Goal: Task Accomplishment & Management: Manage account settings

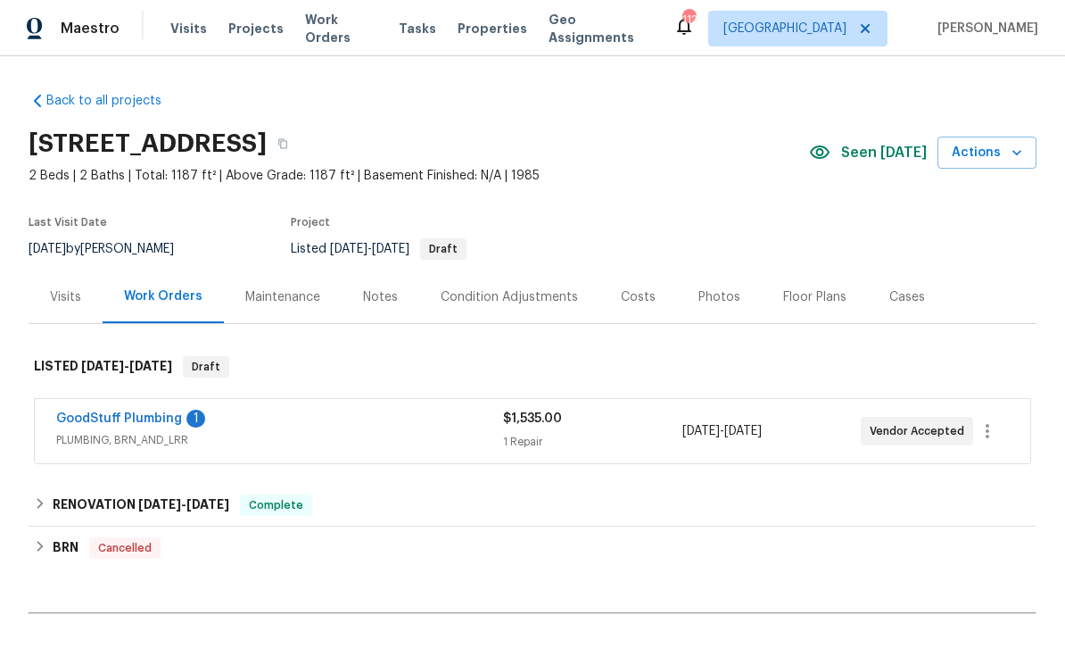
click at [111, 416] on link "GoodStuff Plumbing" at bounding box center [119, 418] width 126 height 12
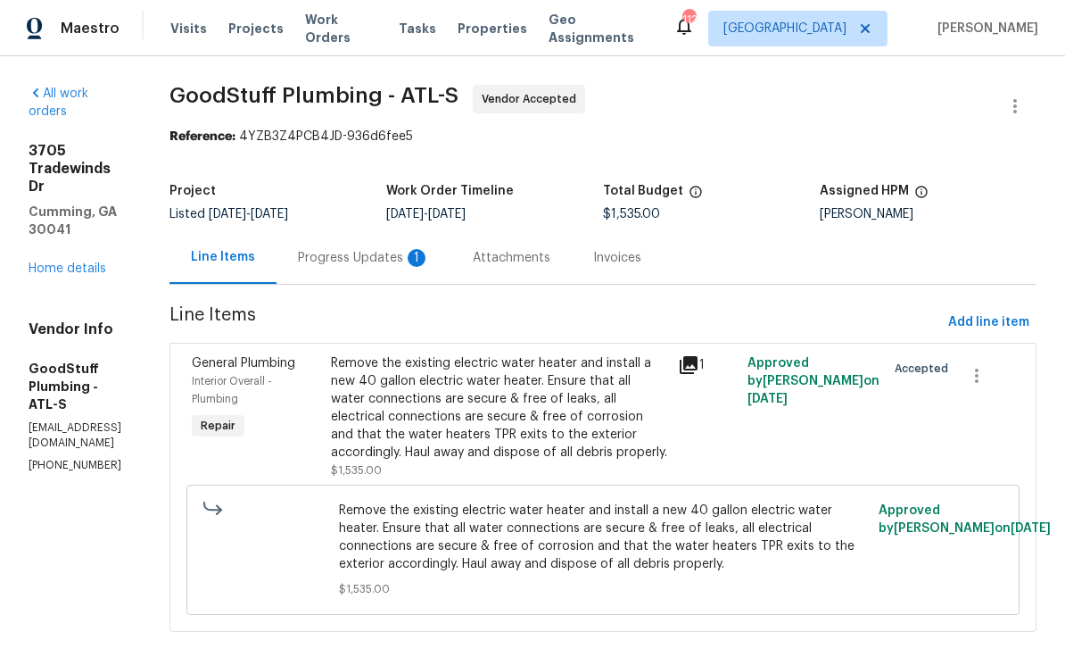
click at [417, 259] on div "Progress Updates 1" at bounding box center [364, 258] width 132 height 18
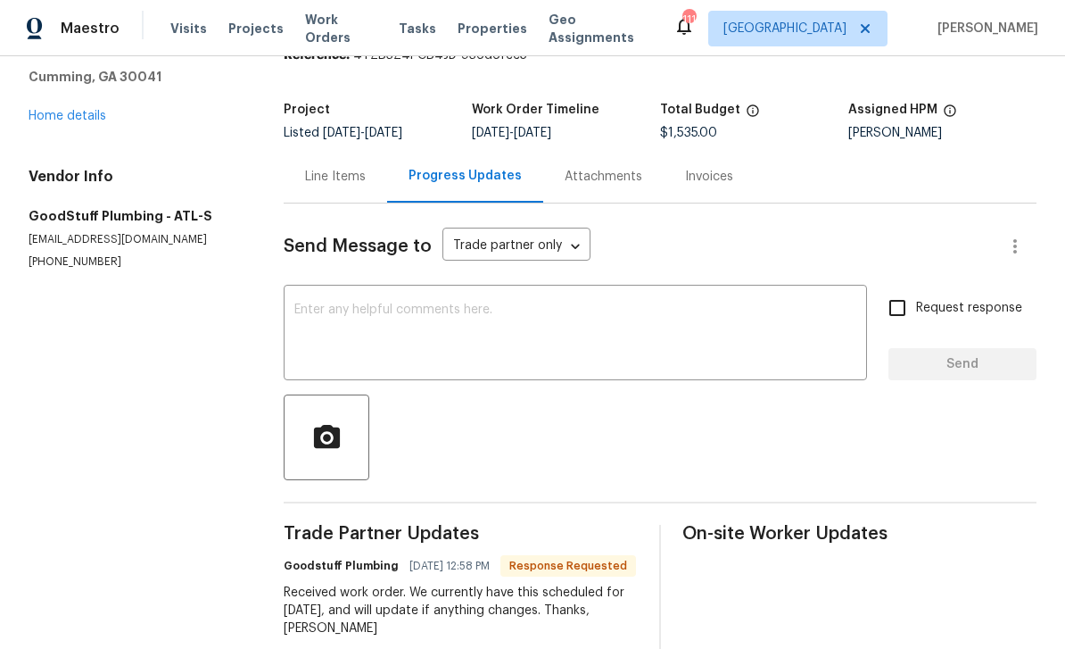
scroll to position [57, 0]
click at [913, 535] on div "On-site Worker Updates" at bounding box center [859, 592] width 354 height 134
click at [310, 289] on div "x ​" at bounding box center [575, 334] width 583 height 91
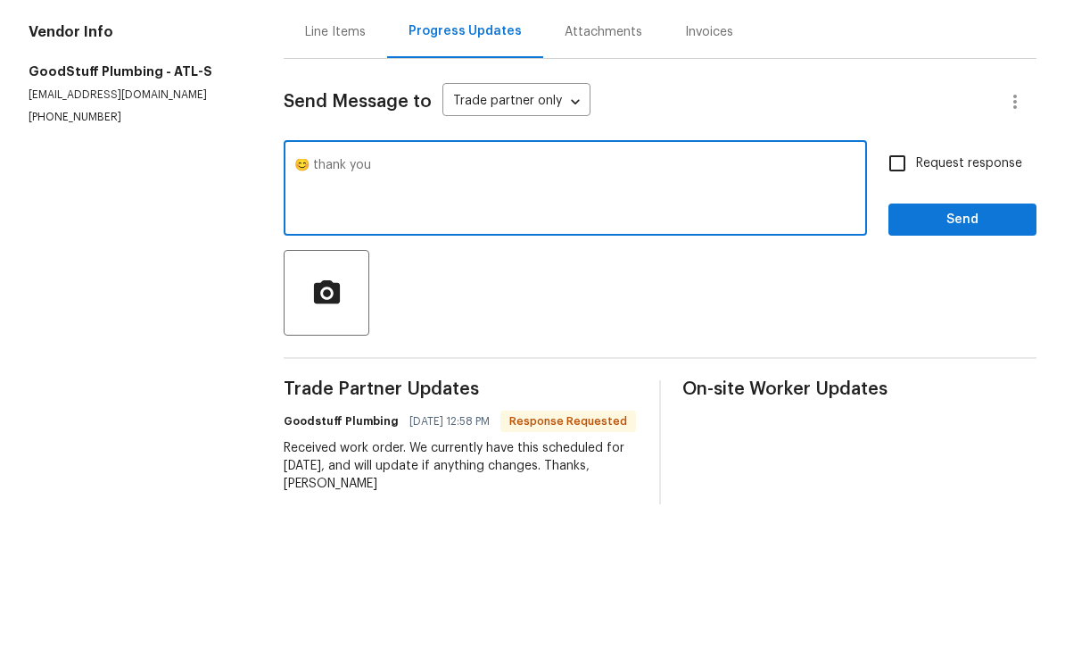
type textarea "😊 thank you"
click at [899, 289] on input "Request response" at bounding box center [897, 307] width 37 height 37
checkbox input "true"
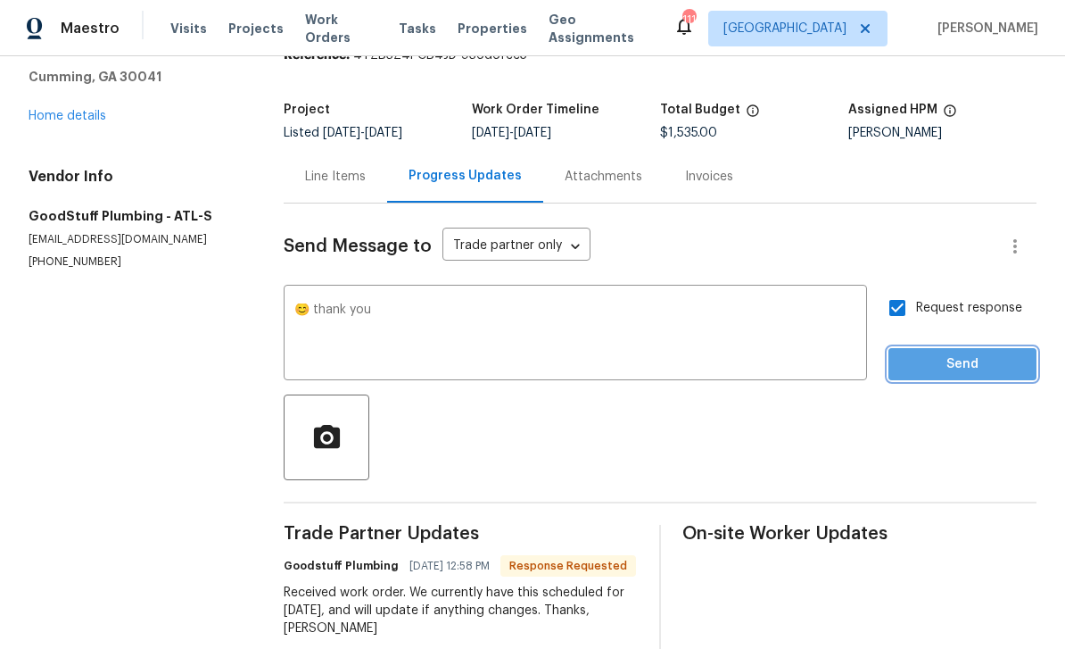
click at [953, 353] on span "Send" at bounding box center [963, 364] width 120 height 22
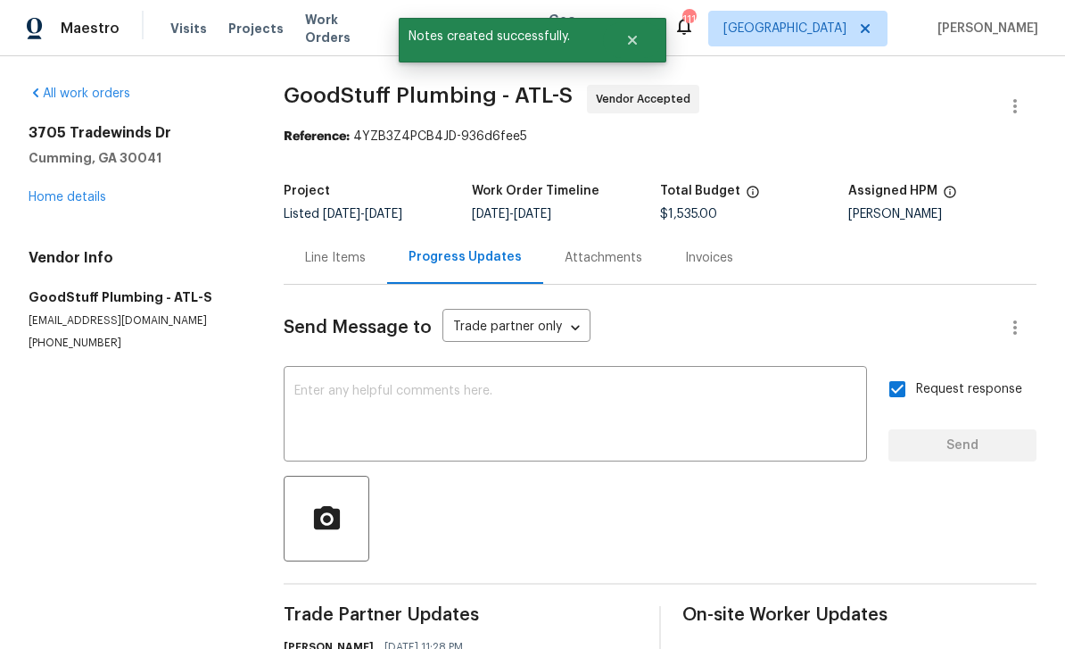
scroll to position [0, 0]
click at [70, 191] on link "Home details" at bounding box center [68, 197] width 78 height 12
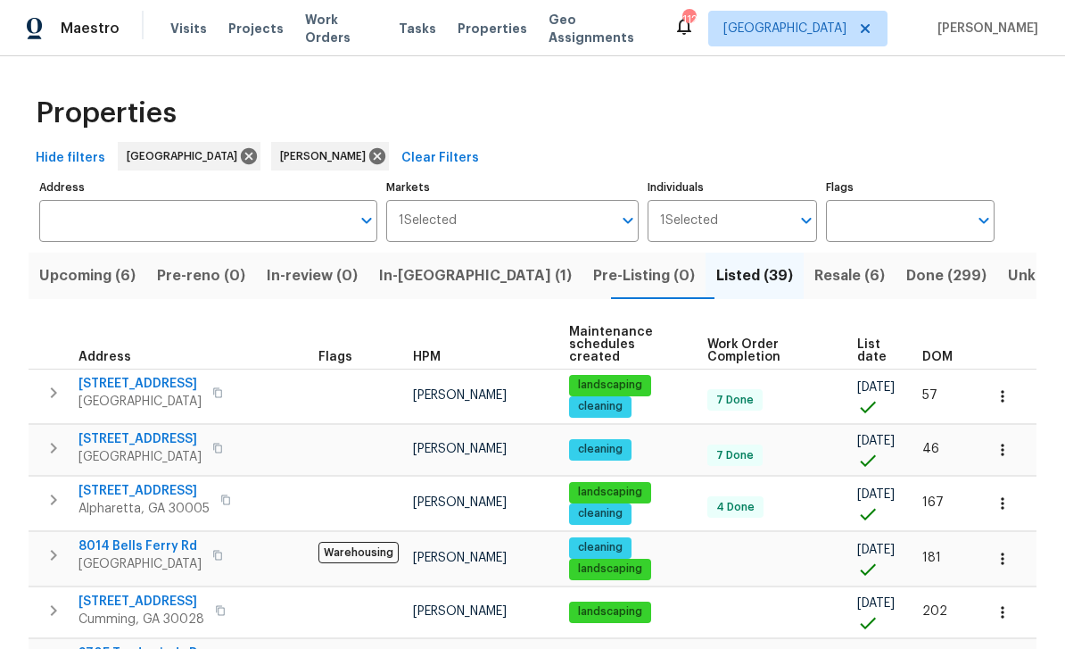
click at [82, 266] on span "Upcoming (6)" at bounding box center [87, 275] width 96 height 25
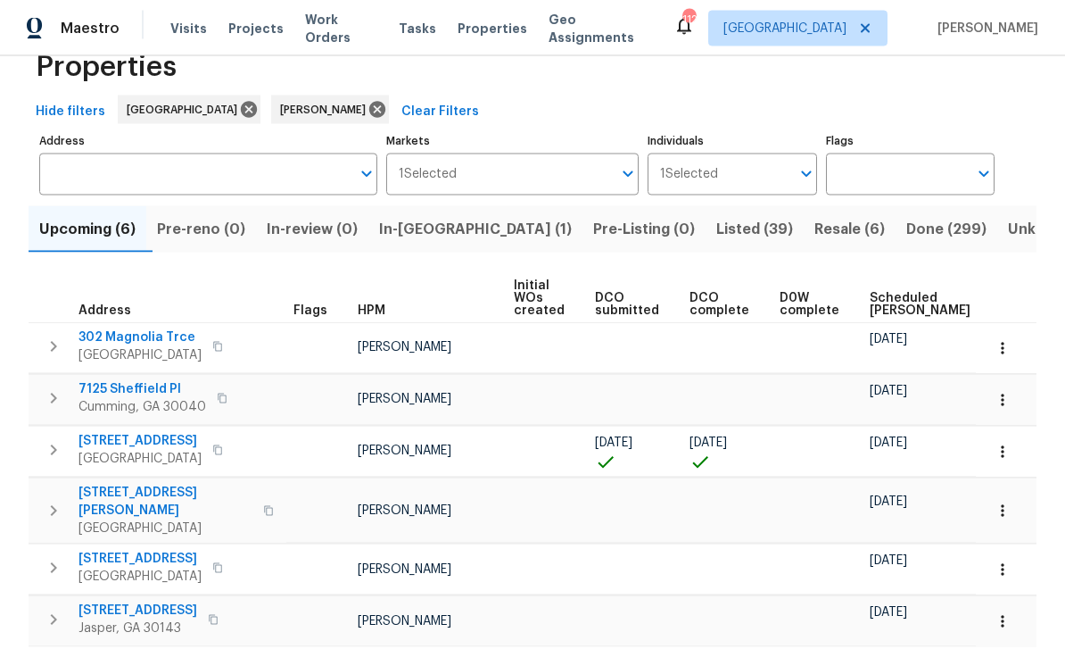
scroll to position [57, 0]
click at [125, 432] on span "202 Hickory Nut Ln" at bounding box center [140, 441] width 123 height 18
click at [263, 505] on icon "button" at bounding box center [268, 510] width 11 height 11
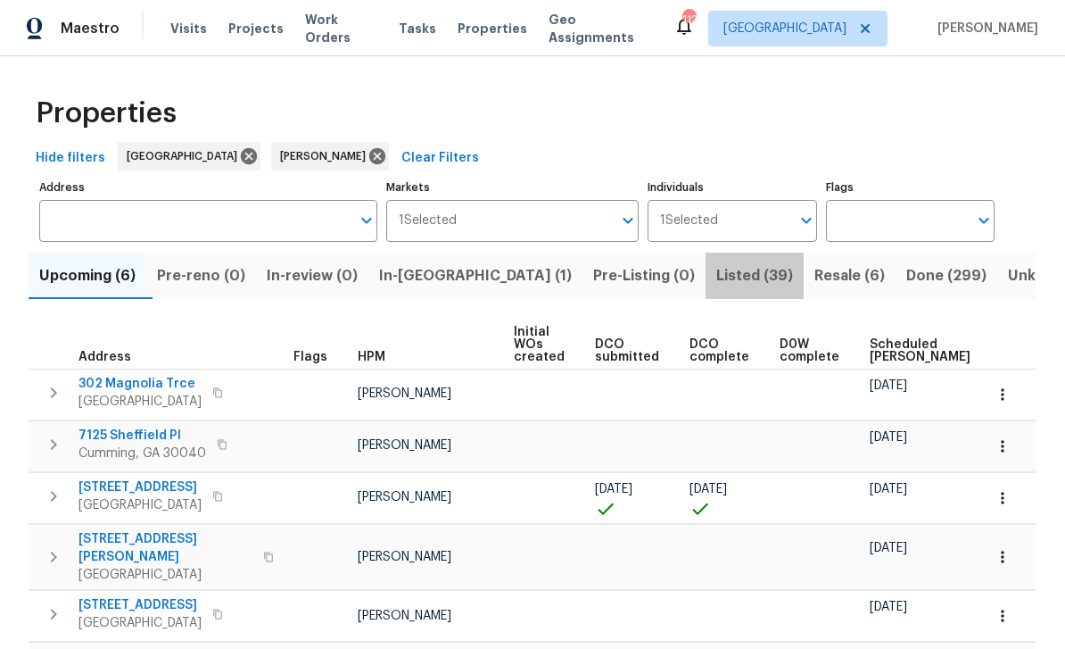
click at [716, 263] on span "Listed (39)" at bounding box center [754, 275] width 77 height 25
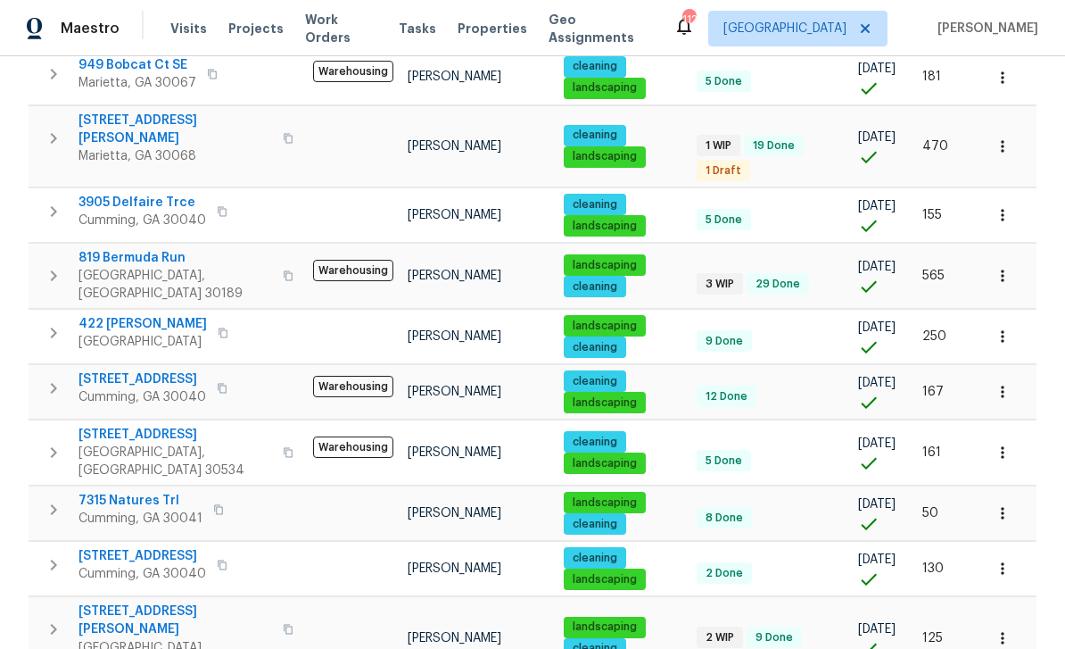
scroll to position [763, 0]
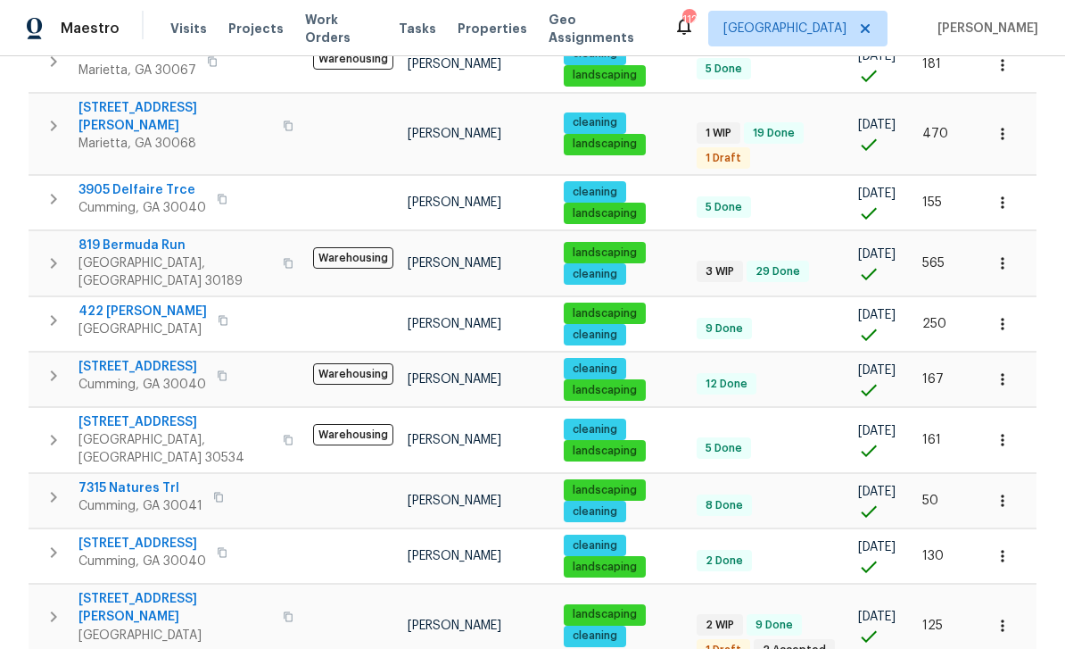
click at [139, 358] on span "2985 Whittier Way" at bounding box center [143, 367] width 128 height 18
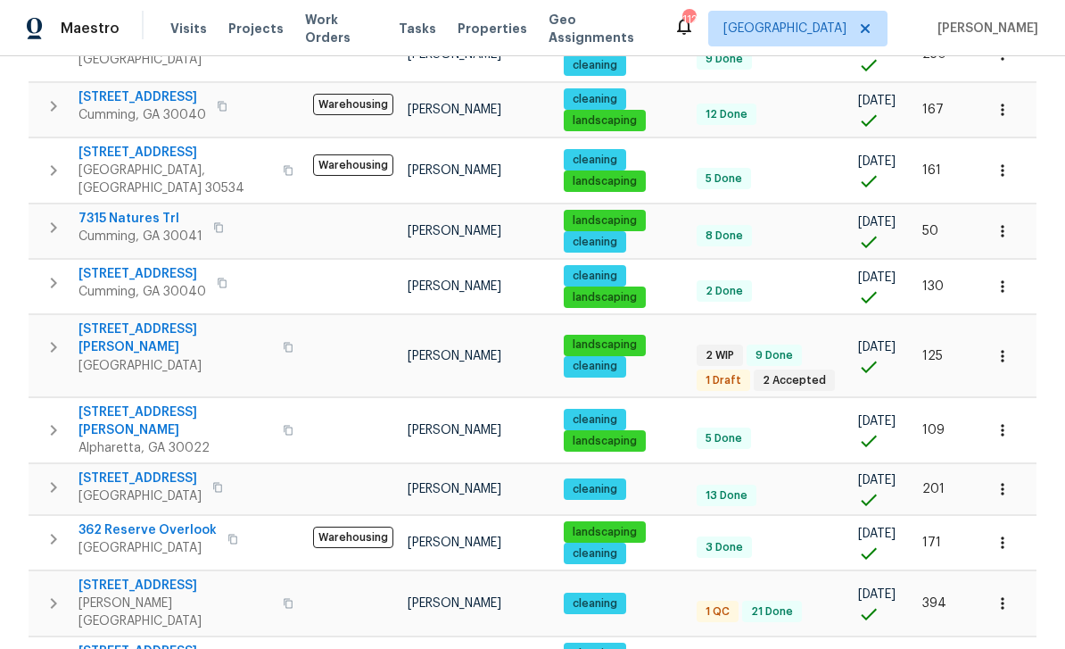
scroll to position [1036, 0]
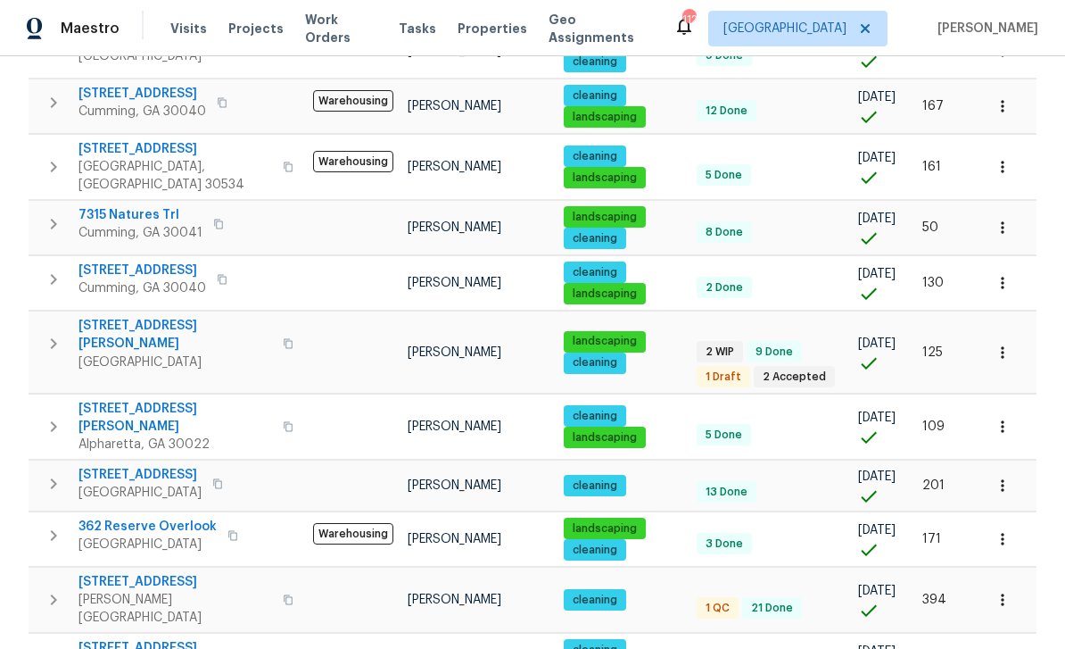
click at [120, 317] on span "294 Farm Ridge Dr NE" at bounding box center [176, 335] width 194 height 36
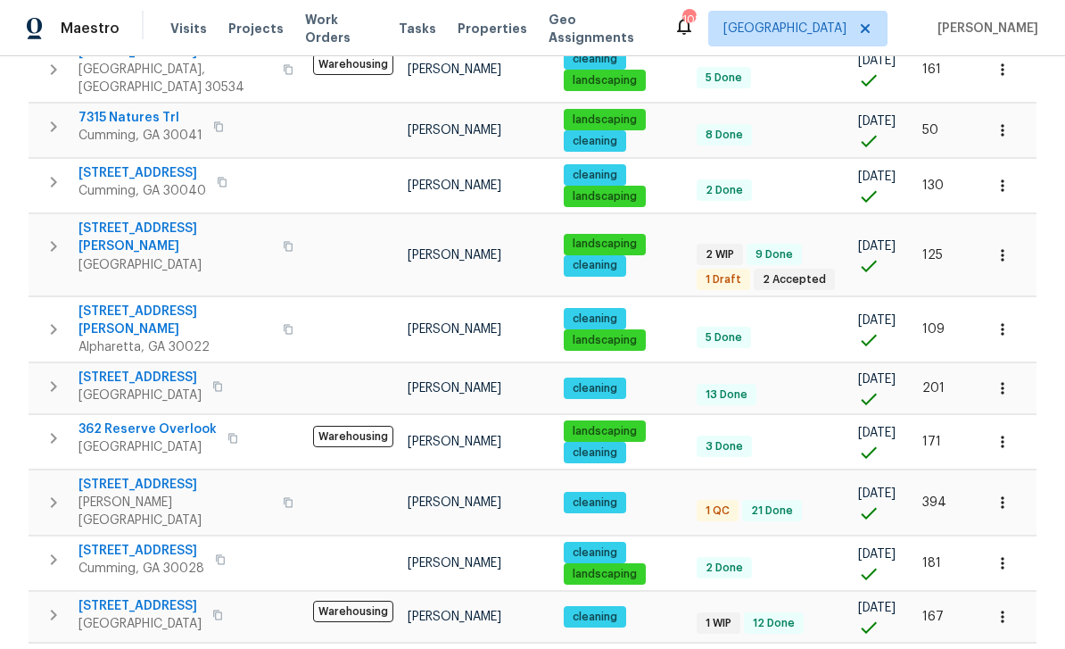
scroll to position [1131, 0]
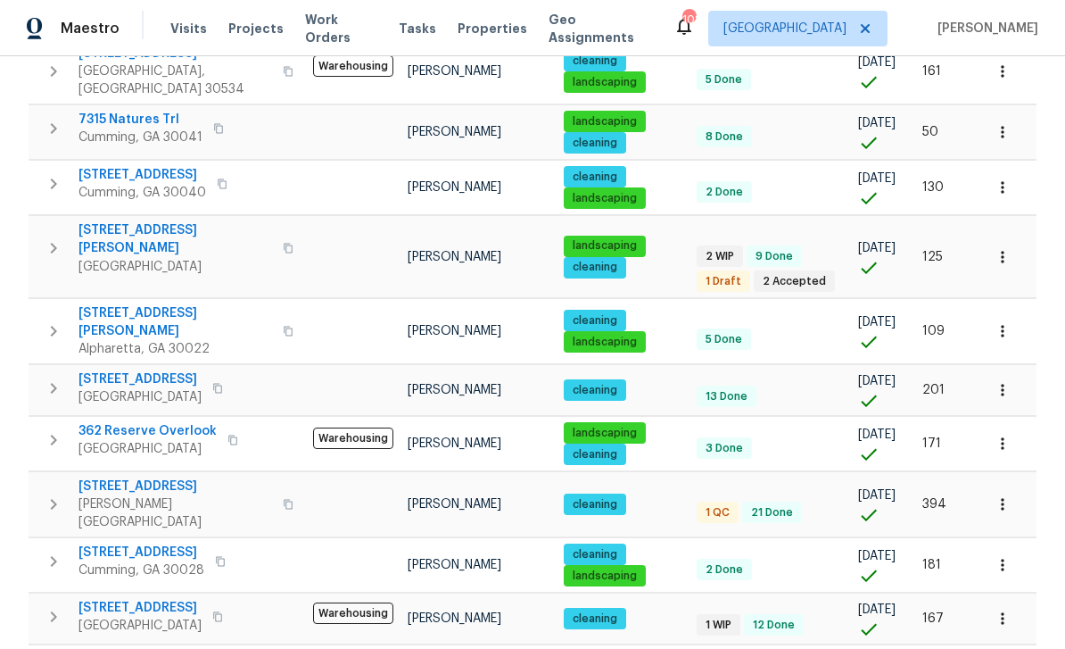
click at [135, 477] on span "502 Brandywine Cir" at bounding box center [176, 486] width 194 height 18
click at [143, 599] on span "212 Riverstone Commons Cir" at bounding box center [140, 608] width 123 height 18
click at [132, 648] on span "6220 Brookwood Rd" at bounding box center [140, 659] width 123 height 18
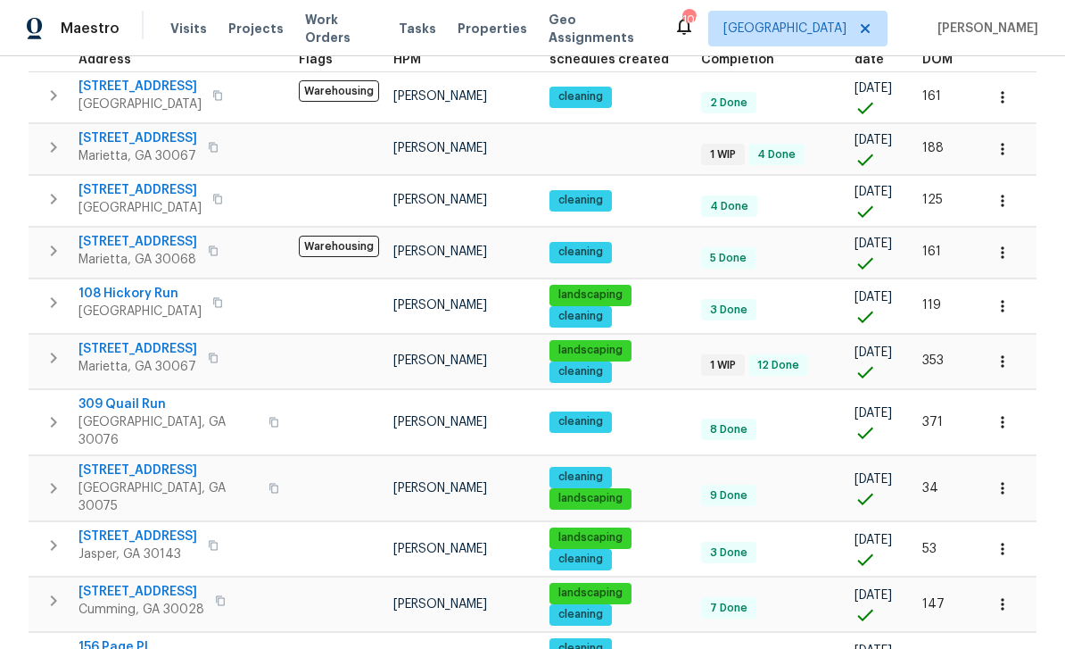
scroll to position [250, 0]
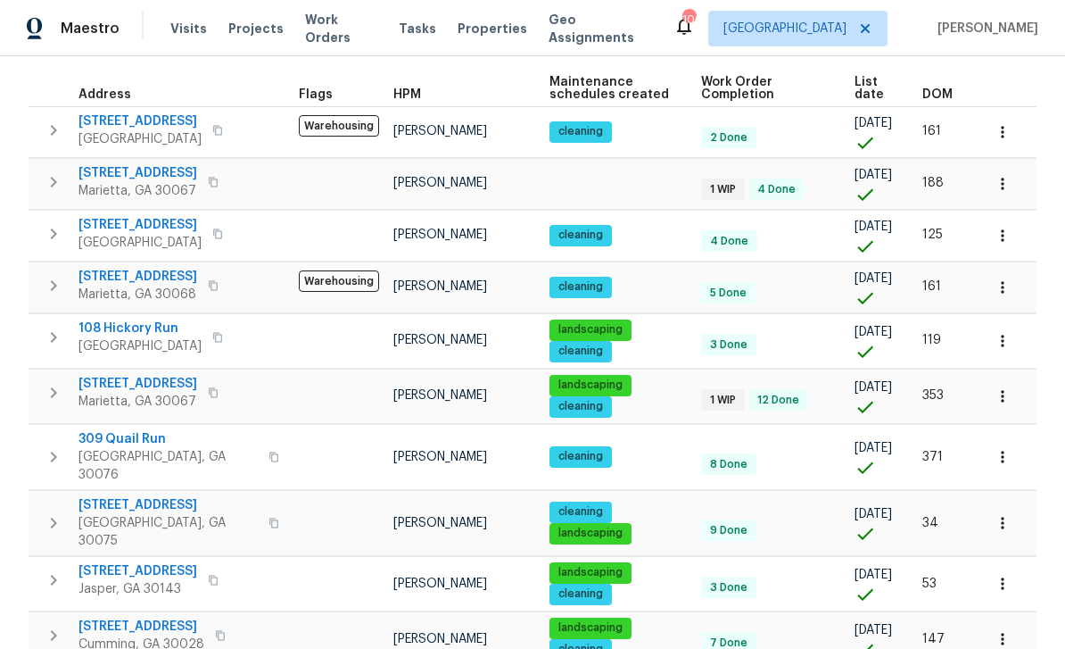
click at [131, 383] on span "720 Smithstone Rd SE" at bounding box center [138, 384] width 119 height 18
click at [147, 170] on span "2725 Saint Augustine Trl SE" at bounding box center [138, 173] width 119 height 18
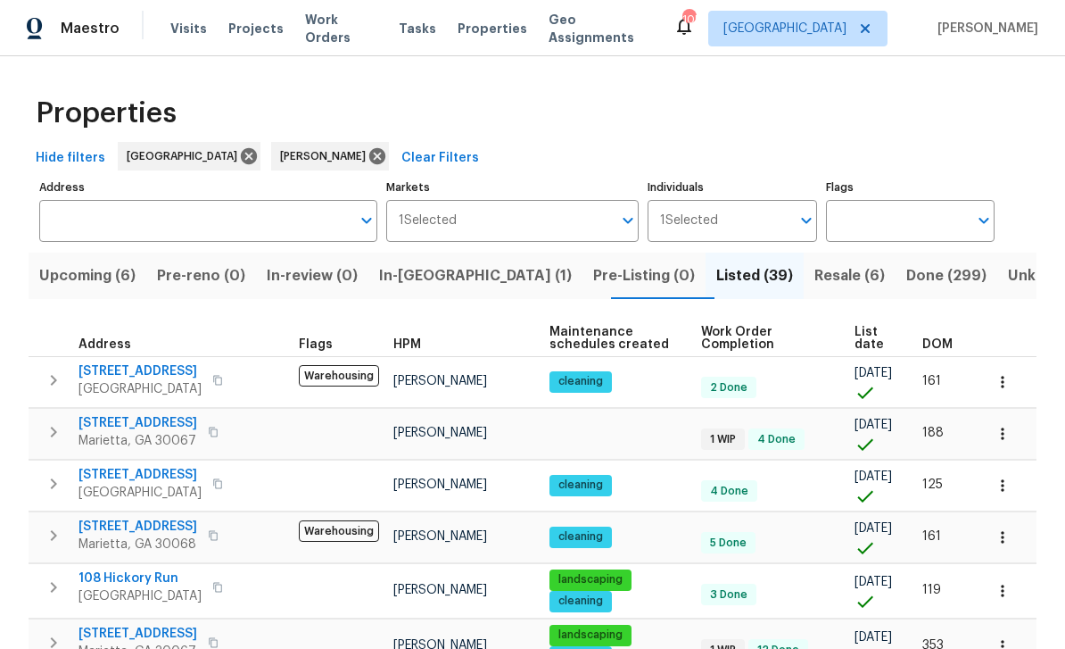
scroll to position [0, 0]
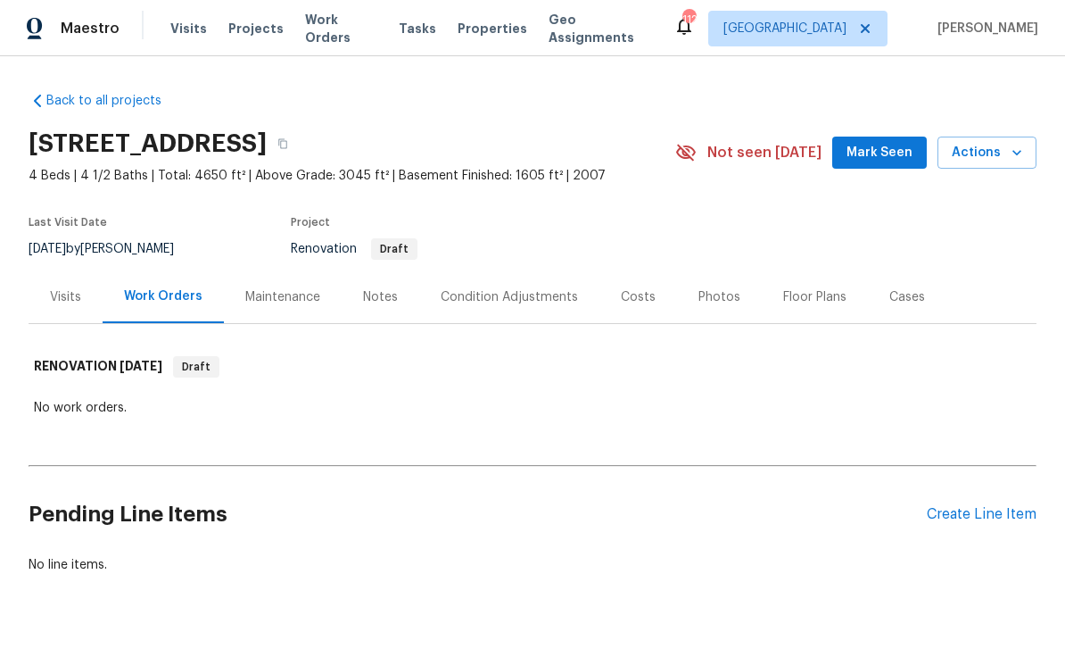
click at [488, 285] on div "Condition Adjustments" at bounding box center [509, 296] width 180 height 53
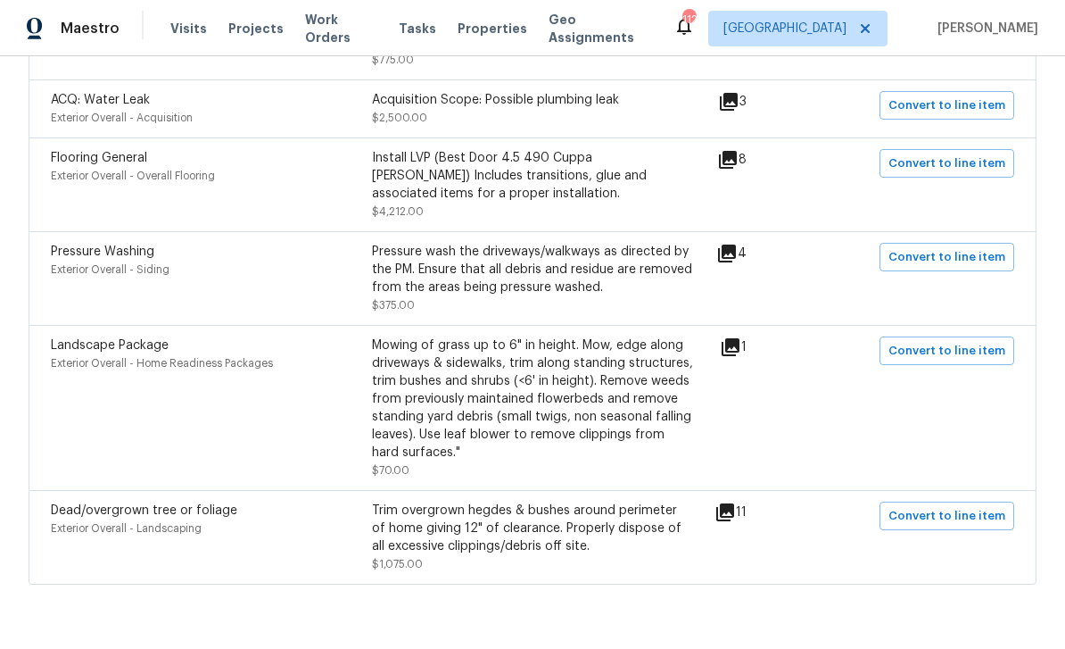
scroll to position [1719, 0]
click at [944, 527] on span "Convert to line item" at bounding box center [946, 517] width 117 height 21
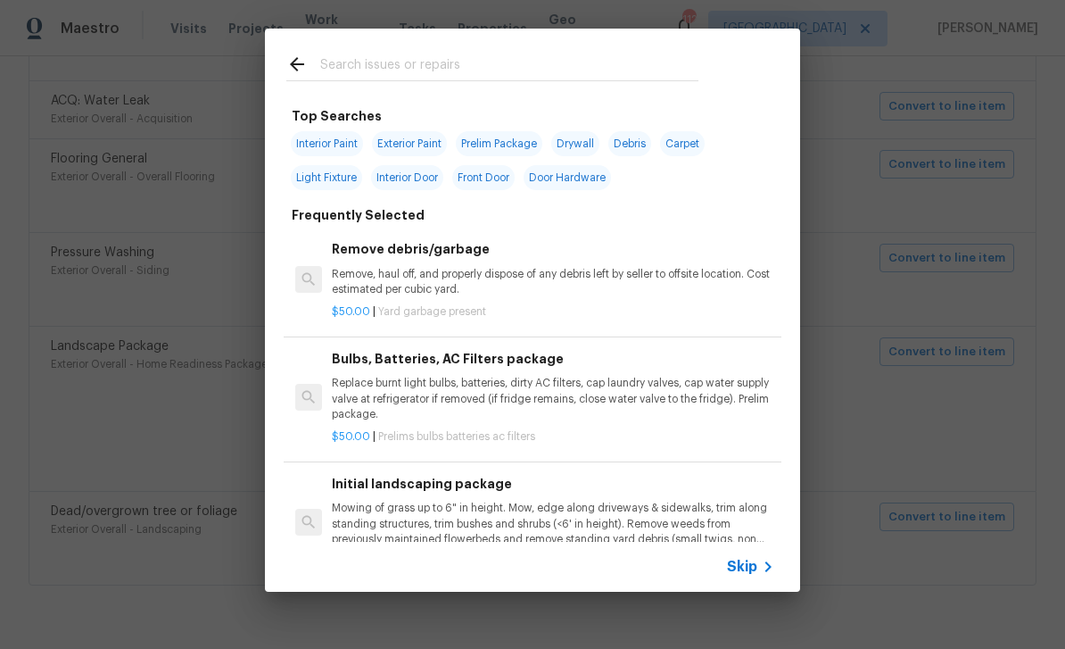
click at [748, 570] on span "Skip" at bounding box center [742, 567] width 30 height 18
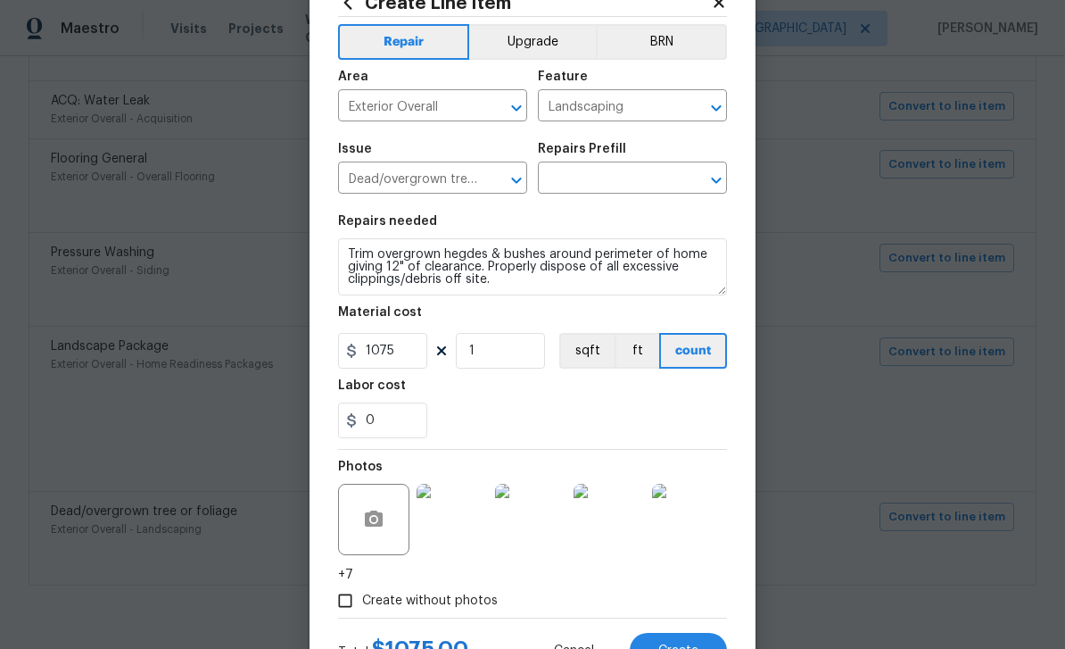
scroll to position [67, 0]
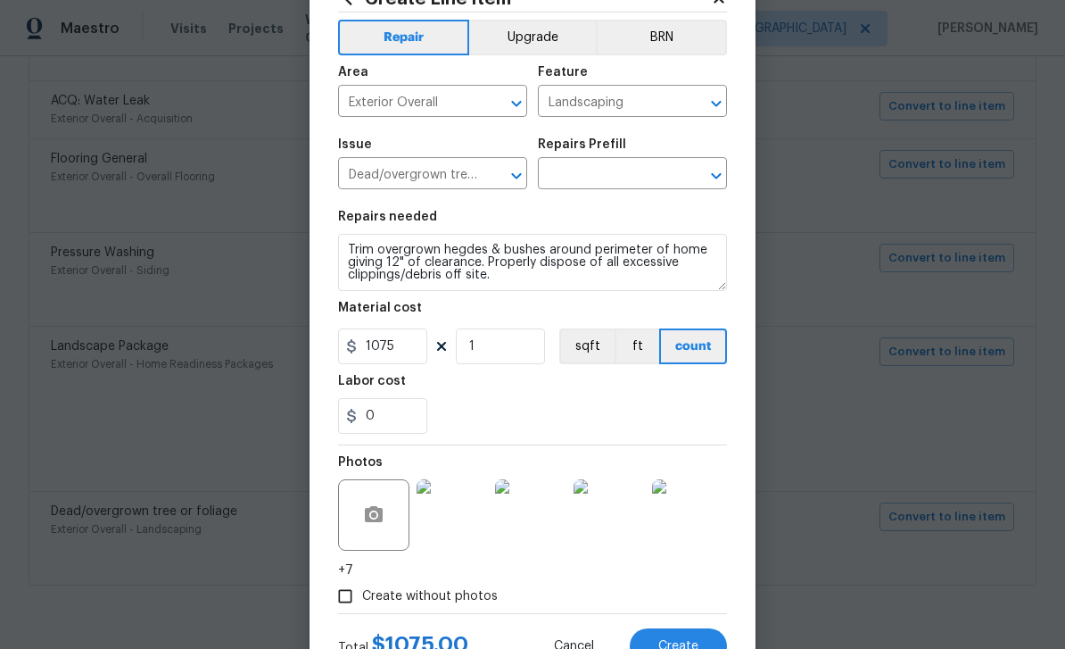
click at [715, 178] on icon "Open" at bounding box center [716, 175] width 10 height 6
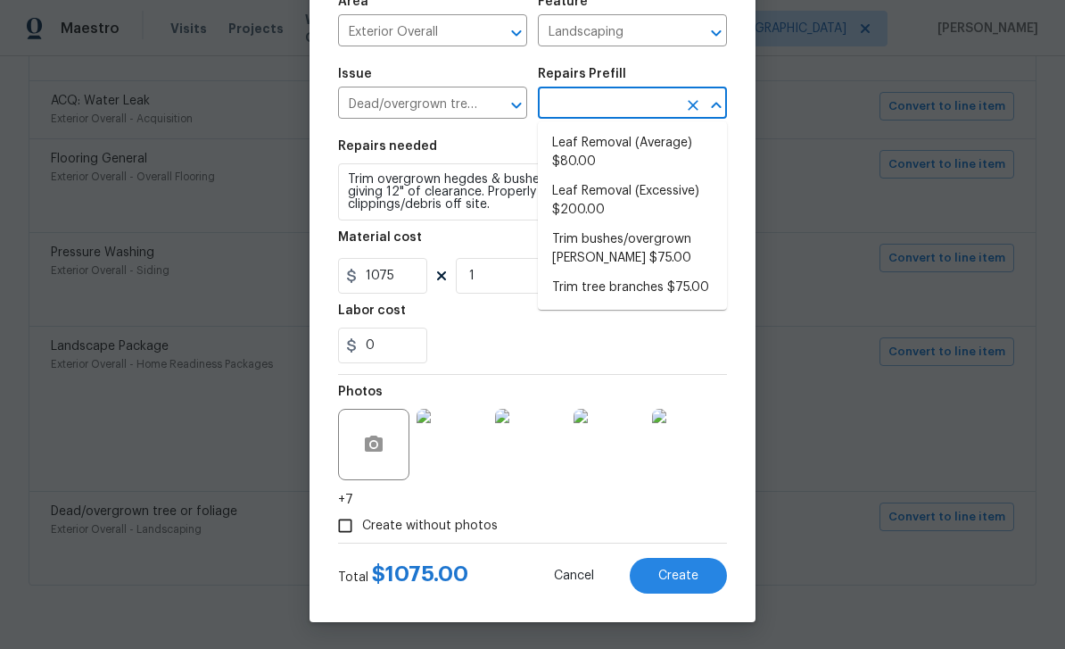
scroll to position [141, 0]
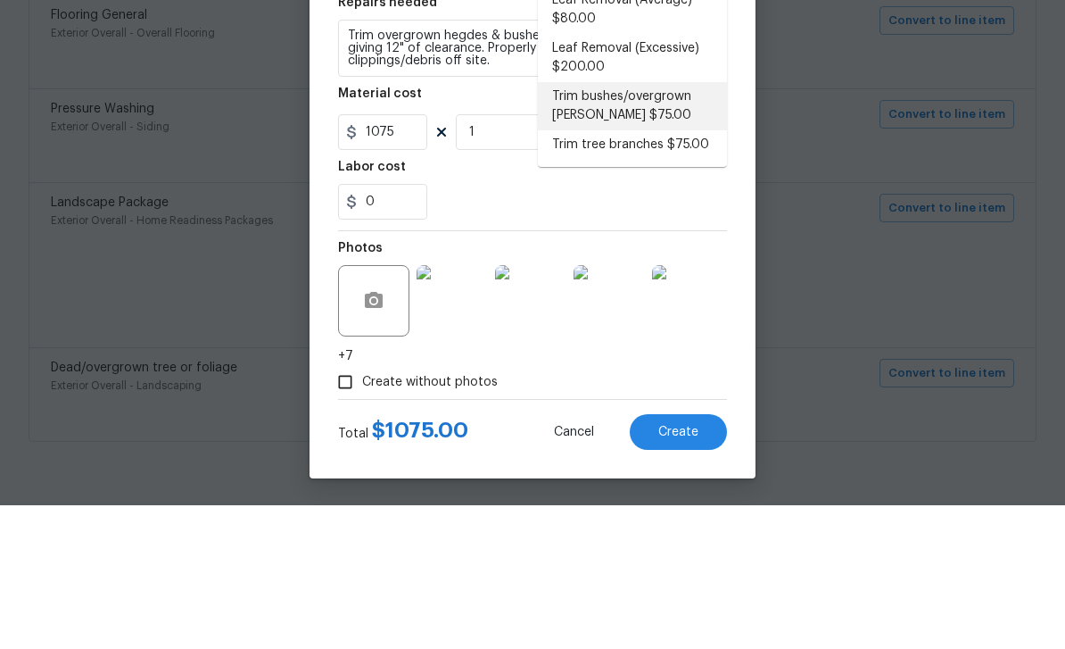
click at [686, 226] on li "Trim bushes/overgrown hedges $75.00" at bounding box center [632, 250] width 189 height 48
type input "Trim bushes/overgrown hedges $75.00"
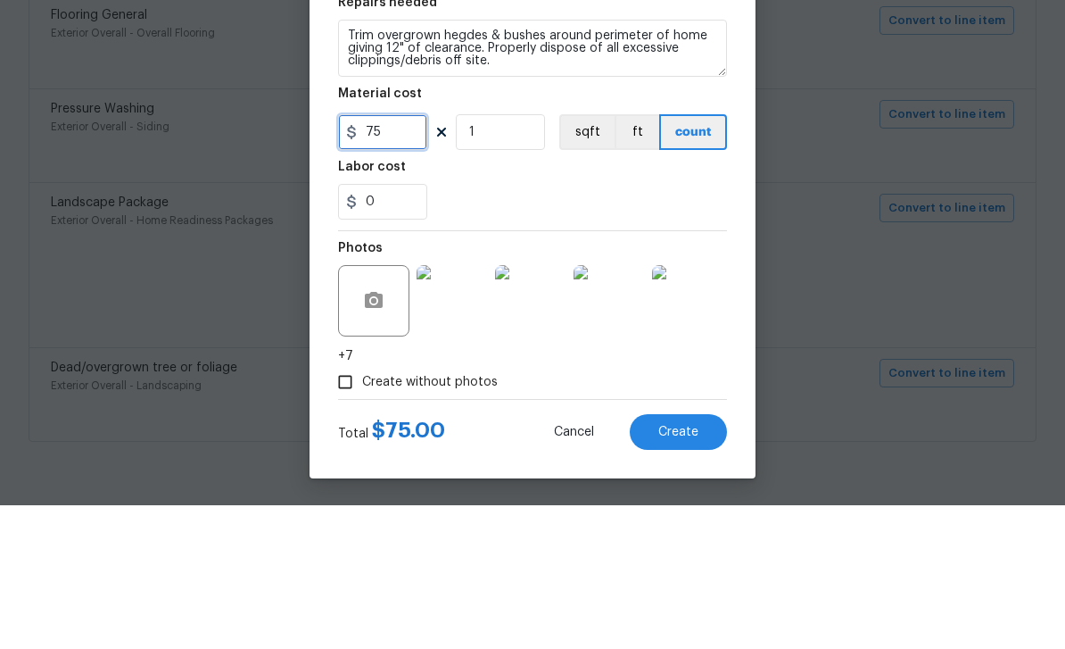
click at [364, 258] on input "75" at bounding box center [382, 276] width 89 height 36
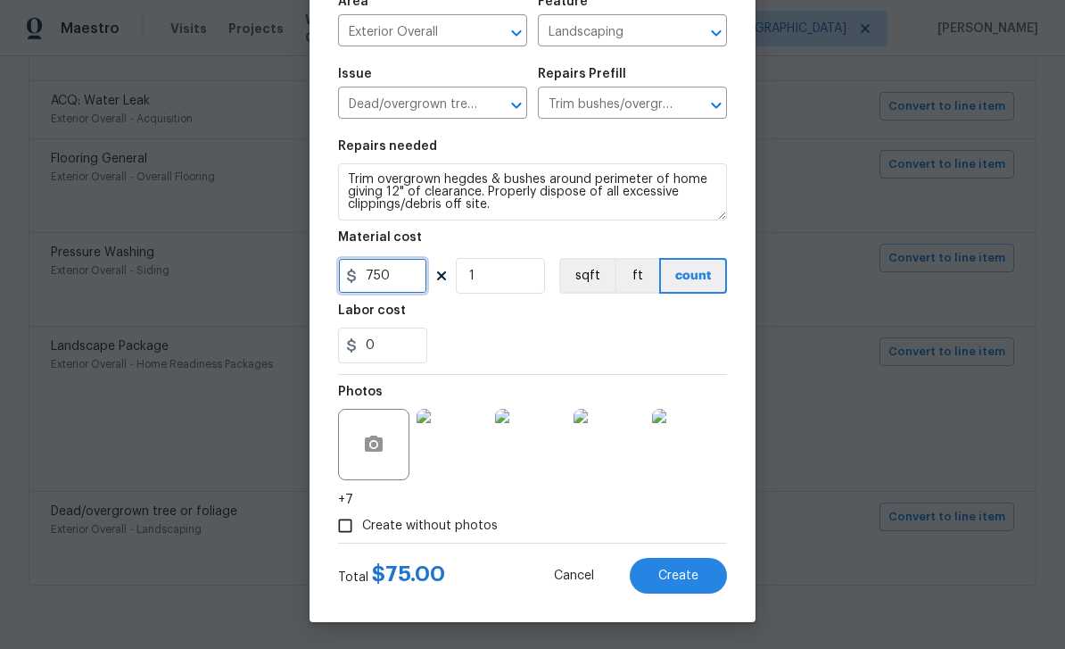
type input "750"
click at [685, 333] on div "0" at bounding box center [532, 345] width 389 height 36
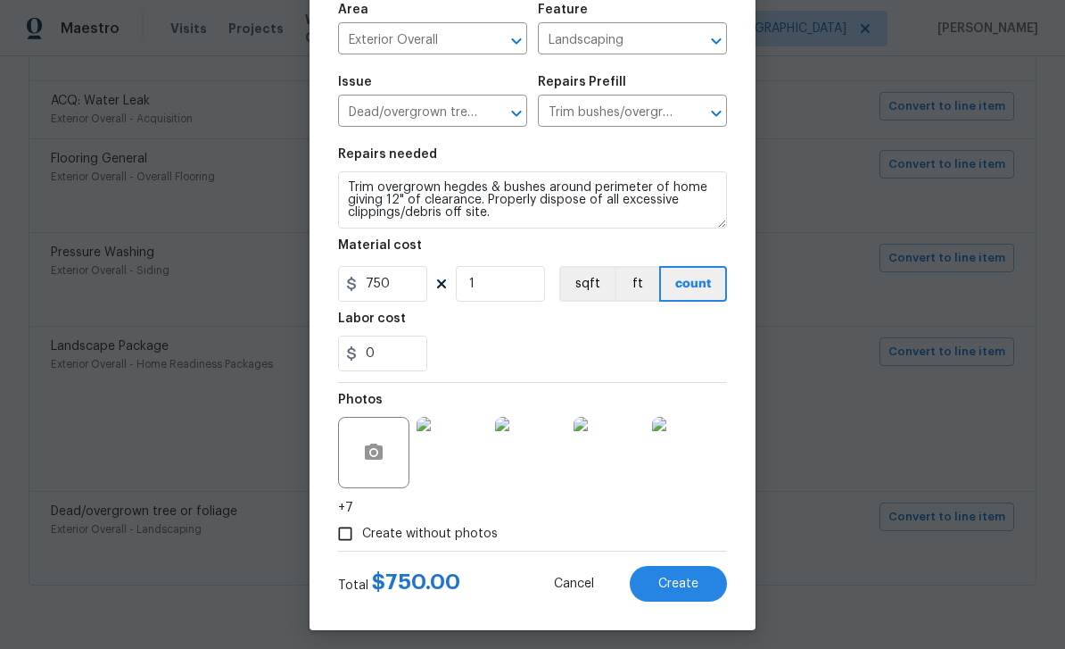
scroll to position [132, 0]
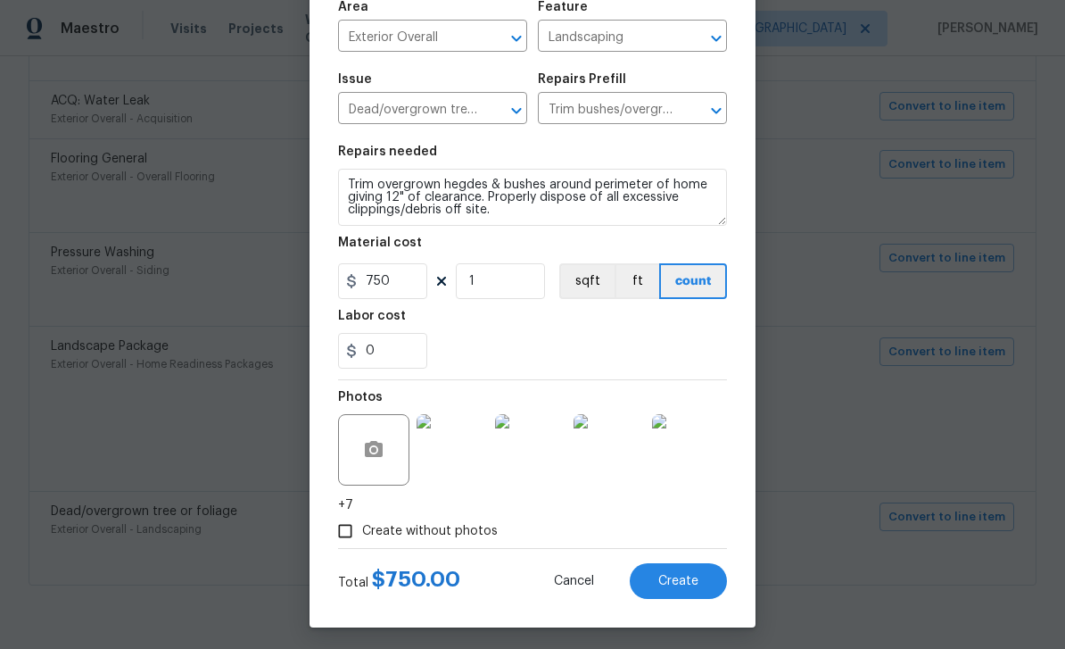
click at [690, 591] on button "Create" at bounding box center [678, 581] width 97 height 36
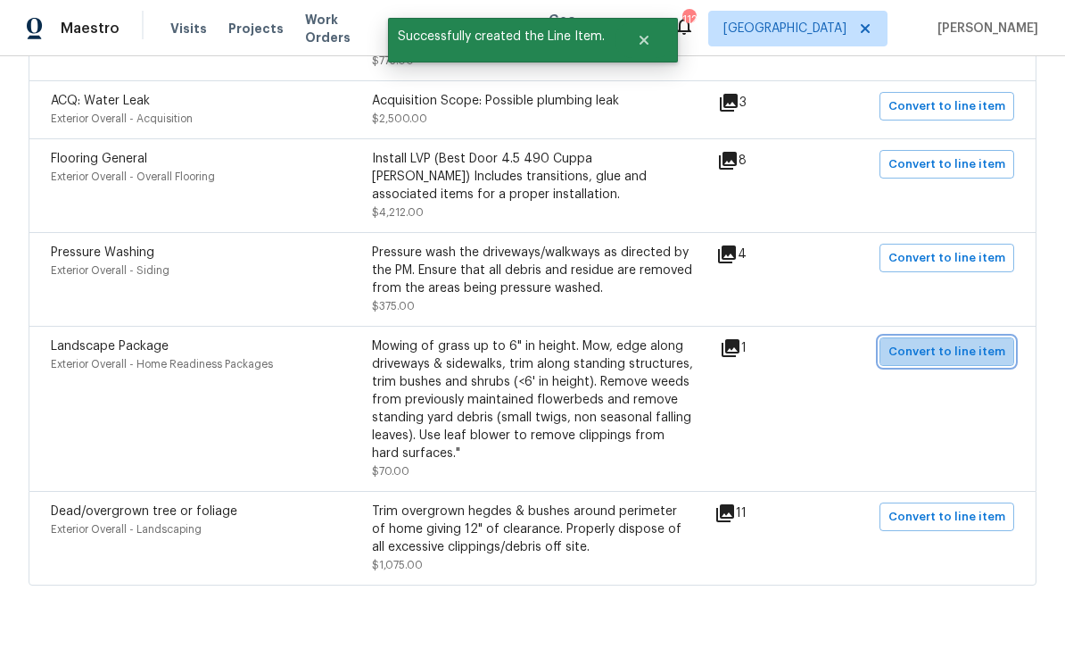
click at [959, 342] on span "Convert to line item" at bounding box center [946, 352] width 117 height 21
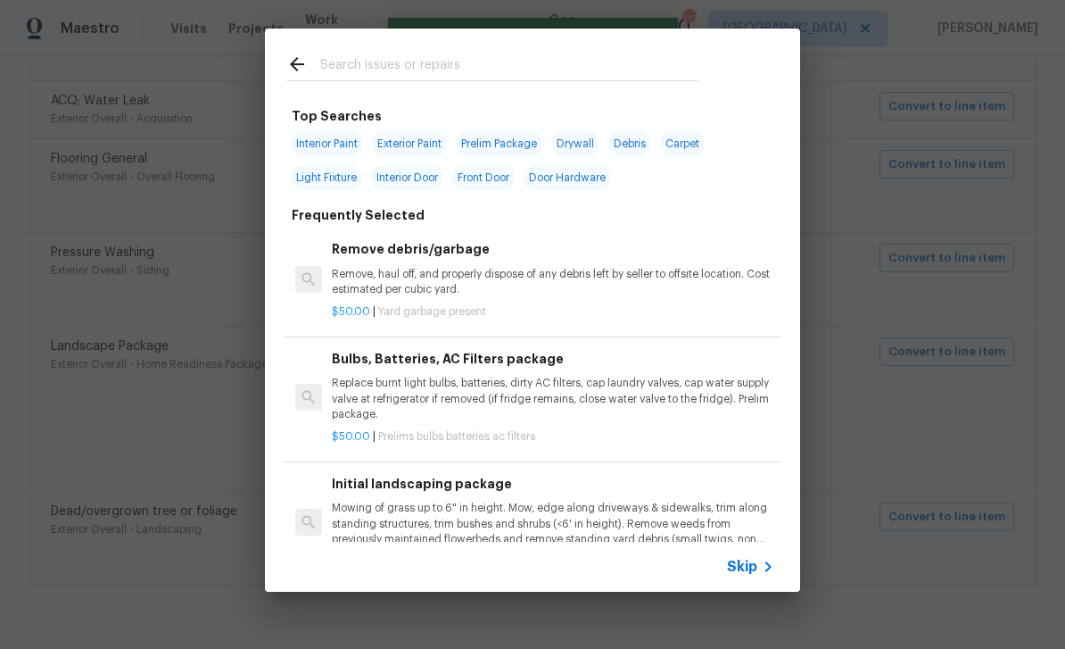
click at [356, 70] on input "text" at bounding box center [509, 67] width 378 height 27
click at [744, 560] on span "Skip" at bounding box center [742, 567] width 30 height 18
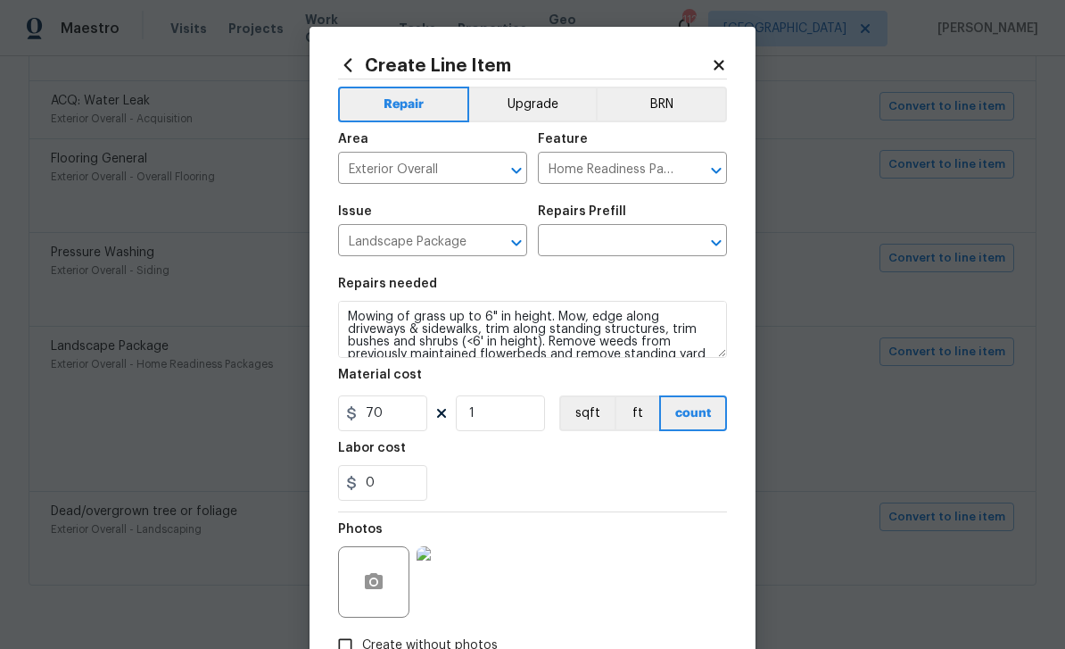
click at [716, 242] on icon "Open" at bounding box center [716, 242] width 21 height 21
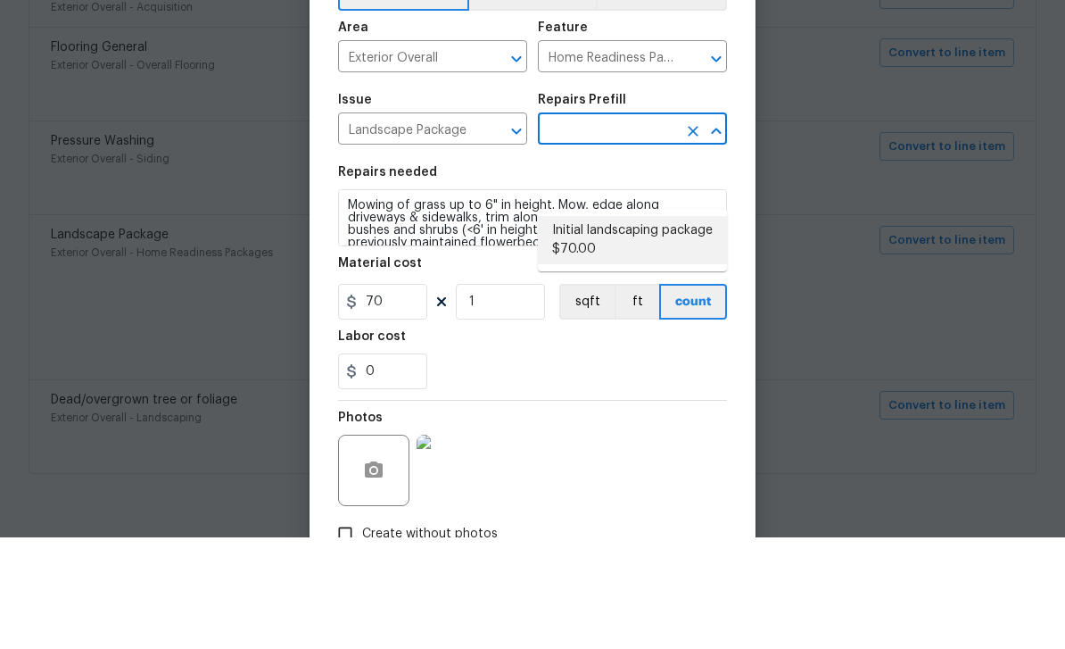
click at [695, 327] on li "Initial landscaping package $70.00" at bounding box center [632, 351] width 189 height 48
type input "Initial landscaping package $70.00"
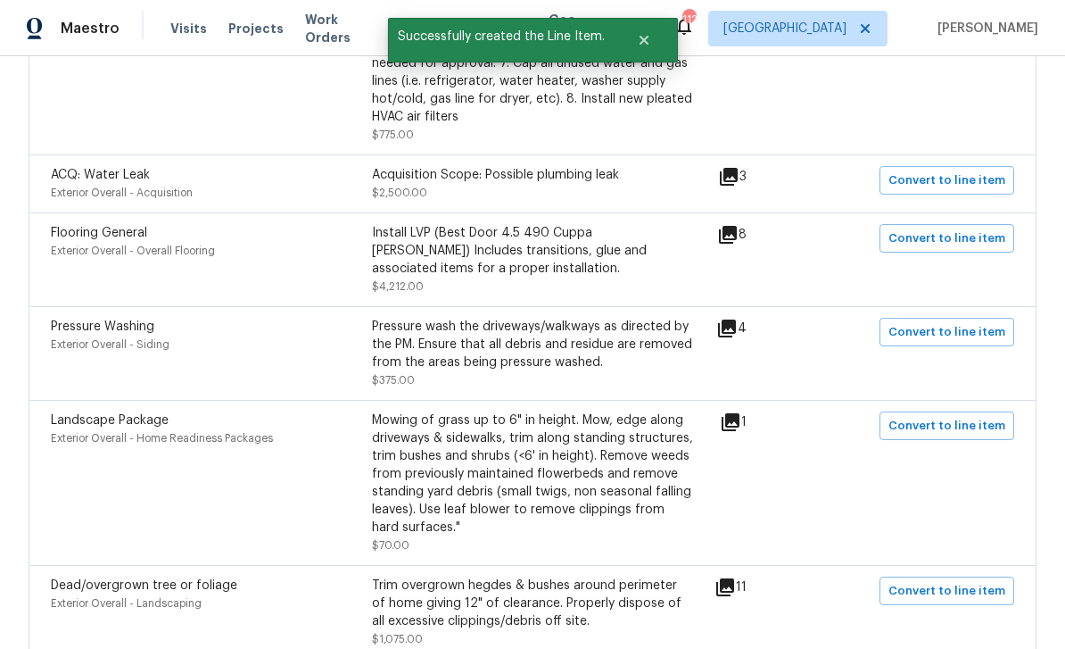
scroll to position [1640, 0]
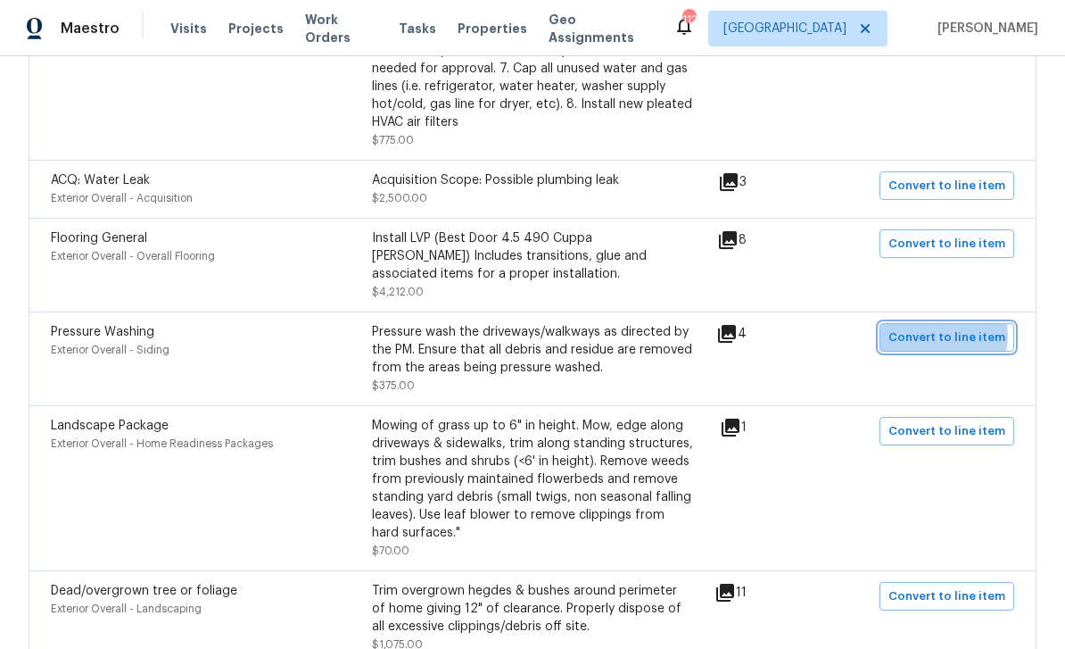
click at [949, 327] on span "Convert to line item" at bounding box center [946, 337] width 117 height 21
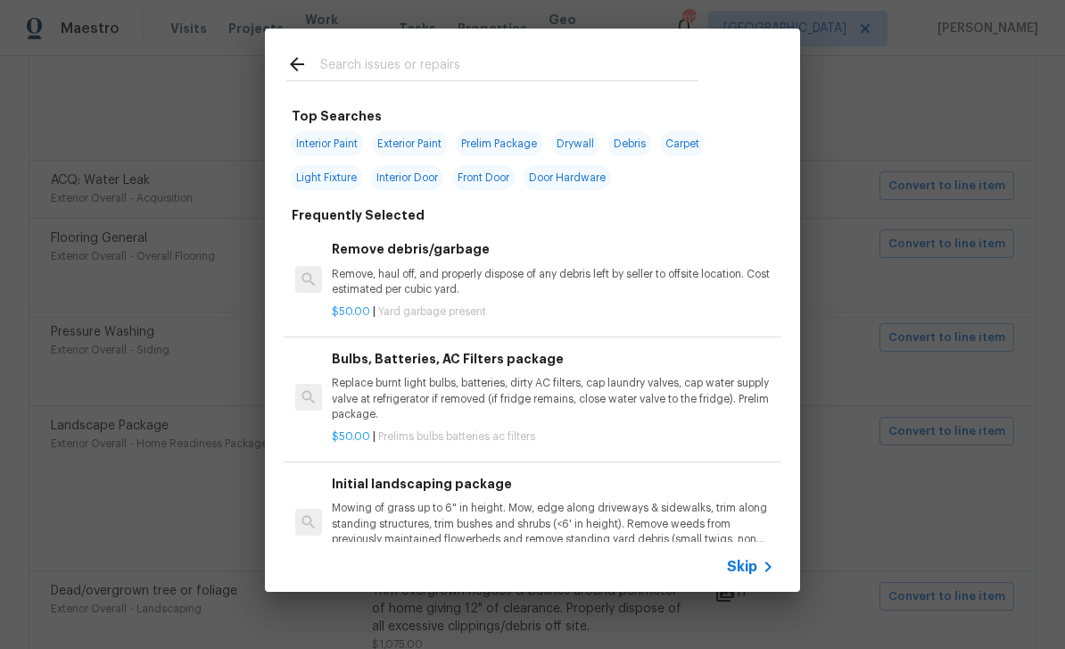
click at [748, 570] on span "Skip" at bounding box center [742, 567] width 30 height 18
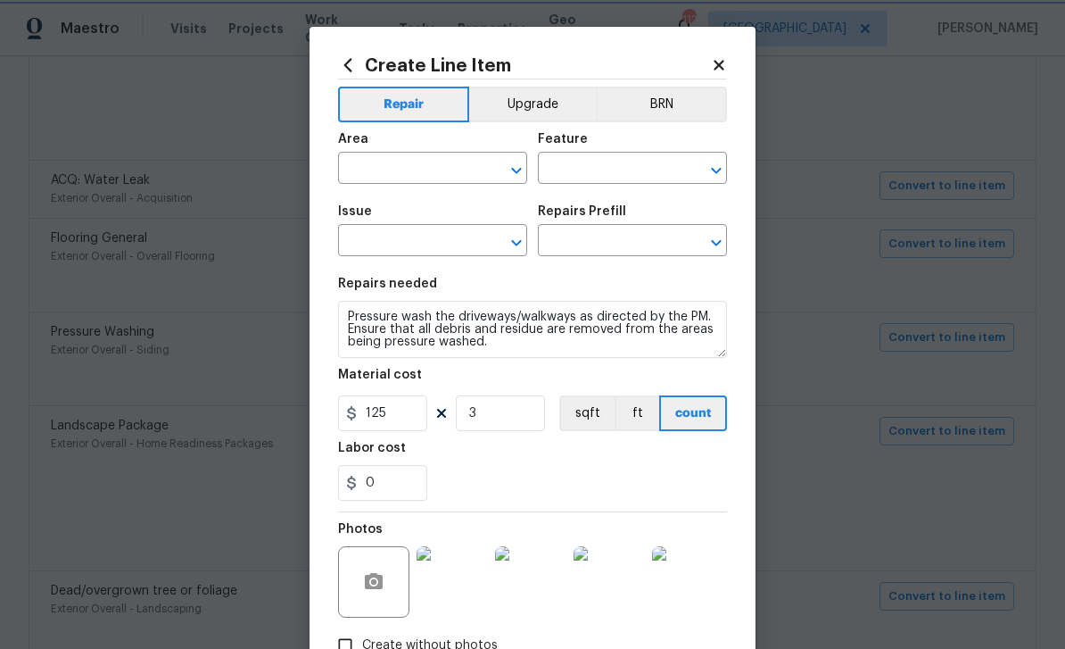
type input "Exterior Overall"
type input "Siding"
type input "Pressure Washing"
click at [715, 245] on icon "Open" at bounding box center [716, 242] width 10 height 6
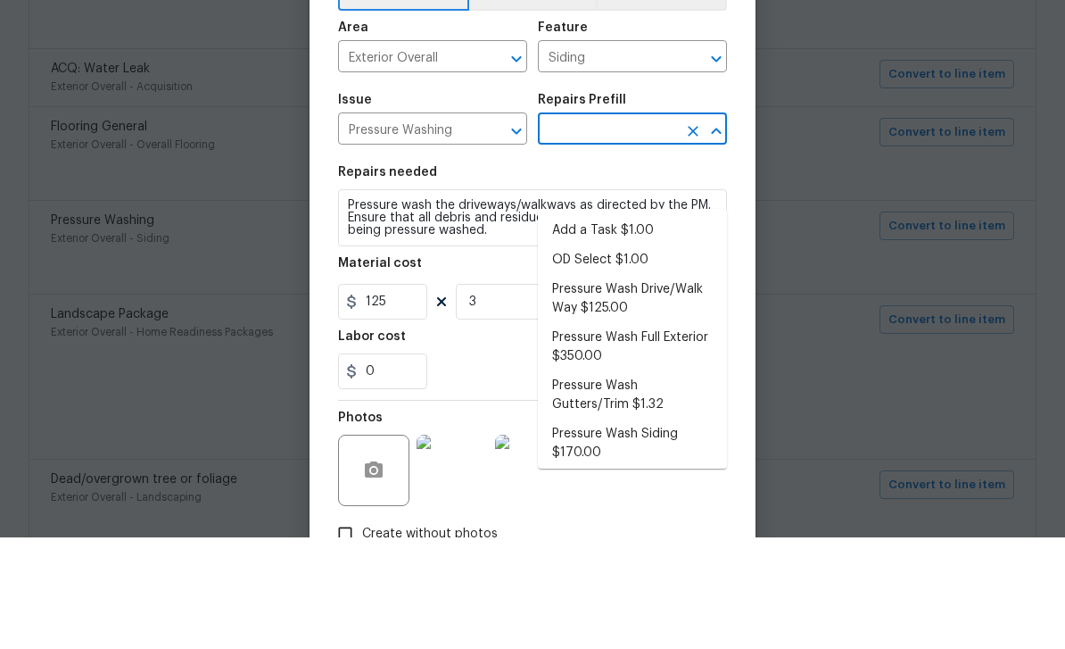
click at [687, 386] on li "Pressure Wash Drive/Walk Way $125.00" at bounding box center [632, 410] width 189 height 48
type input "Pressure Wash Drive/Walk Way $125.00"
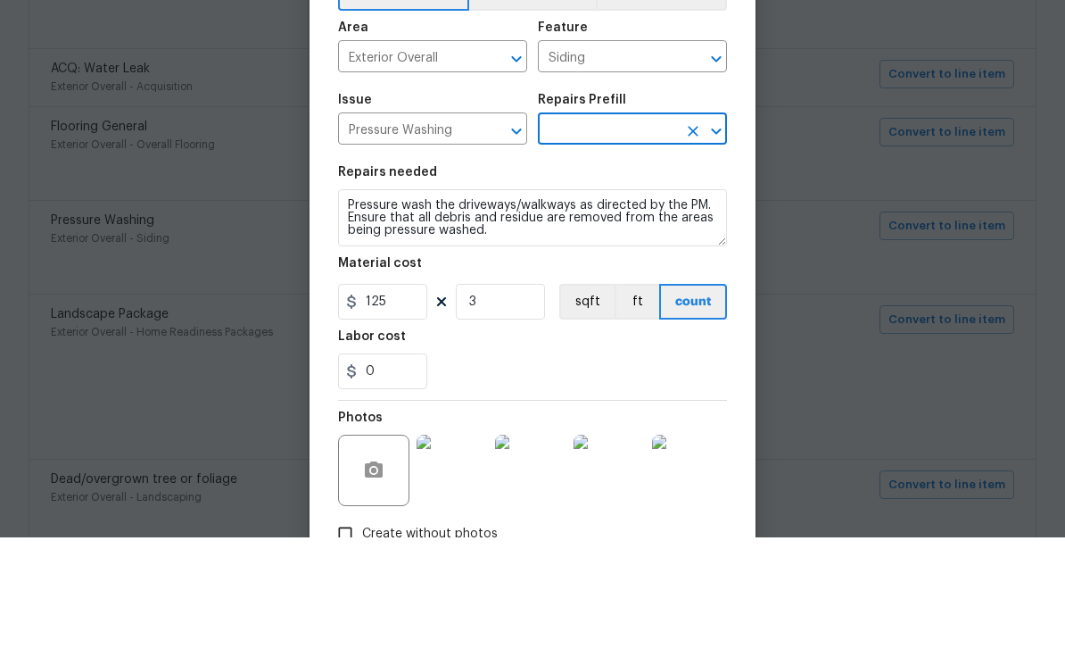
type input "Pressure Wash Drive/Walk Way $125.00"
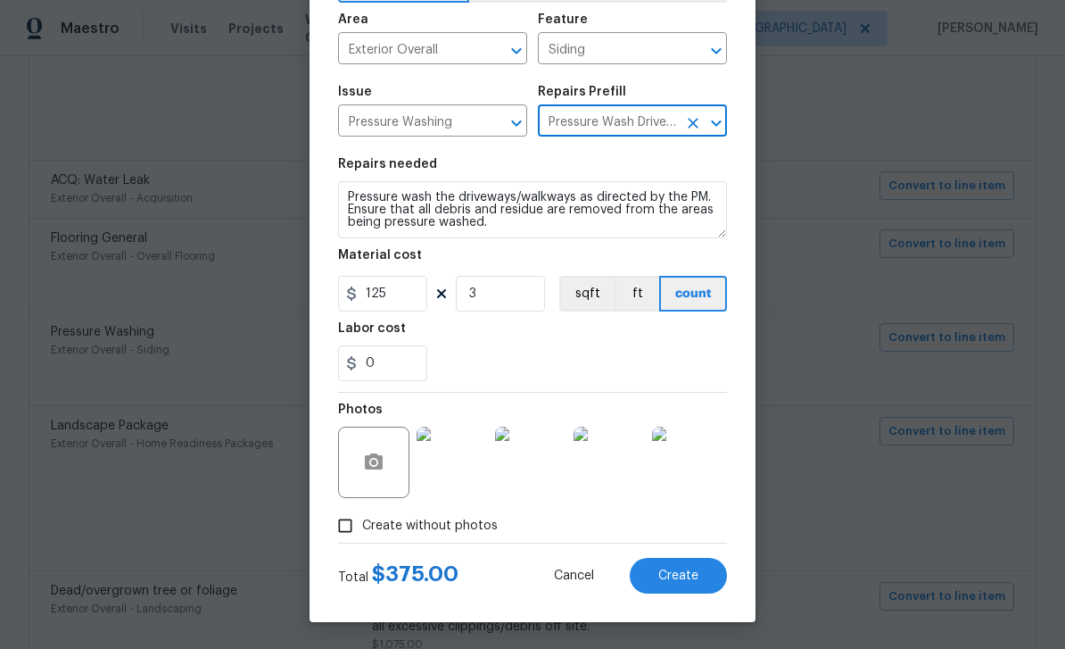
scroll to position [123, 0]
click at [683, 574] on span "Create" at bounding box center [678, 575] width 40 height 13
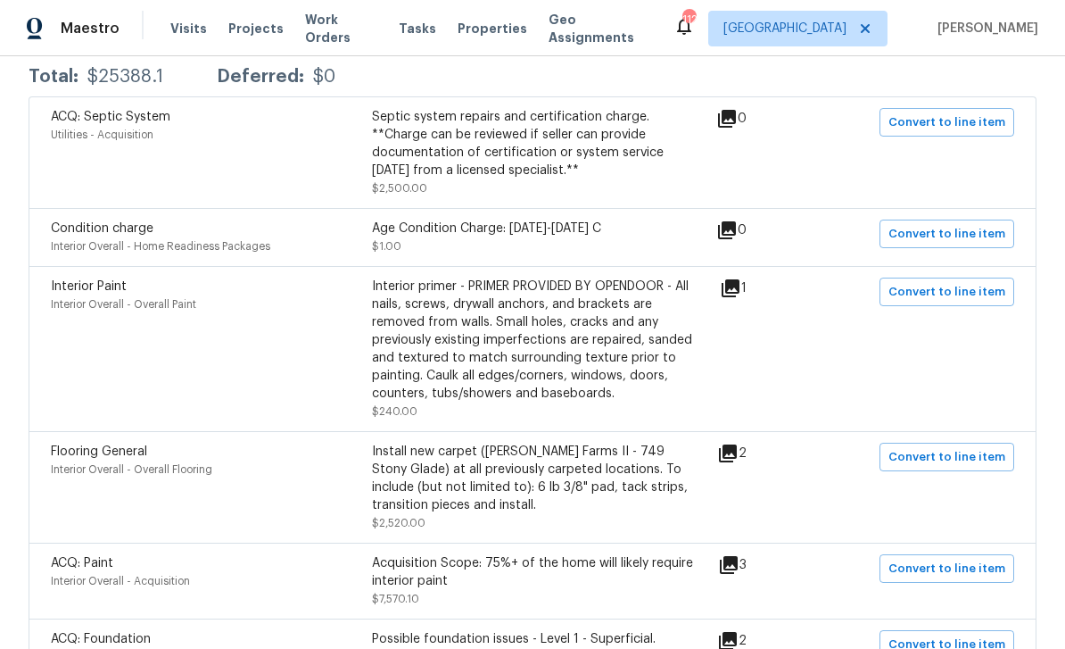
scroll to position [357, 0]
click at [957, 446] on span "Convert to line item" at bounding box center [946, 456] width 117 height 21
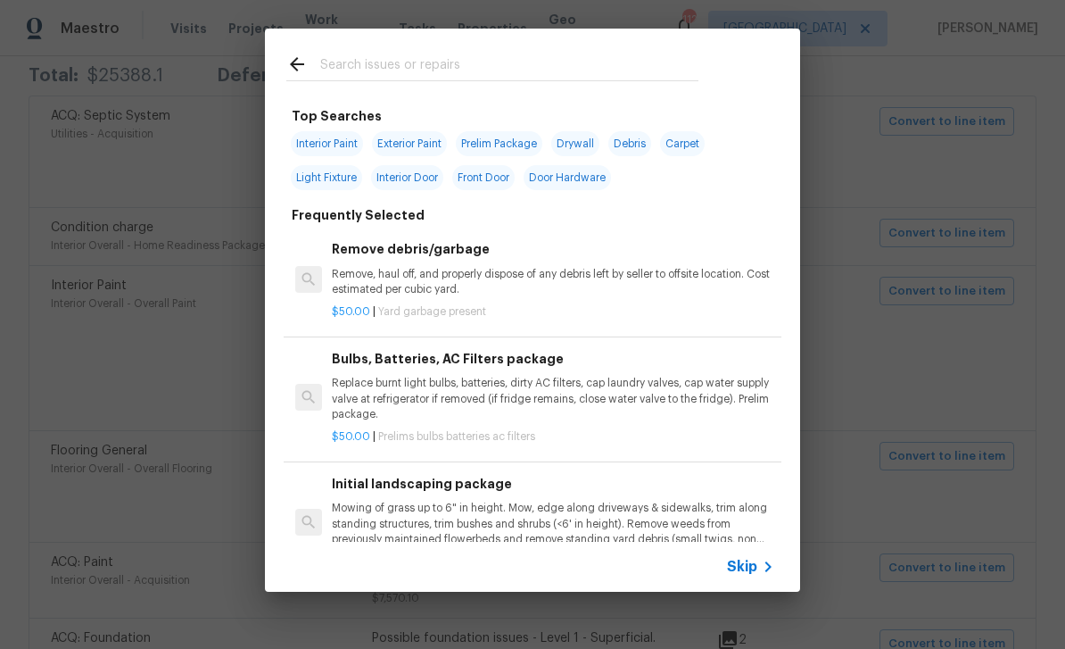
click at [747, 567] on span "Skip" at bounding box center [742, 567] width 30 height 18
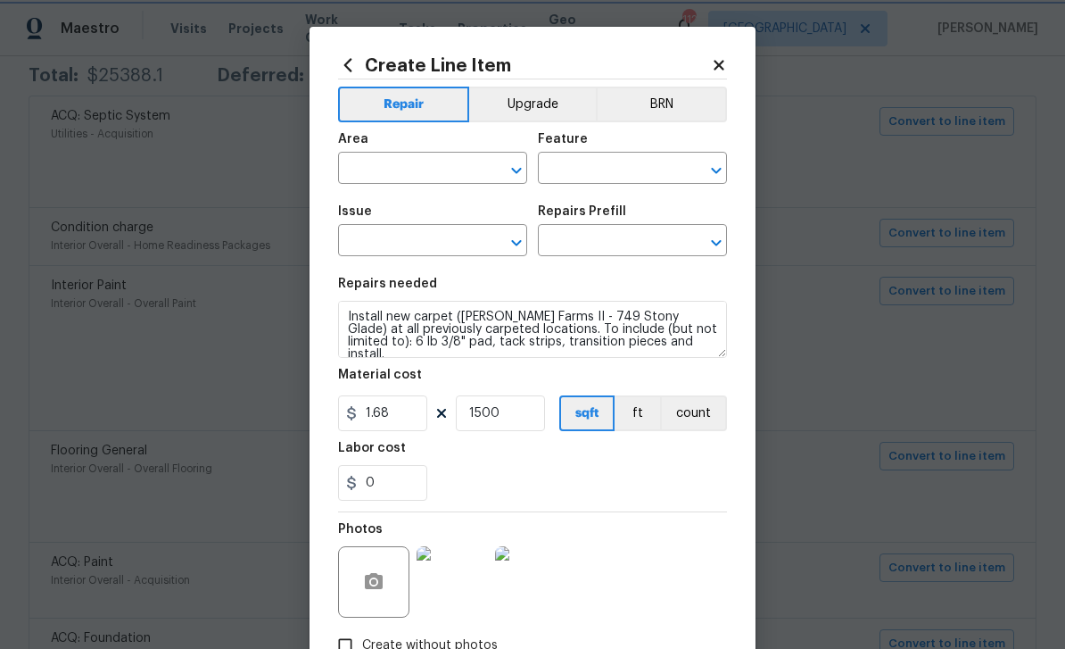
type input "Interior Overall"
type input "Overall Flooring"
type input "Flooring General"
click at [720, 244] on icon "Open" at bounding box center [716, 242] width 10 height 6
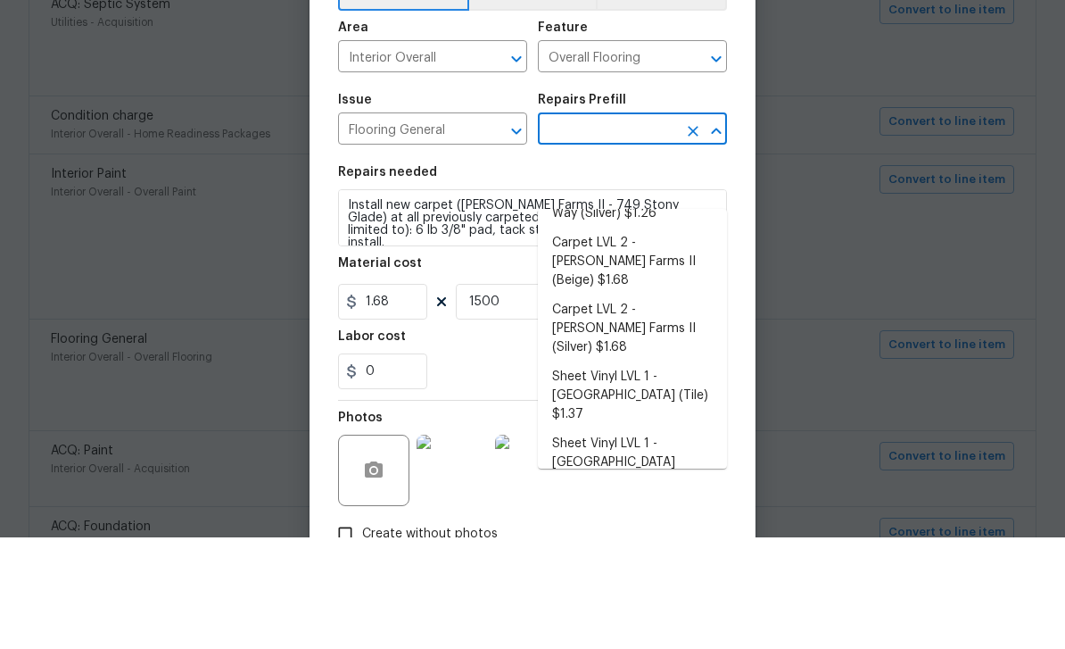
scroll to position [89, 0]
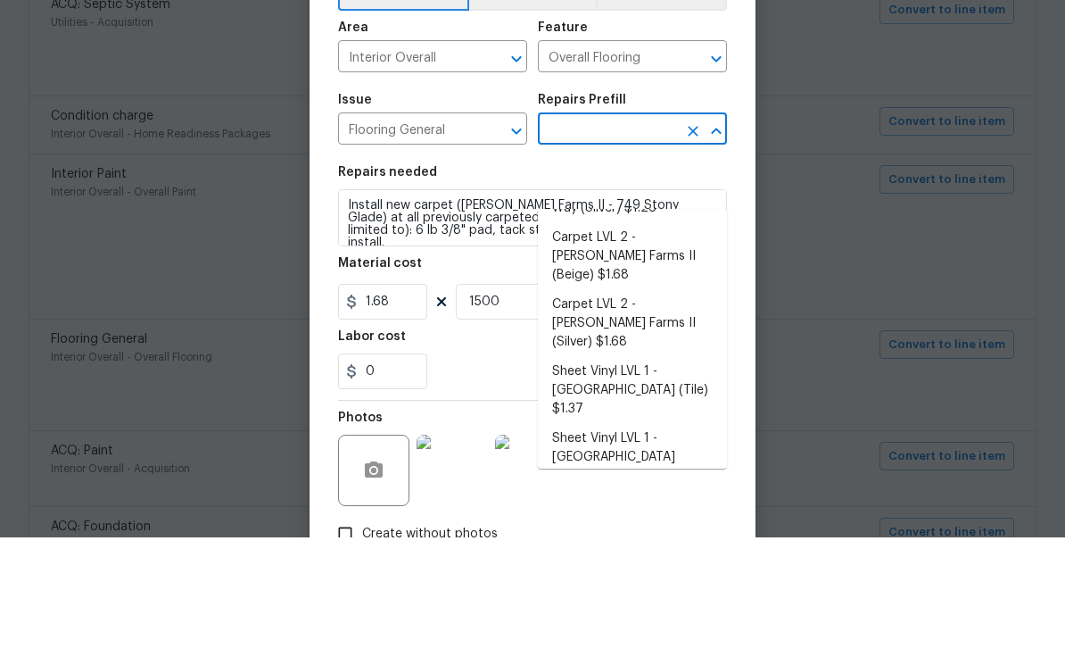
click at [682, 335] on li "Carpet LVL 2 - Abshire Farms II (Beige) $1.68" at bounding box center [632, 368] width 189 height 67
type input "Carpet LVL 2 - Abshire Farms II (Beige) $1.68"
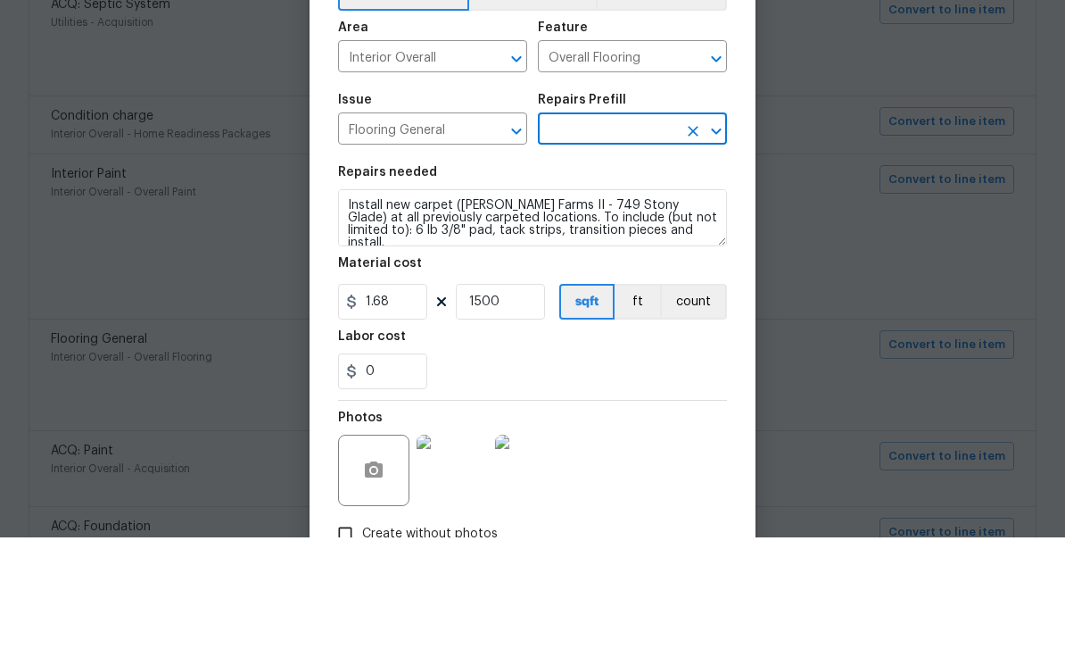
type input "Carpet LVL 2 - Abshire Farms II (Beige) $1.68"
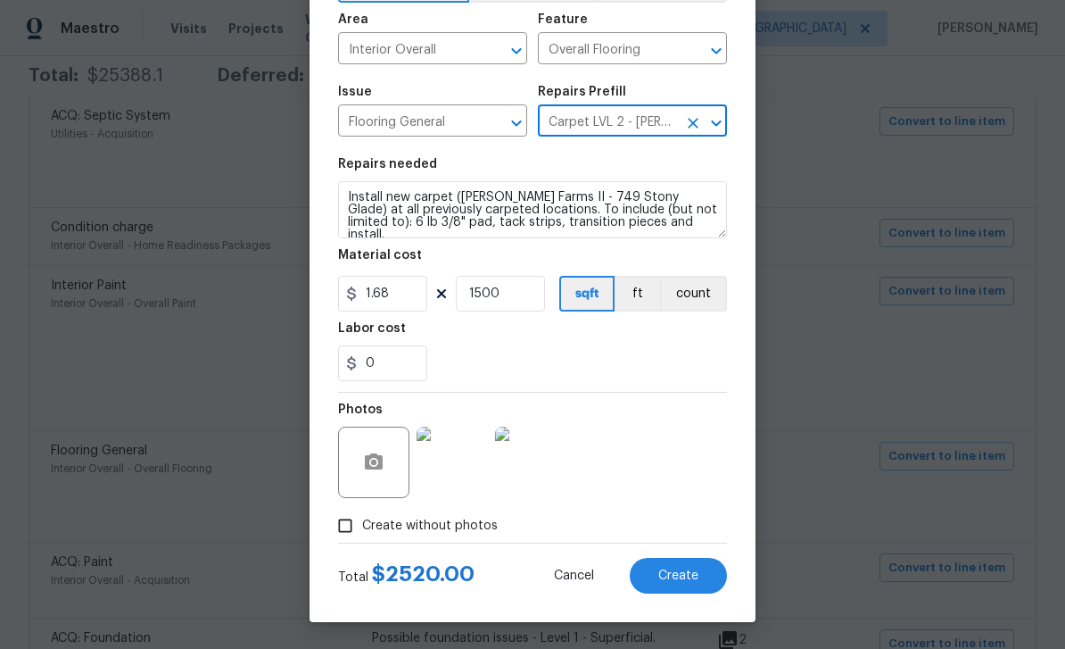
scroll to position [123, 0]
click at [682, 584] on button "Create" at bounding box center [678, 576] width 97 height 36
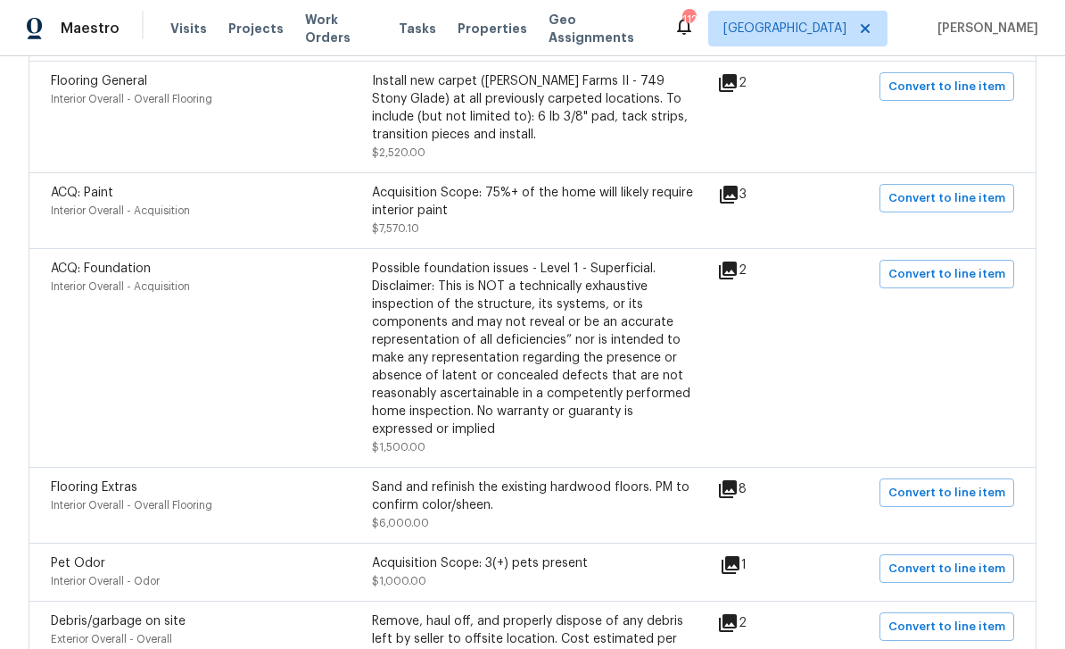
scroll to position [727, 0]
click at [738, 185] on icon at bounding box center [729, 194] width 18 height 18
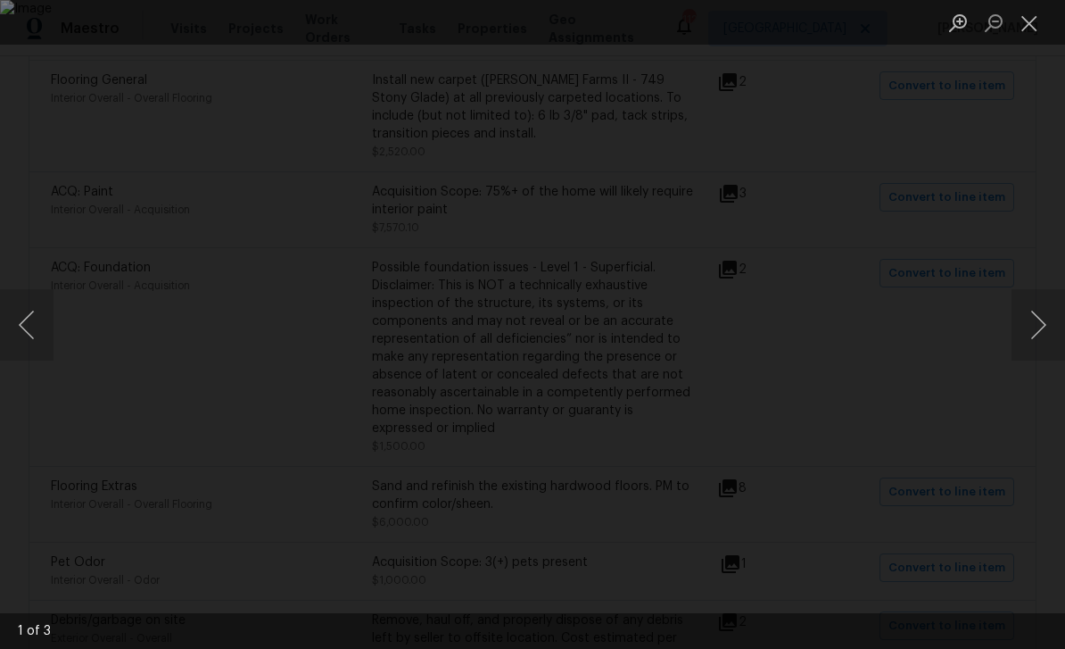
click at [1038, 12] on button "Close lightbox" at bounding box center [1030, 22] width 36 height 31
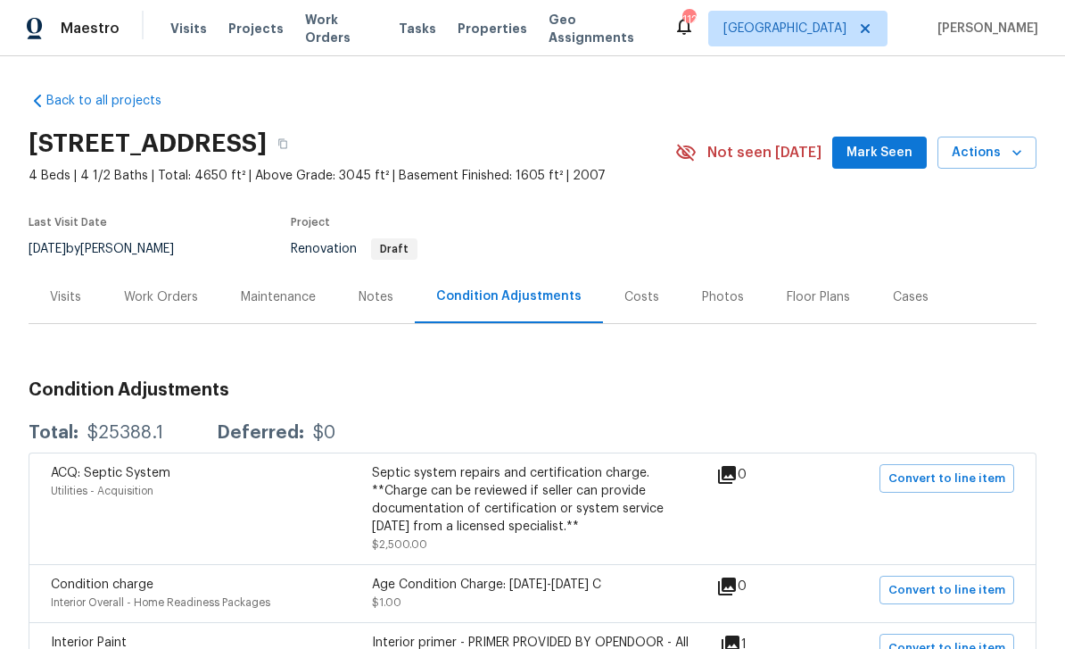
scroll to position [0, 0]
click at [162, 288] on div "Work Orders" at bounding box center [161, 297] width 74 height 18
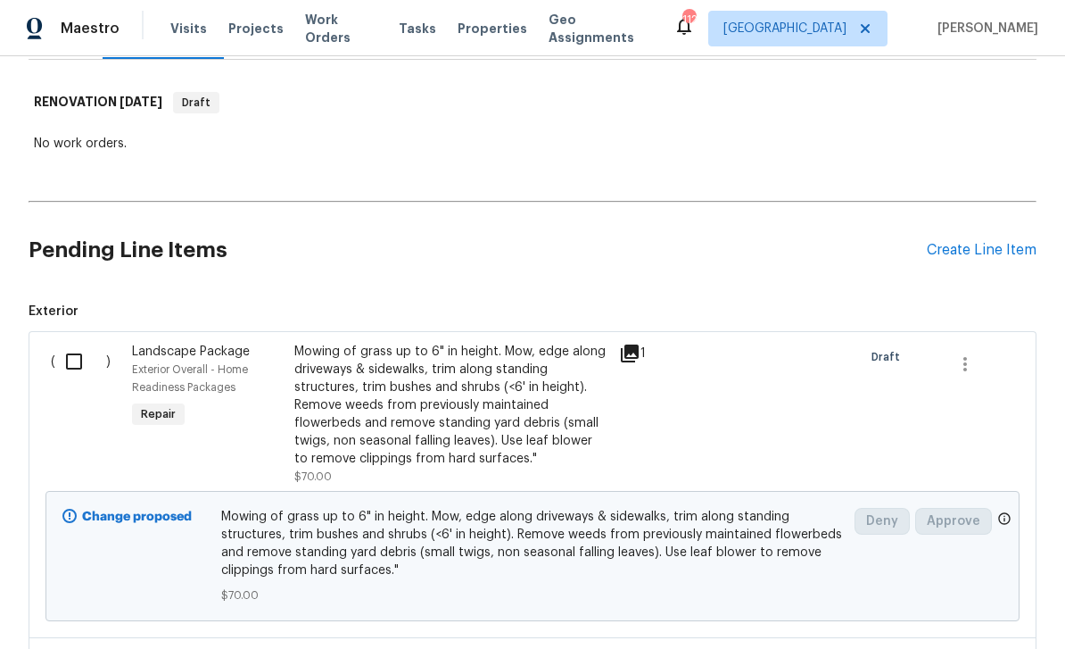
scroll to position [269, 0]
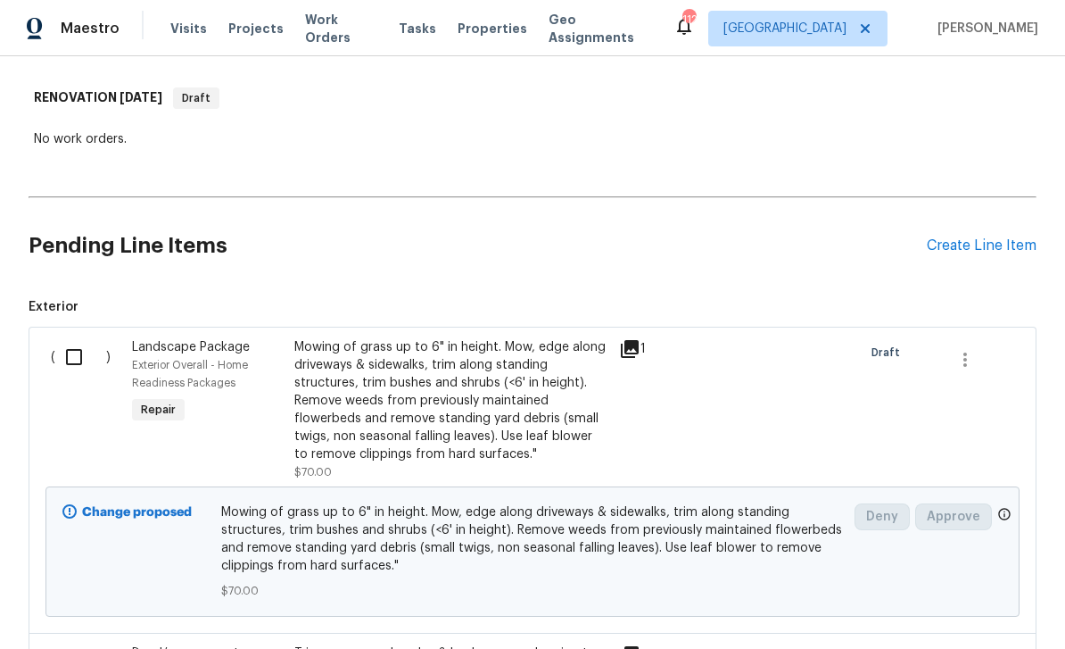
click at [87, 338] on input "checkbox" at bounding box center [80, 356] width 51 height 37
checkbox input "true"
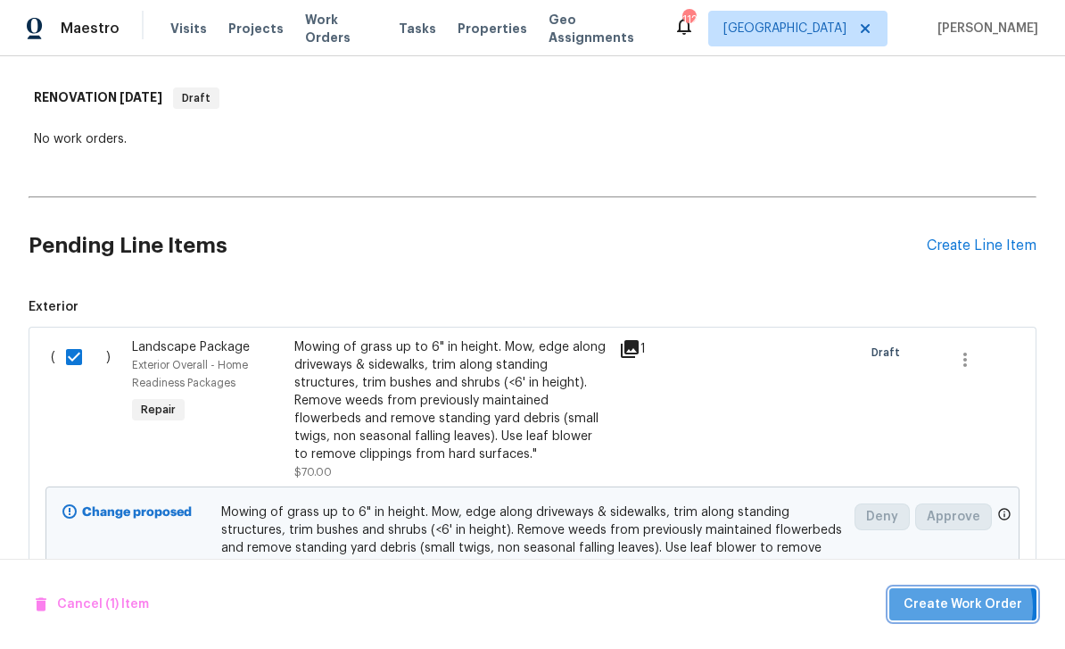
click at [959, 608] on span "Create Work Order" at bounding box center [963, 604] width 119 height 22
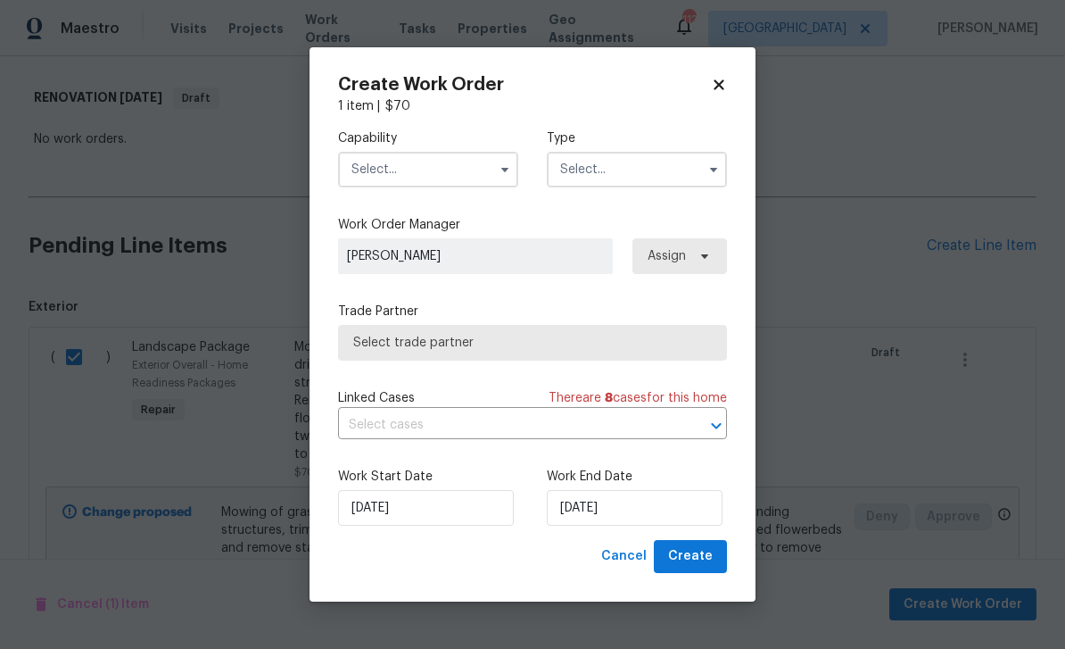
click at [383, 166] on input "text" at bounding box center [428, 170] width 180 height 36
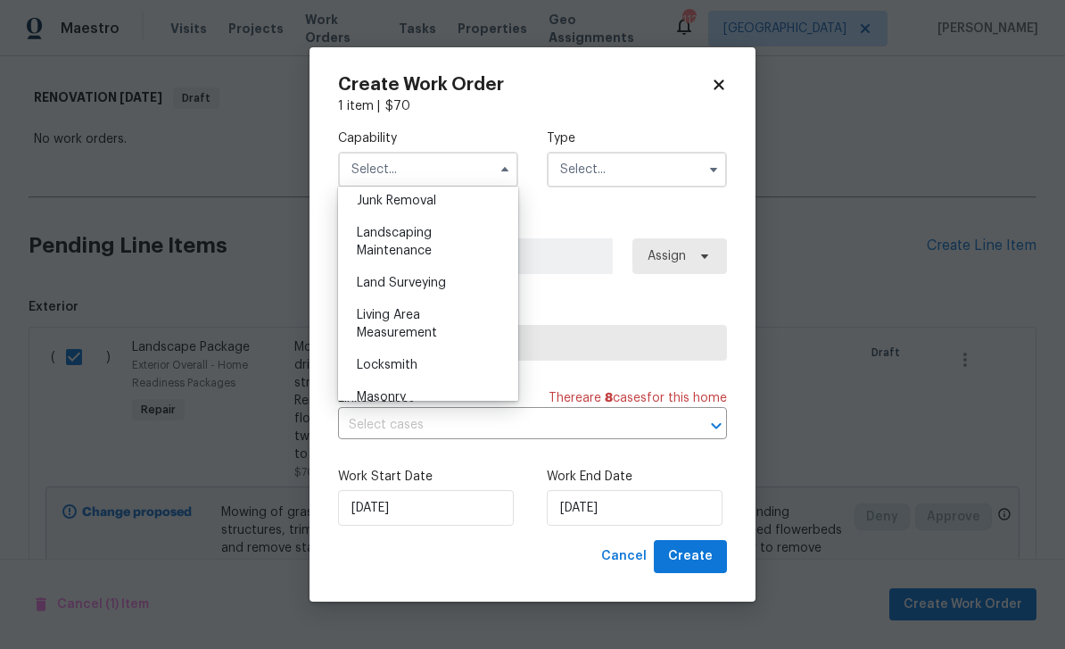
scroll to position [1152, 0]
click at [378, 236] on div "Landscaping Maintenance" at bounding box center [428, 238] width 171 height 50
type input "Landscaping Maintenance"
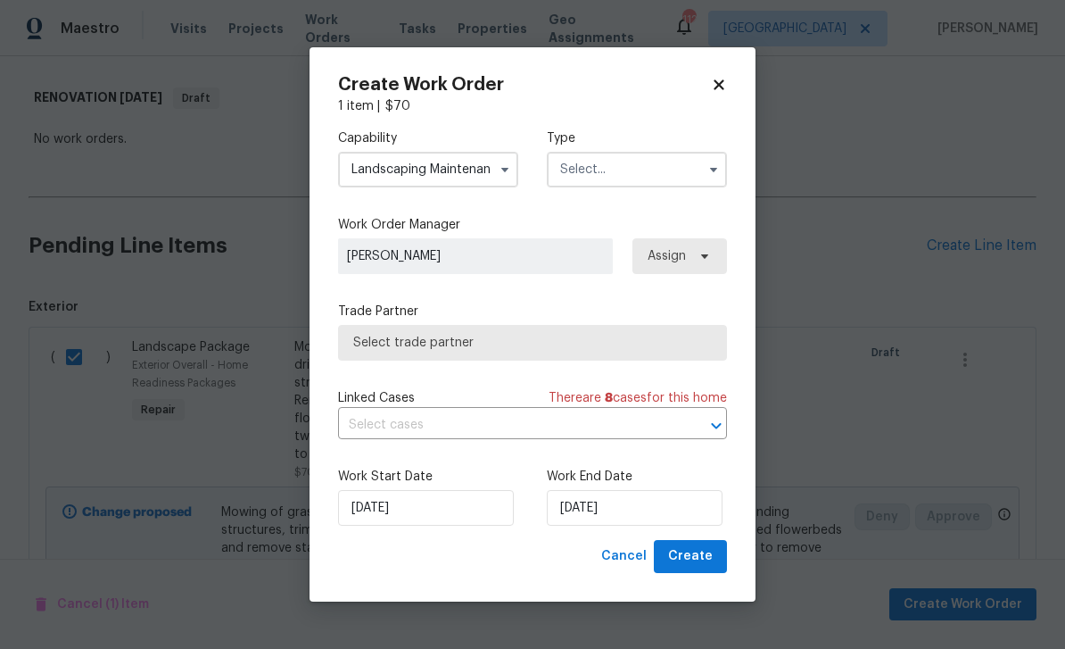
click at [688, 169] on input "text" at bounding box center [637, 170] width 180 height 36
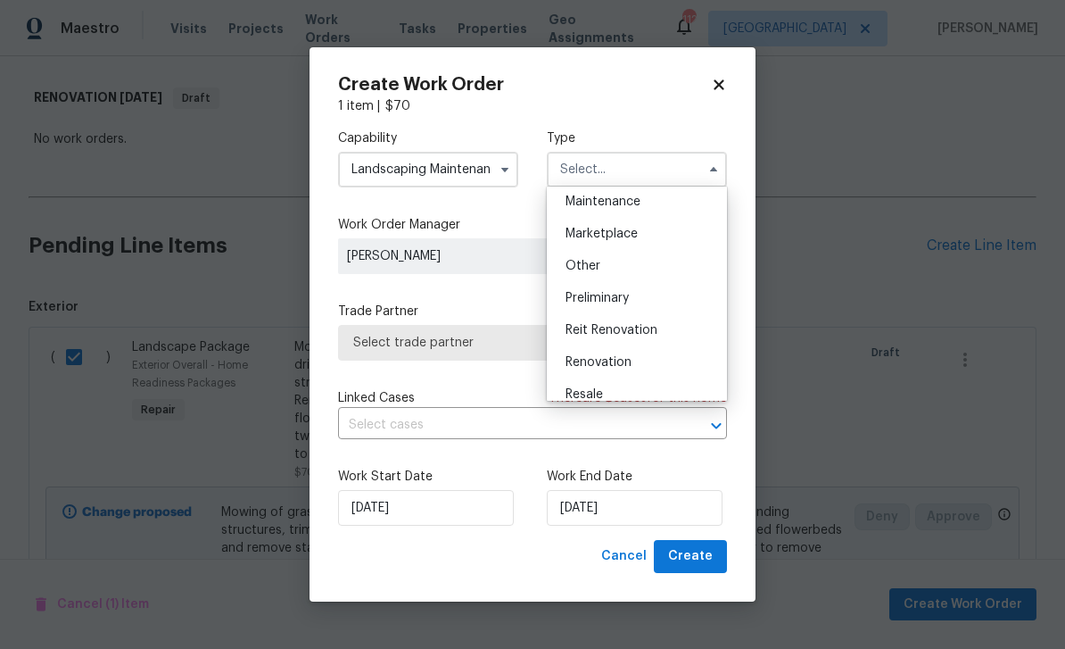
scroll to position [295, 0]
click at [663, 360] on div "Renovation" at bounding box center [636, 361] width 171 height 32
type input "Renovation"
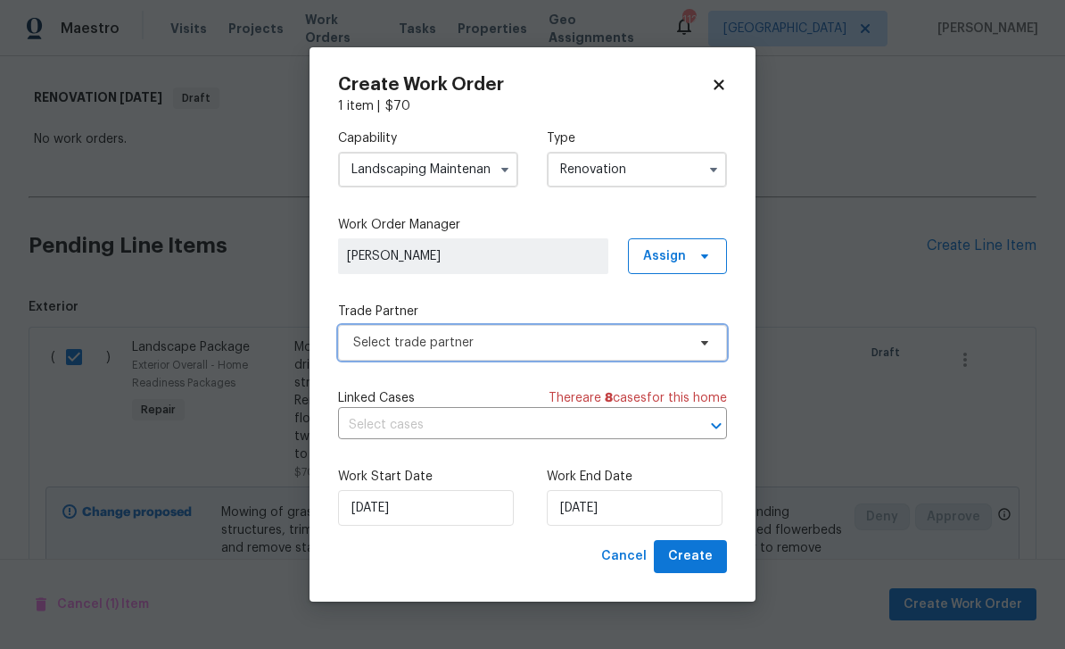
click at [666, 342] on span "Select trade partner" at bounding box center [519, 343] width 333 height 18
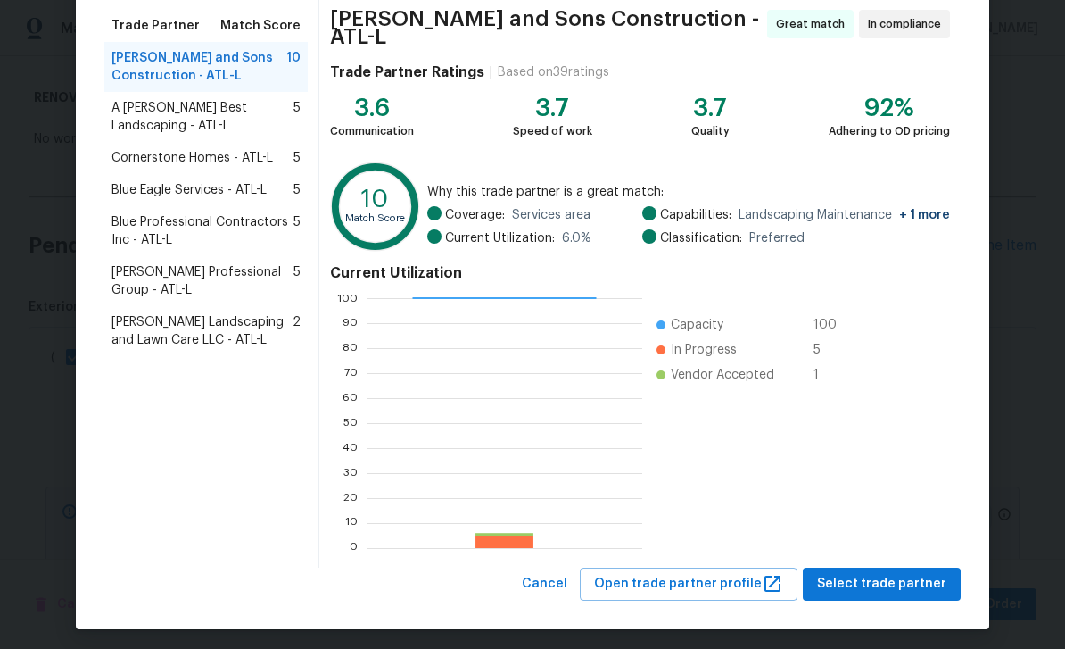
scroll to position [138, 0]
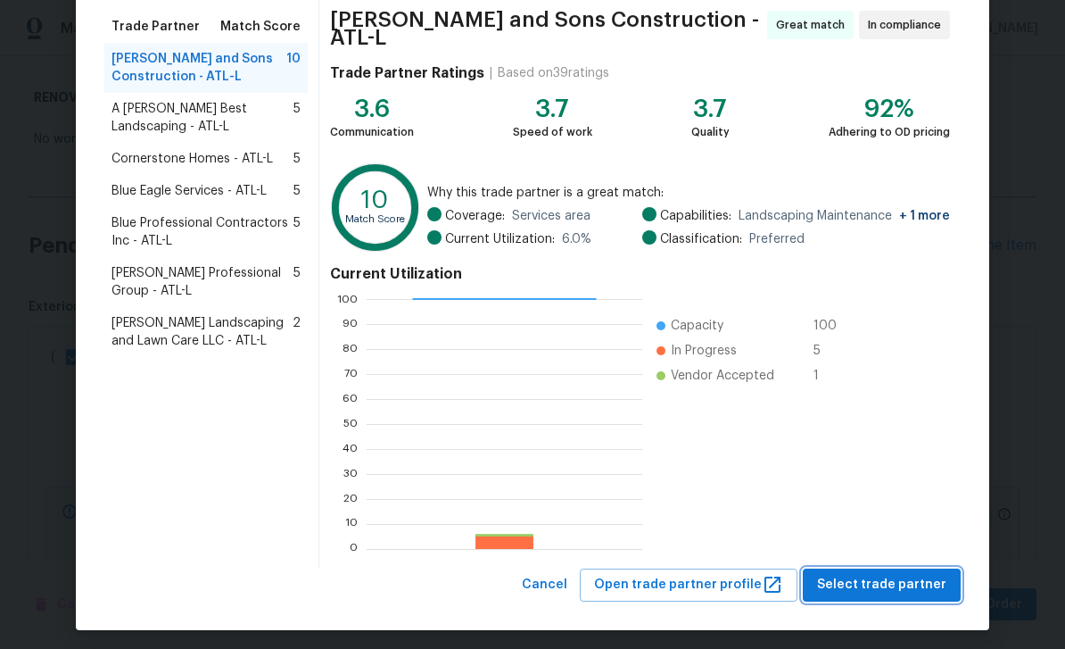
click at [884, 580] on span "Select trade partner" at bounding box center [881, 585] width 129 height 22
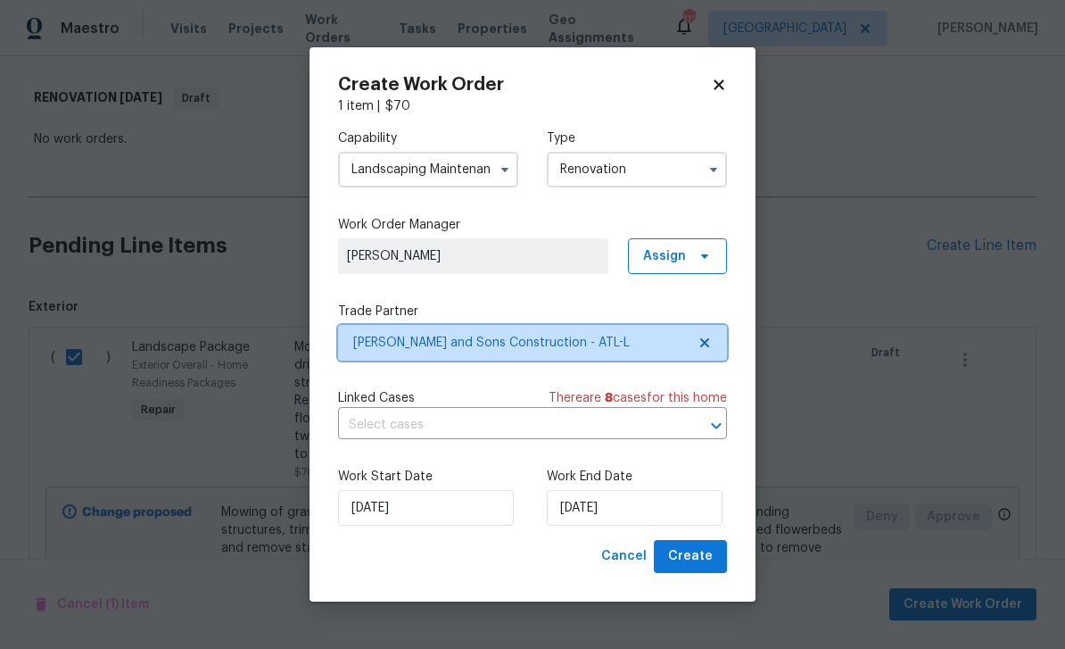
scroll to position [0, 0]
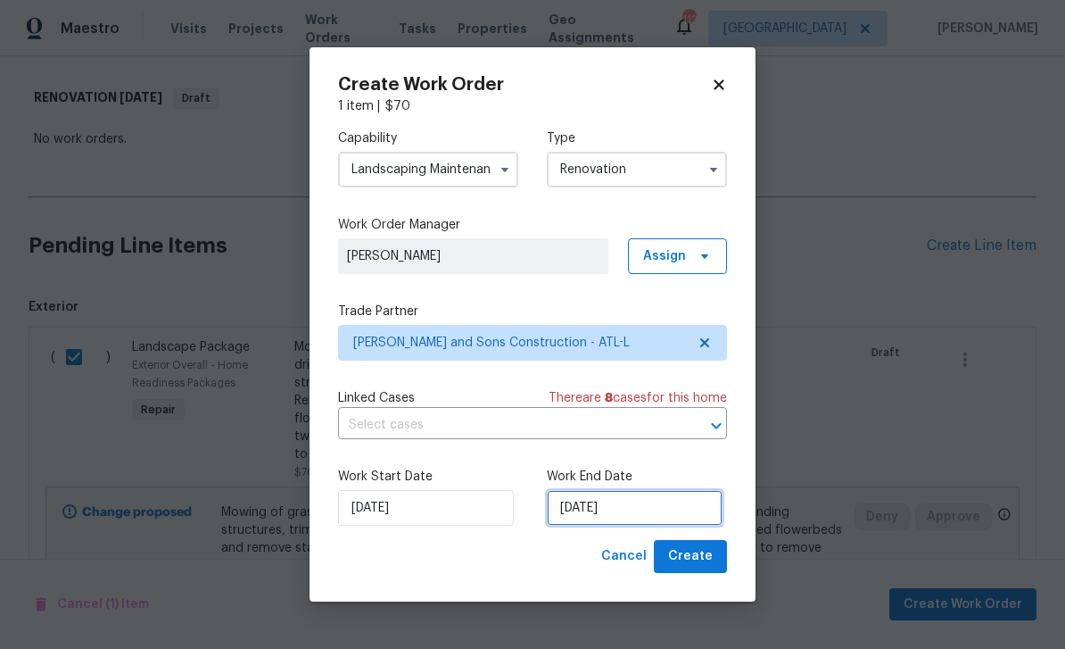
click at [698, 512] on input "8/27/2025" at bounding box center [635, 508] width 176 height 36
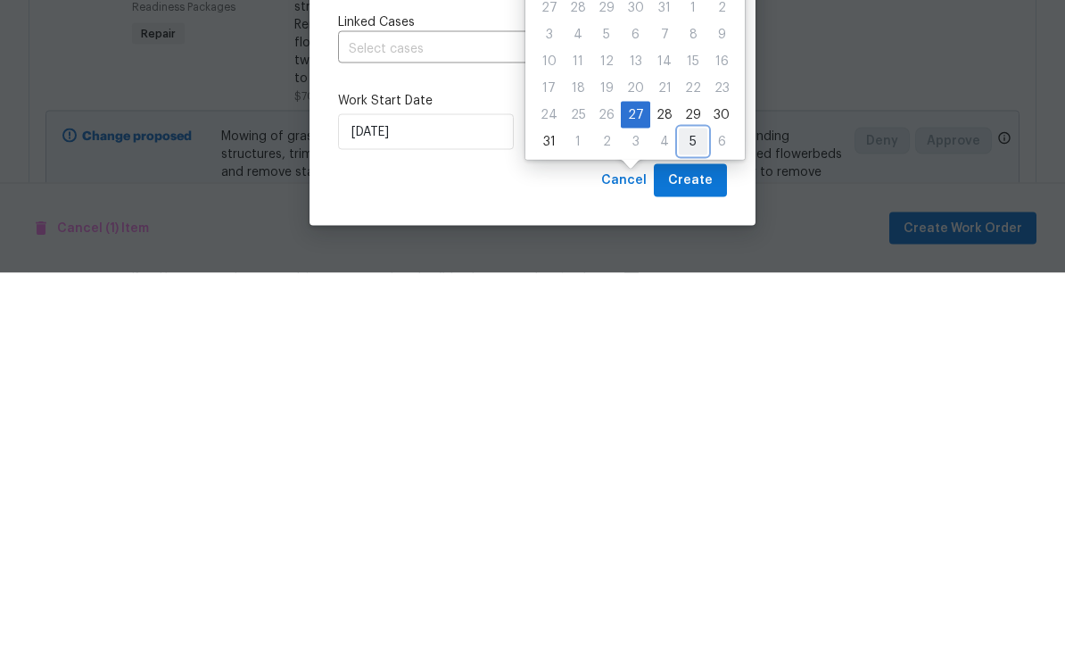
click at [690, 505] on div "5" at bounding box center [693, 517] width 29 height 25
type input "9/5/2025"
select select "8"
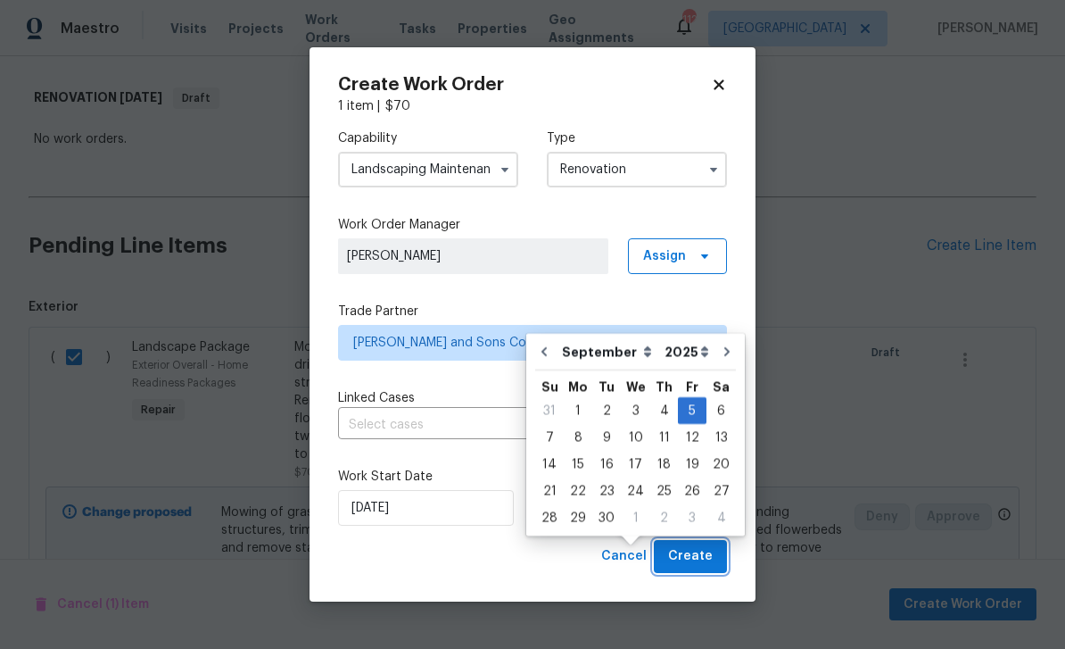
click at [698, 558] on span "Create" at bounding box center [690, 556] width 45 height 22
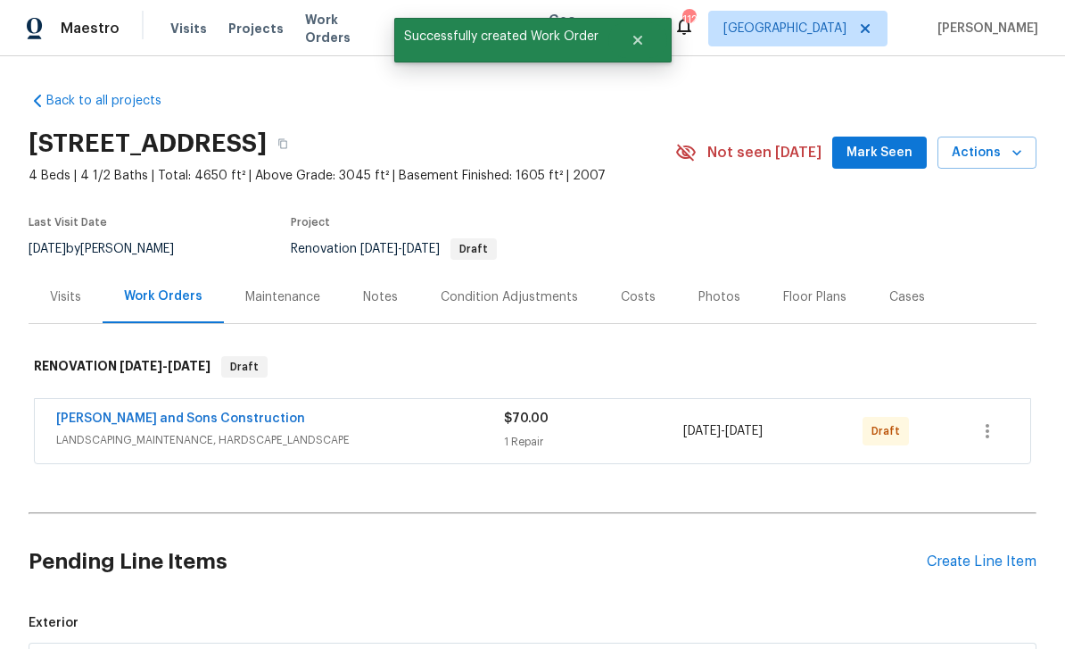
click at [948, 553] on div "Create Line Item" at bounding box center [982, 561] width 110 height 17
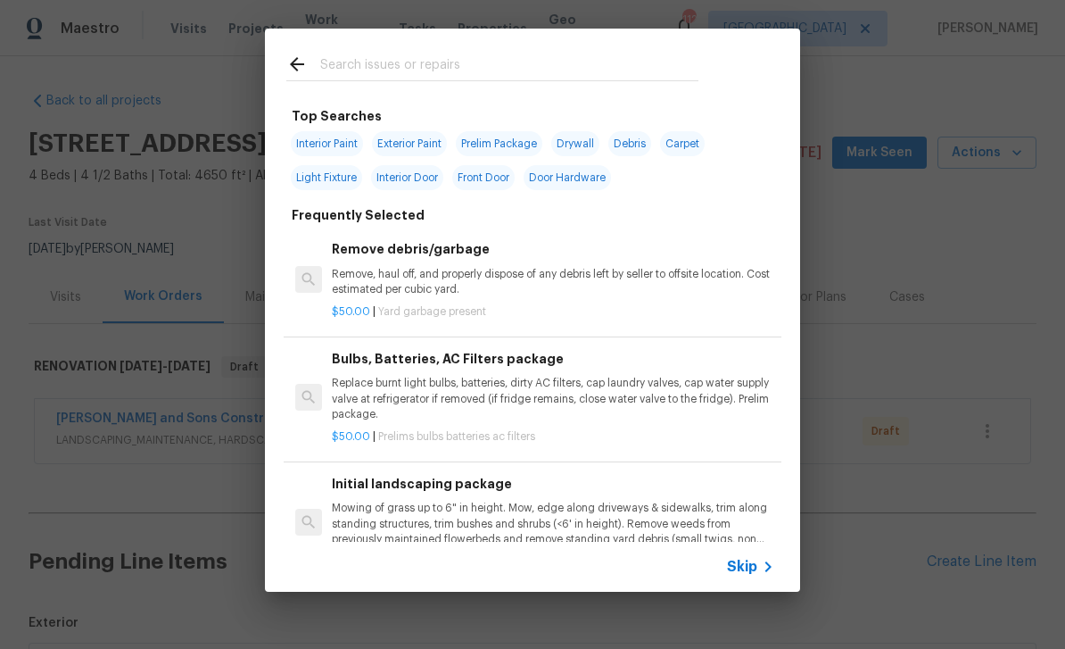
click at [344, 67] on input "text" at bounding box center [509, 67] width 378 height 27
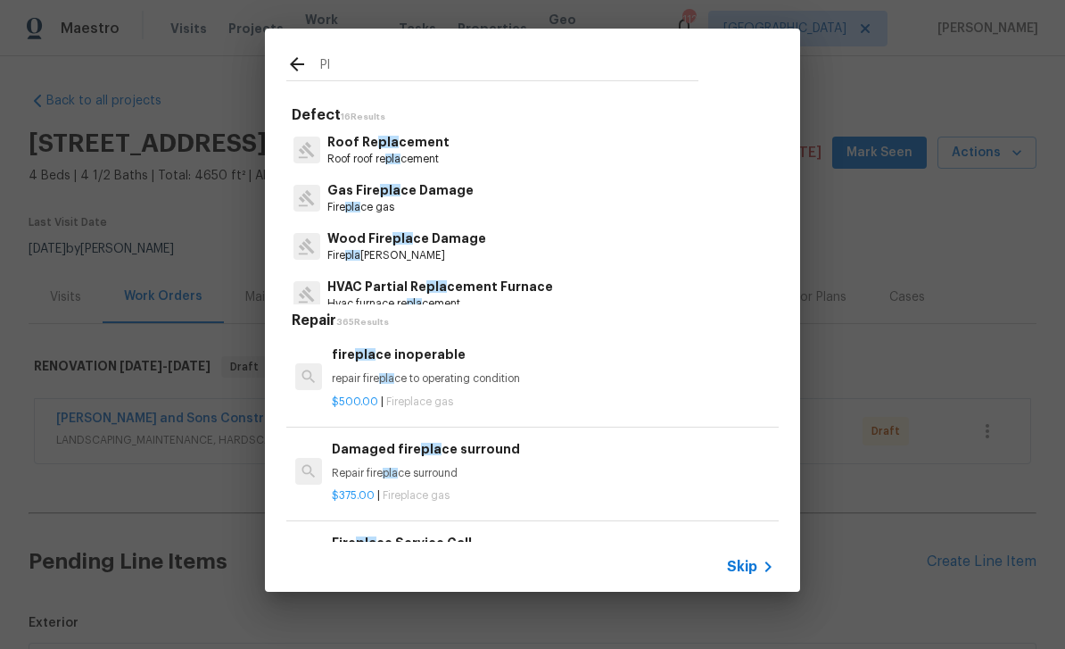
type input "P"
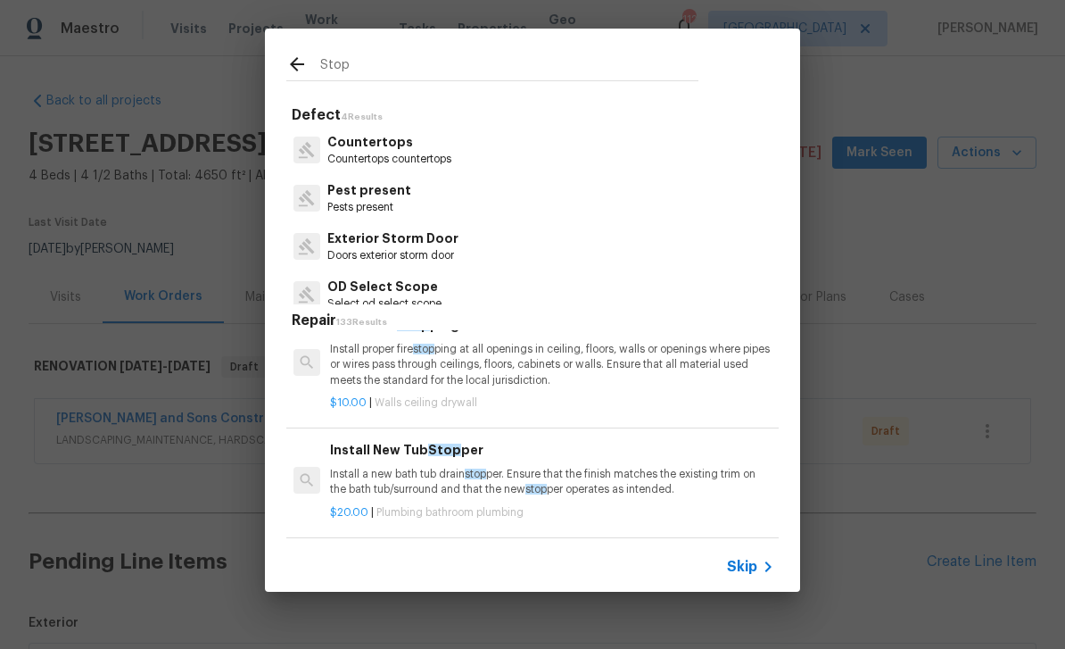
scroll to position [252, 2]
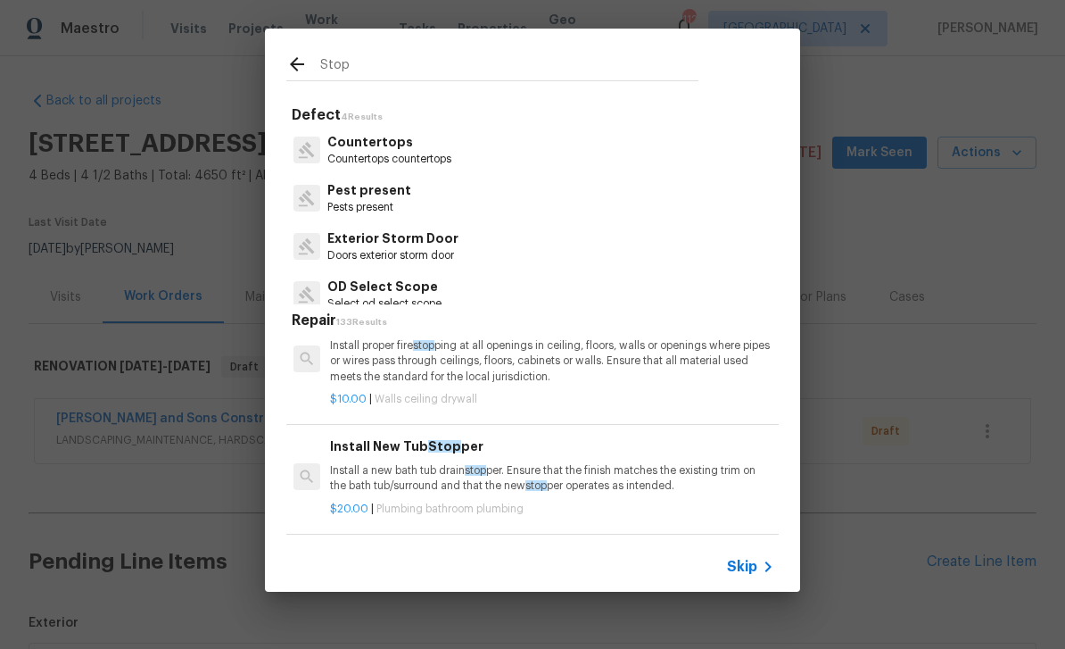
click at [368, 61] on input "Stop" at bounding box center [509, 67] width 378 height 27
type input "Stp"
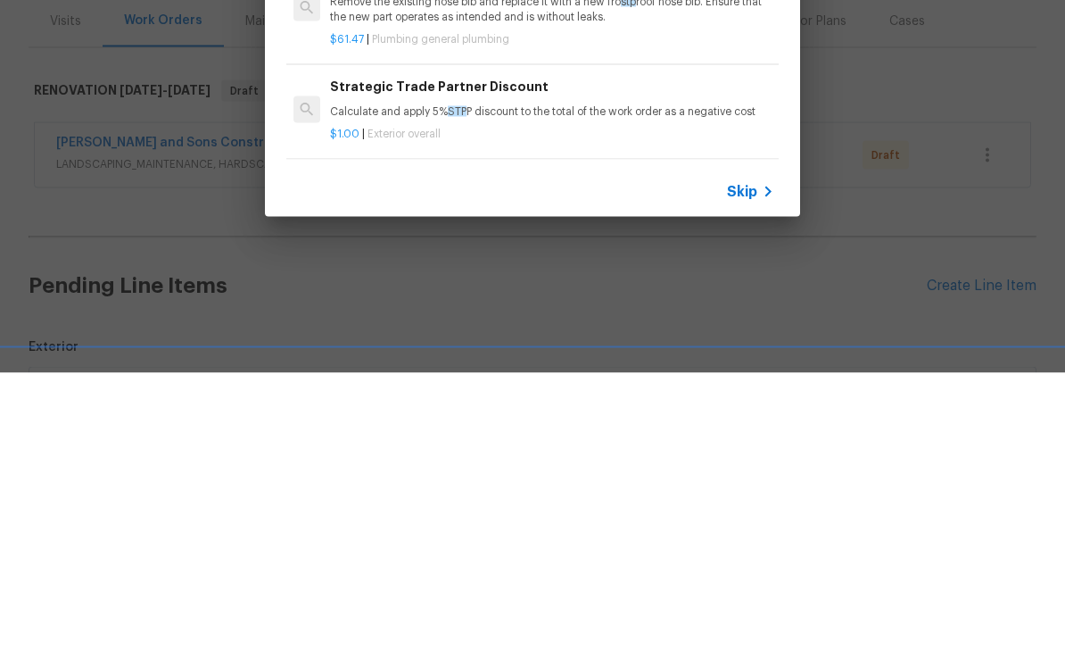
click at [392, 380] on p "Calculate and apply 5% STP P discount to the total of the work order as a negat…" at bounding box center [551, 387] width 442 height 15
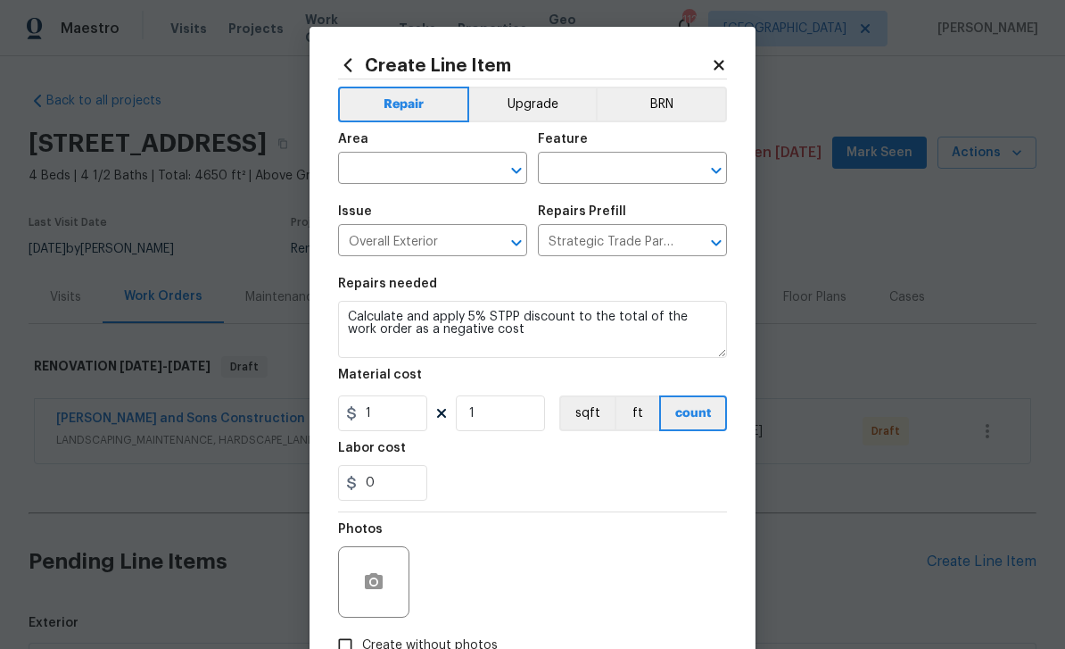
click at [387, 171] on input "text" at bounding box center [407, 170] width 139 height 28
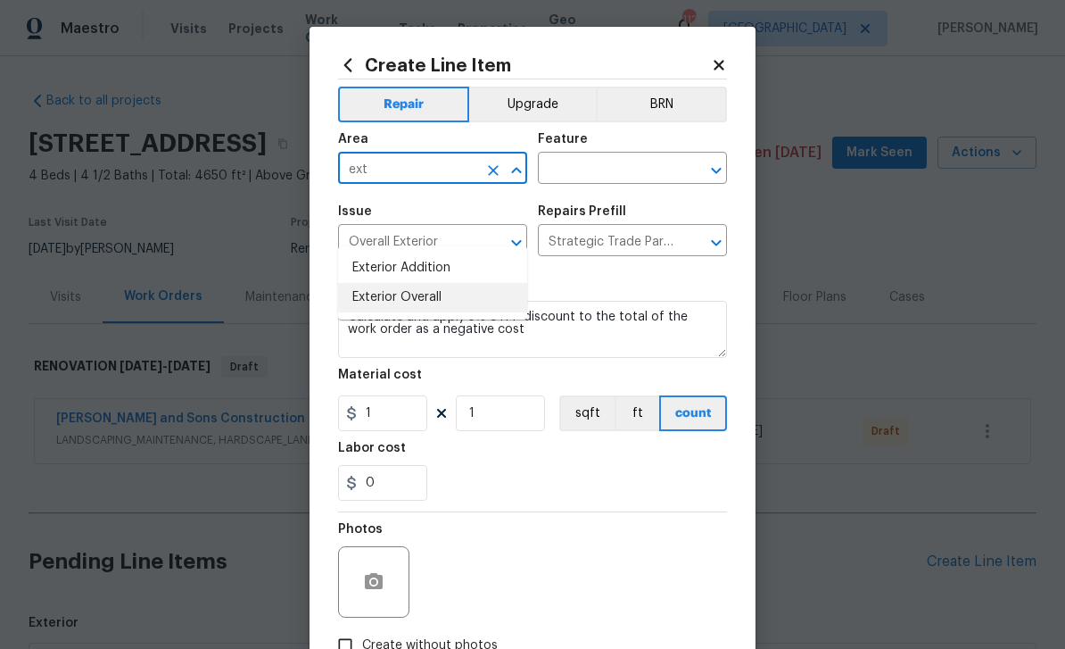
click at [376, 283] on li "Exterior Overall" at bounding box center [432, 297] width 189 height 29
type input "Exterior Overall"
click at [636, 171] on input "text" at bounding box center [607, 170] width 139 height 28
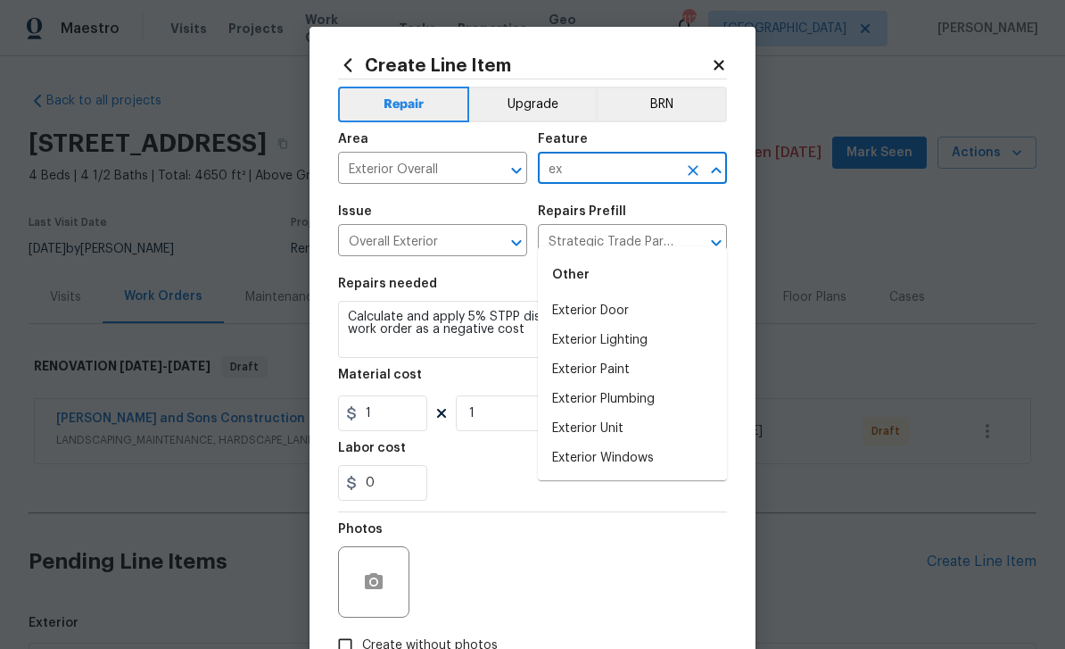
type input "e"
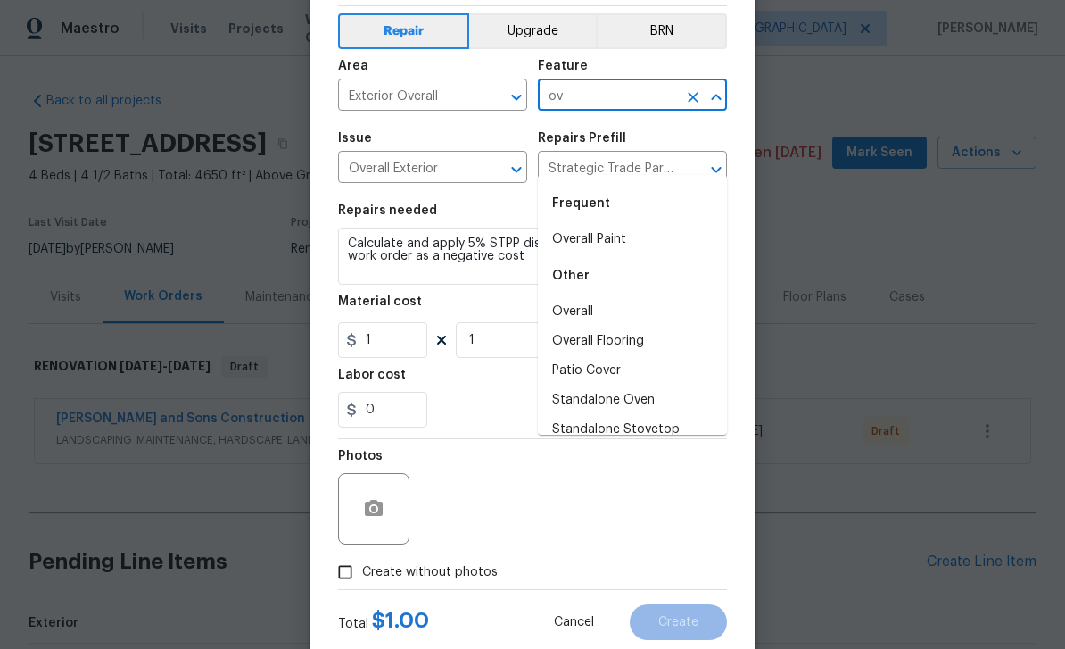
scroll to position [75, 0]
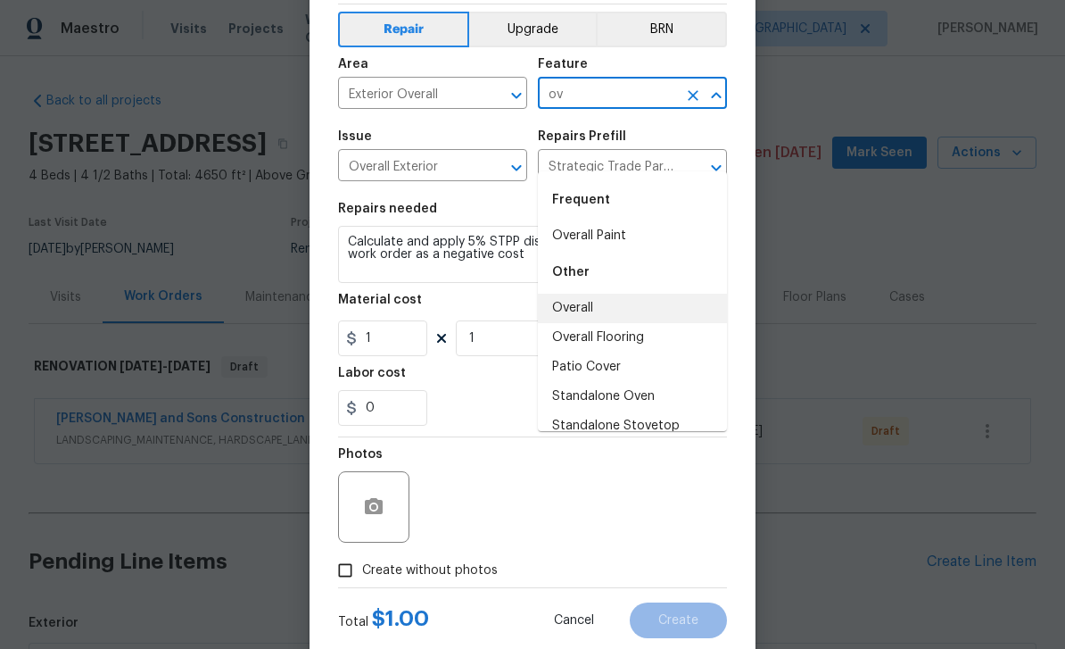
click at [590, 293] on li "Overall" at bounding box center [632, 307] width 189 height 29
type input "Overall"
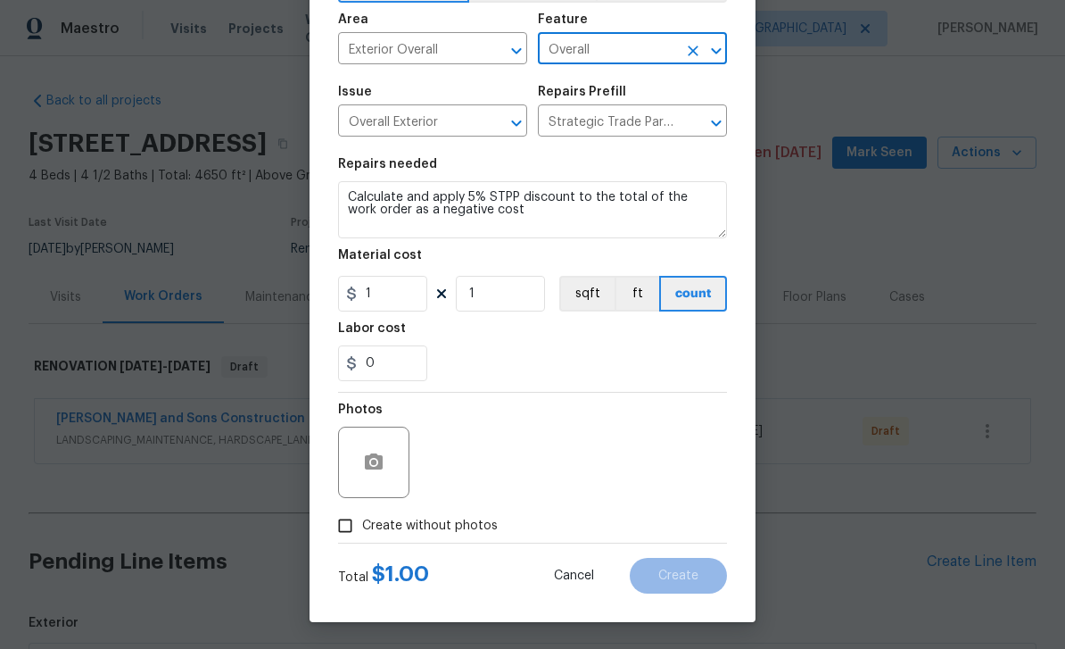
scroll to position [123, 0]
click at [351, 527] on input "Create without photos" at bounding box center [345, 525] width 34 height 34
checkbox input "true"
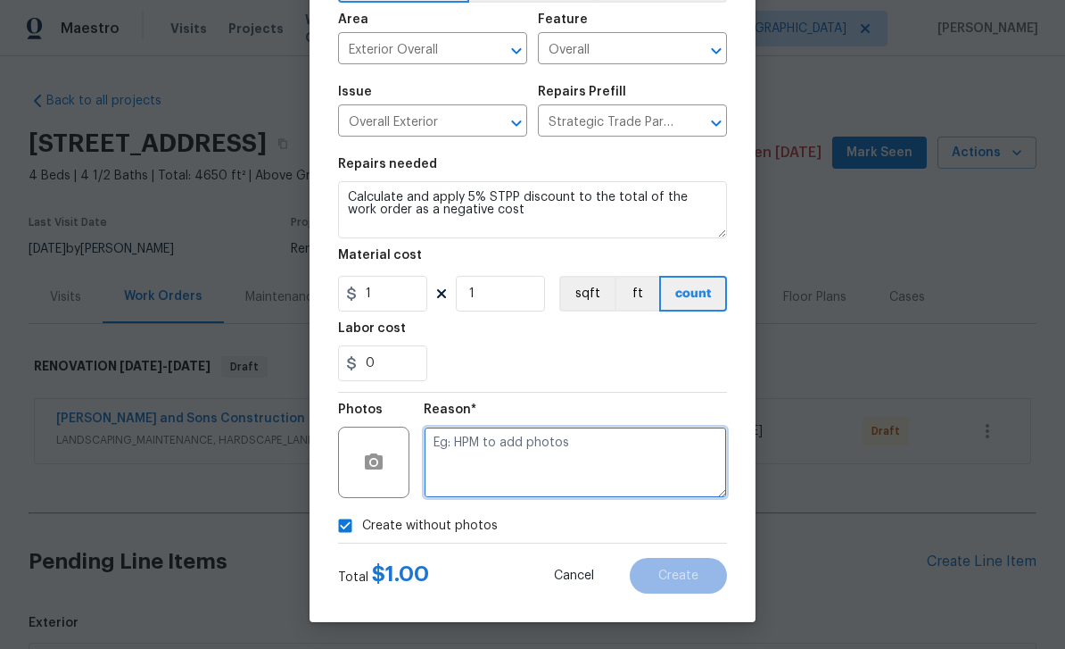
click at [672, 453] on textarea at bounding box center [575, 461] width 303 height 71
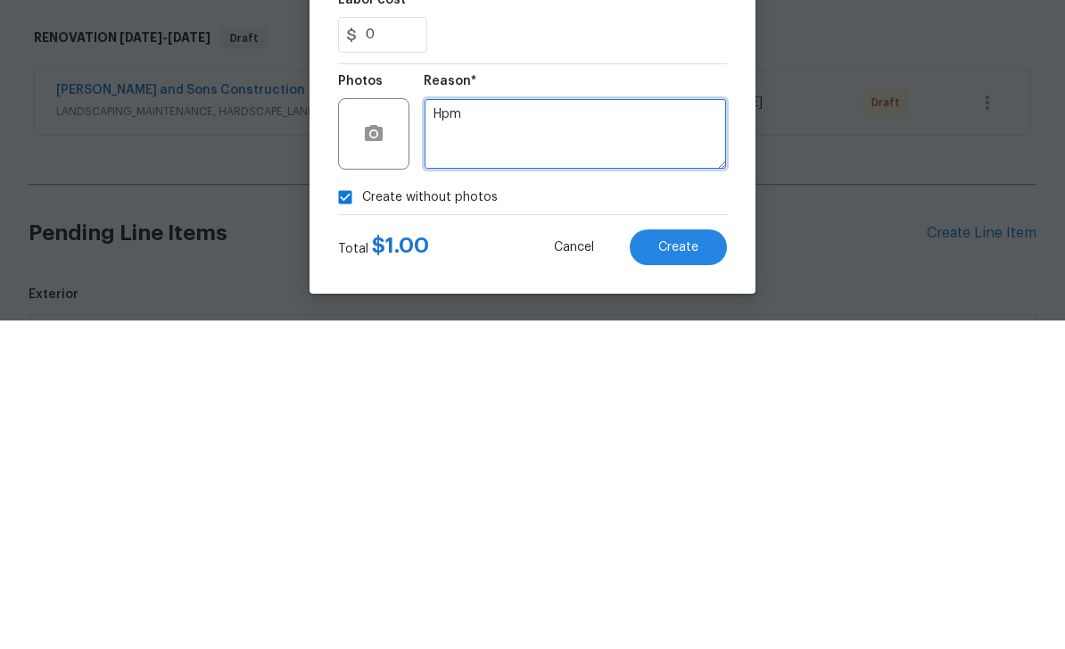
type textarea "Hpm"
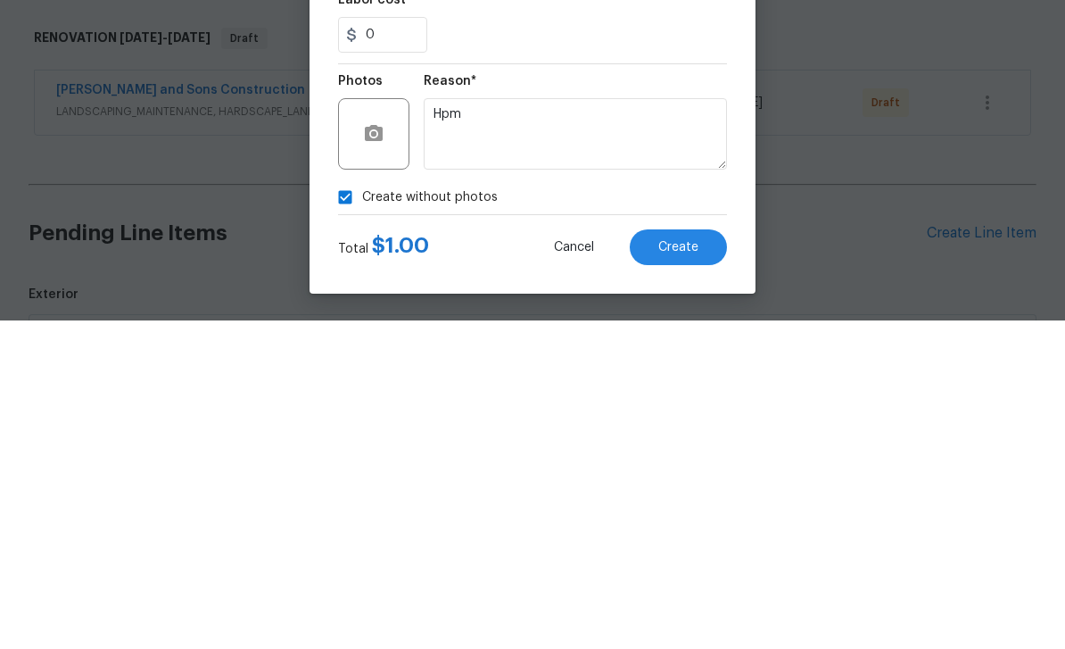
click at [690, 569] on span "Create" at bounding box center [678, 575] width 40 height 13
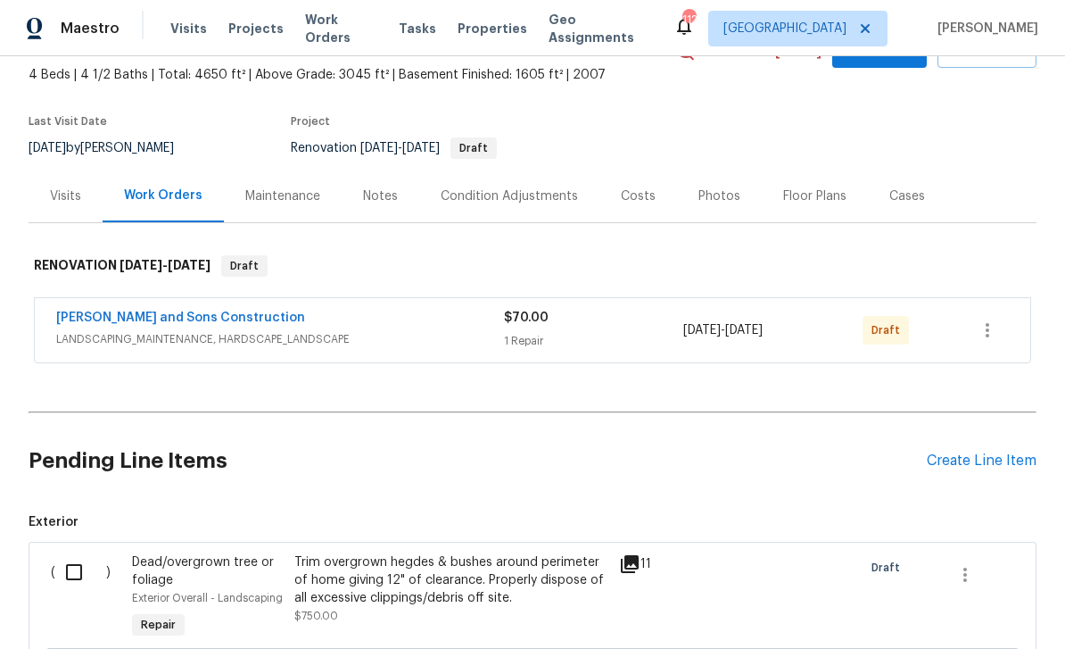
scroll to position [99, 0]
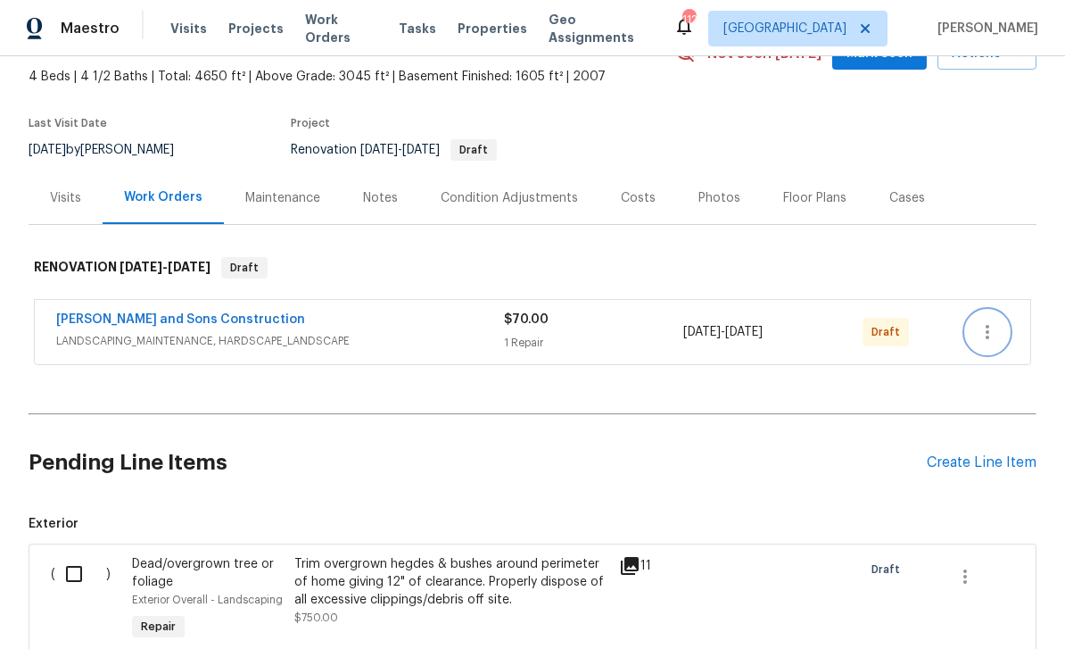
click at [996, 321] on icon "button" at bounding box center [987, 331] width 21 height 21
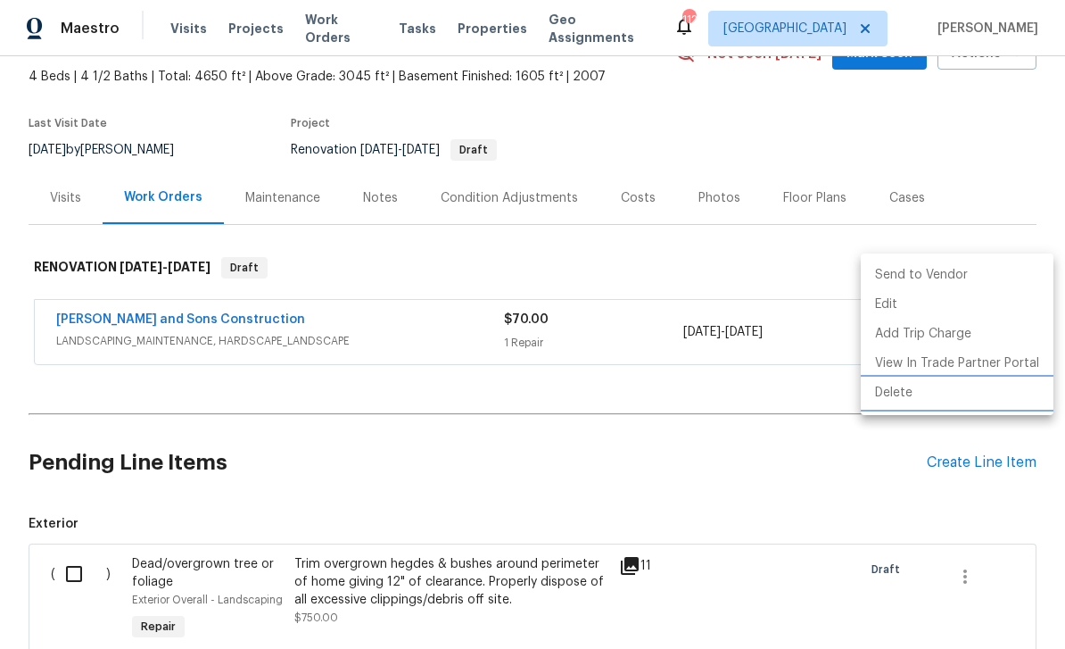
click at [903, 394] on li "Delete" at bounding box center [957, 392] width 193 height 29
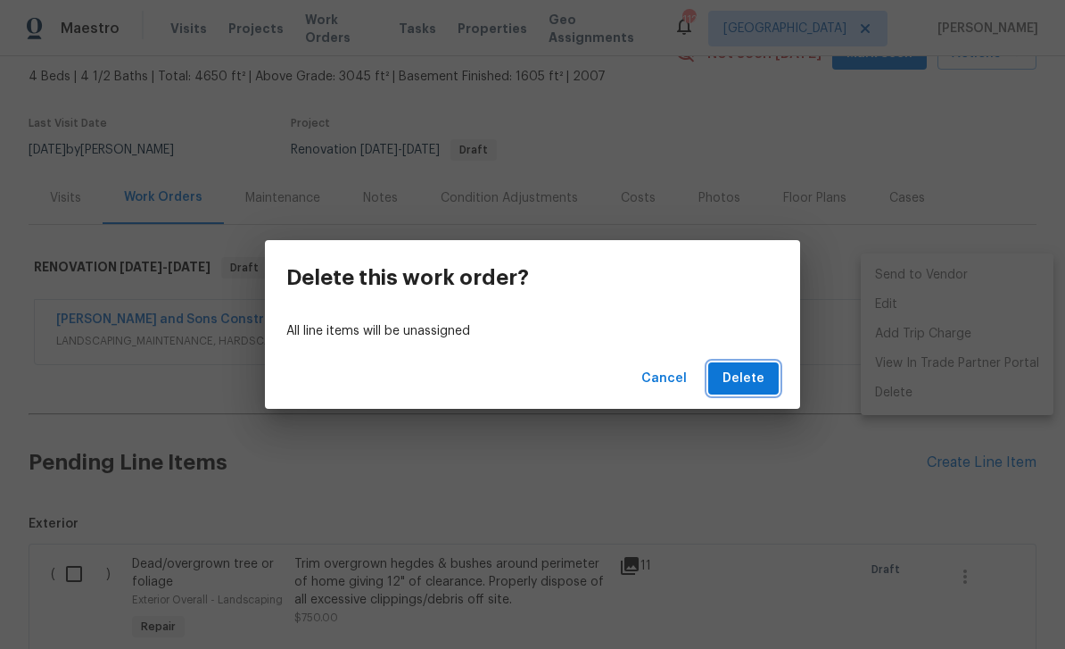
click at [754, 375] on span "Delete" at bounding box center [744, 379] width 42 height 22
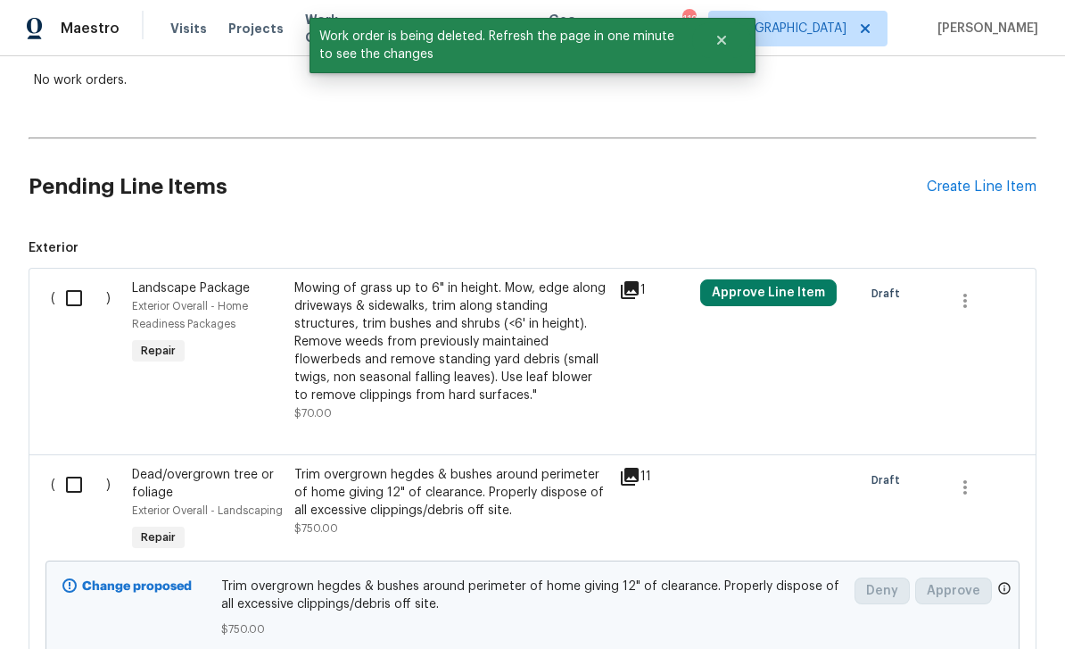
scroll to position [332, 0]
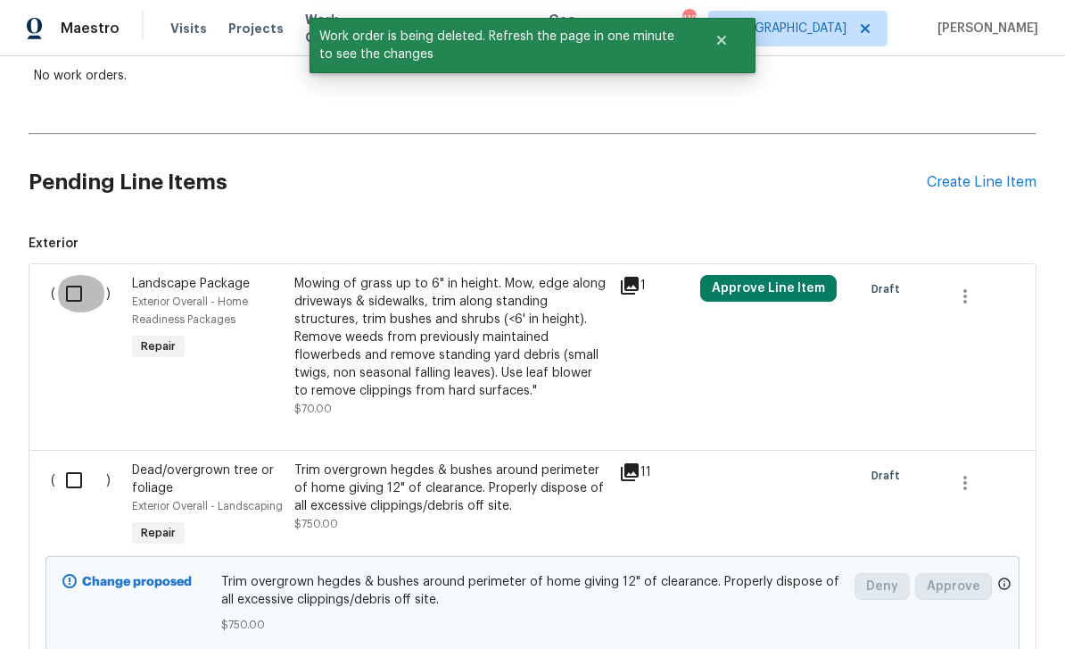
click at [77, 275] on input "checkbox" at bounding box center [80, 293] width 51 height 37
checkbox input "true"
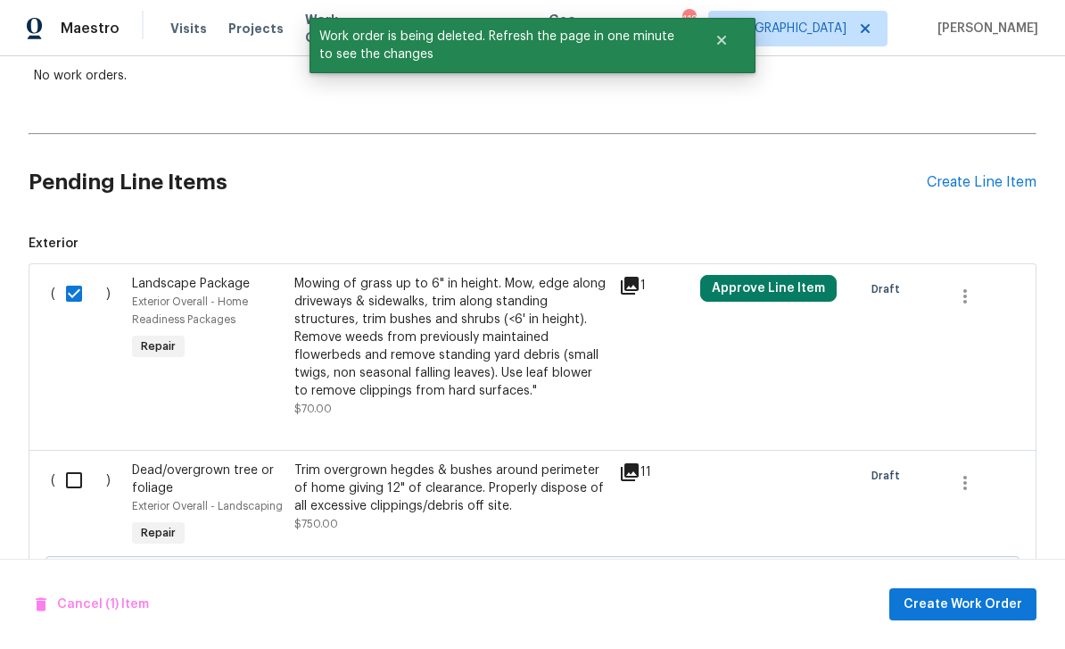
click at [75, 461] on input "checkbox" at bounding box center [80, 479] width 51 height 37
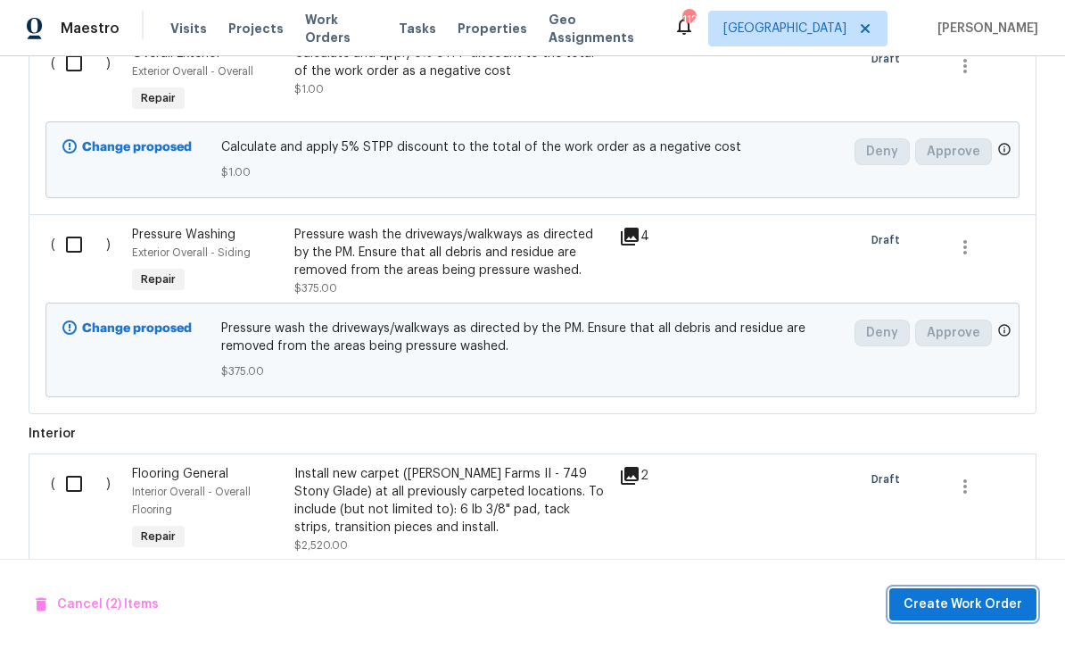
click at [971, 607] on span "Create Work Order" at bounding box center [963, 604] width 119 height 22
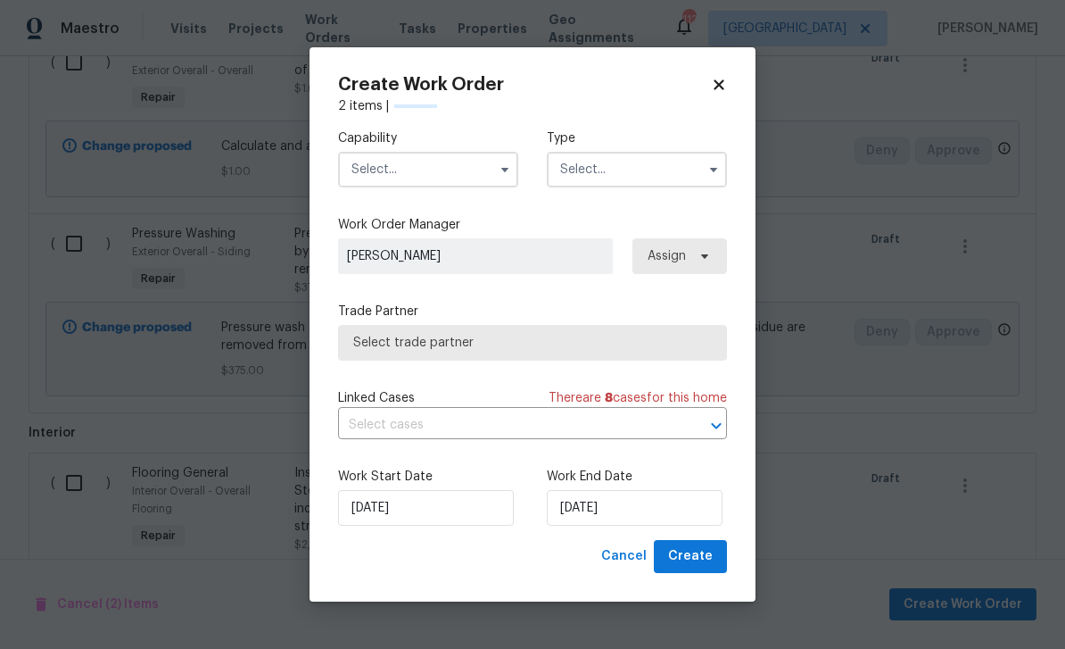
checkbox input "false"
click at [383, 165] on input "text" at bounding box center [428, 170] width 180 height 36
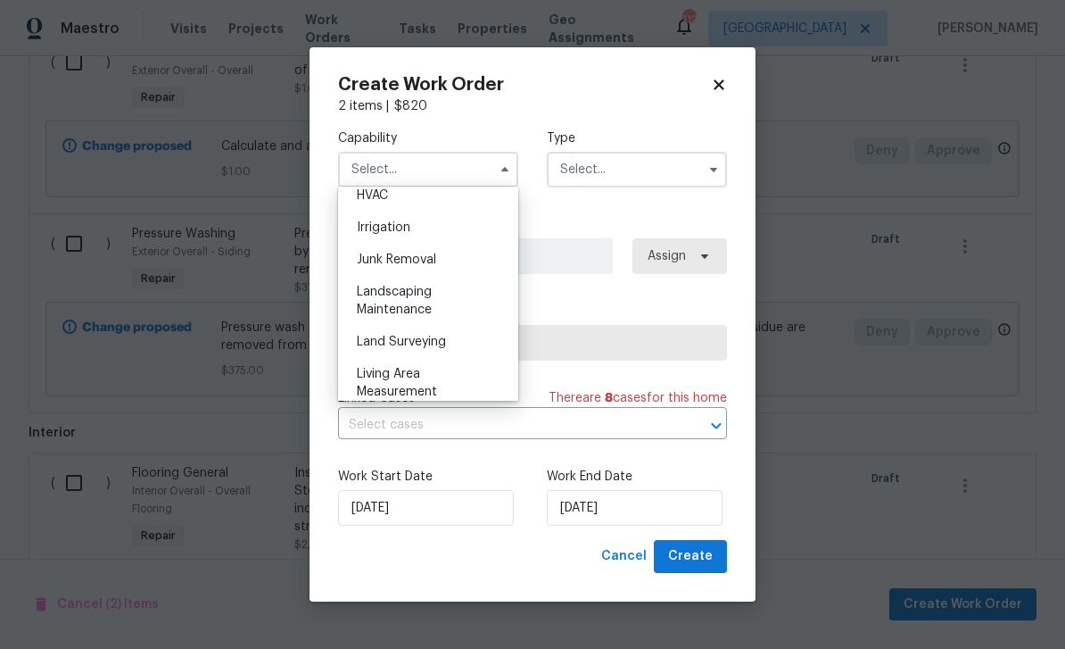
scroll to position [1090, 0]
click at [374, 302] on span "Landscaping Maintenance" at bounding box center [394, 300] width 75 height 30
type input "Landscaping Maintenance"
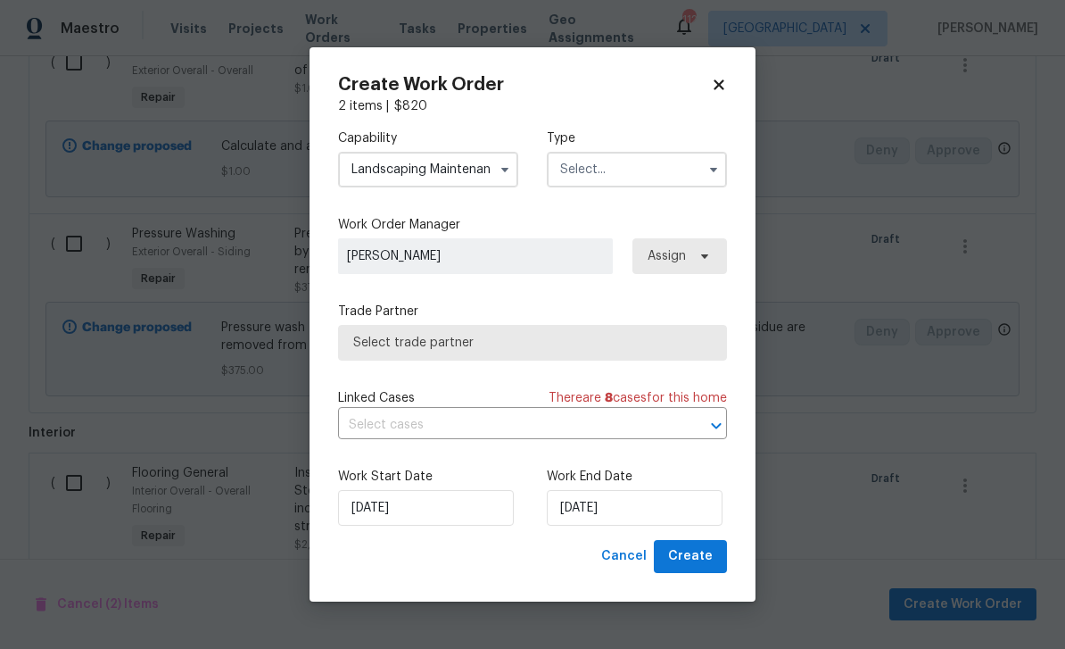
click at [670, 168] on input "text" at bounding box center [637, 170] width 180 height 36
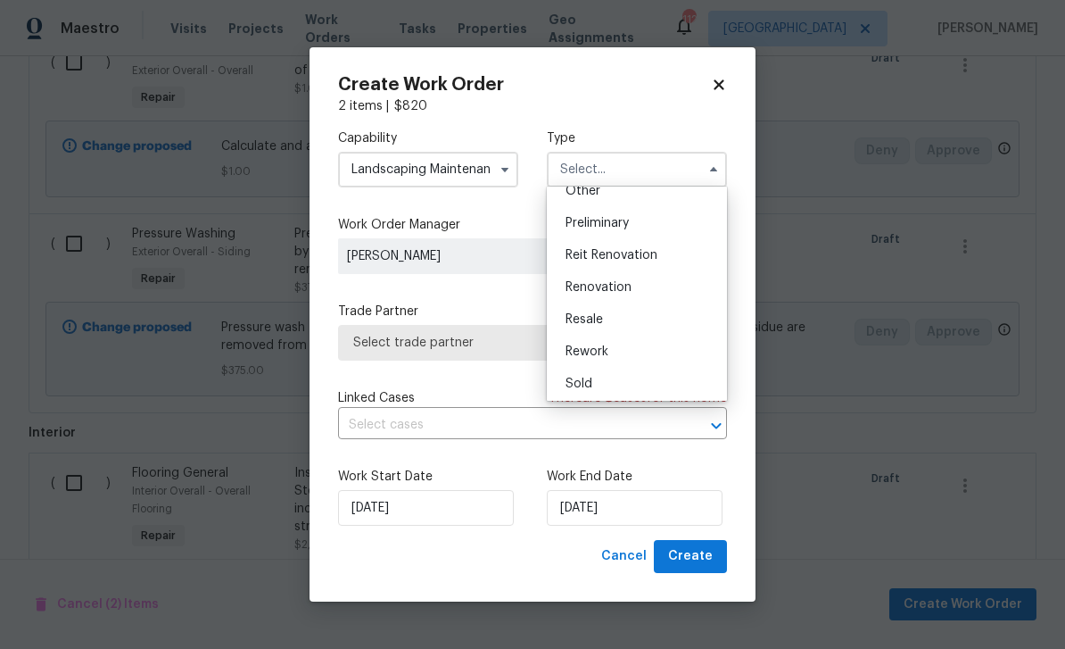
scroll to position [375, 0]
click at [645, 272] on div "Renovation" at bounding box center [636, 282] width 171 height 32
type input "Renovation"
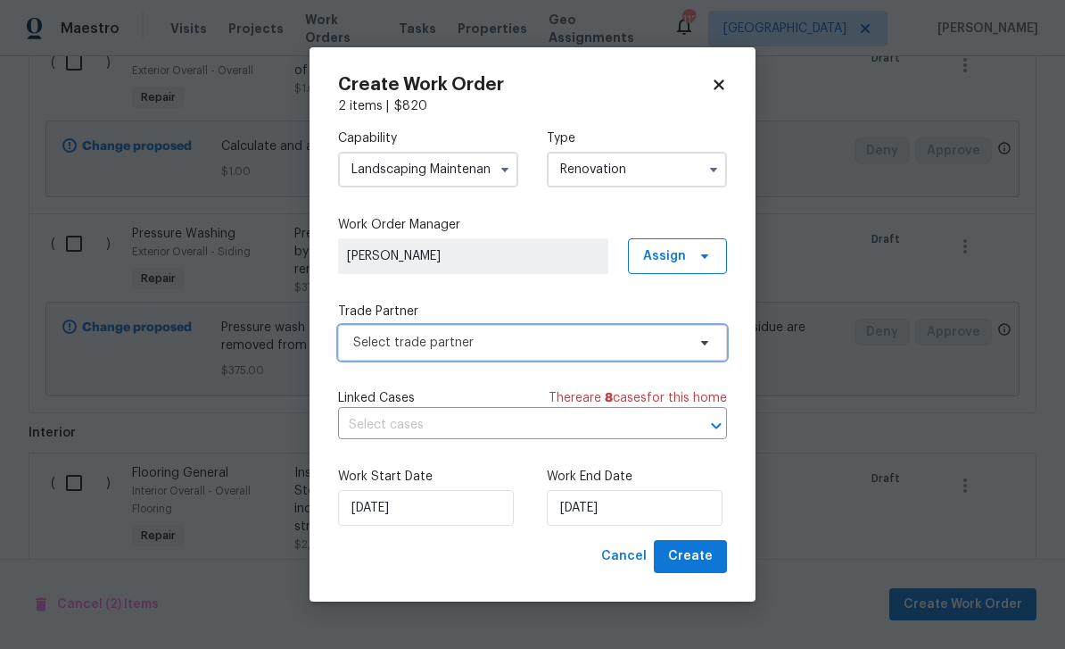
click at [668, 343] on span "Select trade partner" at bounding box center [519, 343] width 333 height 18
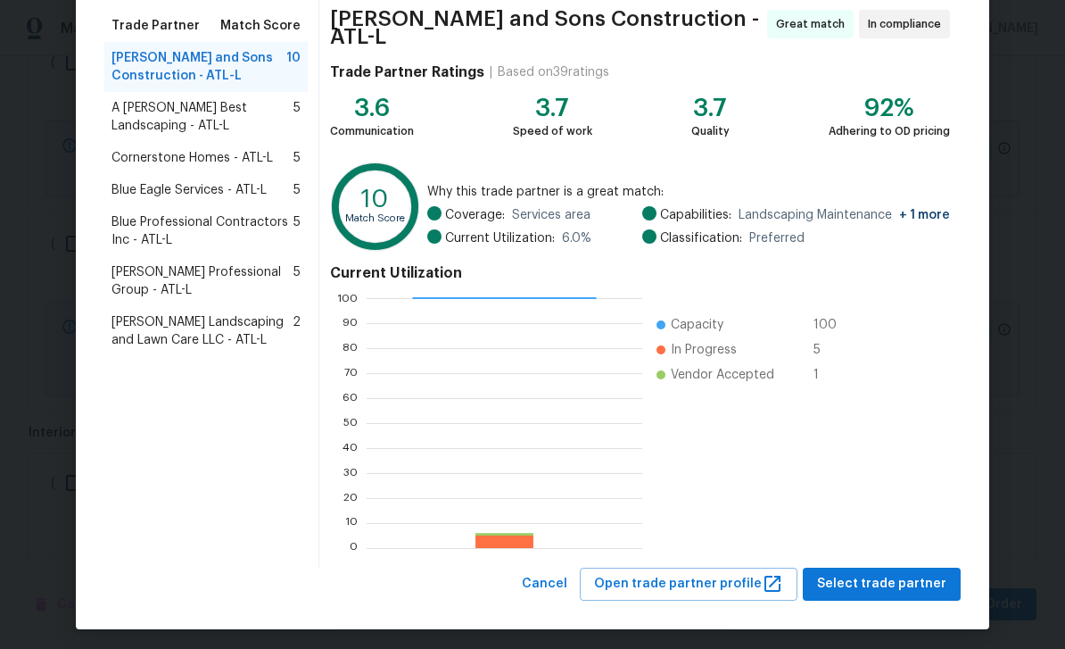
scroll to position [142, 0]
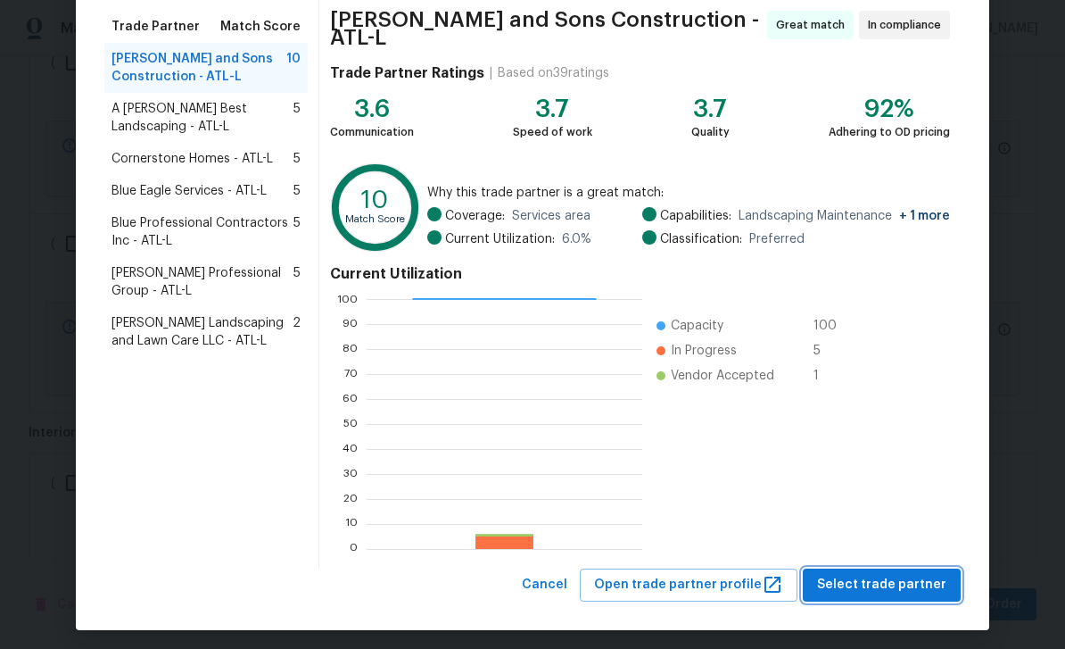
click at [875, 581] on span "Select trade partner" at bounding box center [881, 585] width 129 height 22
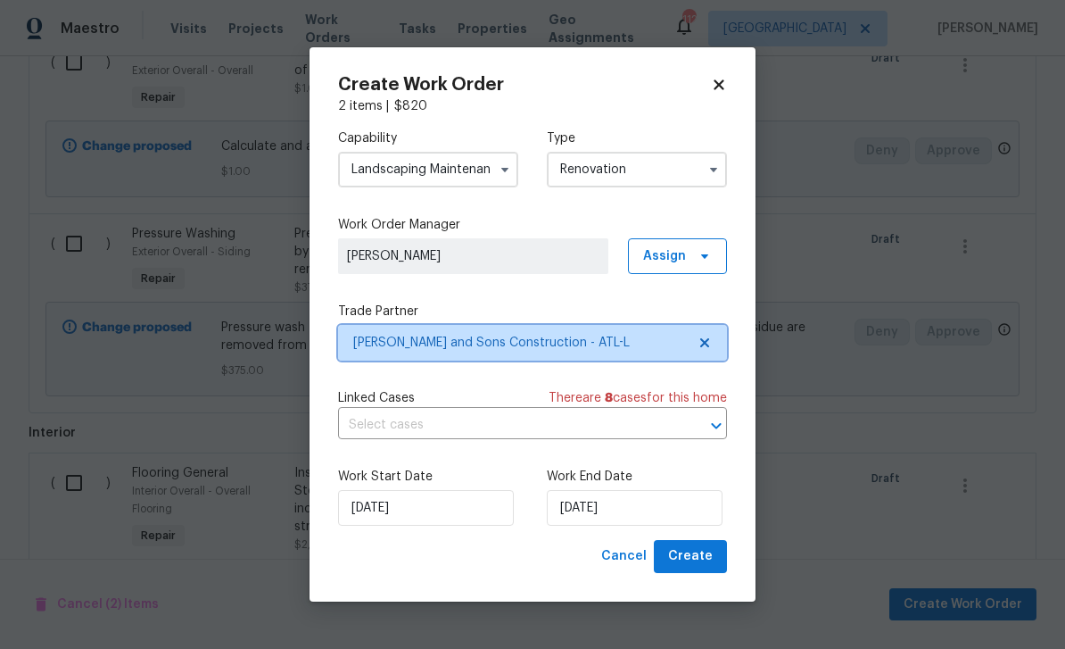
scroll to position [0, 0]
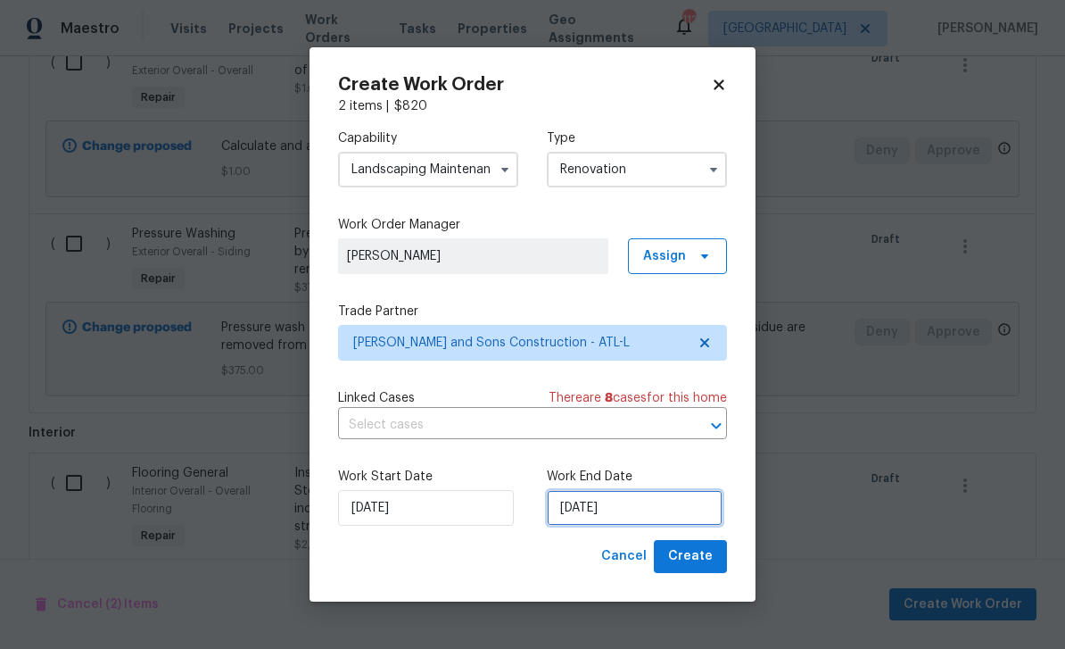
click at [684, 514] on input "8/27/2025" at bounding box center [635, 508] width 176 height 36
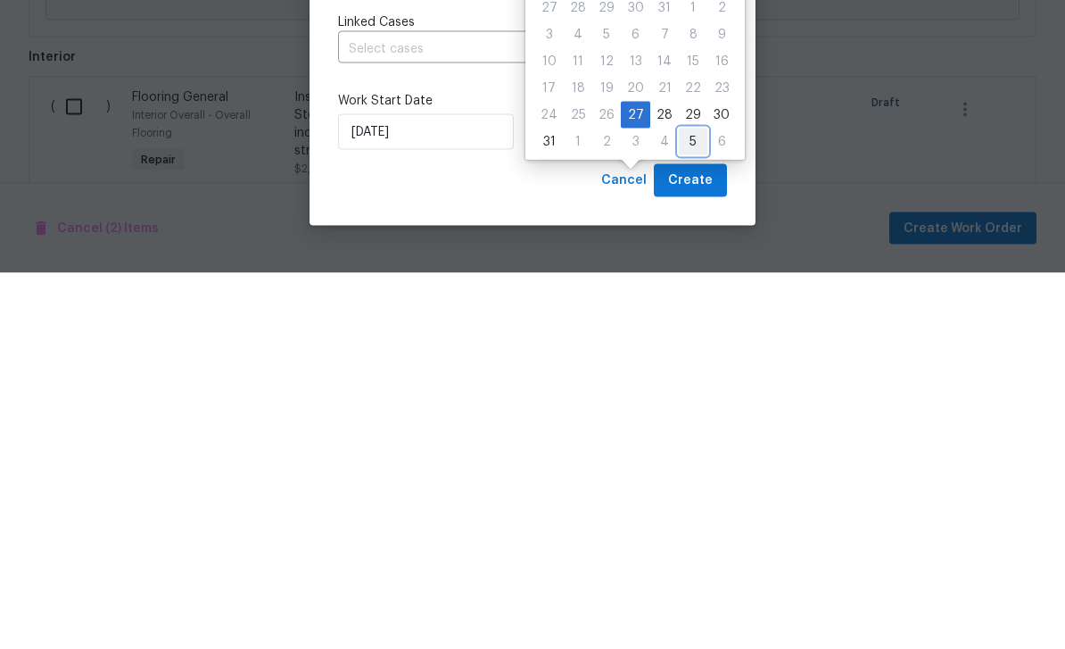
click at [688, 505] on div "5" at bounding box center [693, 517] width 29 height 25
type input "9/5/2025"
select select "8"
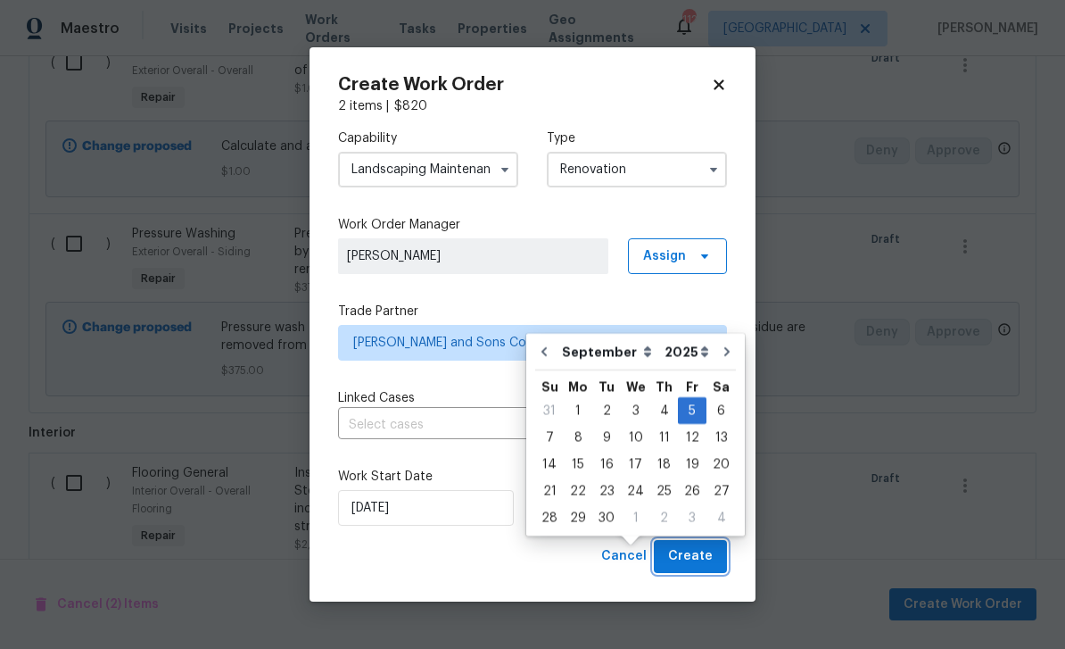
click at [701, 564] on span "Create" at bounding box center [690, 556] width 45 height 22
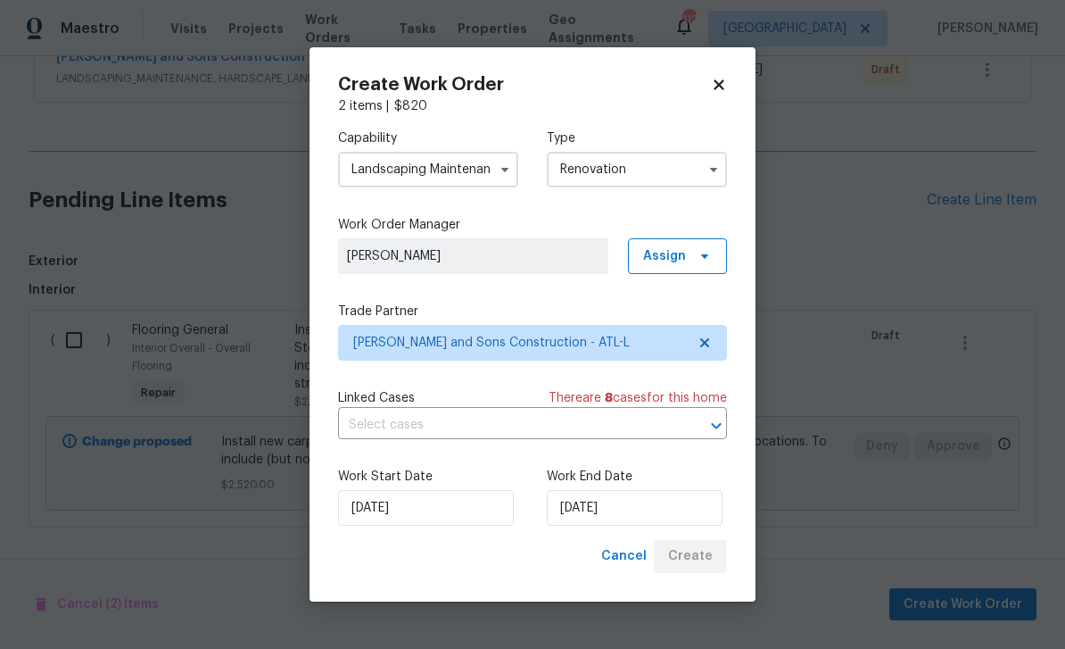
scroll to position [305, 0]
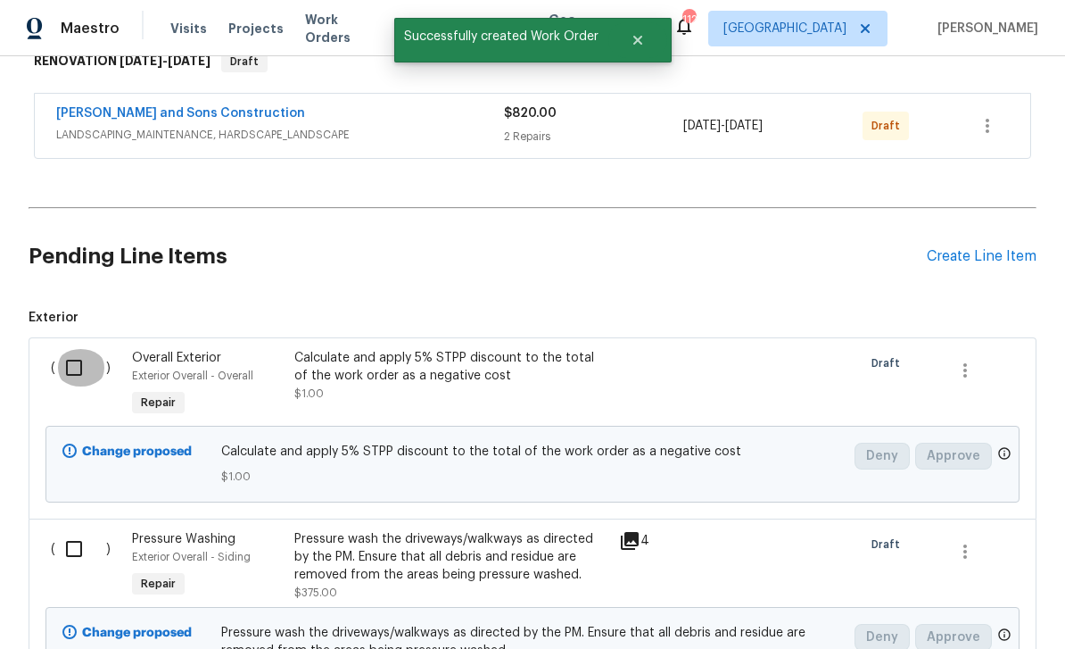
click at [84, 349] on input "checkbox" at bounding box center [80, 367] width 51 height 37
checkbox input "true"
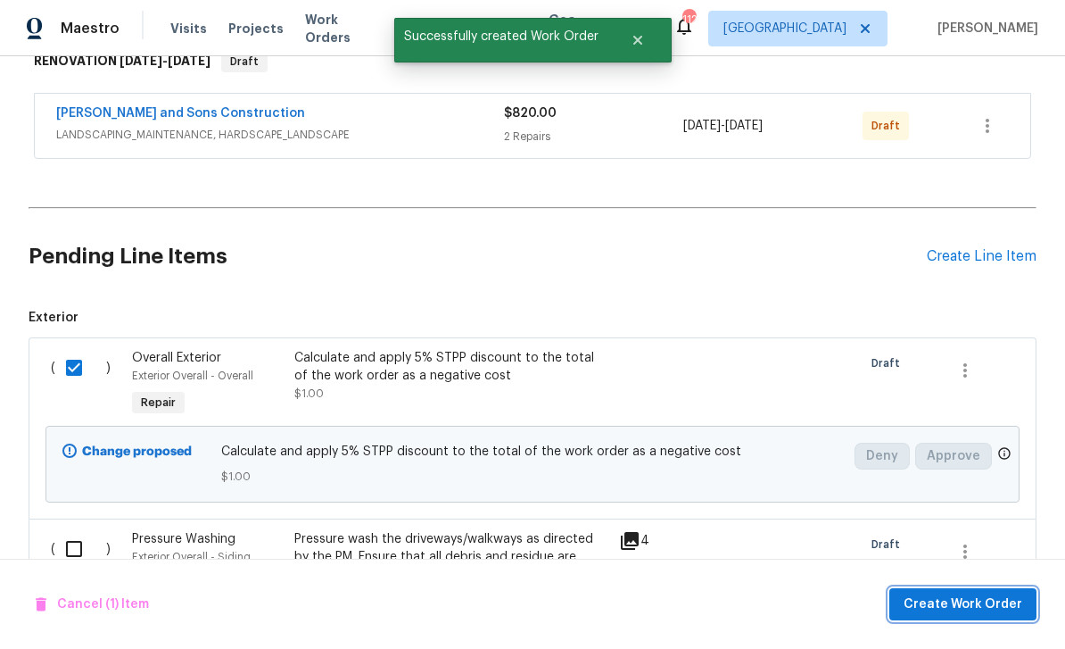
click at [963, 606] on span "Create Work Order" at bounding box center [963, 604] width 119 height 22
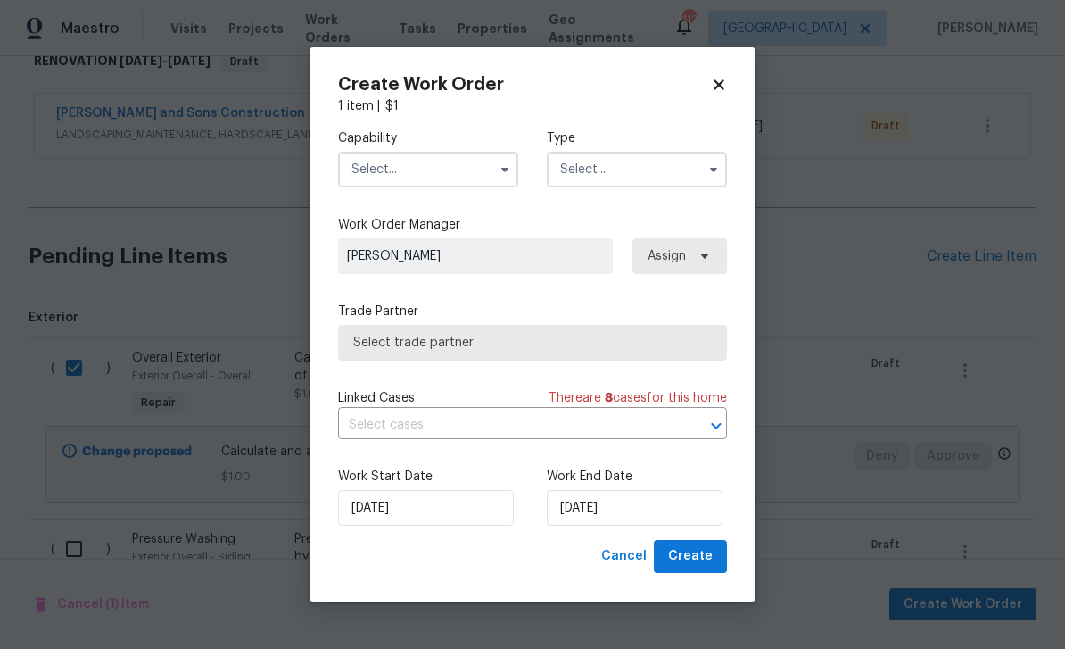
click at [393, 171] on input "text" at bounding box center [428, 170] width 180 height 36
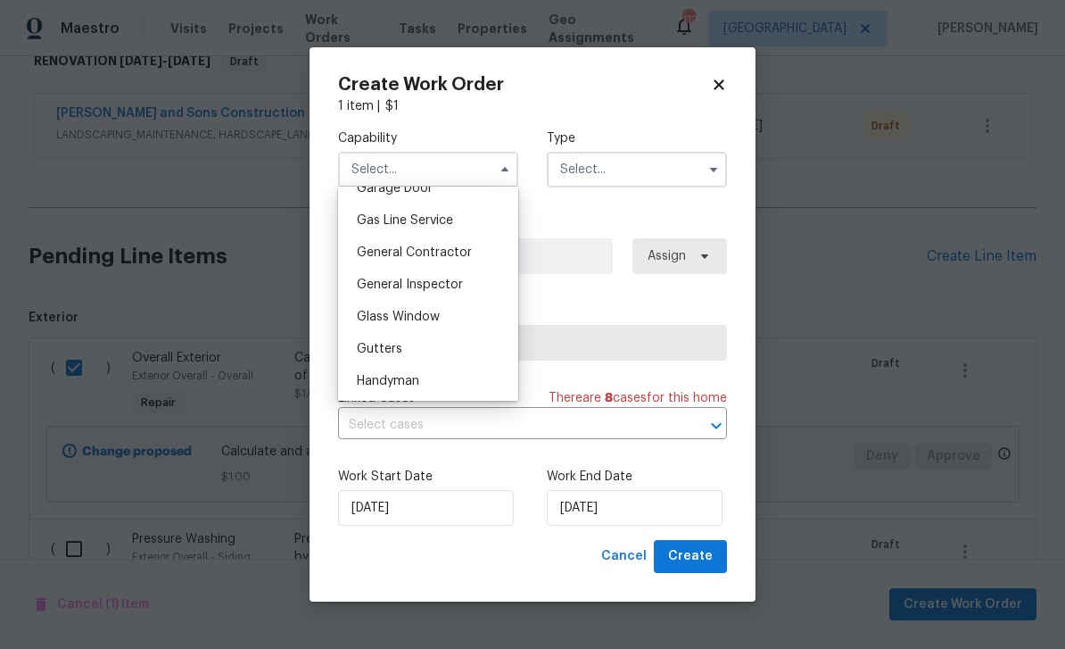
scroll to position [815, 0]
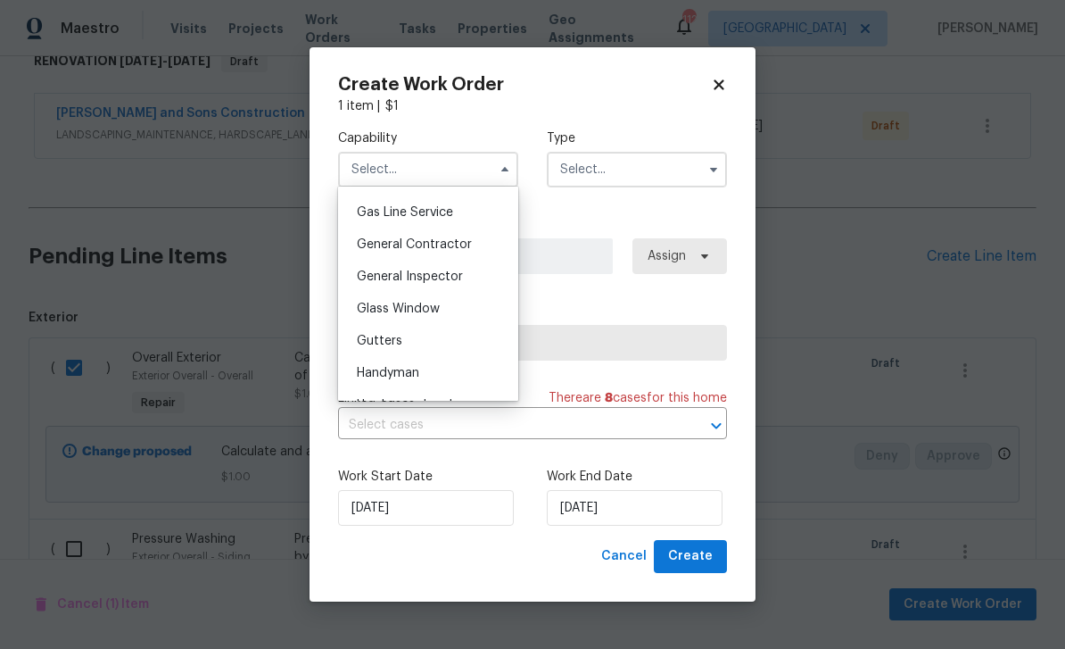
click at [368, 240] on span "General Contractor" at bounding box center [414, 244] width 115 height 12
type input "General Contractor"
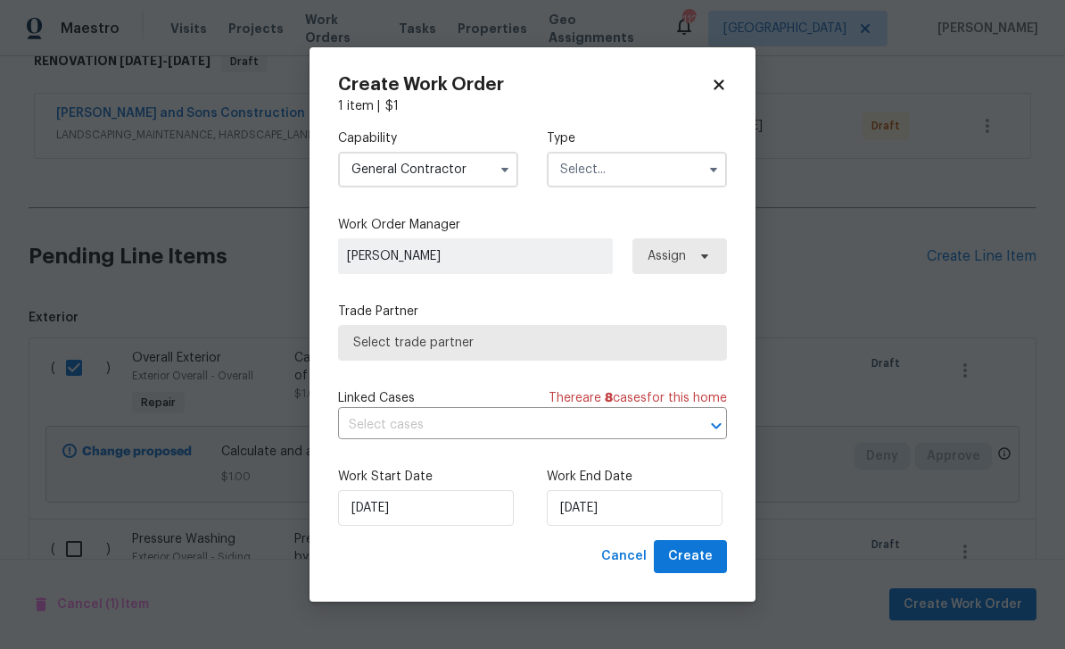
click at [682, 171] on input "text" at bounding box center [637, 170] width 180 height 36
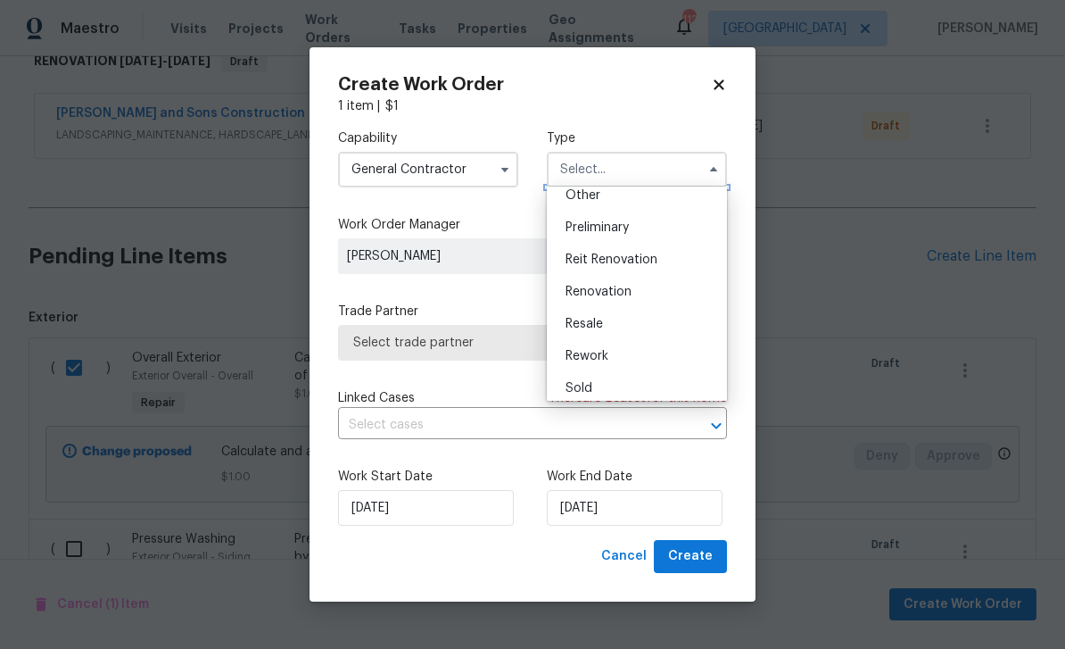
scroll to position [359, 0]
click at [655, 293] on div "Renovation" at bounding box center [636, 298] width 171 height 32
type input "Renovation"
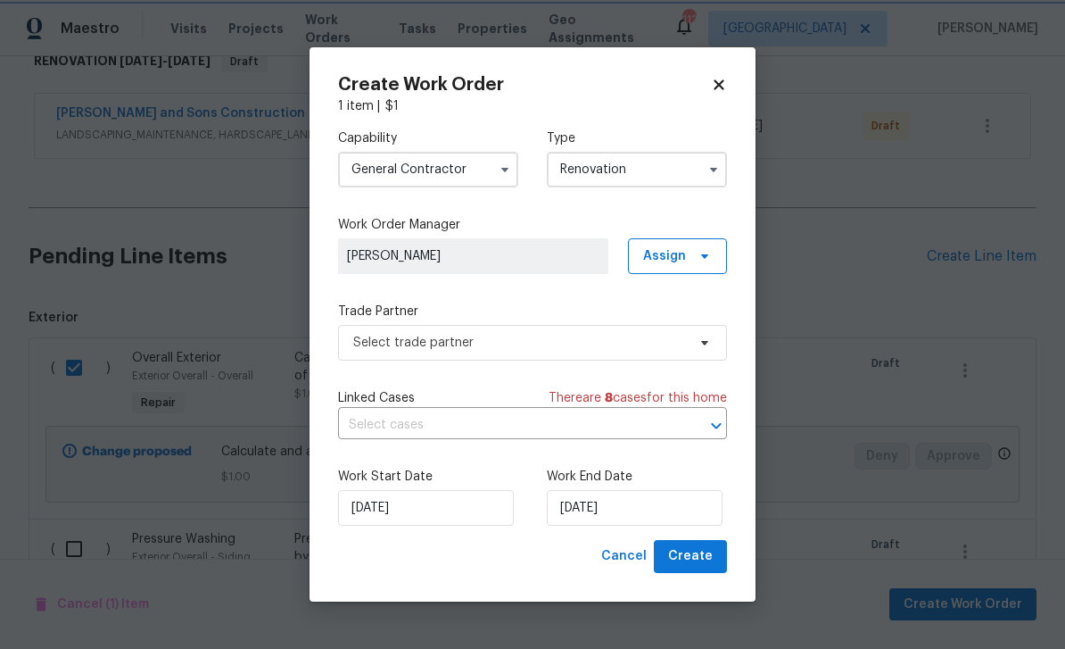
scroll to position [0, 0]
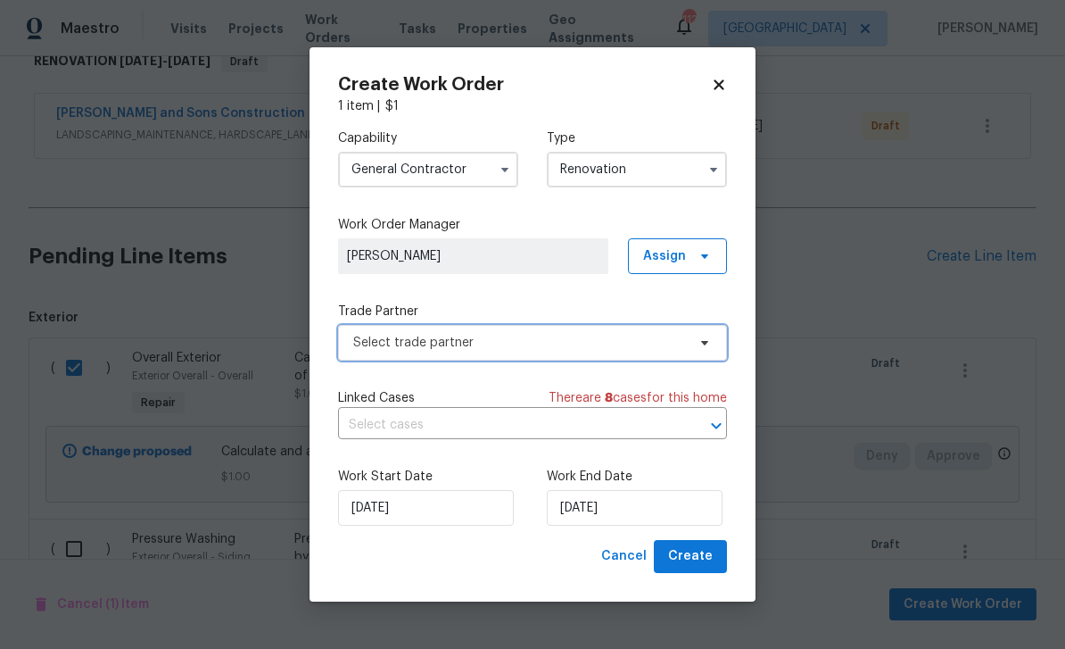
click at [704, 343] on icon at bounding box center [704, 343] width 7 height 4
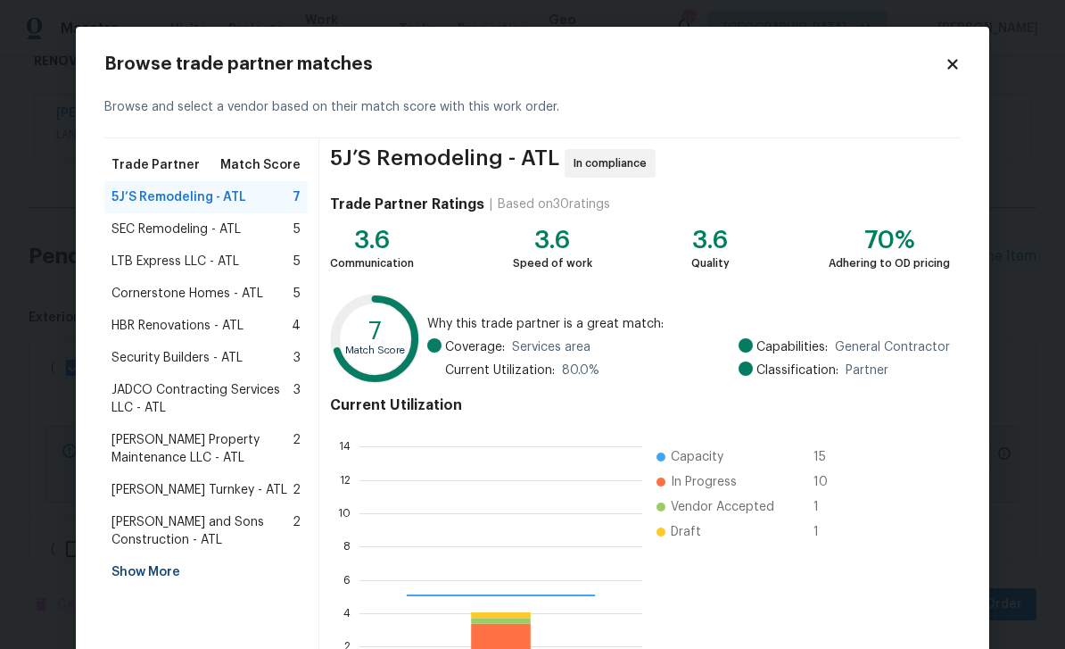
scroll to position [250, 283]
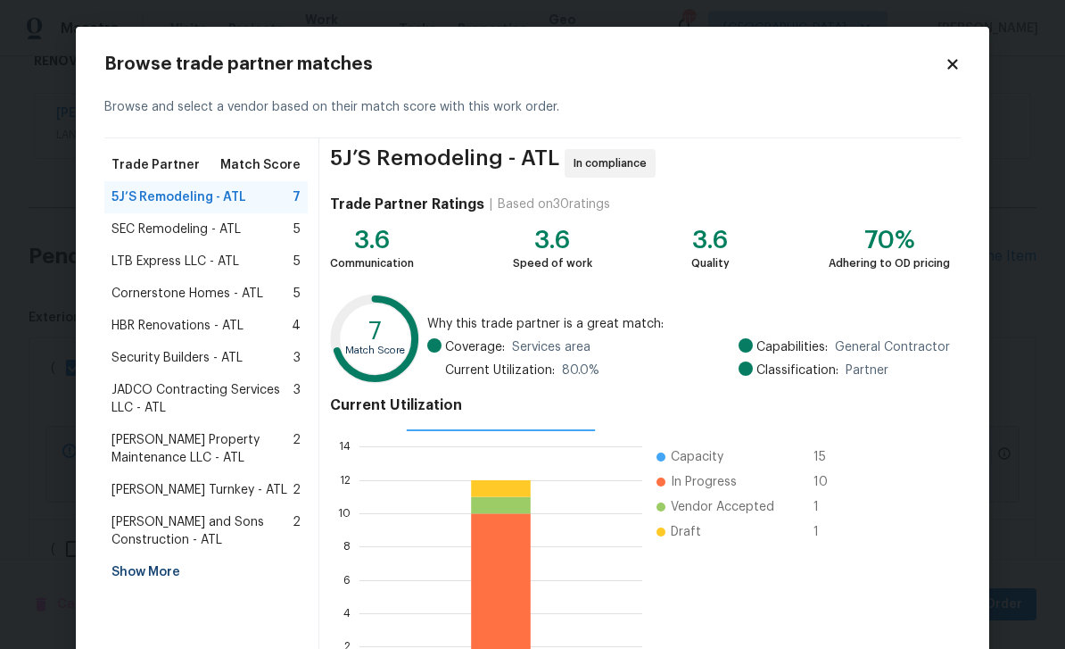
click at [951, 65] on icon at bounding box center [952, 64] width 10 height 10
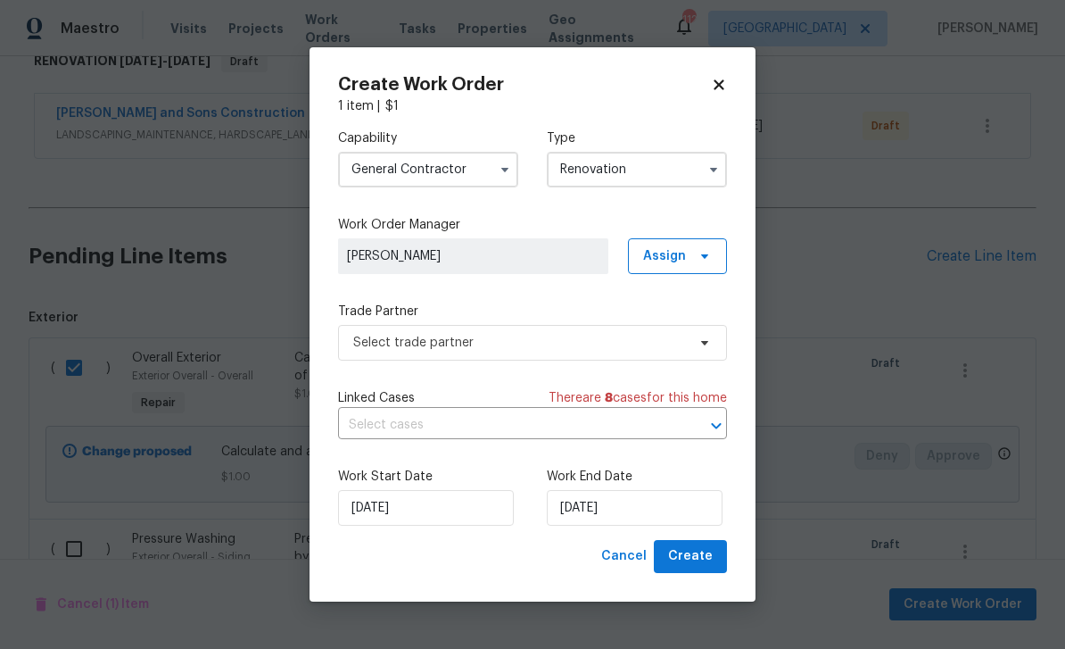
click at [724, 86] on icon at bounding box center [719, 85] width 16 height 16
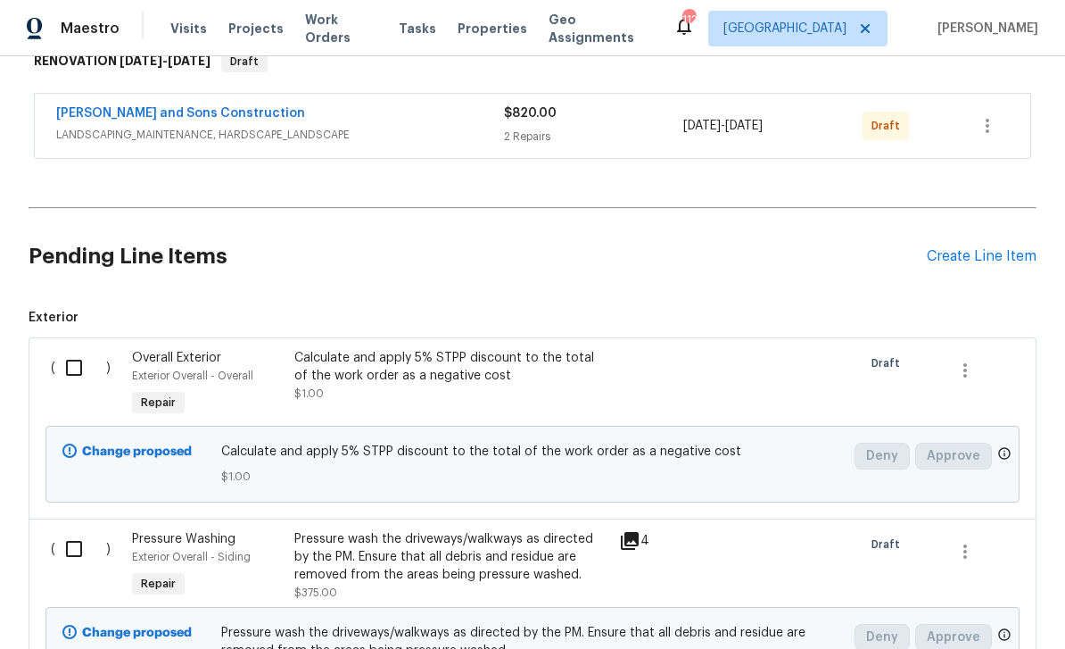
click at [84, 349] on input "checkbox" at bounding box center [80, 367] width 51 height 37
checkbox input "true"
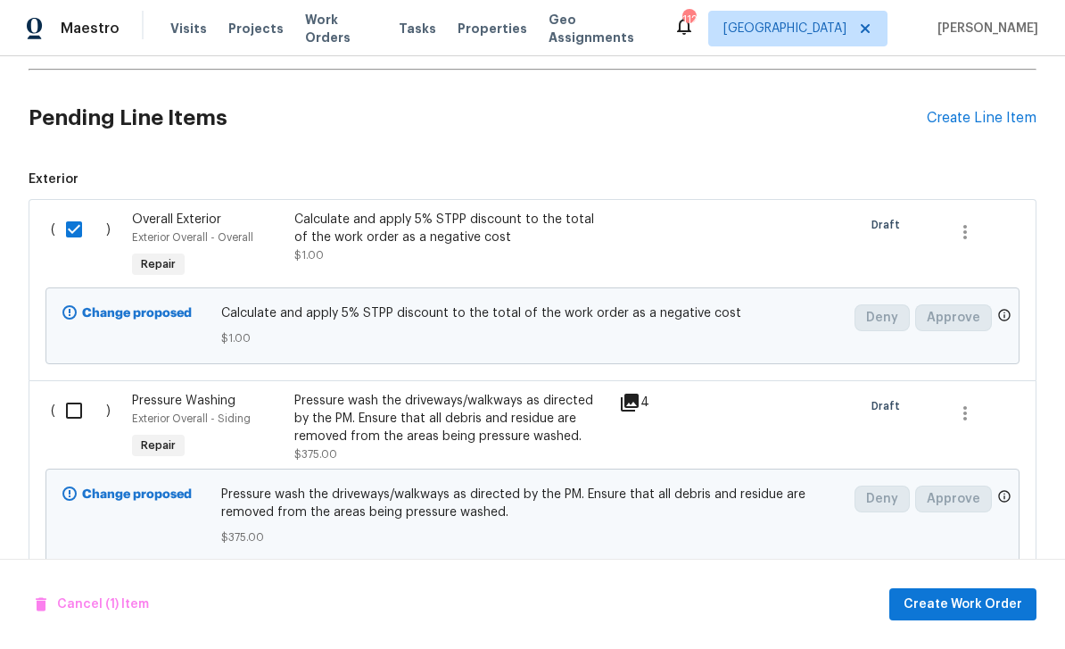
click at [83, 392] on input "checkbox" at bounding box center [80, 410] width 51 height 37
checkbox input "true"
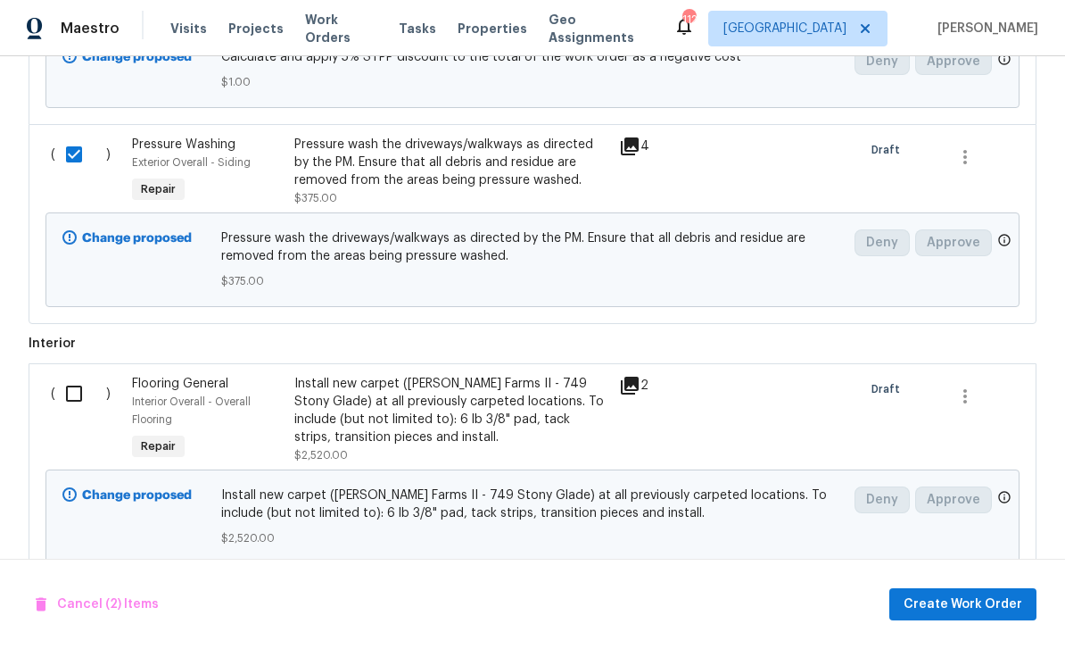
scroll to position [698, 0]
click at [971, 604] on span "Create Work Order" at bounding box center [963, 604] width 119 height 22
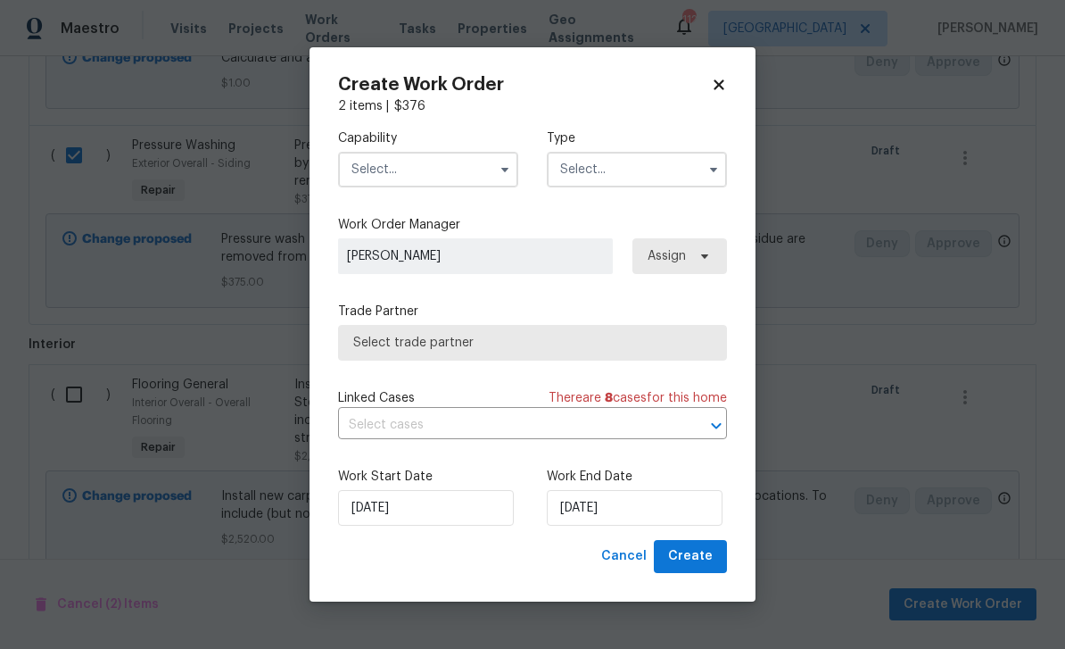
click at [394, 174] on input "text" at bounding box center [428, 170] width 180 height 36
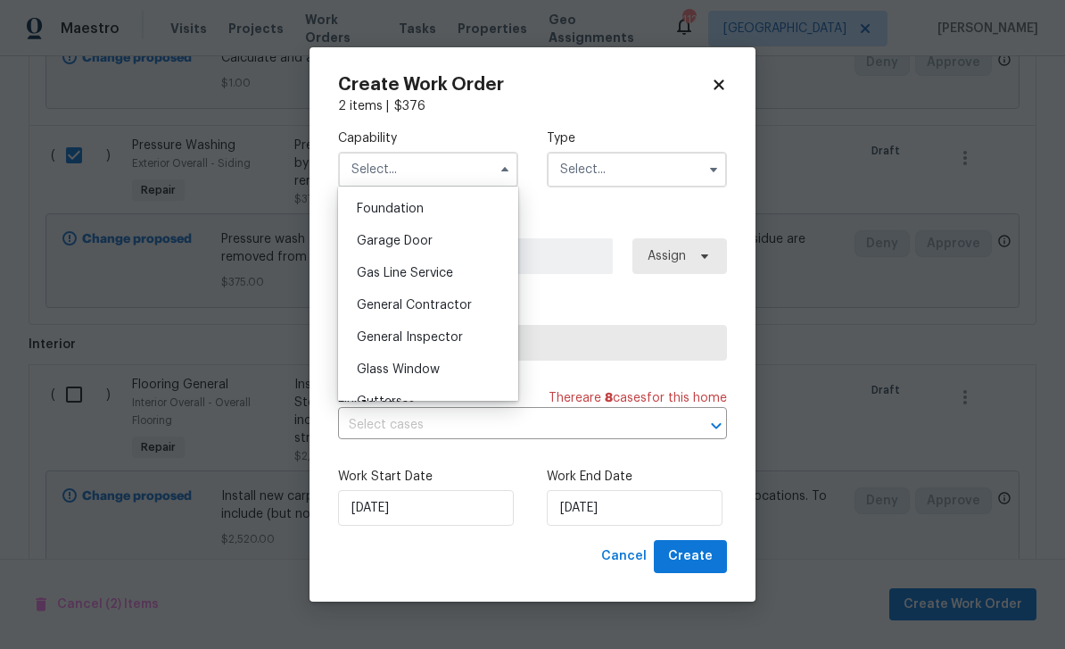
scroll to position [760, 0]
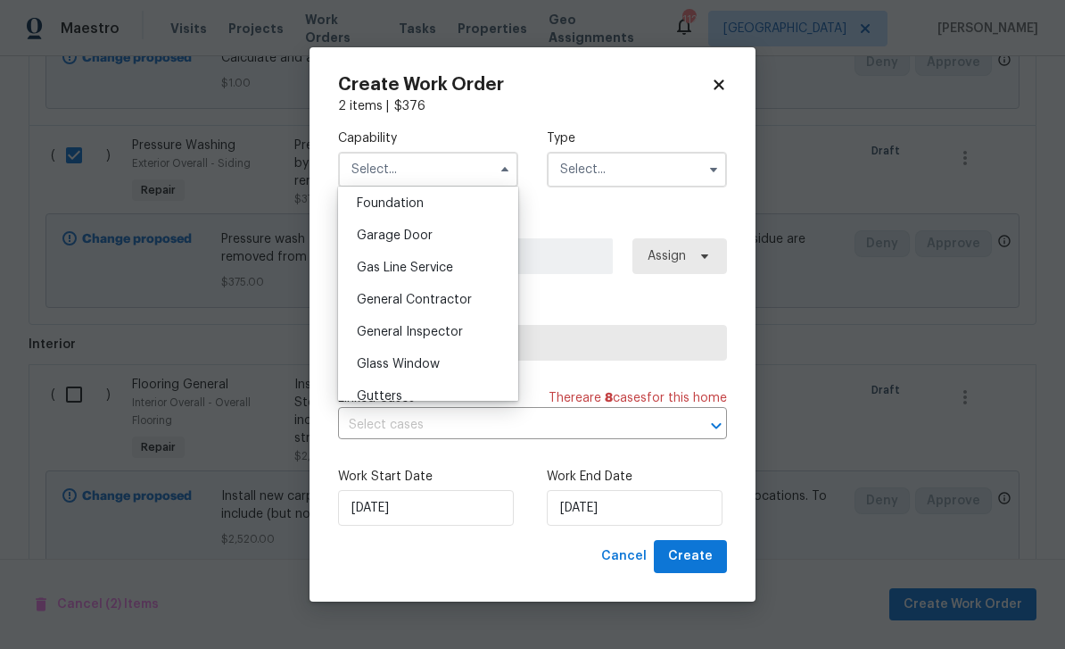
click at [379, 301] on span "General Contractor" at bounding box center [414, 299] width 115 height 12
type input "General Contractor"
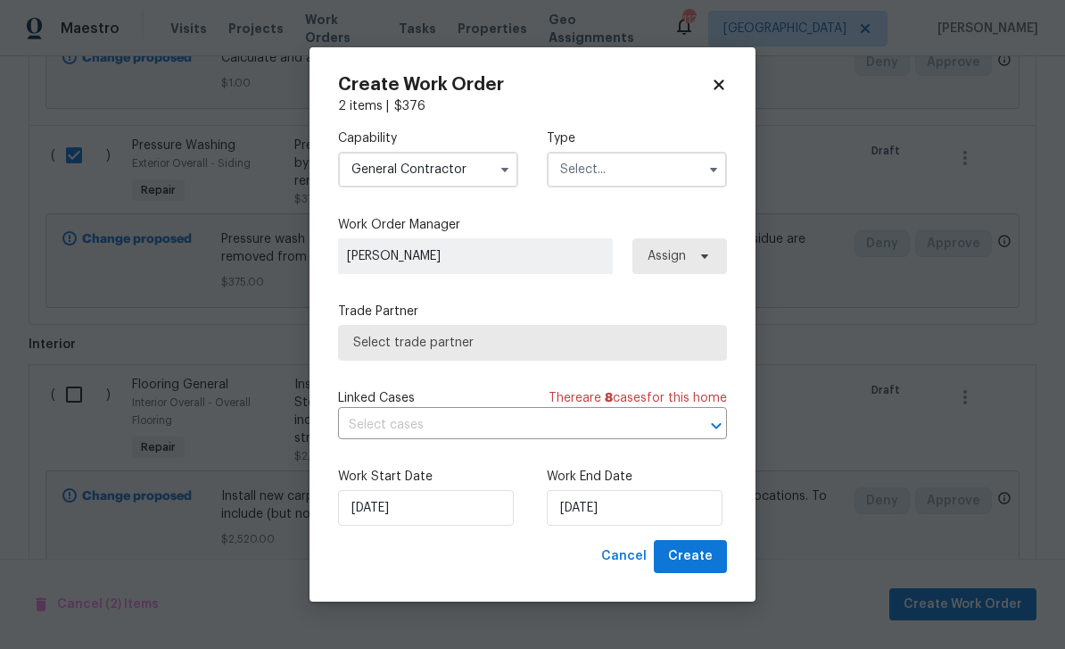
click at [666, 165] on input "text" at bounding box center [637, 170] width 180 height 36
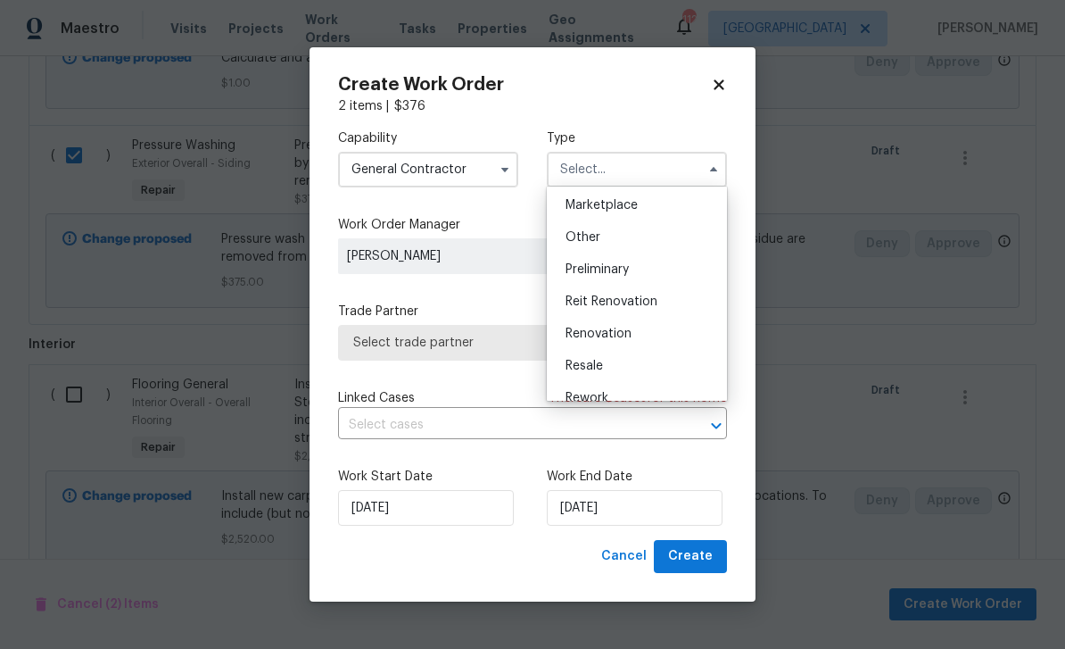
scroll to position [328, 0]
click at [643, 326] on div "Renovation" at bounding box center [636, 328] width 171 height 32
type input "Renovation"
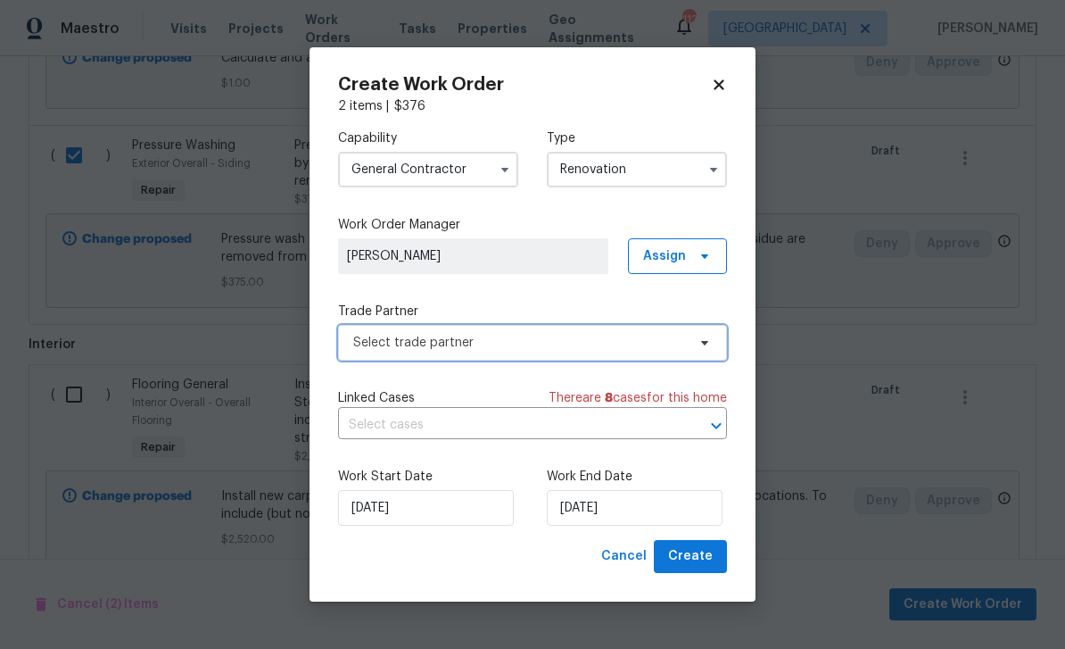
click at [665, 348] on span "Select trade partner" at bounding box center [519, 343] width 333 height 18
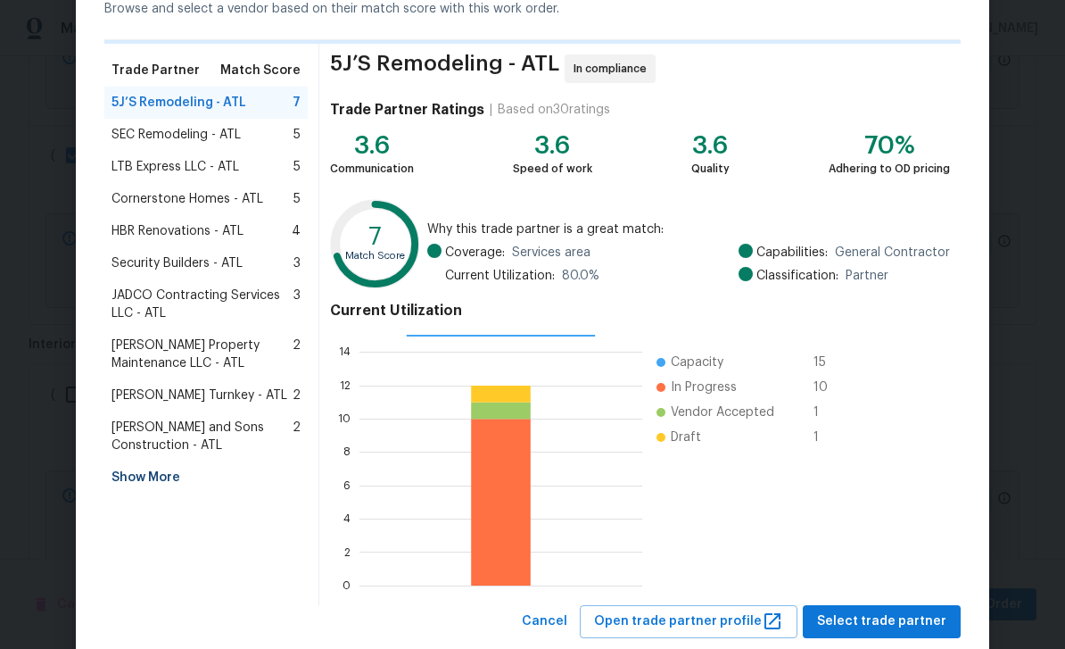
scroll to position [99, 0]
click at [132, 483] on div "Show More" at bounding box center [205, 476] width 203 height 32
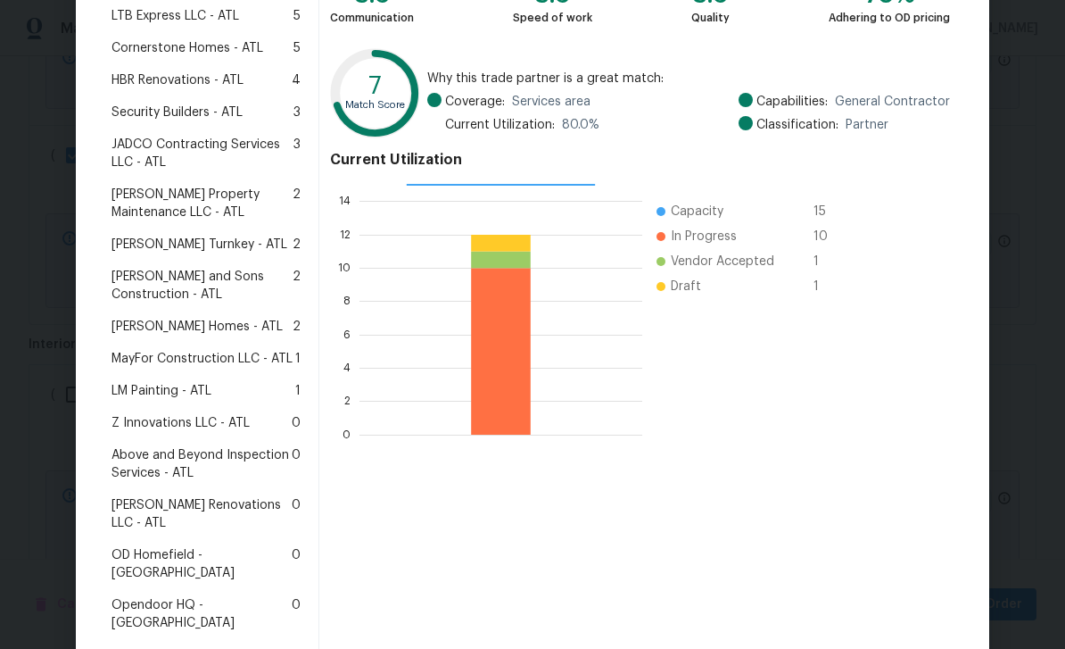
scroll to position [245, 0]
click at [141, 423] on span "Z Innovations LLC - ATL" at bounding box center [181, 423] width 138 height 18
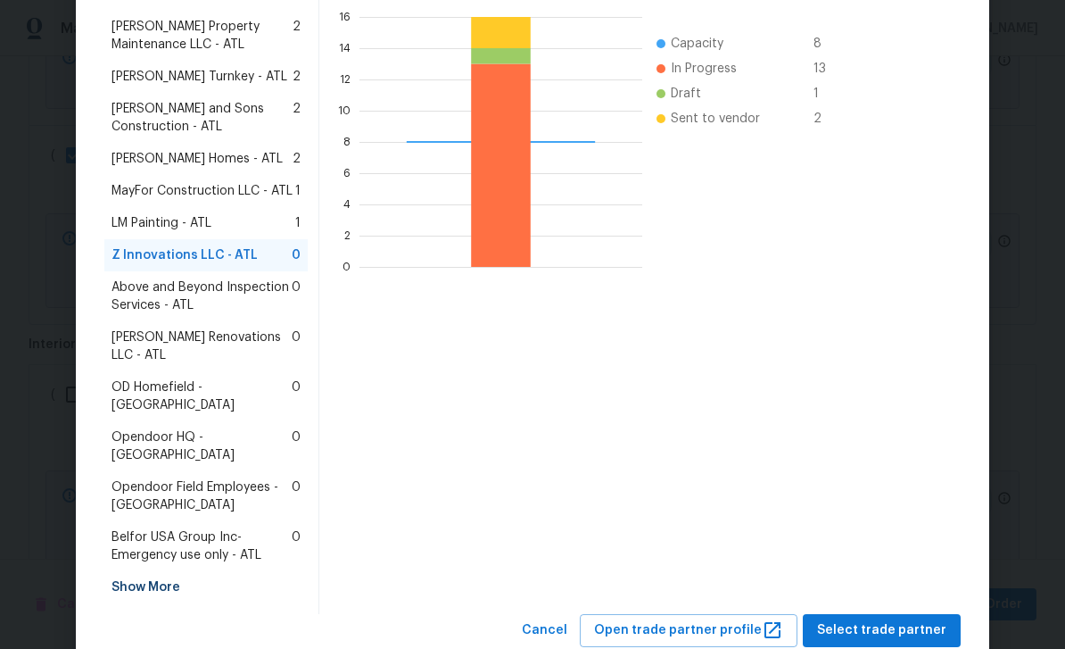
scroll to position [412, 0]
click at [895, 620] on span "Select trade partner" at bounding box center [881, 631] width 129 height 22
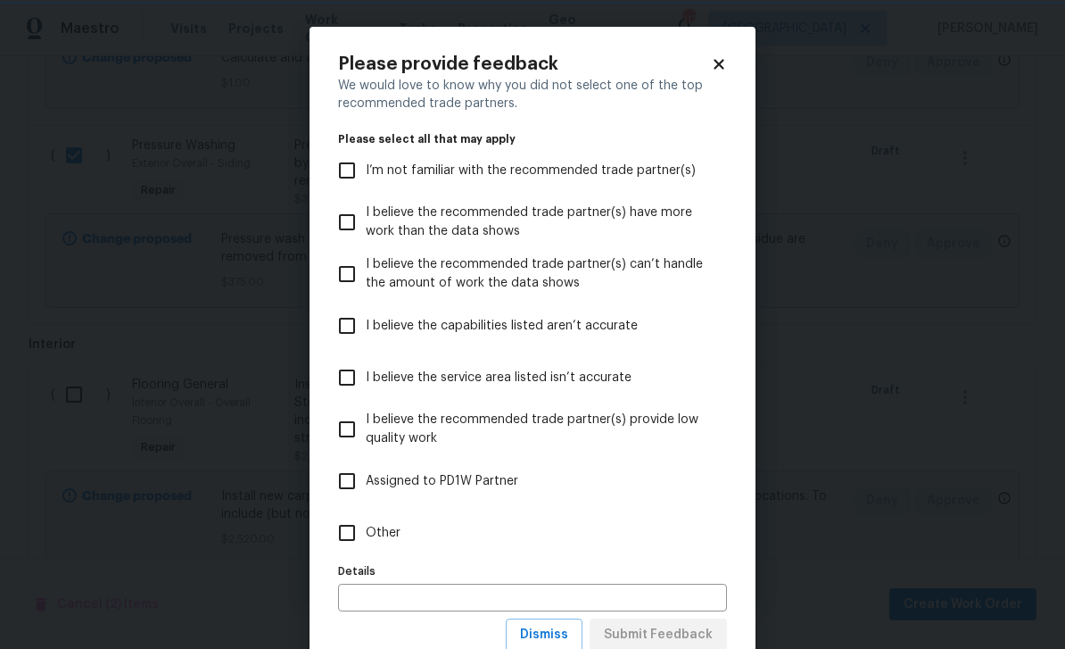
scroll to position [0, 0]
click at [360, 537] on input "Other" at bounding box center [346, 532] width 37 height 37
checkbox input "true"
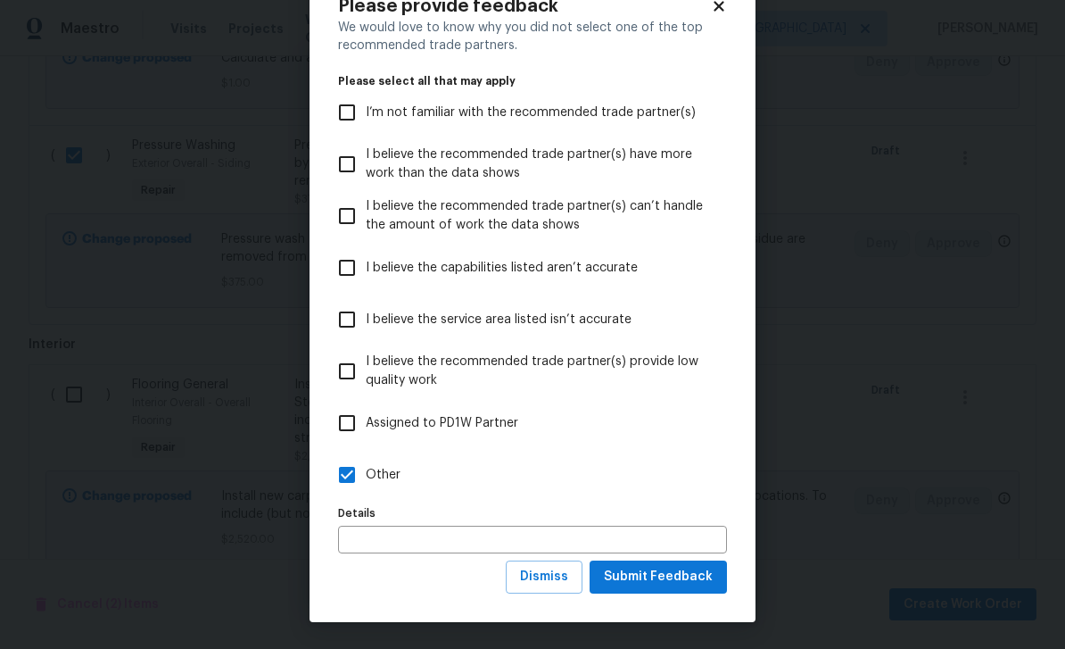
scroll to position [59, 0]
click at [691, 582] on span "Submit Feedback" at bounding box center [658, 577] width 109 height 22
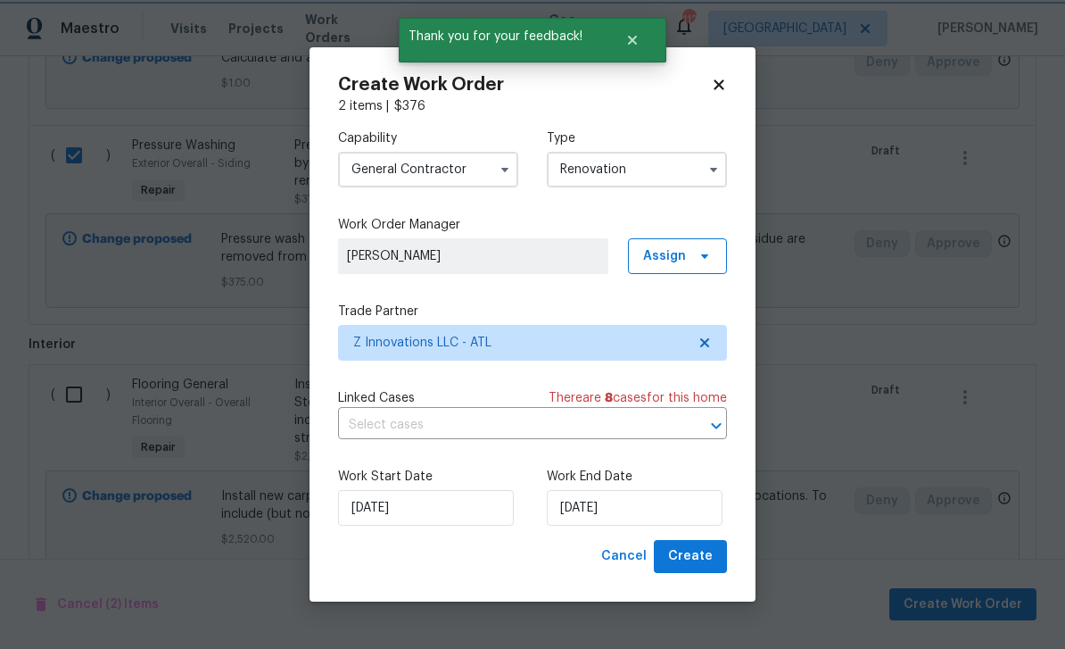
scroll to position [0, 0]
click at [690, 511] on input "8/27/2025" at bounding box center [635, 508] width 176 height 36
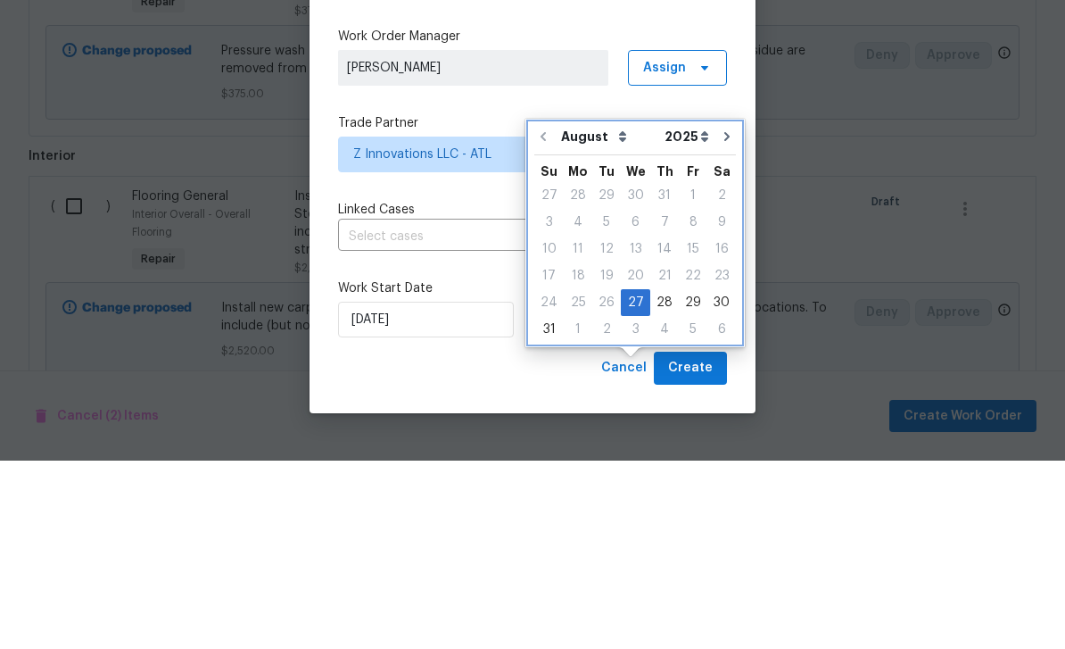
click at [723, 318] on icon "Go to next month" at bounding box center [727, 325] width 14 height 14
type input "9/27/2025"
select select "8"
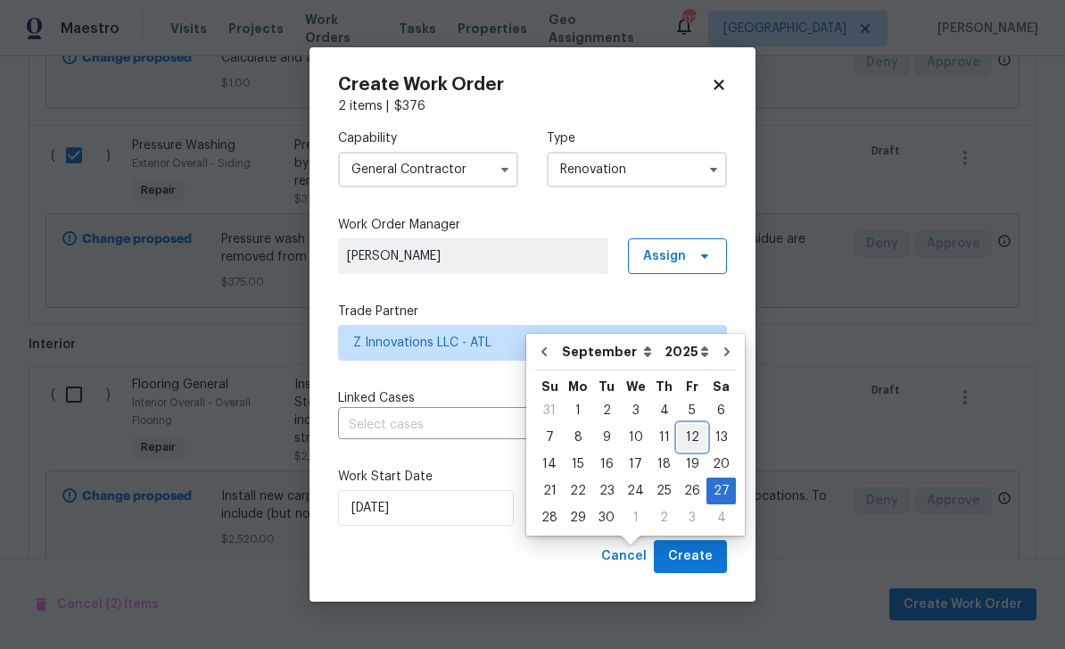
click at [682, 425] on div "12" at bounding box center [692, 437] width 29 height 25
type input "9/12/2025"
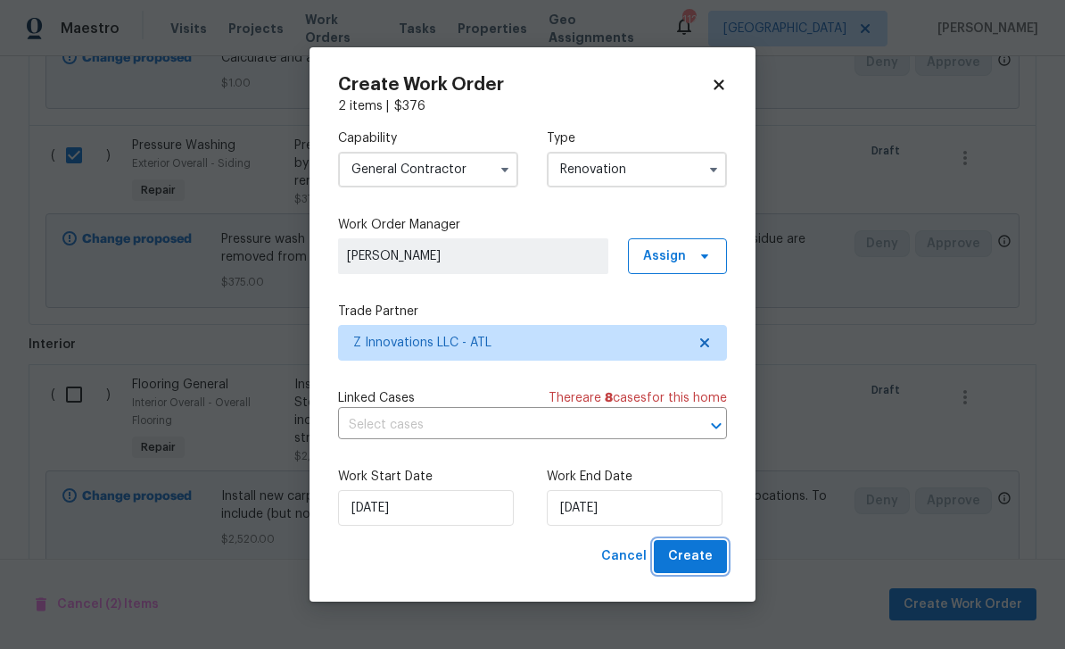
click at [695, 561] on span "Create" at bounding box center [690, 556] width 45 height 22
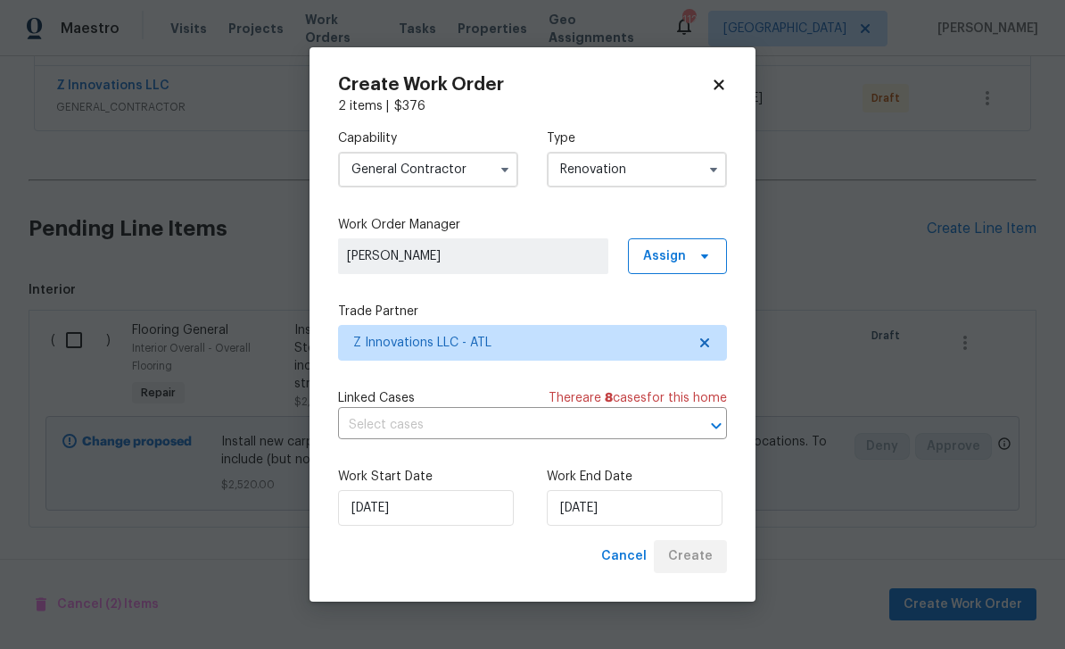
scroll to position [342, 0]
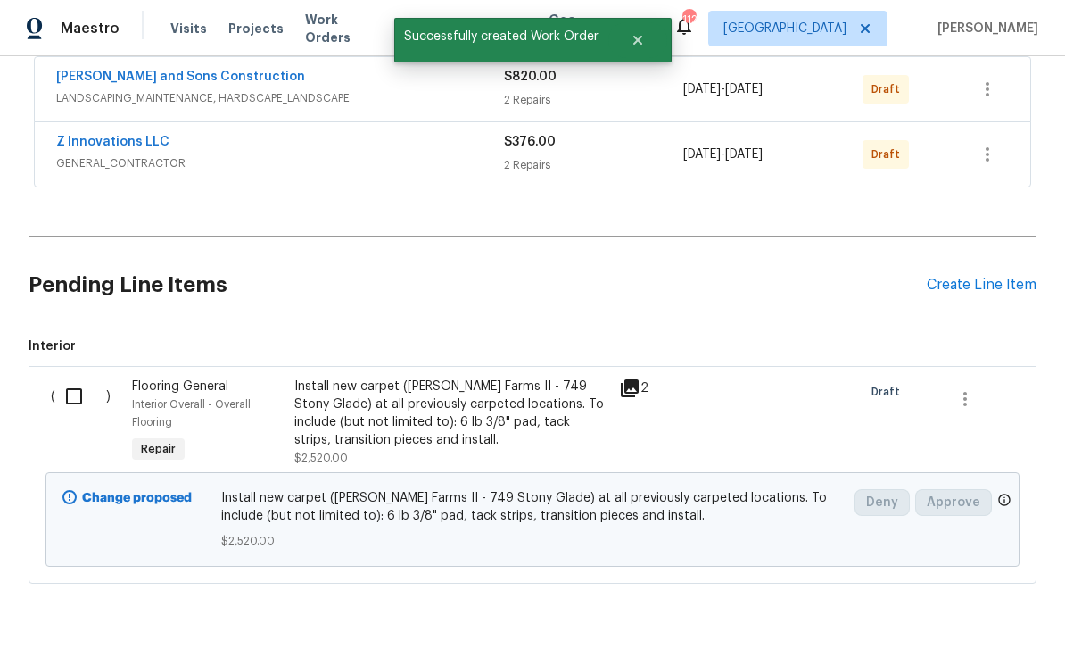
click at [87, 377] on input "checkbox" at bounding box center [80, 395] width 51 height 37
checkbox input "true"
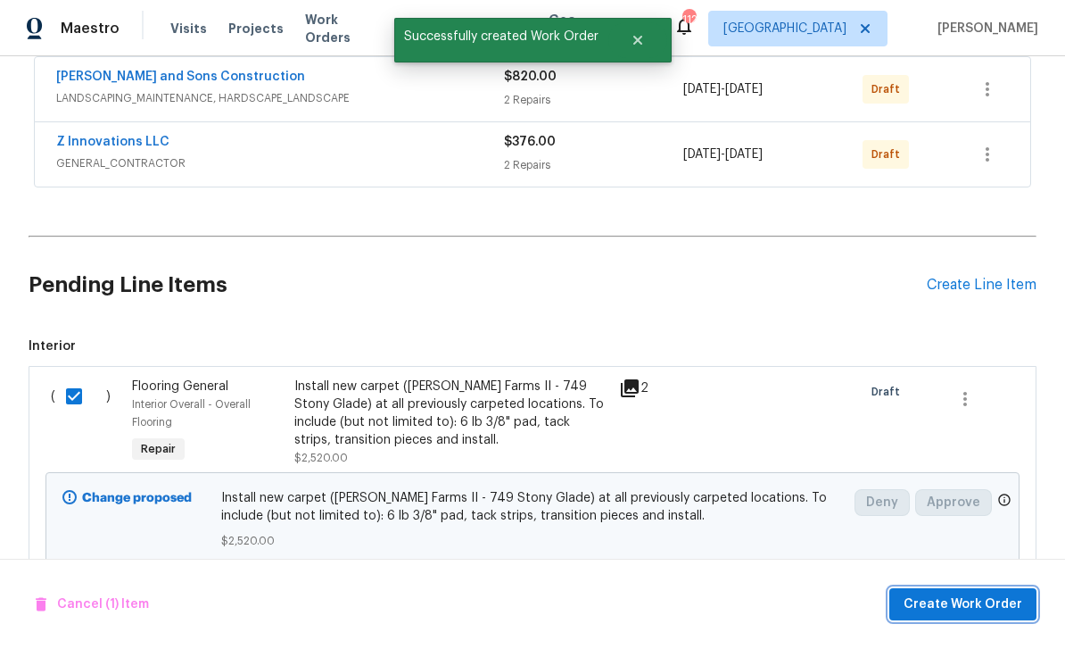
click at [964, 604] on span "Create Work Order" at bounding box center [963, 604] width 119 height 22
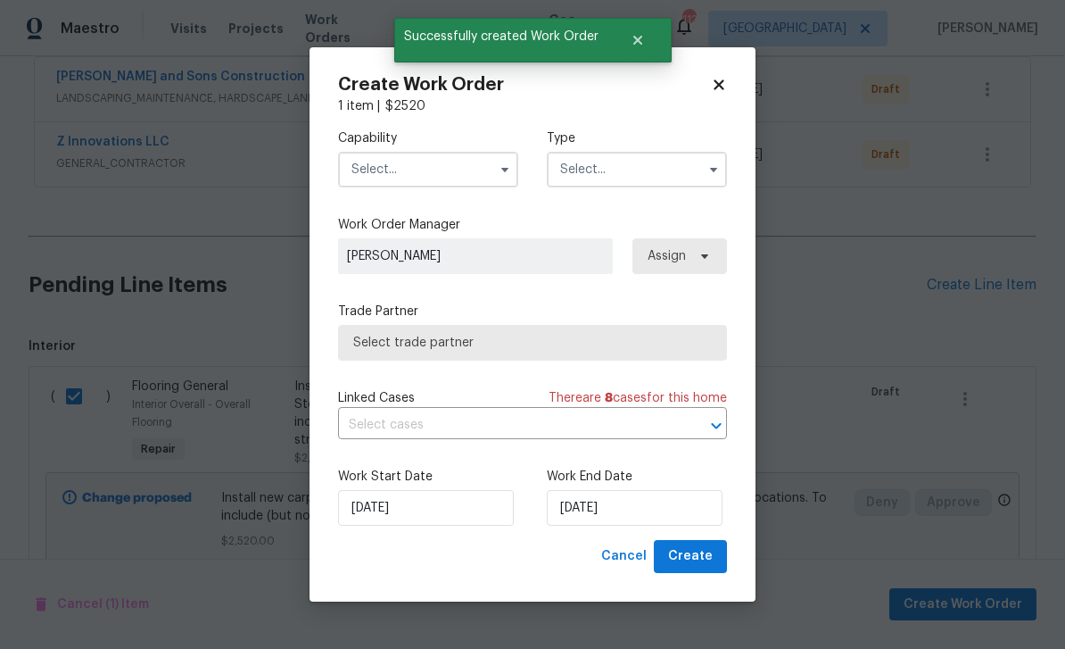
click at [383, 157] on input "text" at bounding box center [428, 170] width 180 height 36
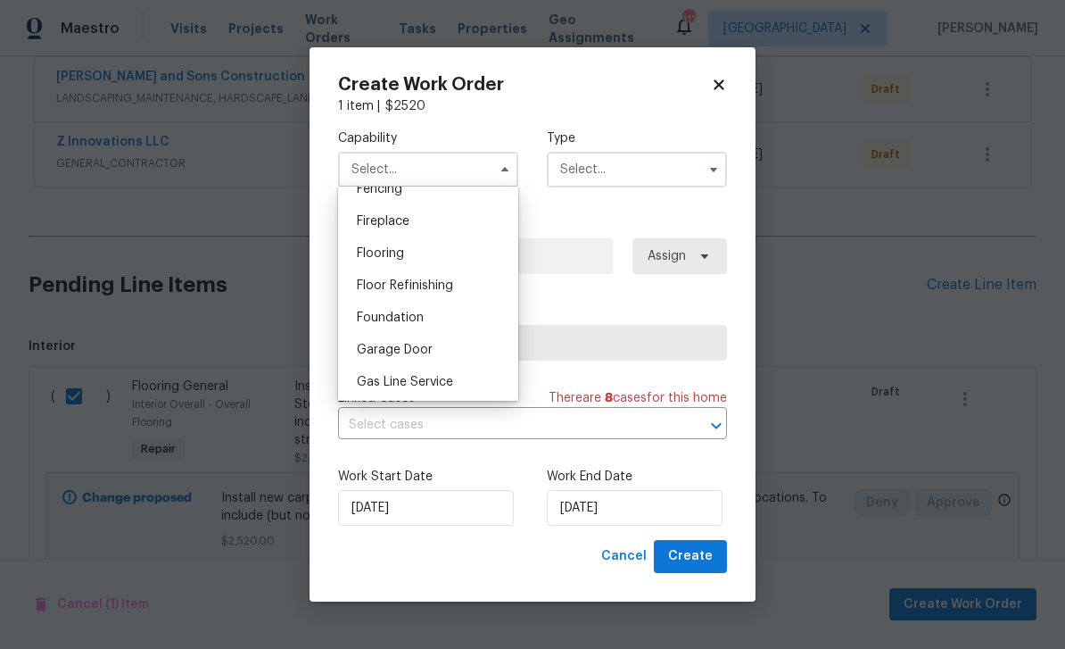
scroll to position [644, 0]
click at [368, 254] on span "Flooring" at bounding box center [380, 255] width 47 height 12
type input "Flooring"
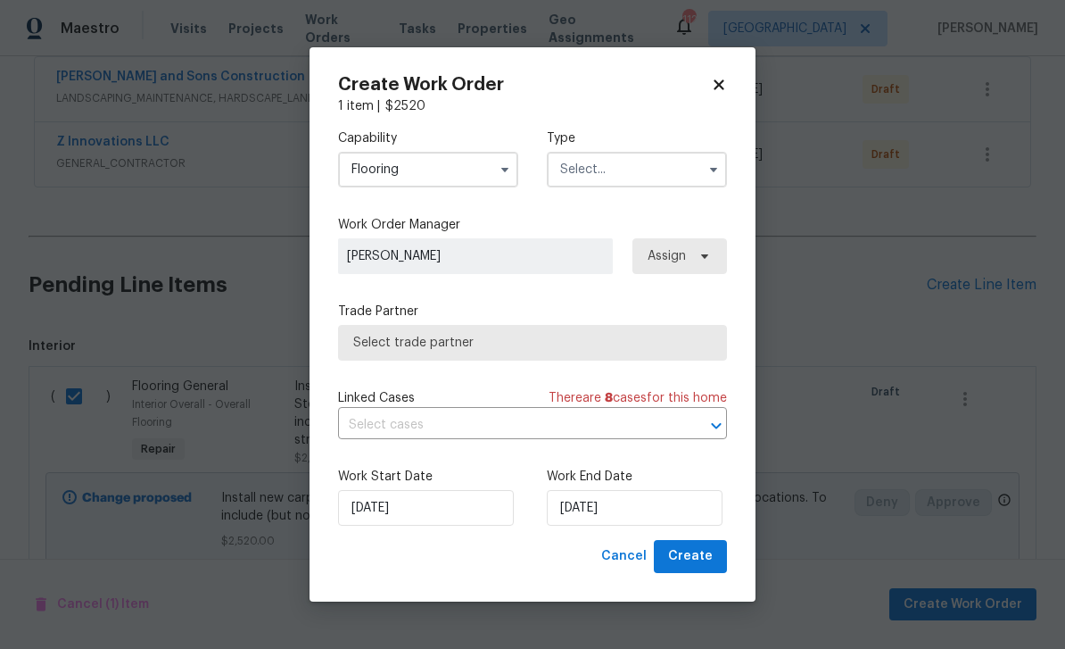
click at [679, 169] on input "text" at bounding box center [637, 170] width 180 height 36
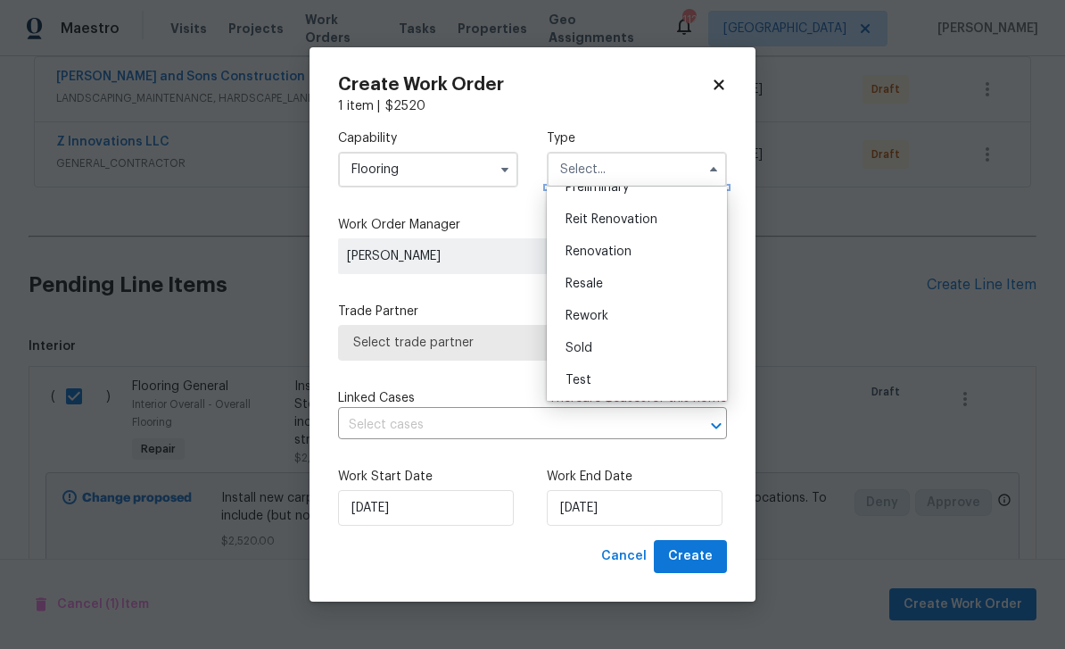
scroll to position [405, 0]
click at [636, 251] on div "Renovation" at bounding box center [636, 252] width 171 height 32
type input "Renovation"
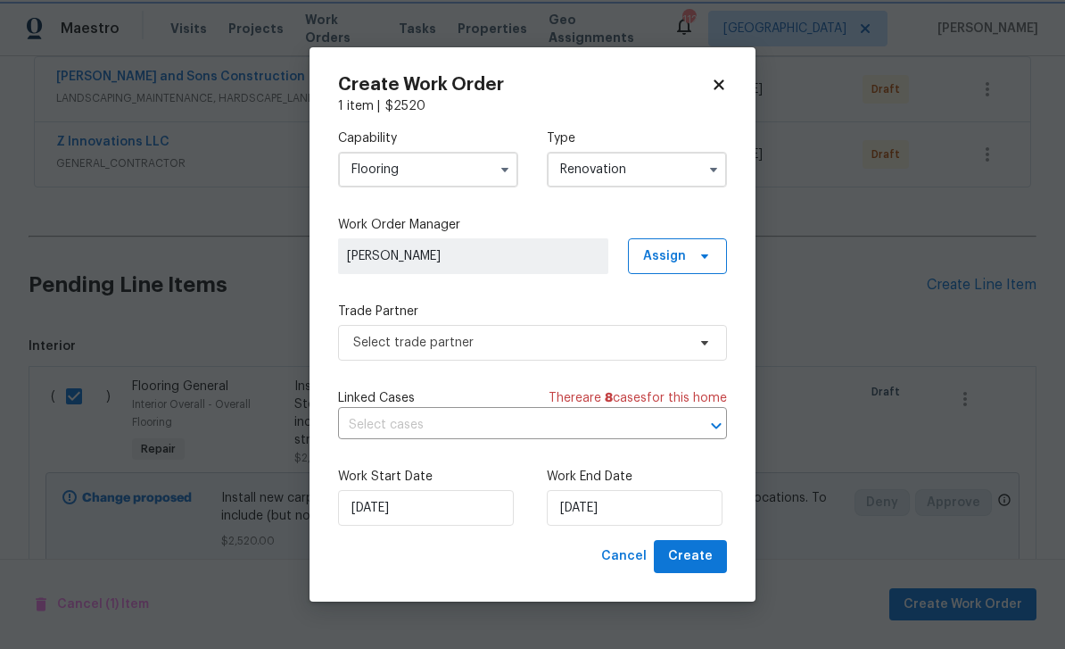
scroll to position [0, 0]
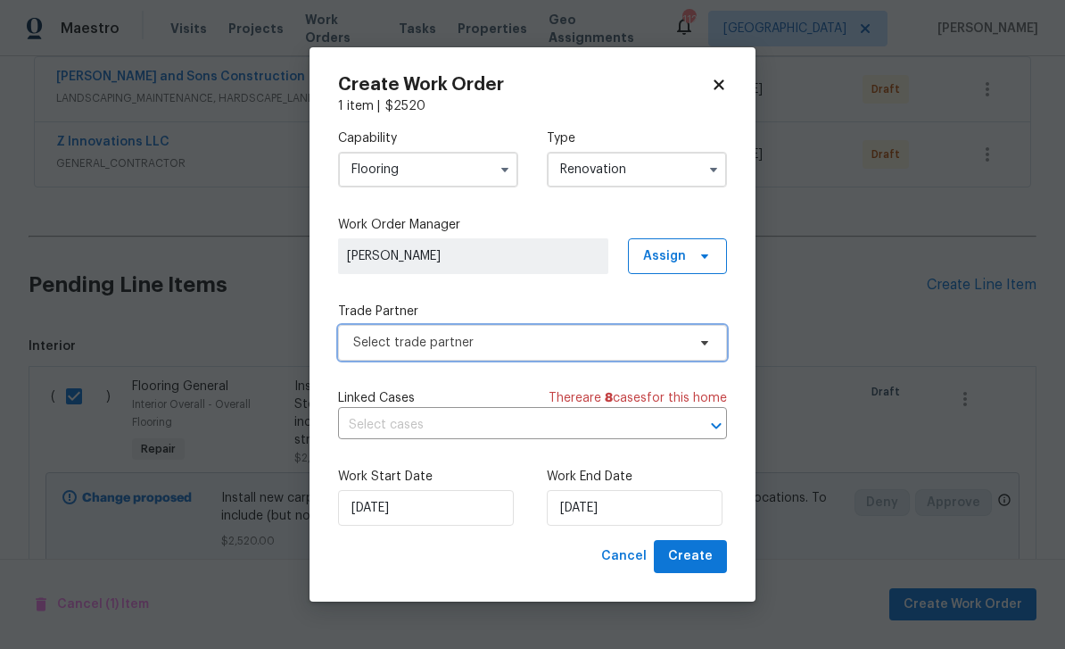
click at [668, 345] on span "Select trade partner" at bounding box center [519, 343] width 333 height 18
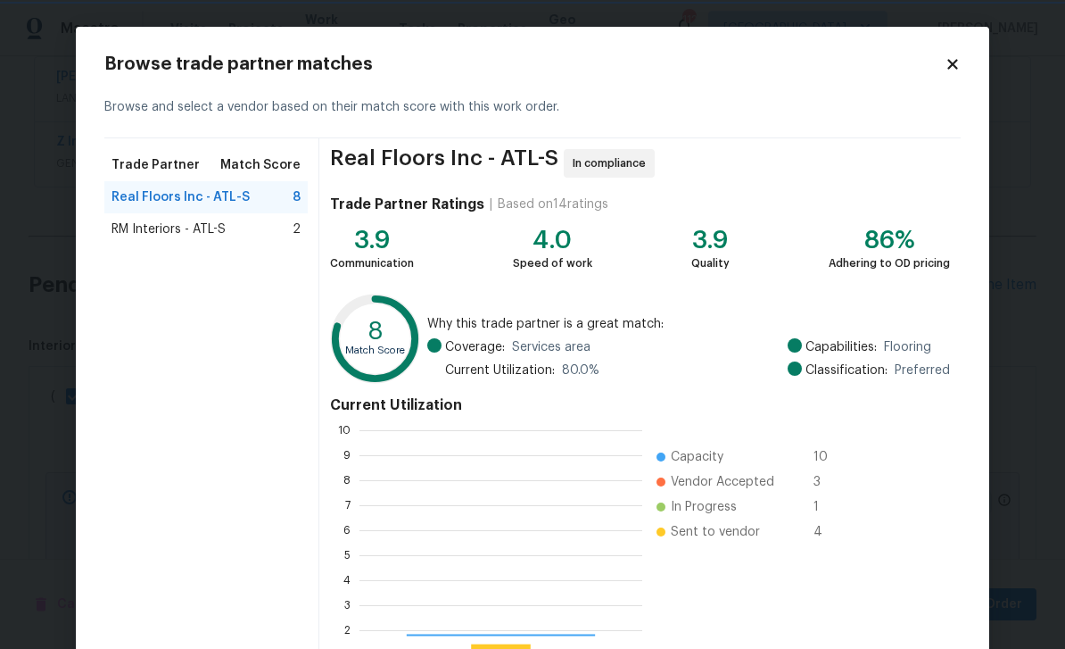
scroll to position [250, 283]
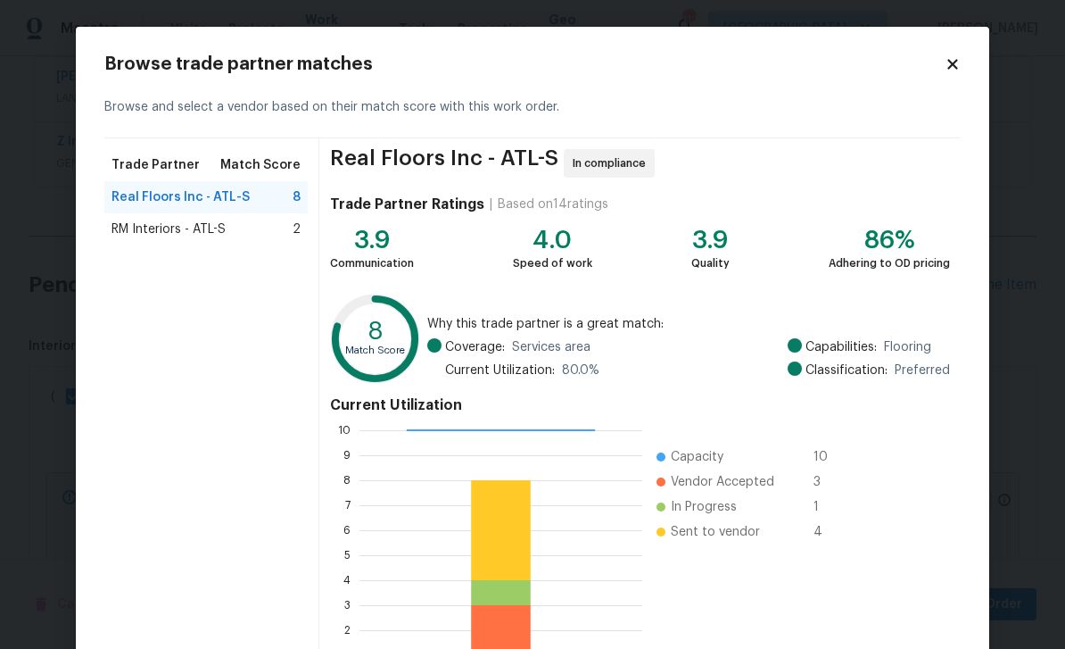
click at [143, 227] on span "RM Interiors - ATL-S" at bounding box center [169, 229] width 114 height 18
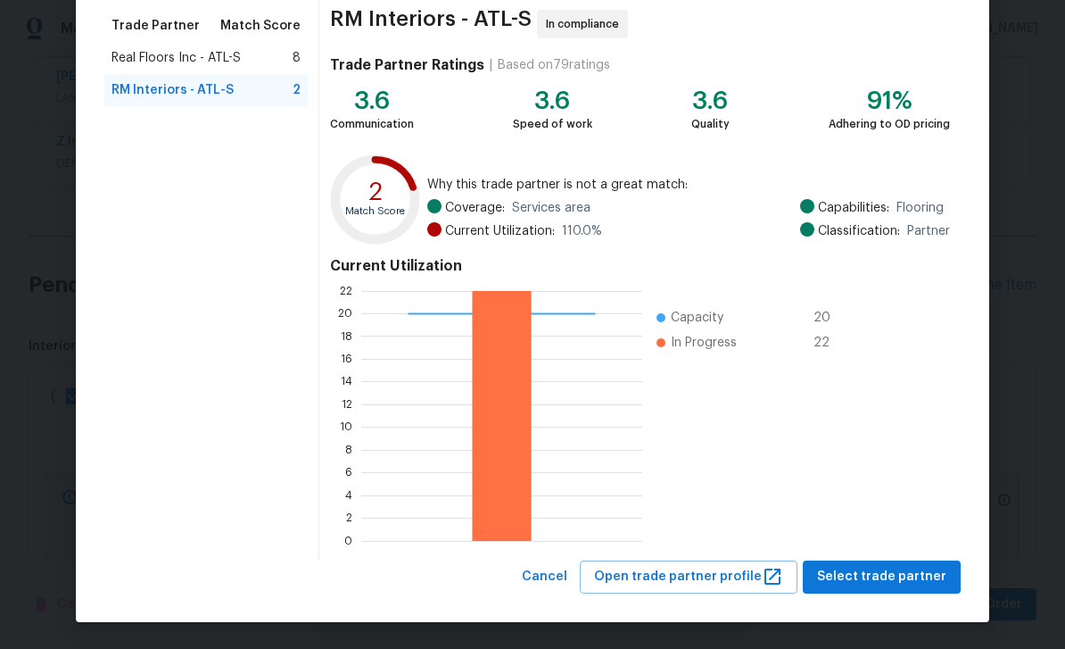
scroll to position [138, 0]
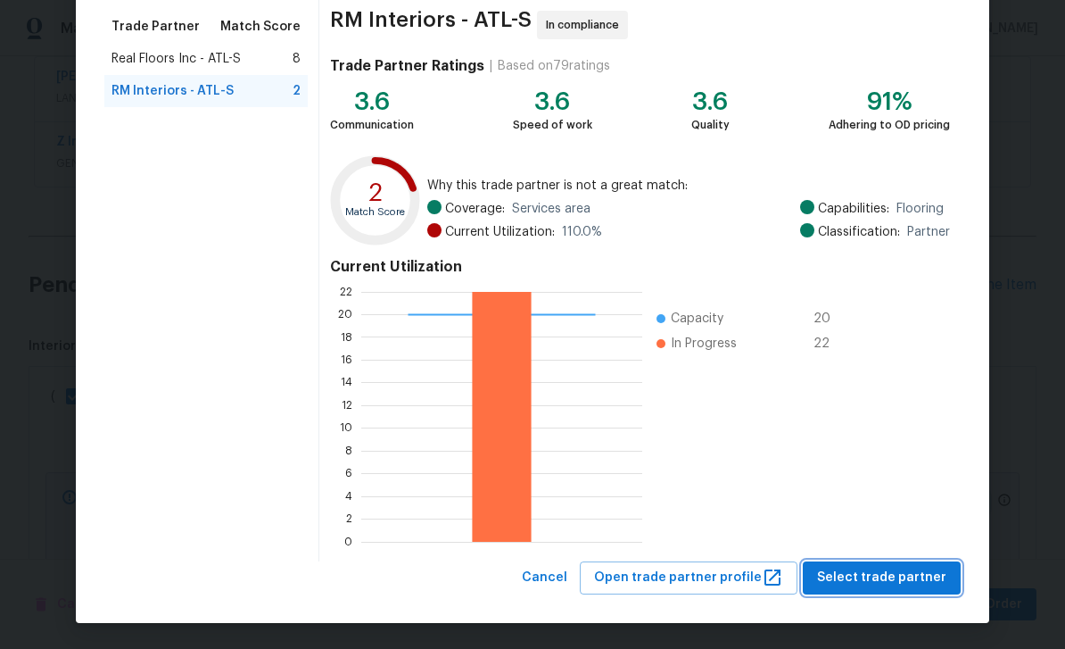
click at [901, 578] on span "Select trade partner" at bounding box center [881, 577] width 129 height 22
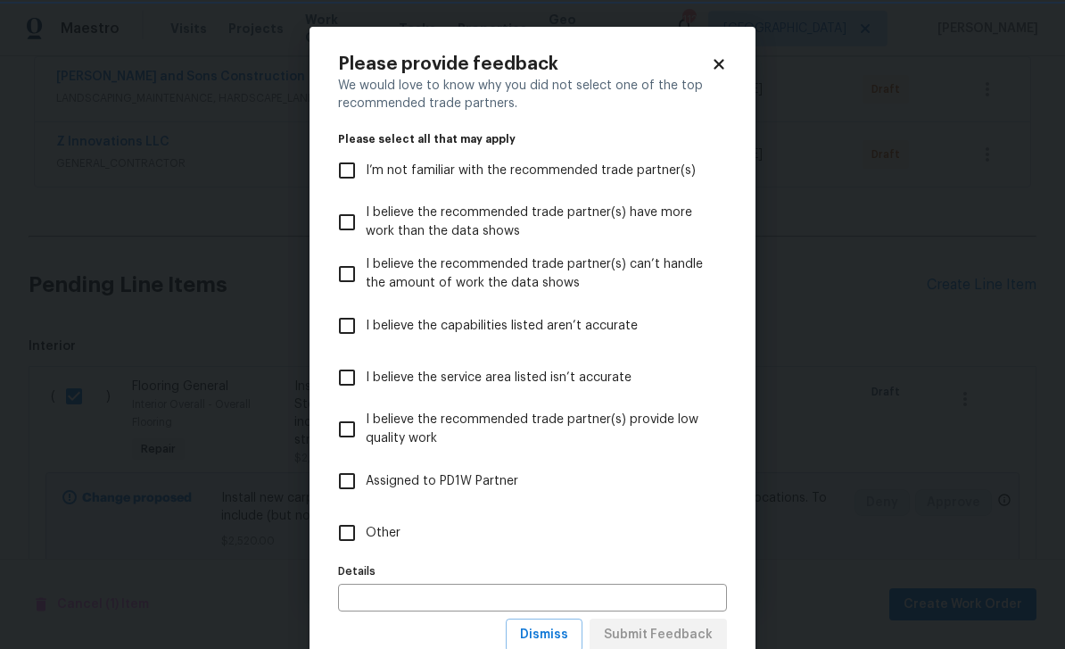
scroll to position [0, 0]
click at [343, 533] on input "Other" at bounding box center [346, 532] width 37 height 37
checkbox input "true"
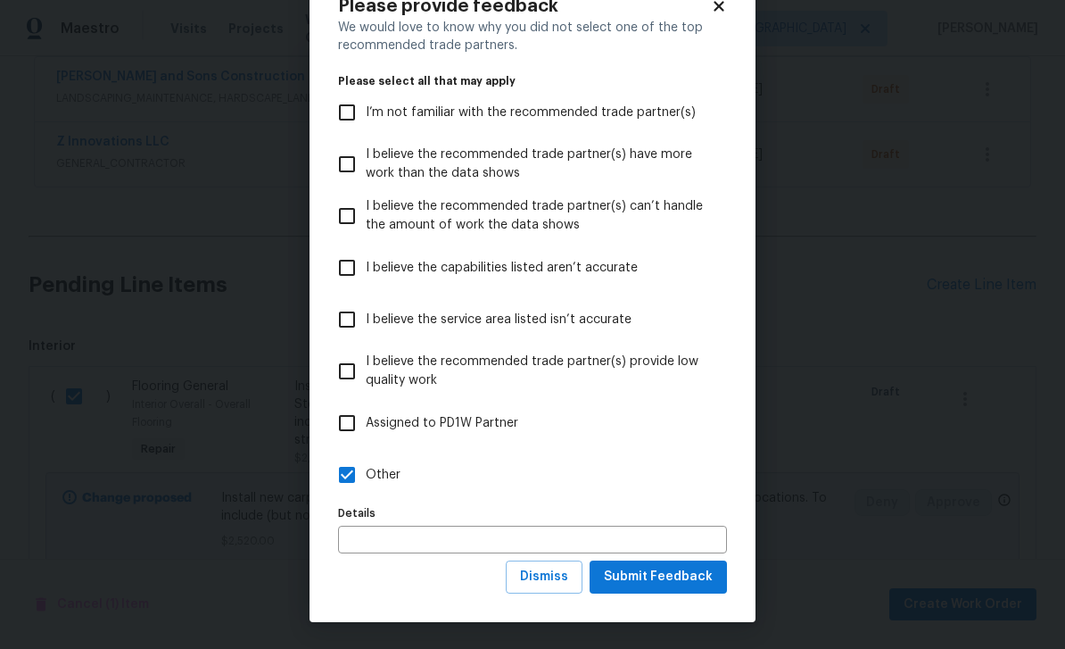
scroll to position [59, 0]
click at [675, 574] on span "Submit Feedback" at bounding box center [658, 577] width 109 height 22
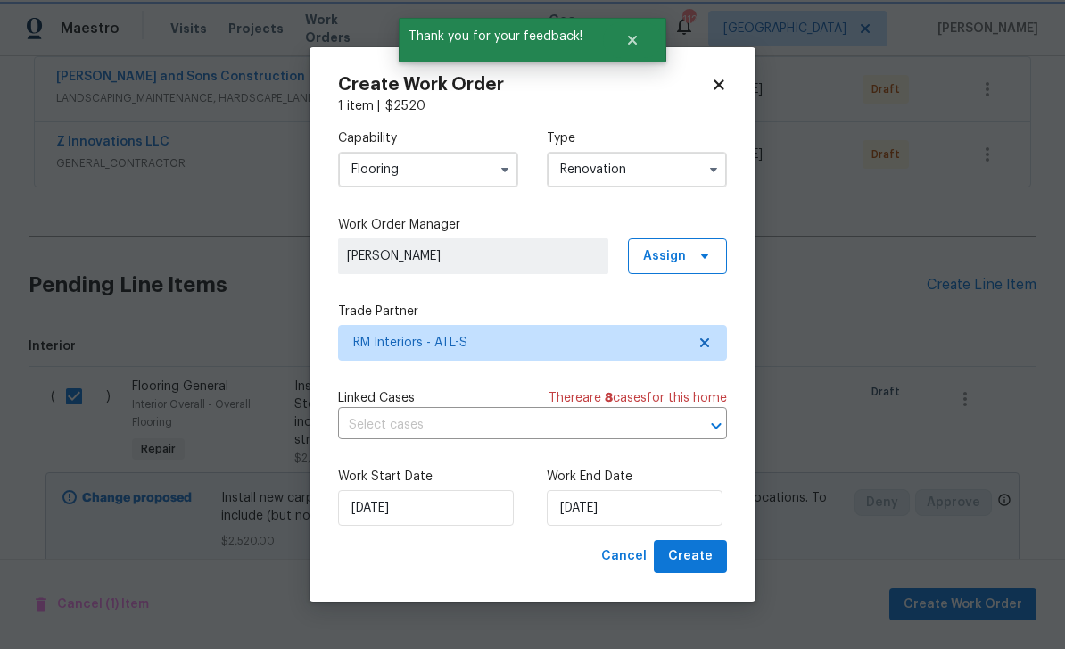
scroll to position [0, 0]
click at [685, 508] on input "8/27/2025" at bounding box center [635, 508] width 176 height 36
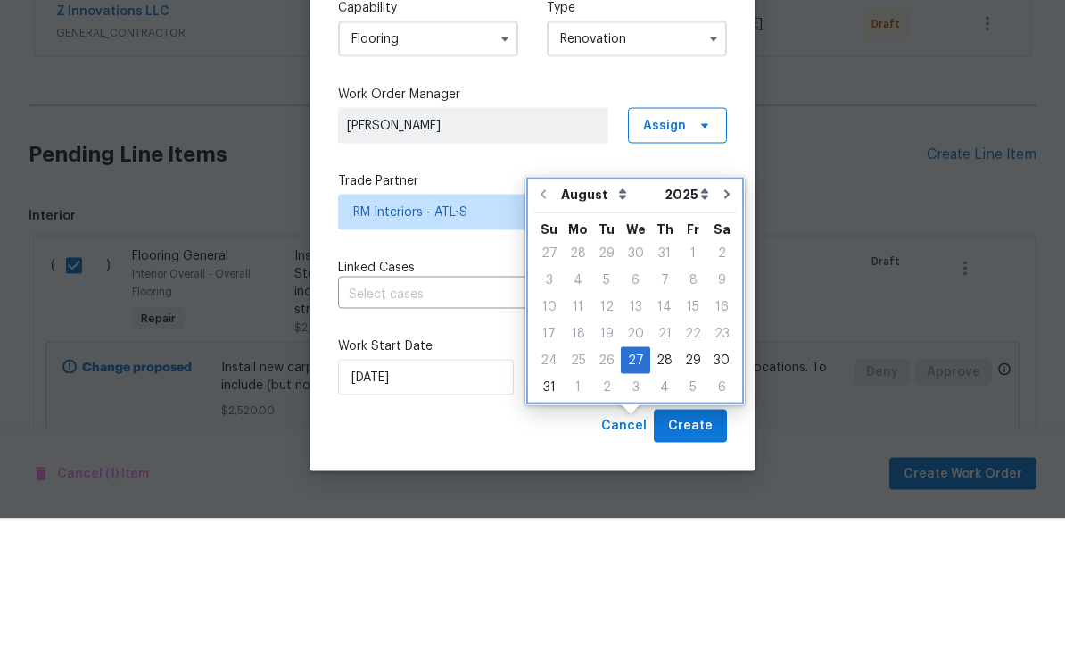
click at [720, 318] on icon "Go to next month" at bounding box center [727, 325] width 14 height 14
type input "9/27/2025"
select select "8"
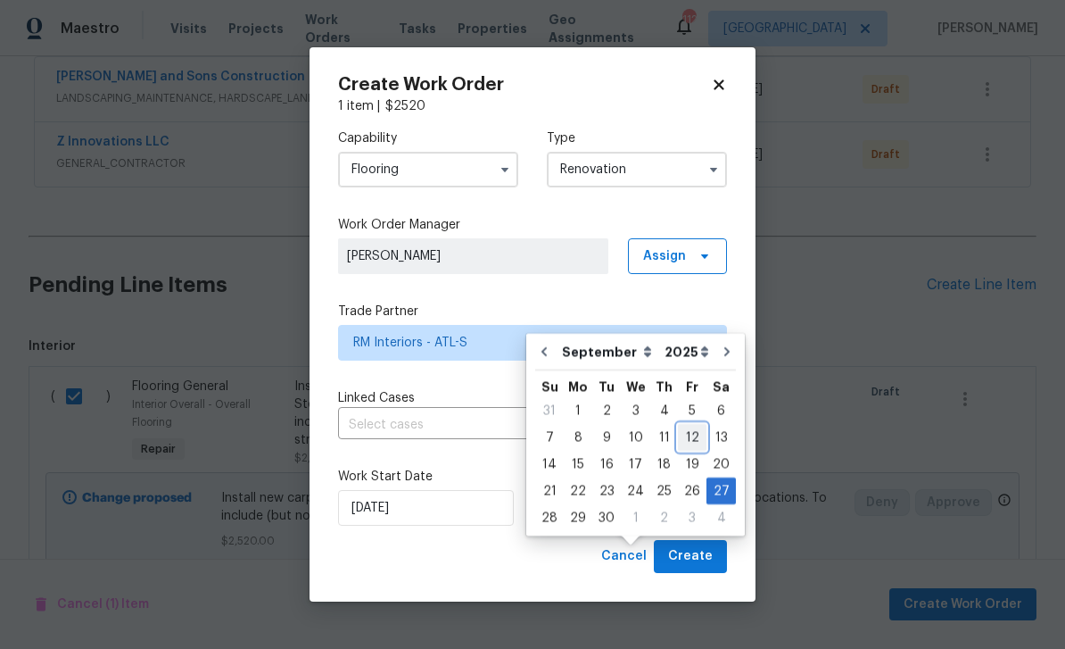
click at [688, 425] on div "12" at bounding box center [692, 437] width 29 height 25
type input "9/12/2025"
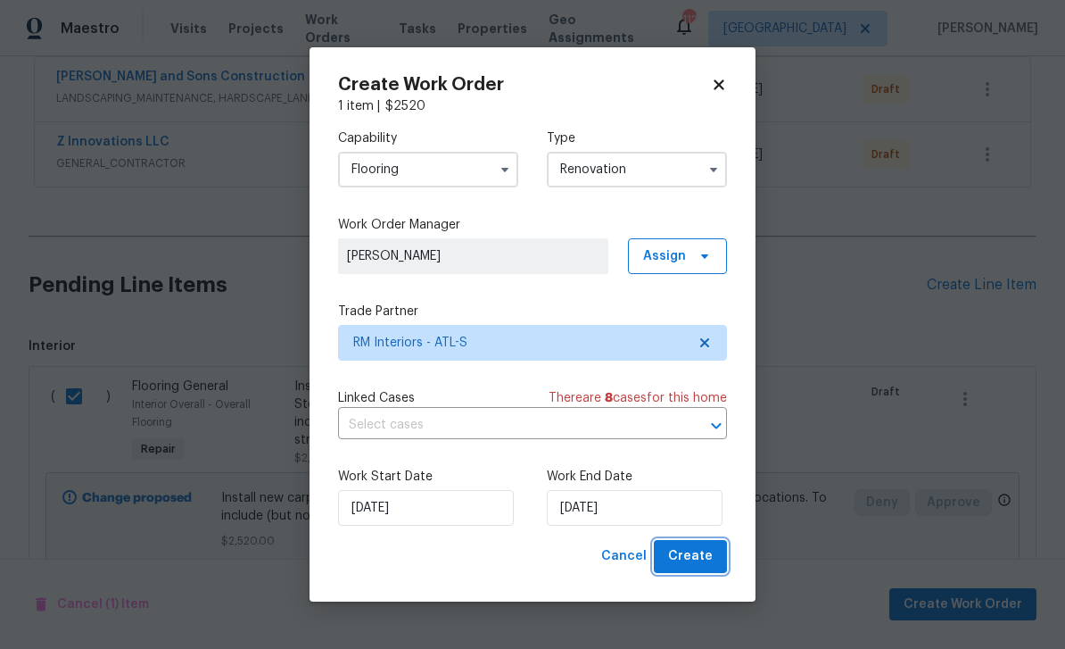
click at [707, 555] on span "Create" at bounding box center [690, 556] width 45 height 22
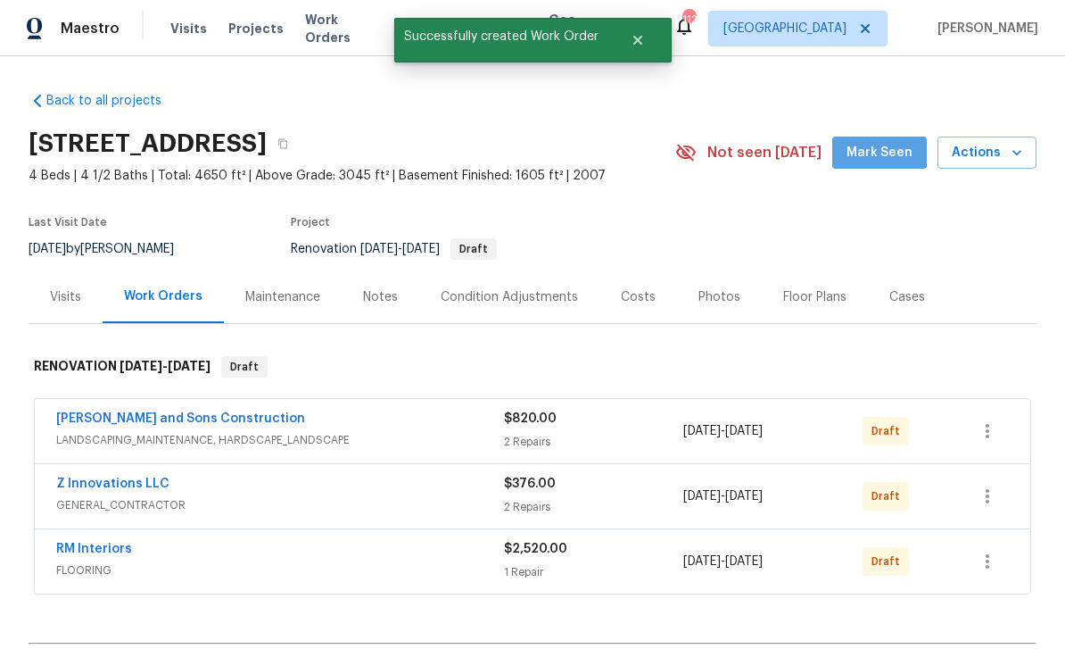
click at [881, 142] on span "Mark Seen" at bounding box center [880, 153] width 66 height 22
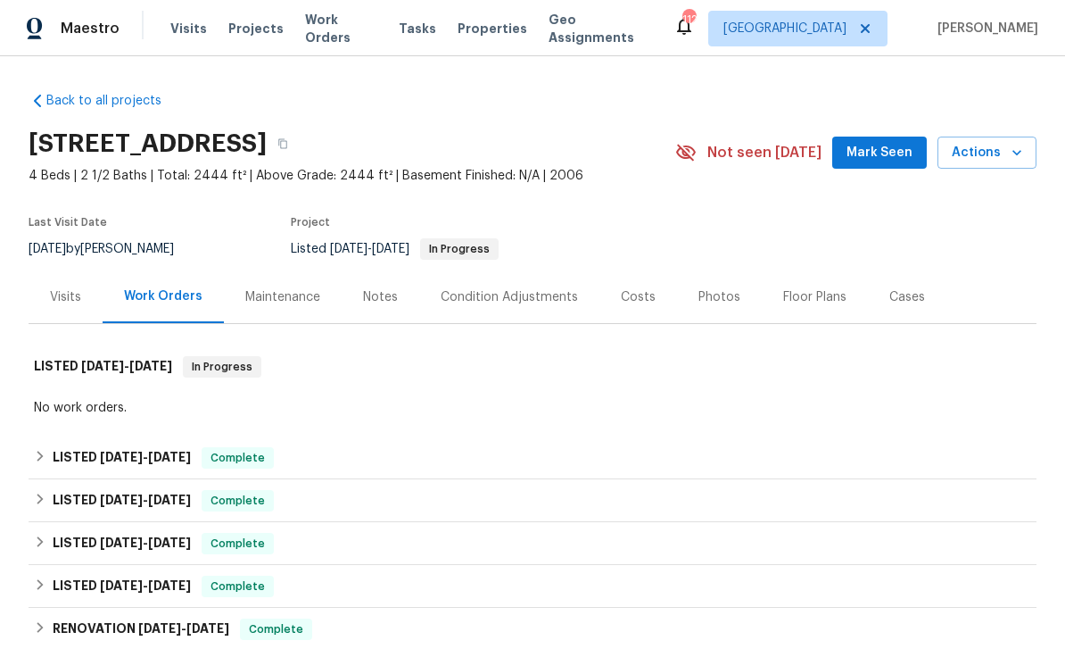
click at [384, 299] on div "Notes" at bounding box center [380, 297] width 35 height 18
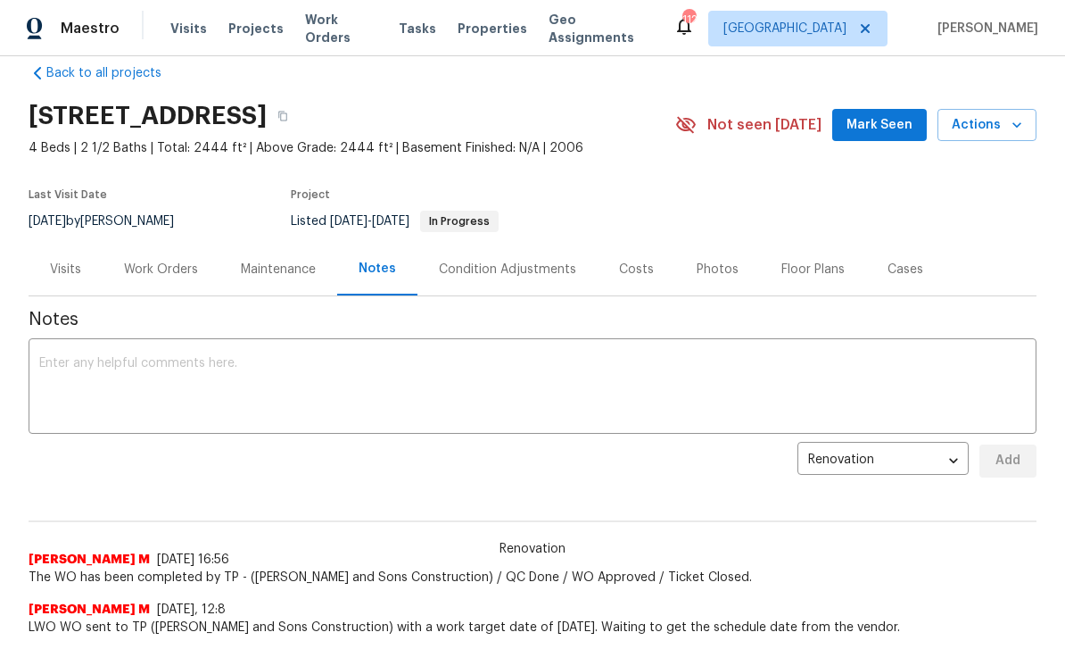
scroll to position [21, 0]
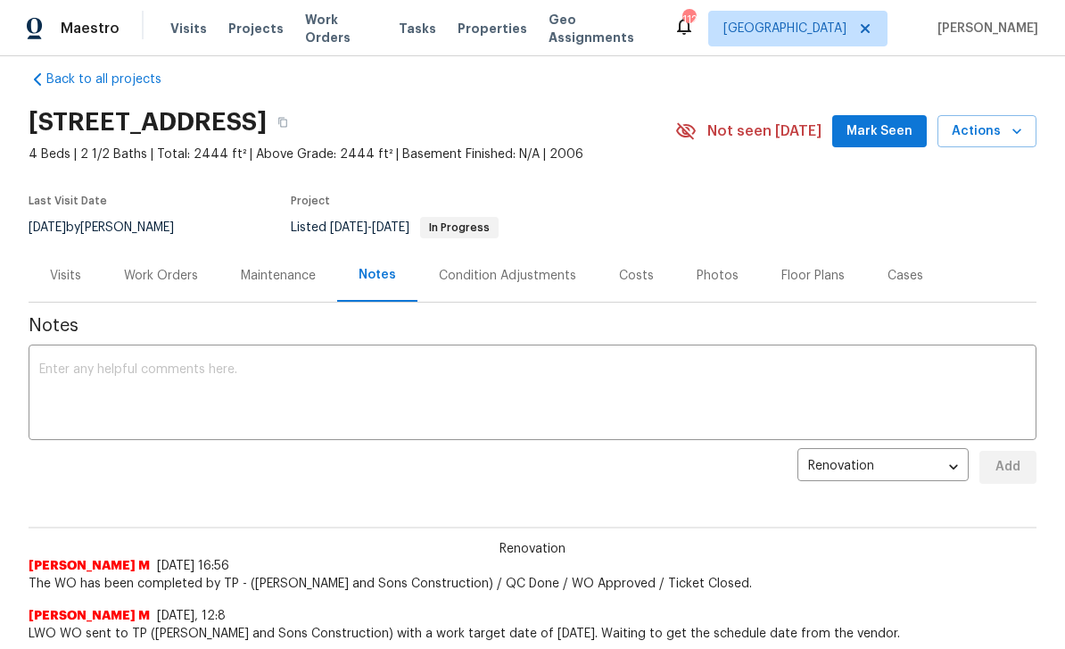
click at [289, 274] on div "Maintenance" at bounding box center [278, 276] width 75 height 18
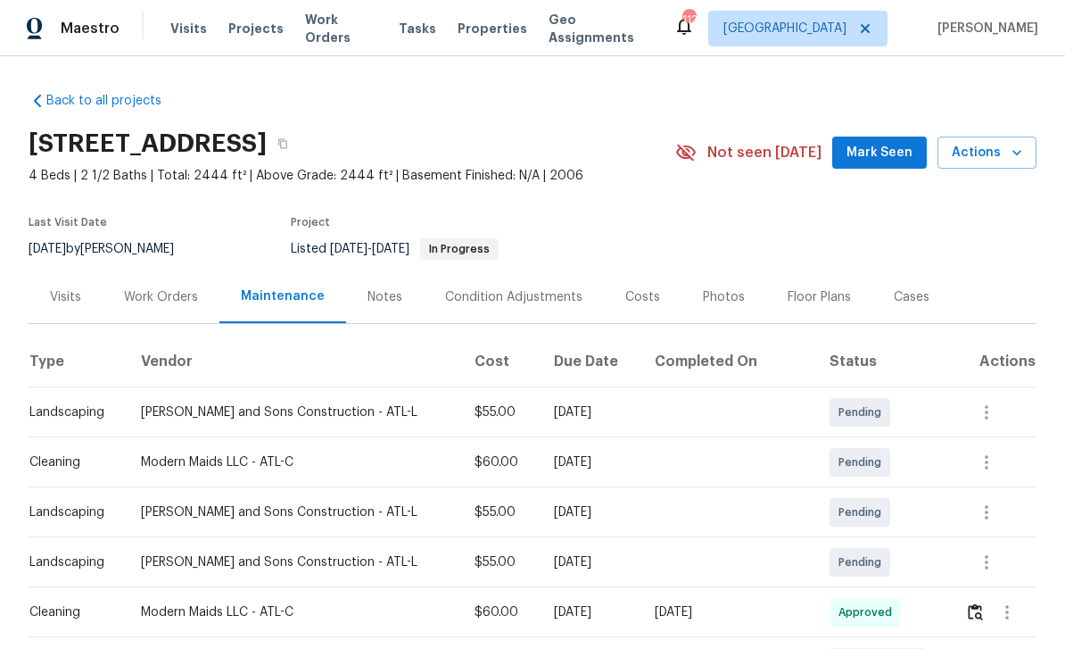
click at [161, 297] on div "Work Orders" at bounding box center [161, 297] width 74 height 18
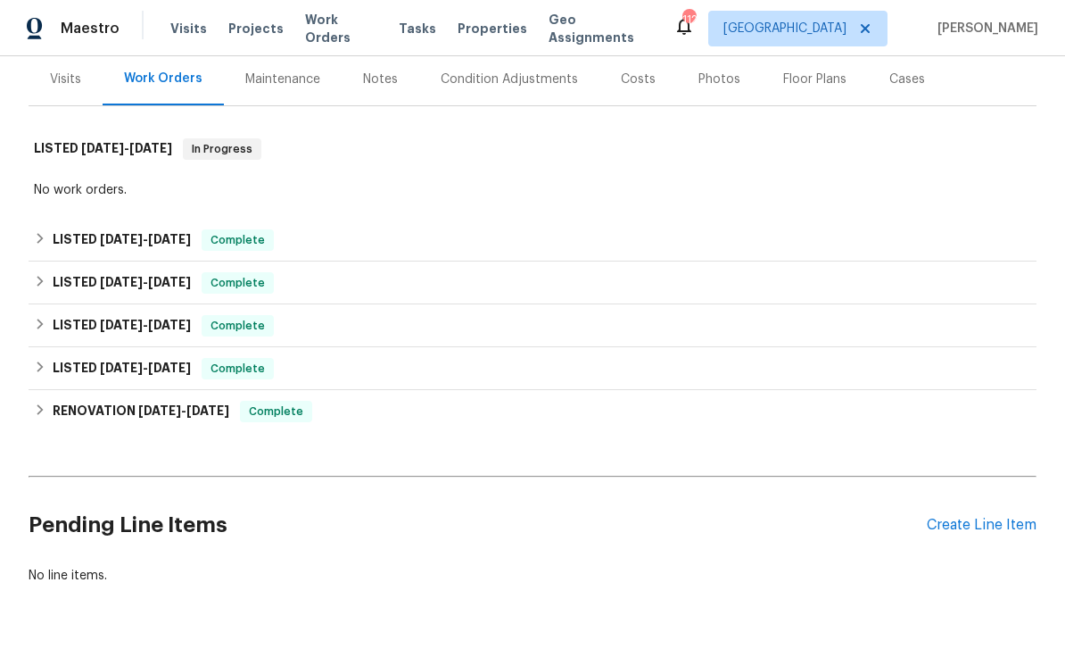
scroll to position [217, 0]
click at [969, 529] on div "Create Line Item" at bounding box center [982, 525] width 110 height 17
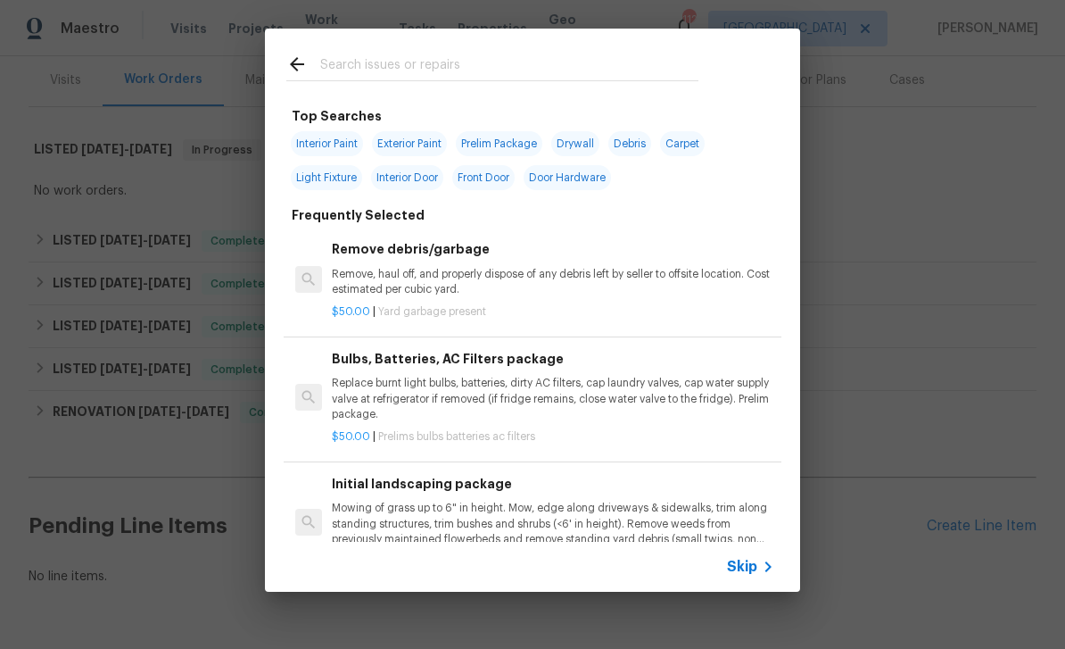
click at [353, 65] on input "text" at bounding box center [509, 67] width 378 height 27
type input "Inter"
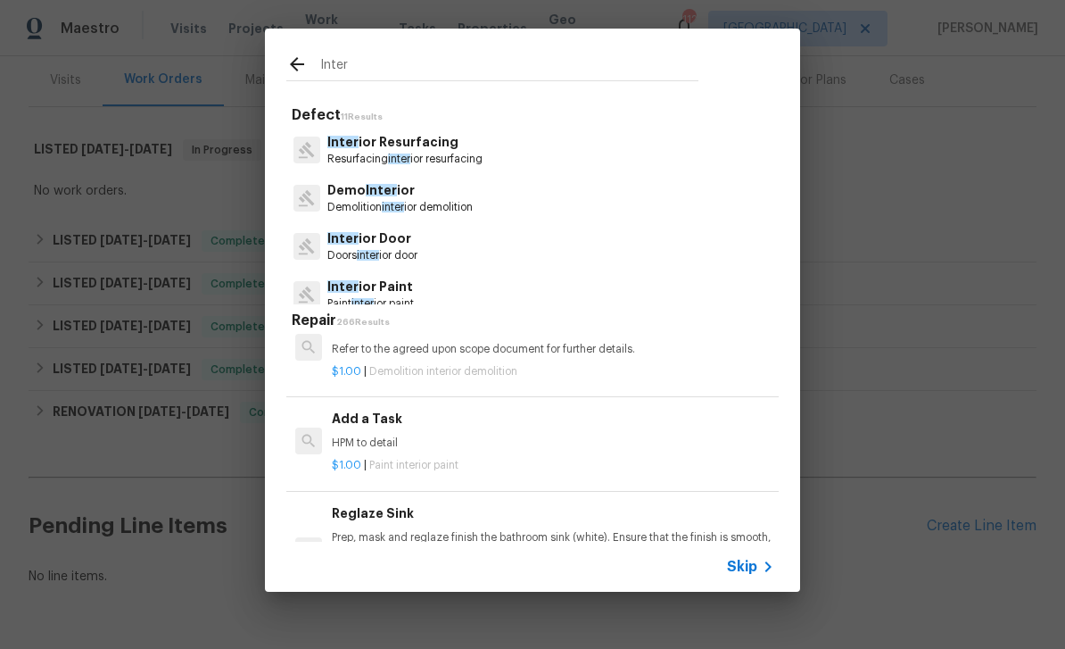
scroll to position [3032, 0]
click at [645, 434] on p "HPM to detail" at bounding box center [553, 441] width 442 height 15
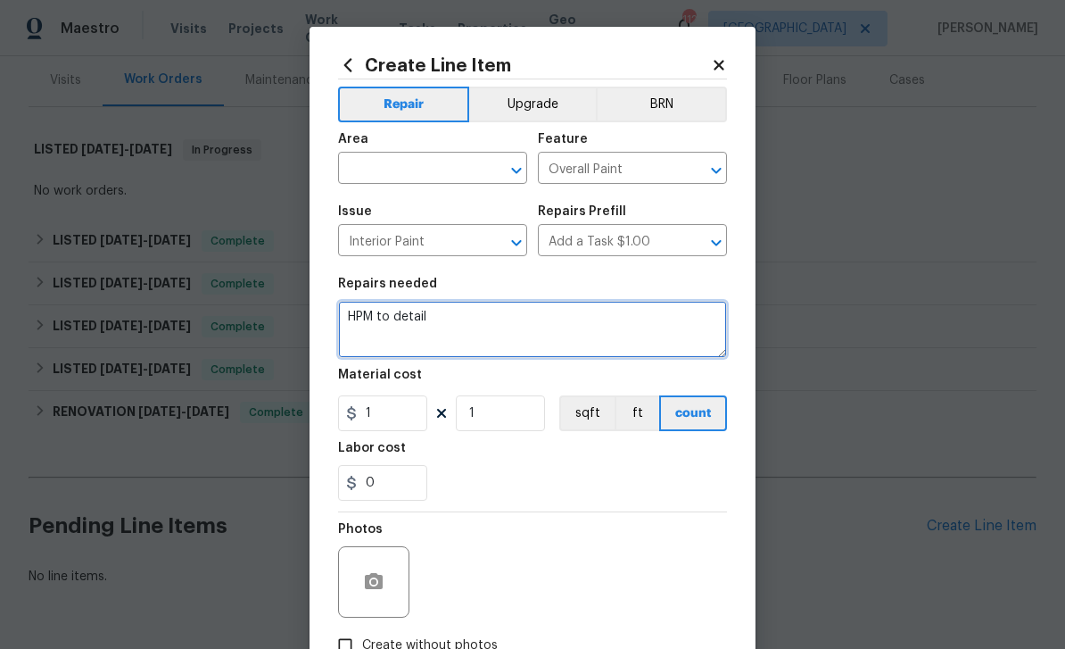
click at [442, 319] on textarea "HPM to detail" at bounding box center [532, 329] width 389 height 57
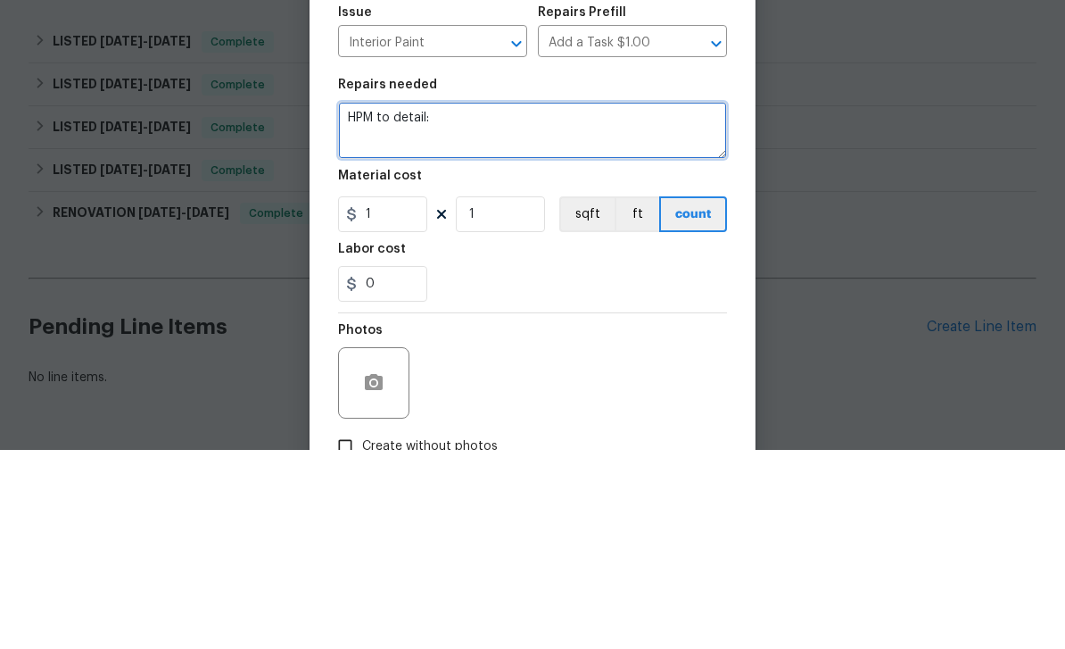
paste textarea "[PERSON_NAME] - can you please provide pricing for the recs? Then I'll get this…"
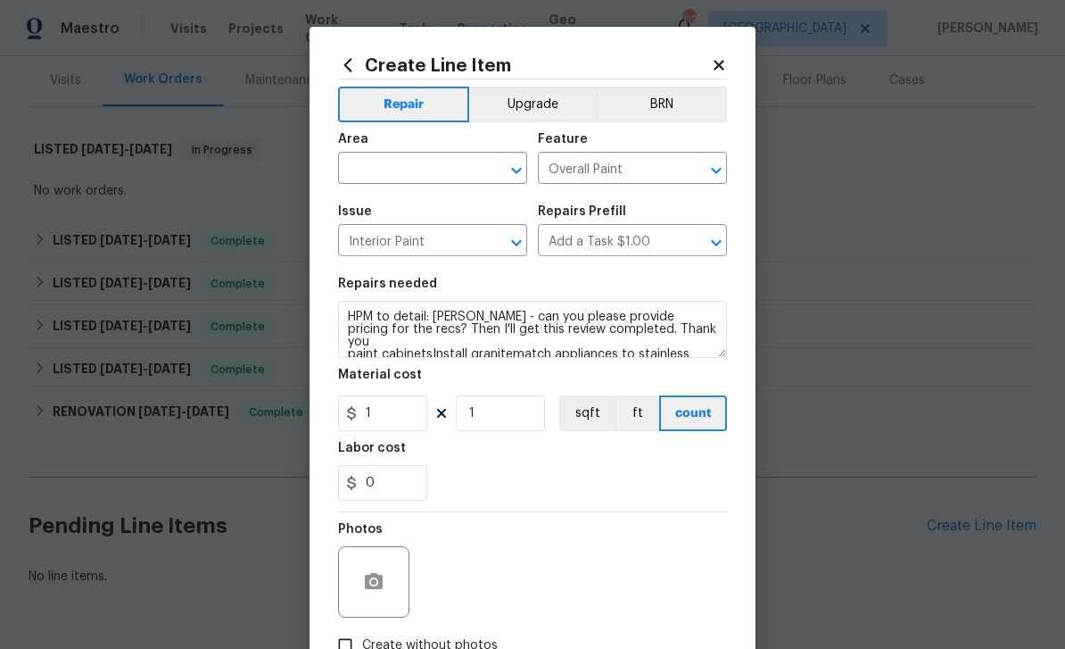
scroll to position [0, 0]
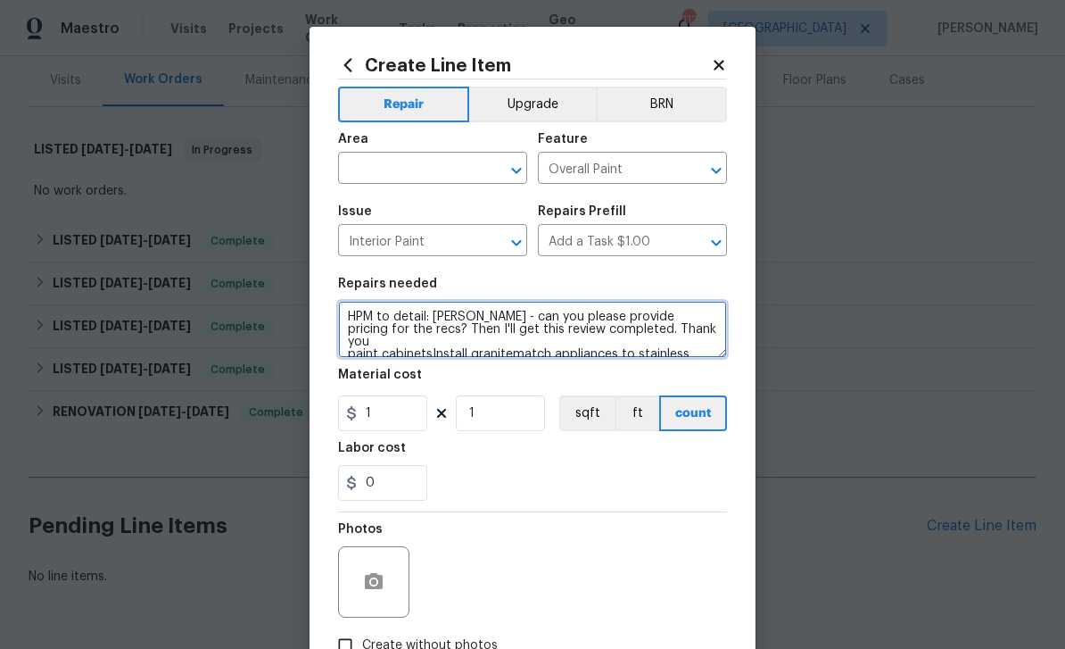
click at [485, 316] on textarea "HPM to detail: T-Payne - can you please provide pricing for the recs? Then I'll…" at bounding box center [532, 329] width 389 height 57
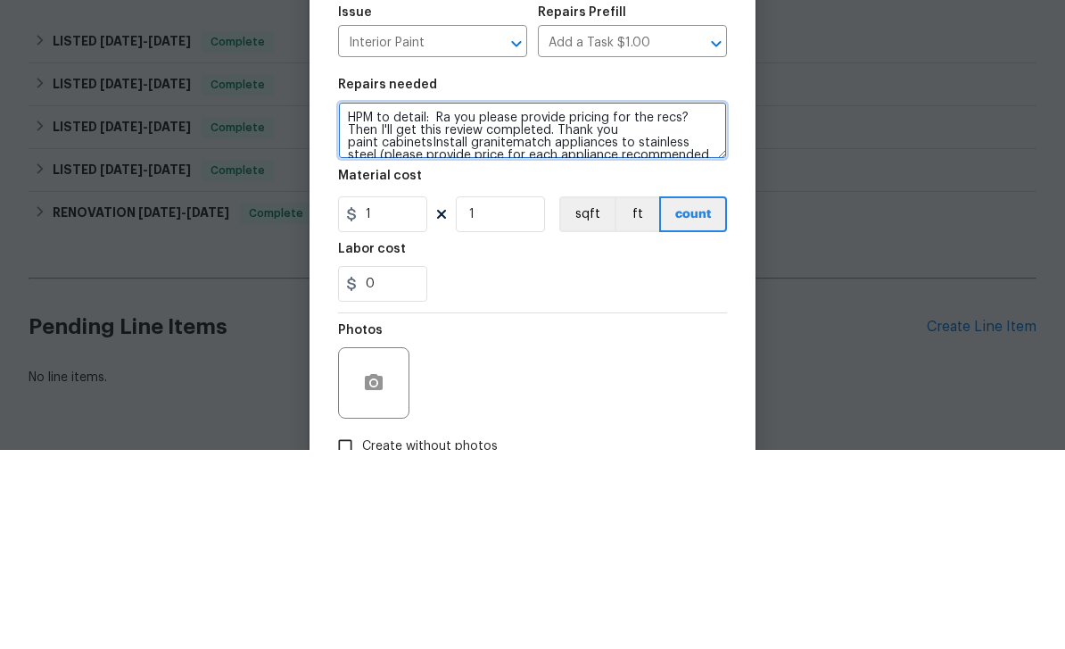
click at [616, 301] on textarea "HPM to detail: Ra you please provide pricing for the recs? Then I'll get this r…" at bounding box center [532, 329] width 389 height 57
click at [433, 301] on textarea "HPM to detail: Ra you please provide pricing for the recs? paint cabinetsInstal…" at bounding box center [532, 329] width 389 height 57
click at [449, 301] on textarea "HPM to detail: Ra you please provide pricing for the recs? paint cabinets Insta…" at bounding box center [532, 329] width 389 height 57
click at [460, 301] on textarea "HPM to detail: Ra you please provide pricing for the recs? paint cabinets Insta…" at bounding box center [532, 329] width 389 height 57
click at [490, 301] on textarea "HPM to detail: Ra you please provide pricing for the recs? paint cabinets Insta…" at bounding box center [532, 329] width 389 height 57
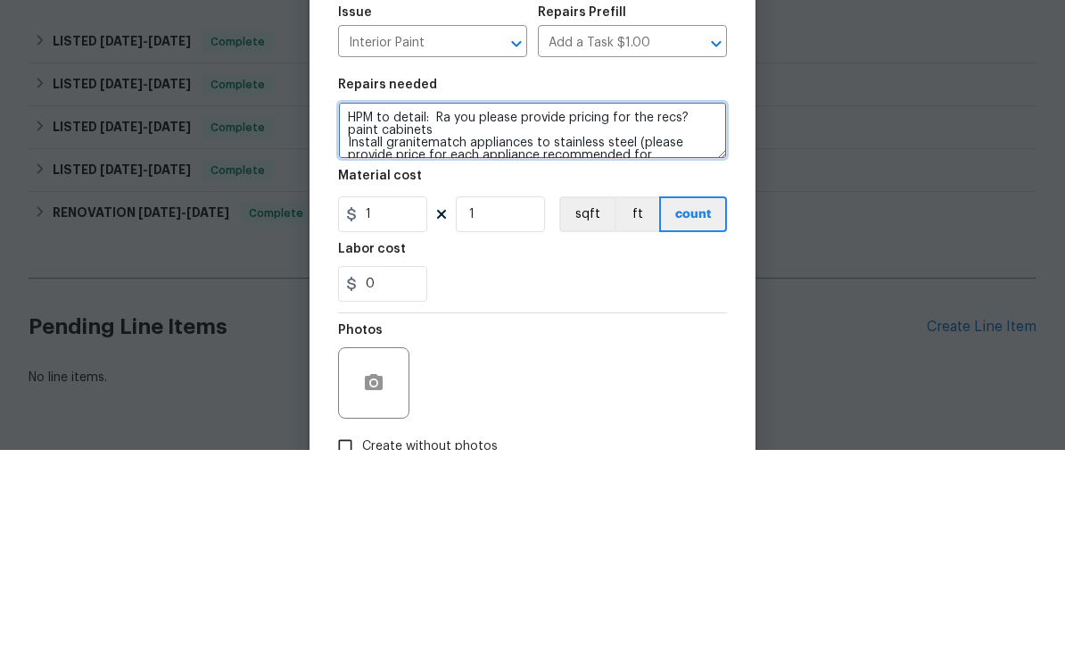
click at [490, 301] on textarea "HPM to detail: Ra you please provide pricing for the recs? paint cabinets Insta…" at bounding box center [532, 329] width 389 height 57
click at [488, 301] on textarea "HPM to detail: Ra you please provide pricing for the recs? paint cabinets Insta…" at bounding box center [532, 329] width 389 height 57
click at [535, 301] on textarea "HPM to detail: Ra you please provide pricing for the recs? paint cabinets Insta…" at bounding box center [532, 329] width 389 height 57
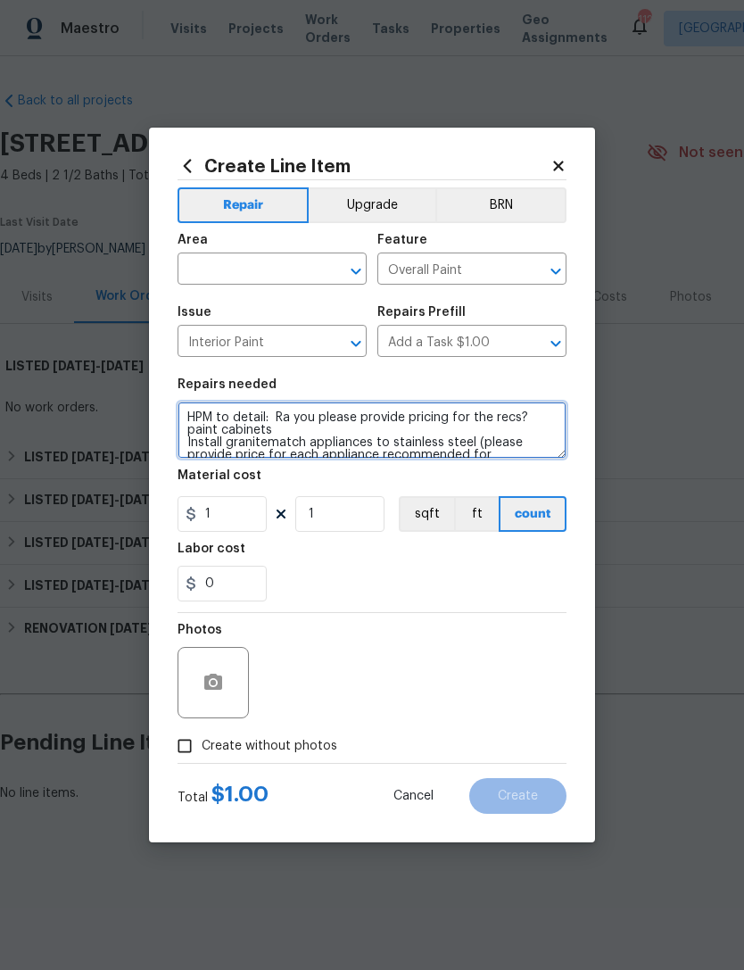
click at [358, 450] on textarea "HPM to detail: Ra you please provide pricing for the recs? paint cabinets Insta…" at bounding box center [372, 429] width 389 height 57
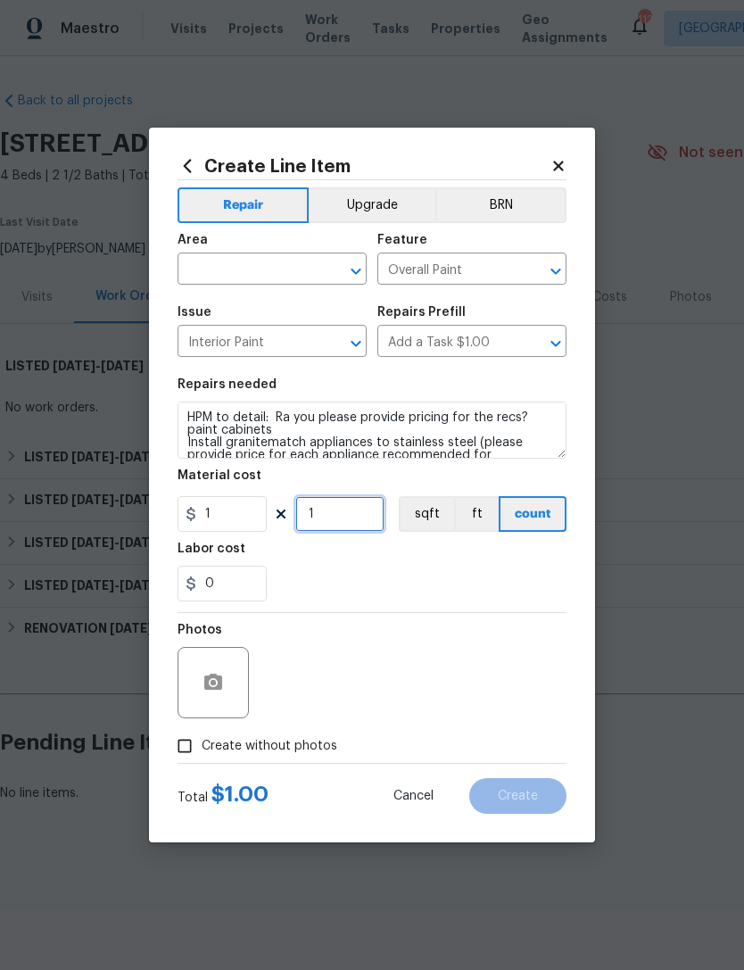
click at [324, 532] on input "1" at bounding box center [339, 514] width 89 height 36
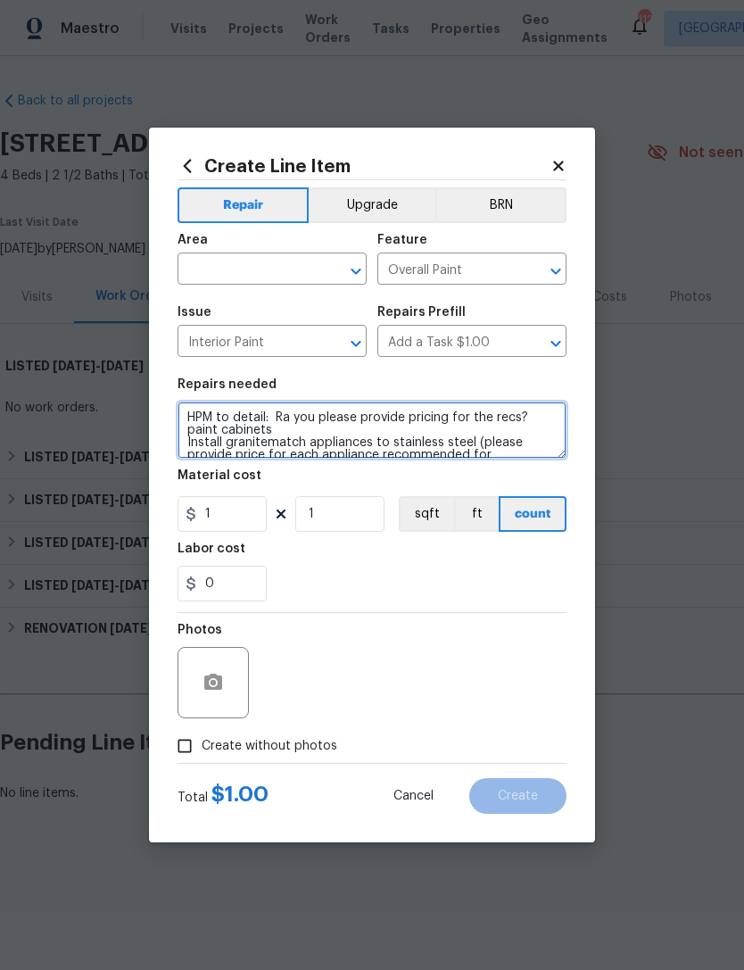
click at [271, 439] on textarea "HPM to detail: Ra you please provide pricing for the recs? paint cabinets Insta…" at bounding box center [372, 429] width 389 height 57
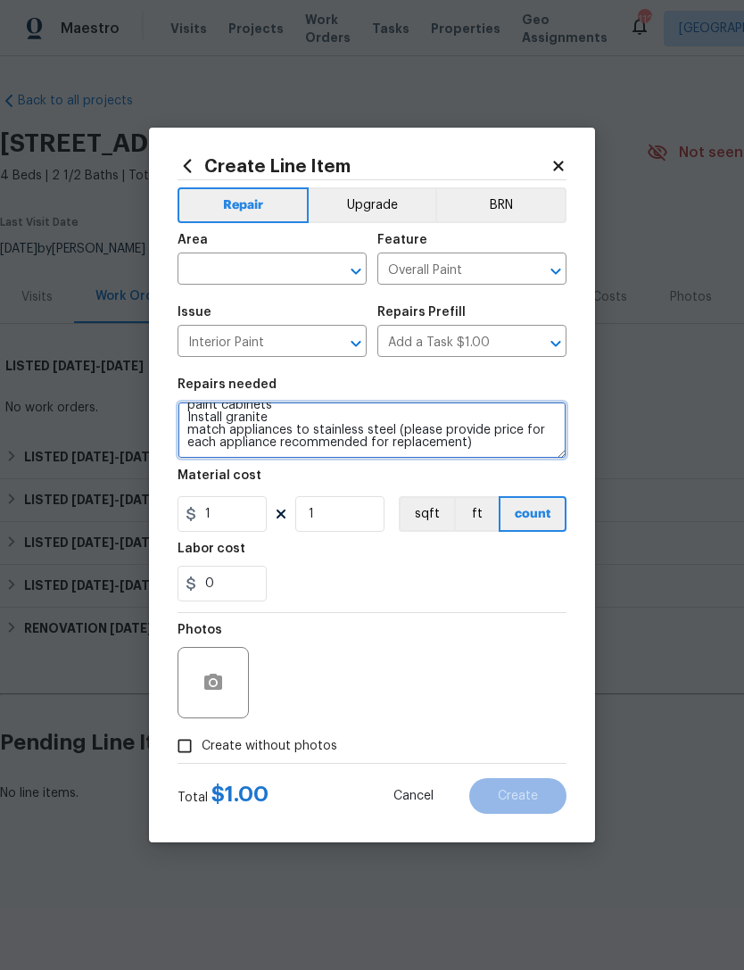
scroll to position [25, 0]
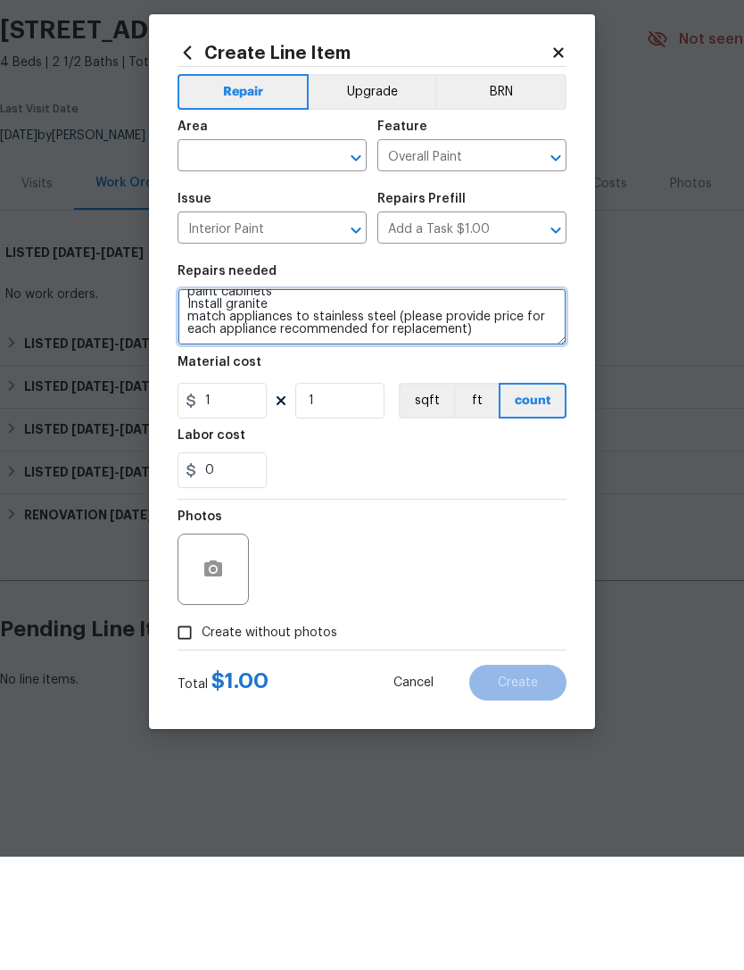
type textarea "HPM to detail: Ra you please provide pricing for the recs? paint cabinets Insta…"
click at [238, 257] on input "text" at bounding box center [247, 271] width 139 height 28
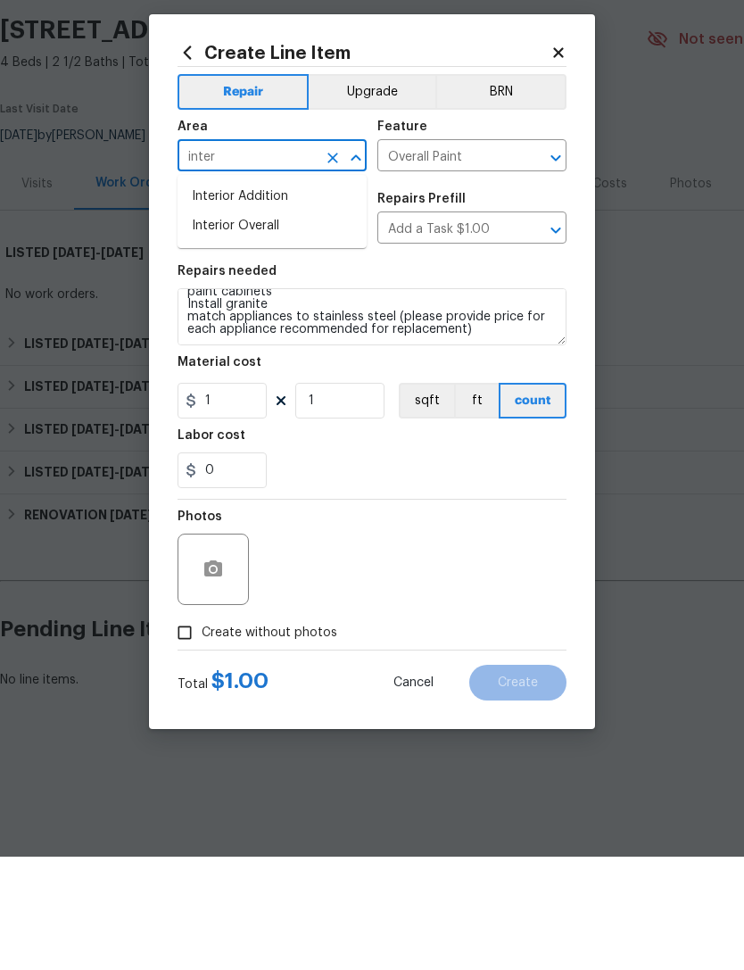
click at [263, 325] on li "Interior Overall" at bounding box center [272, 339] width 189 height 29
type input "Interior Overall"
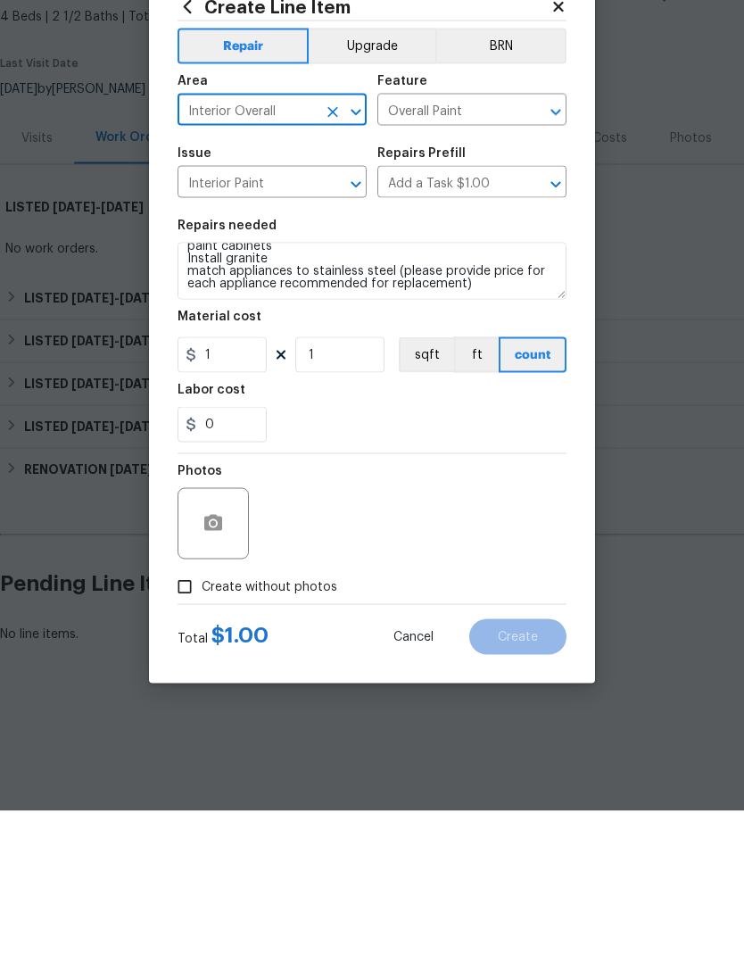
click at [198, 648] on input "Create without photos" at bounding box center [185, 746] width 34 height 34
checkbox input "true"
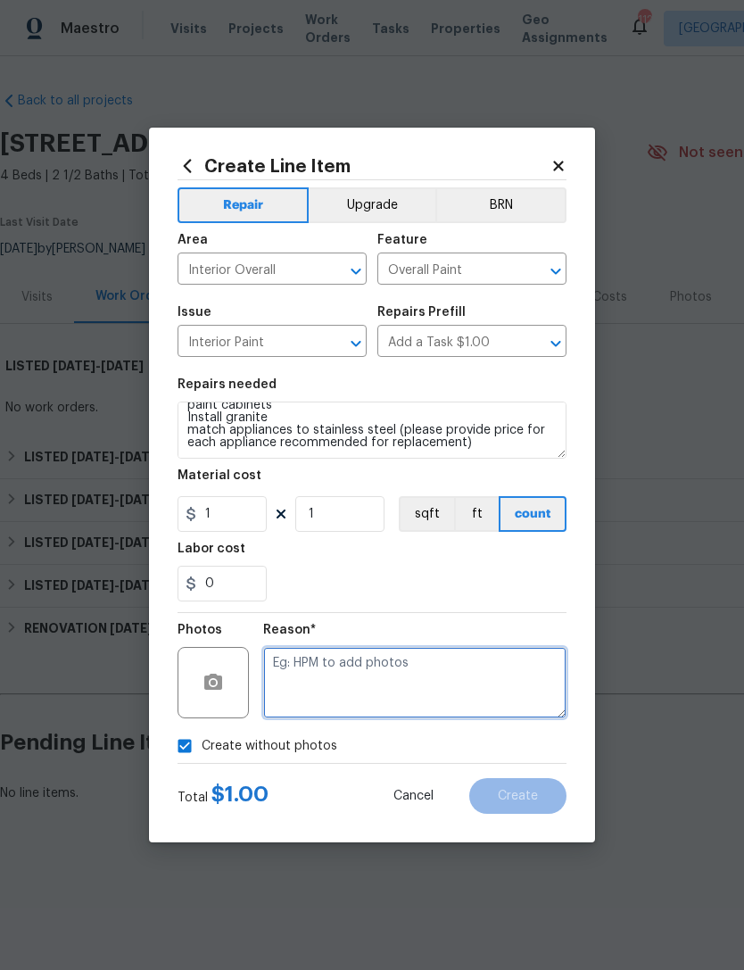
click at [445, 648] on textarea at bounding box center [414, 682] width 303 height 71
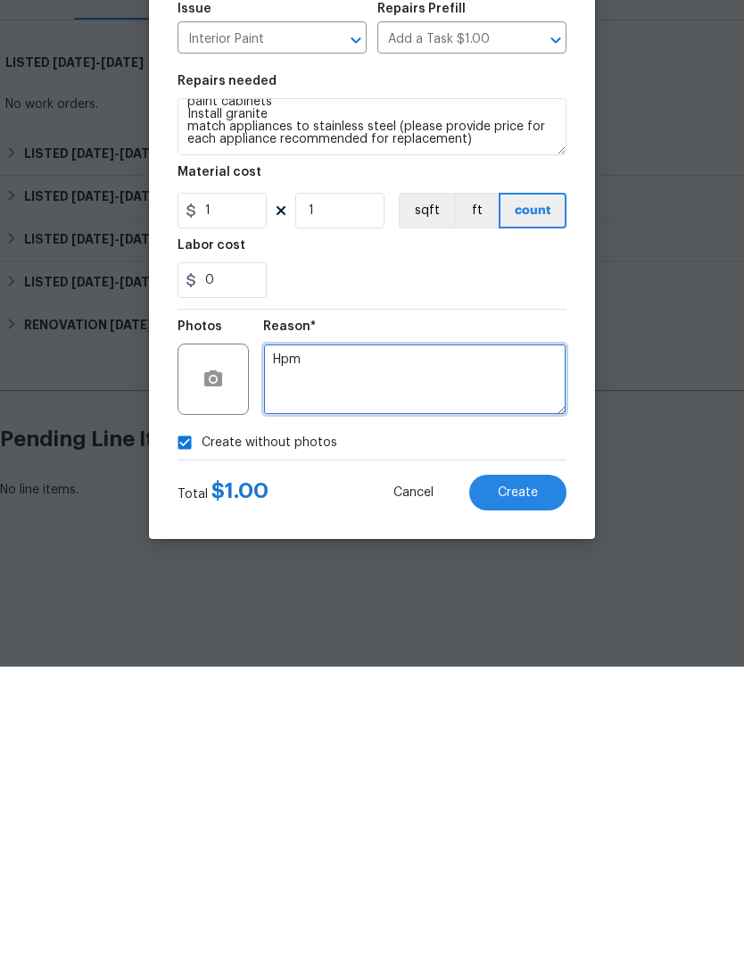
type textarea "Hpm"
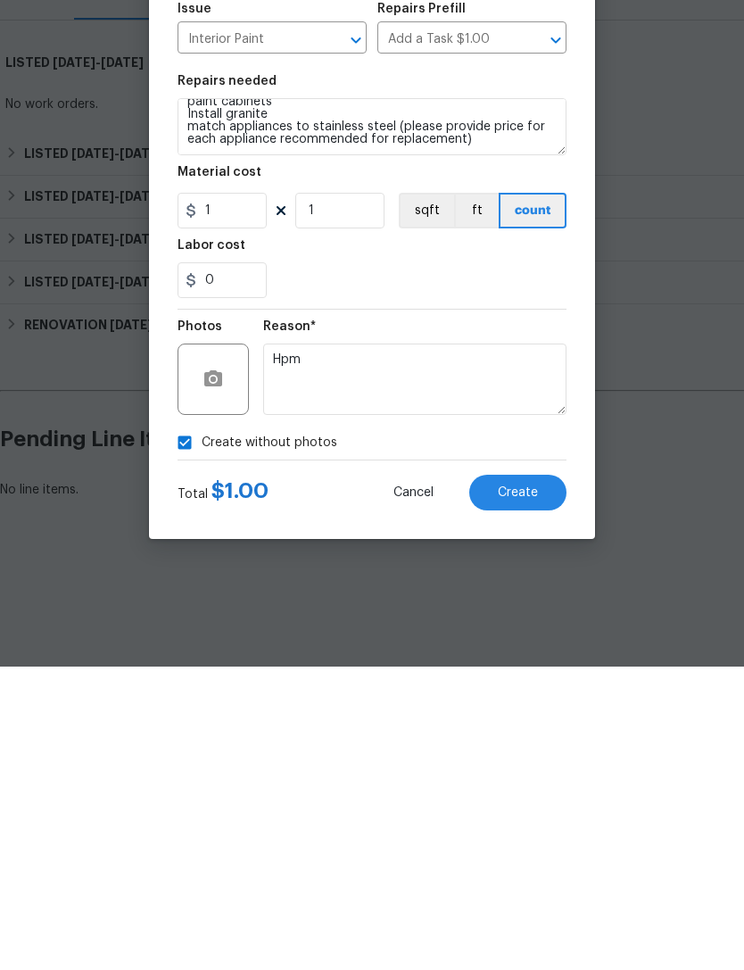
click at [527, 648] on span "Create" at bounding box center [518, 795] width 40 height 13
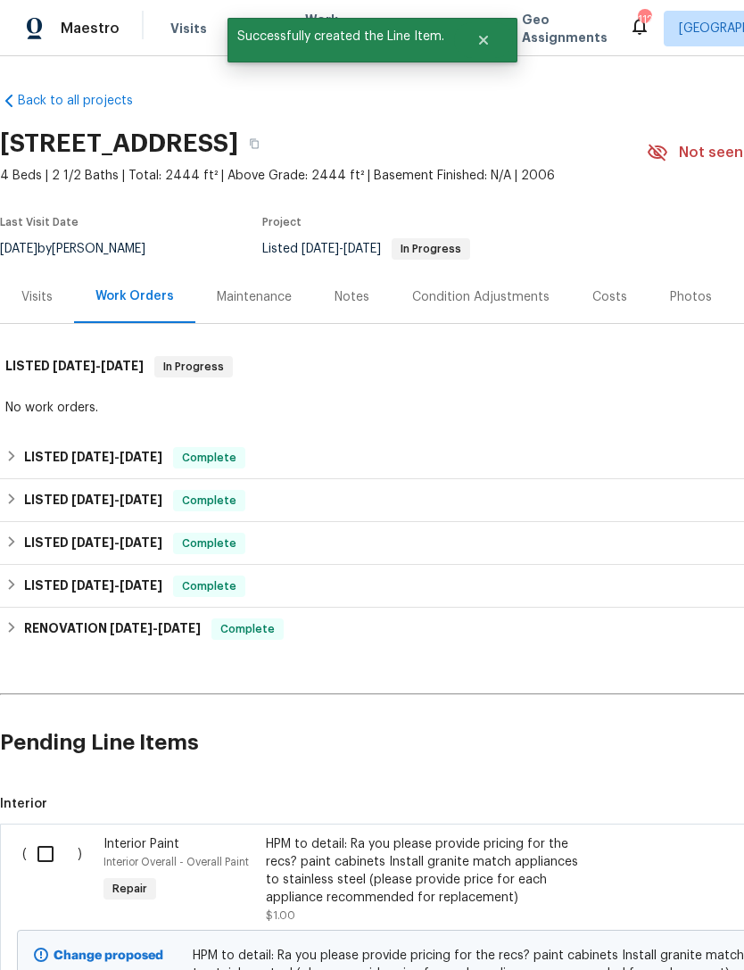
click at [680, 298] on div "Photos" at bounding box center [691, 297] width 42 height 18
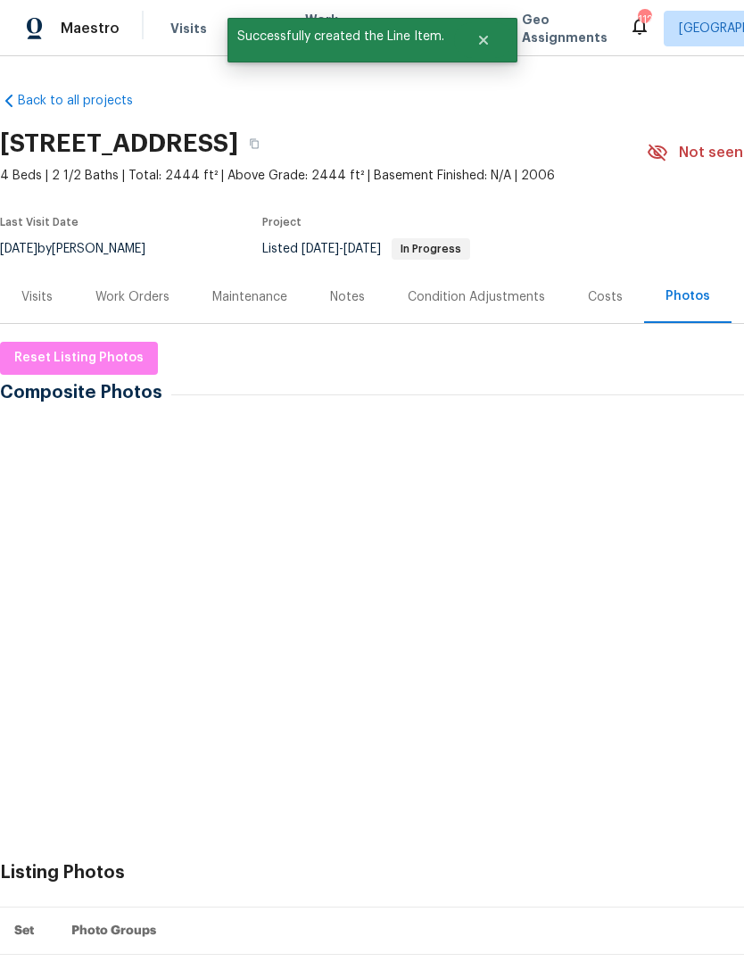
click at [154, 467] on img at bounding box center [157, 468] width 89 height 89
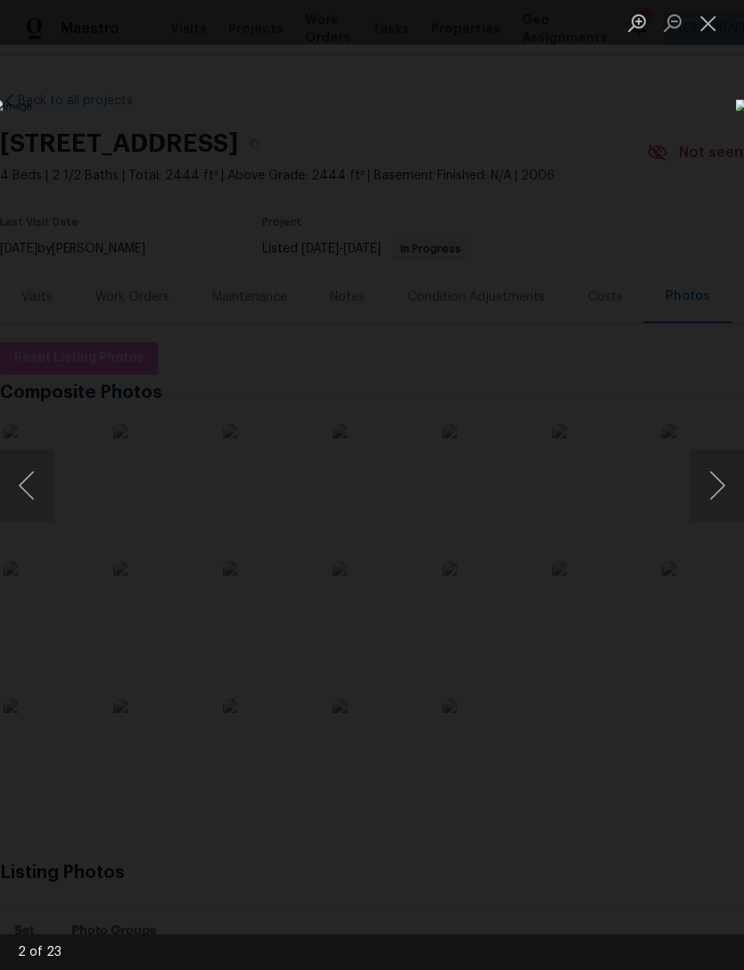
click at [714, 476] on button "Next image" at bounding box center [717, 485] width 54 height 71
click at [705, 476] on button "Next image" at bounding box center [717, 485] width 54 height 71
click at [702, 477] on button "Next image" at bounding box center [717, 485] width 54 height 71
click at [715, 470] on button "Next image" at bounding box center [717, 485] width 54 height 71
click at [707, 480] on button "Next image" at bounding box center [717, 485] width 54 height 71
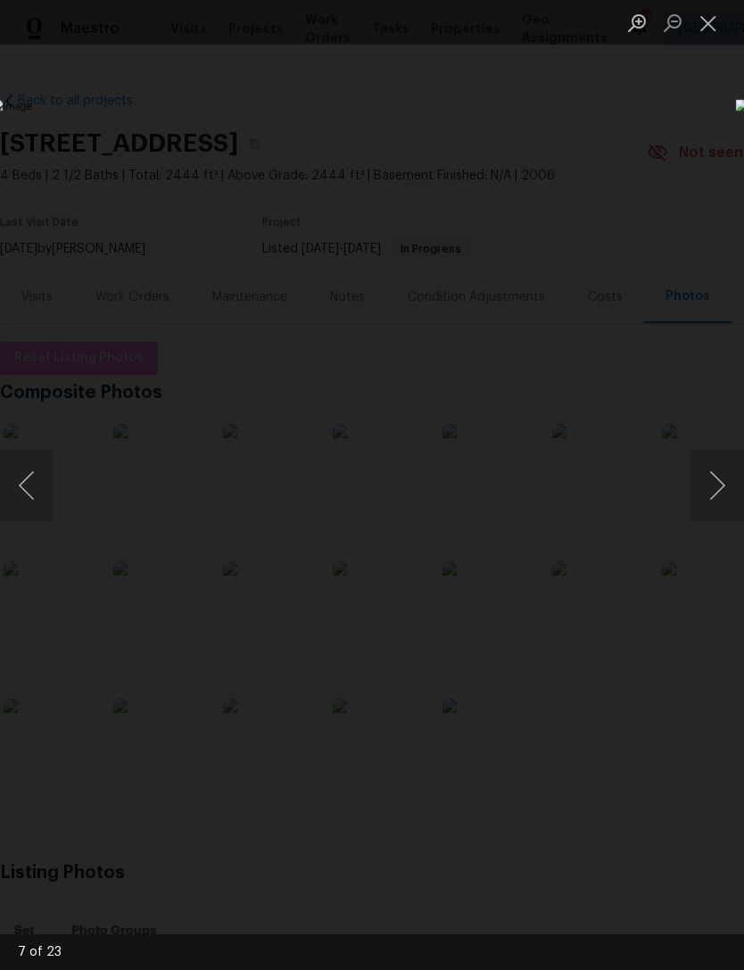
click at [707, 473] on button "Next image" at bounding box center [717, 485] width 54 height 71
click at [710, 475] on button "Next image" at bounding box center [717, 485] width 54 height 71
click at [706, 474] on button "Next image" at bounding box center [717, 485] width 54 height 71
click at [709, 474] on button "Next image" at bounding box center [717, 485] width 54 height 71
click at [709, 464] on button "Next image" at bounding box center [717, 485] width 54 height 71
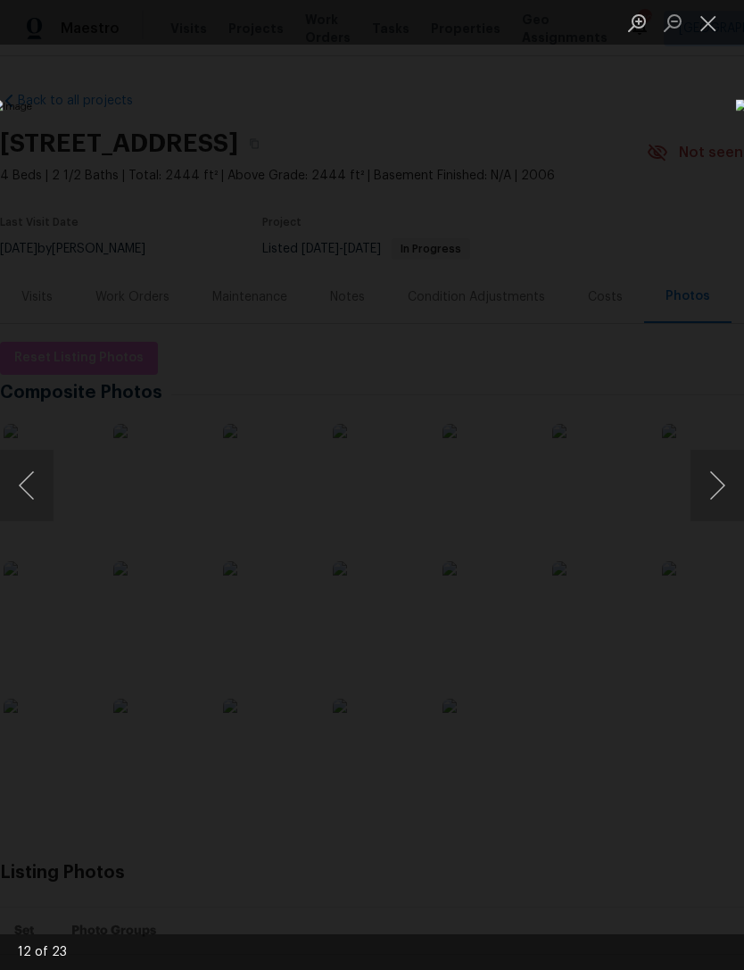
click at [715, 483] on button "Next image" at bounding box center [717, 485] width 54 height 71
click at [711, 472] on button "Next image" at bounding box center [717, 485] width 54 height 71
click at [708, 470] on button "Next image" at bounding box center [717, 485] width 54 height 71
click at [712, 472] on button "Next image" at bounding box center [717, 485] width 54 height 71
click at [710, 475] on button "Next image" at bounding box center [717, 485] width 54 height 71
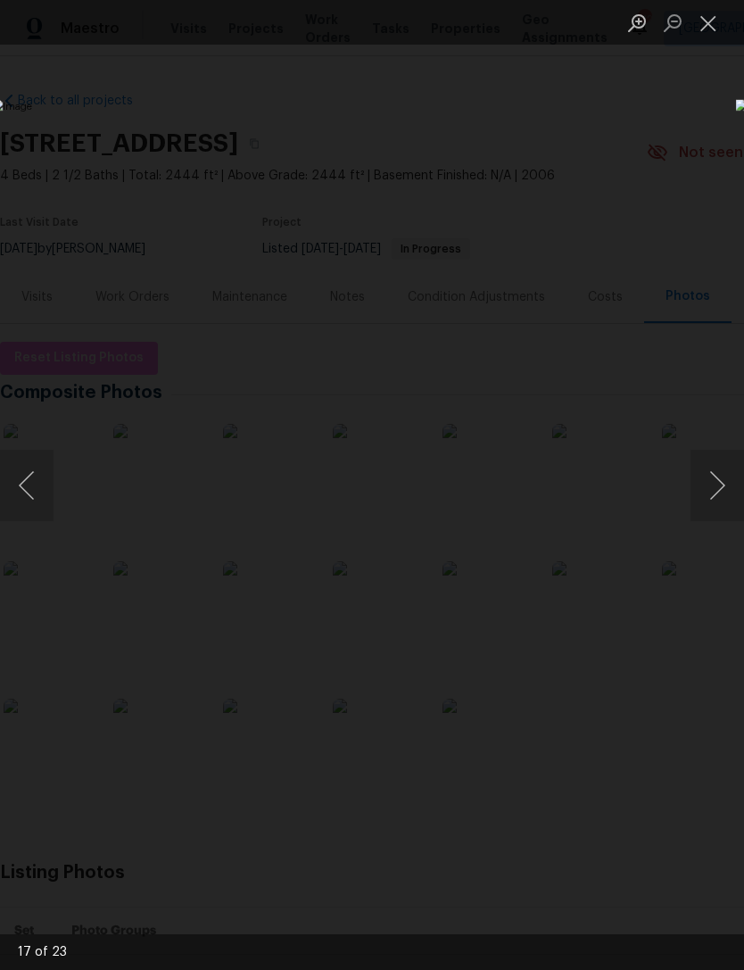
click at [710, 476] on button "Next image" at bounding box center [717, 485] width 54 height 71
click at [712, 478] on button "Next image" at bounding box center [717, 485] width 54 height 71
click at [715, 475] on button "Next image" at bounding box center [717, 485] width 54 height 71
click at [716, 472] on button "Next image" at bounding box center [717, 485] width 54 height 71
click at [714, 473] on button "Next image" at bounding box center [717, 485] width 54 height 71
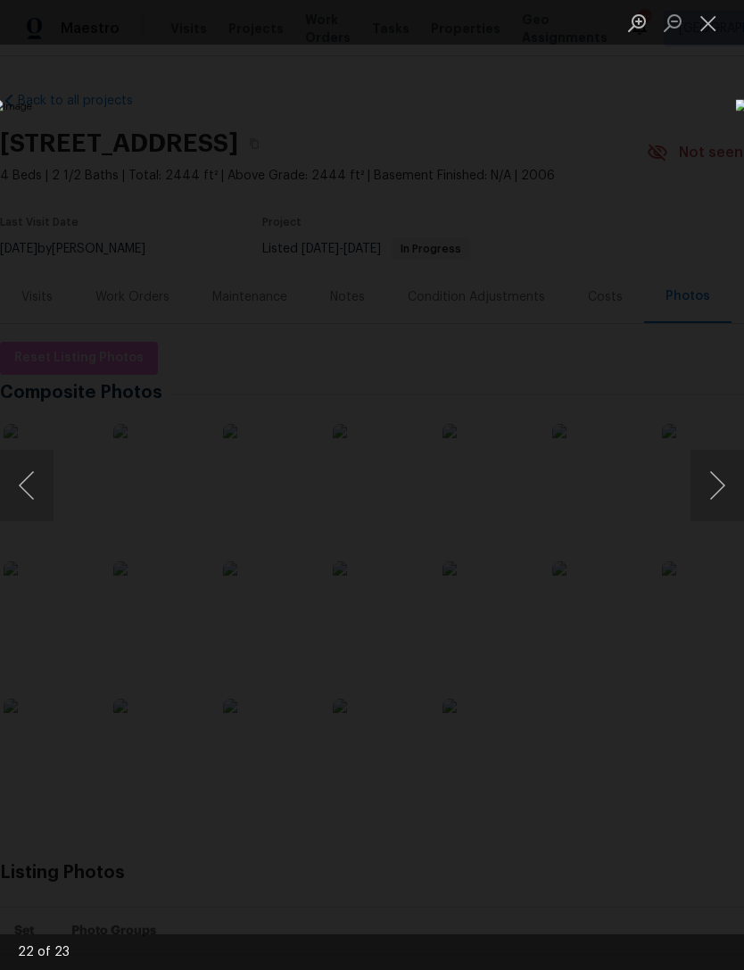
click at [715, 475] on button "Next image" at bounding box center [717, 485] width 54 height 71
click at [715, 473] on button "Next image" at bounding box center [717, 485] width 54 height 71
click at [715, 476] on button "Next image" at bounding box center [717, 485] width 54 height 71
click at [583, 519] on img "Lightbox" at bounding box center [287, 484] width 591 height 771
click at [706, 14] on button "Close lightbox" at bounding box center [708, 22] width 36 height 31
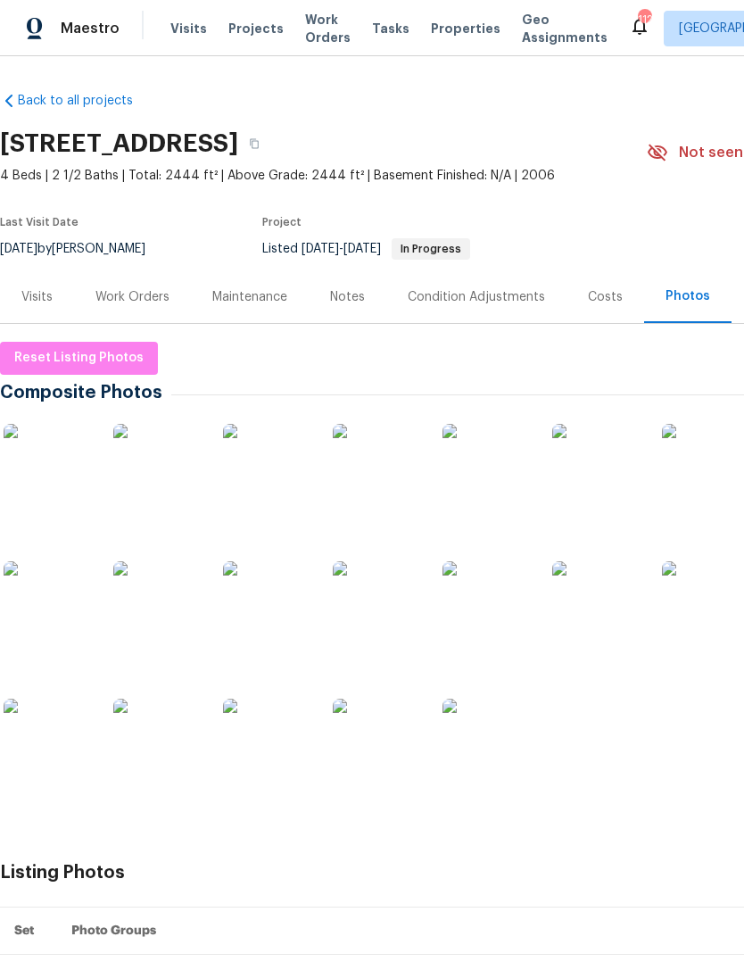
click at [146, 302] on div "Work Orders" at bounding box center [132, 297] width 74 height 18
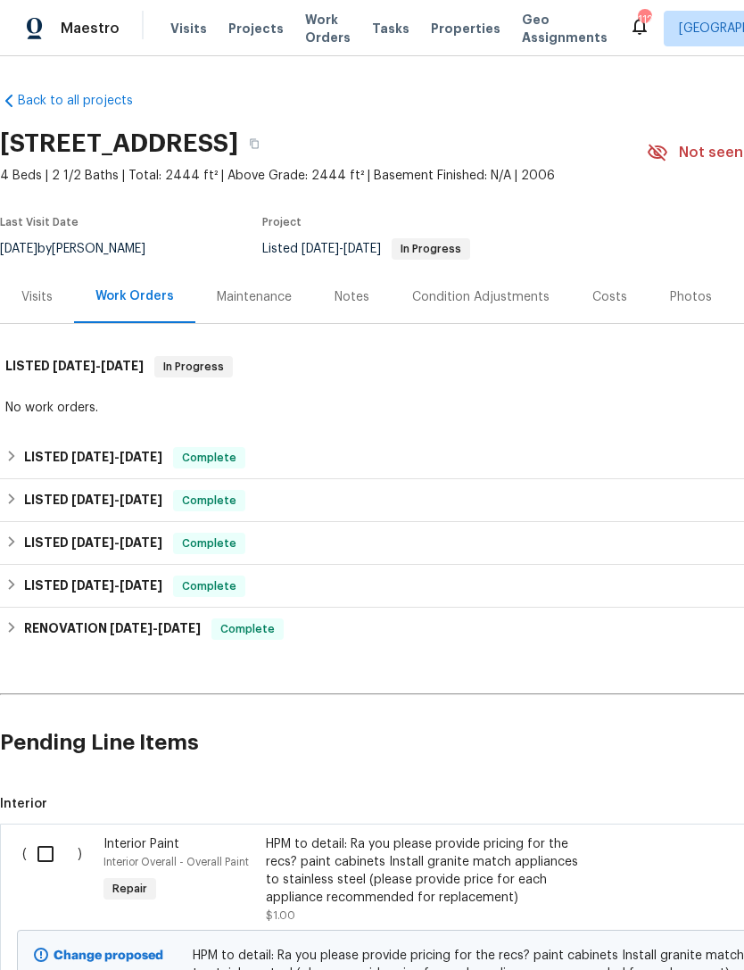
click at [464, 648] on div "HPM to detail: Ra you please provide pricing for the recs? paint cabinets Insta…" at bounding box center [423, 870] width 314 height 71
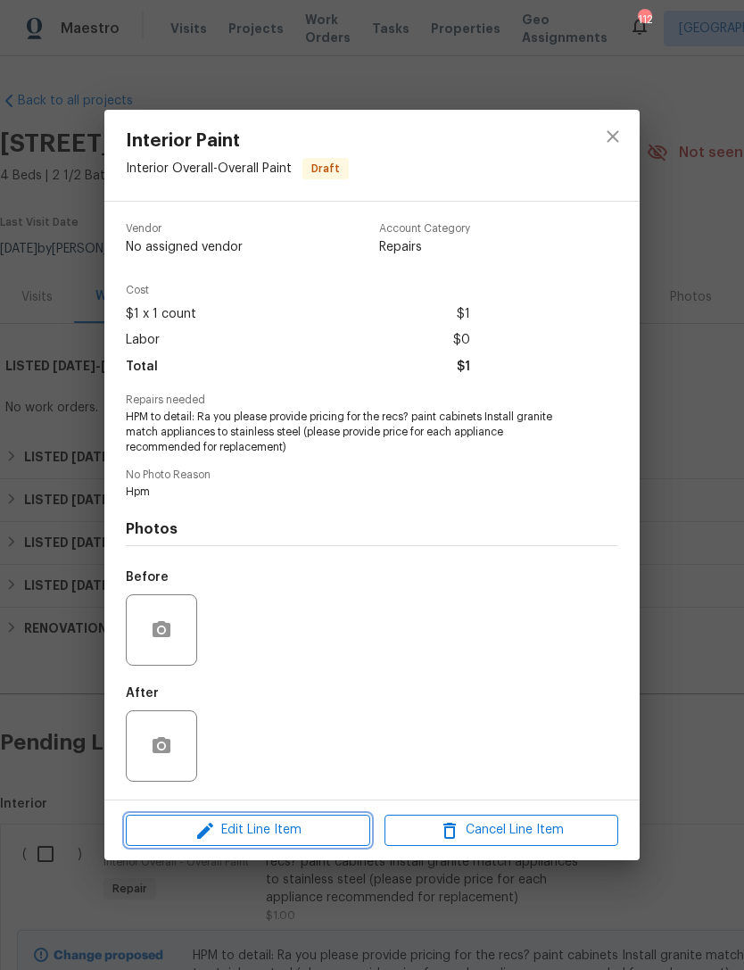
click at [232, 648] on span "Edit Line Item" at bounding box center [248, 830] width 234 height 22
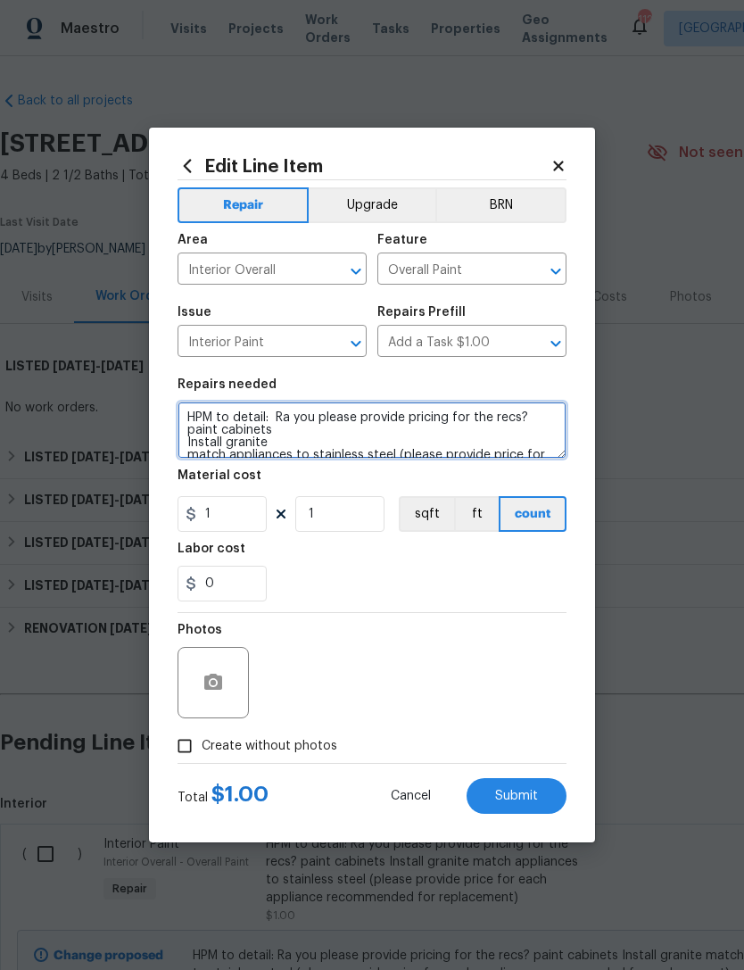
click at [295, 412] on textarea "HPM to detail: Ra you please provide pricing for the recs? paint cabinets Insta…" at bounding box center [372, 429] width 389 height 57
click at [545, 417] on textarea "HPM to detail: Ray can you please provide pricing for the recs? paint cabinets …" at bounding box center [372, 429] width 389 height 57
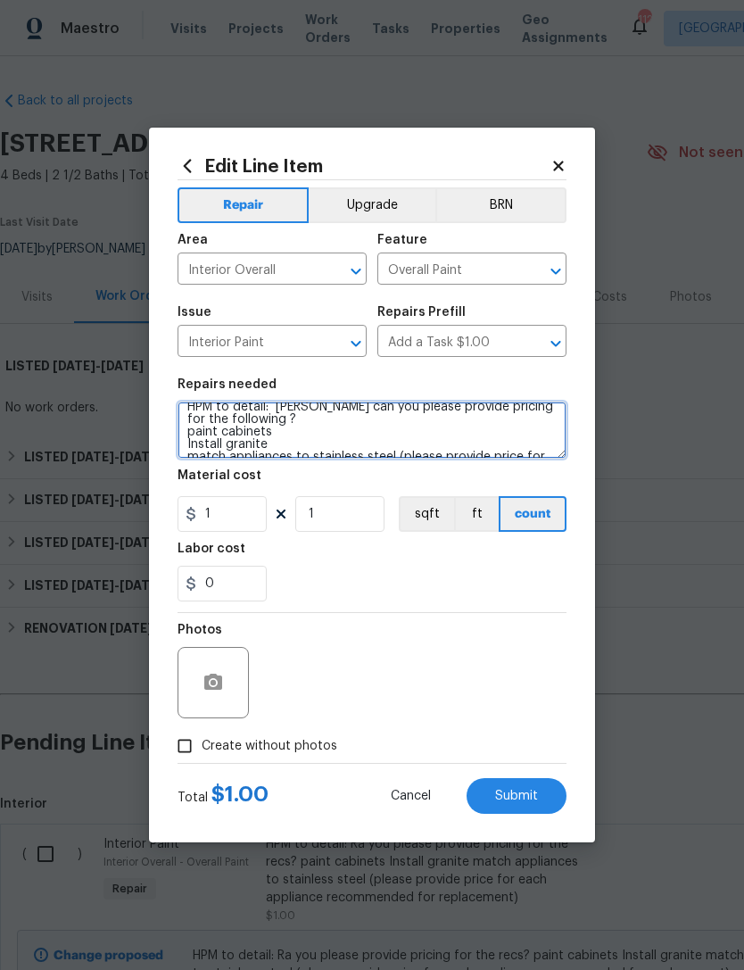
scroll to position [22, 0]
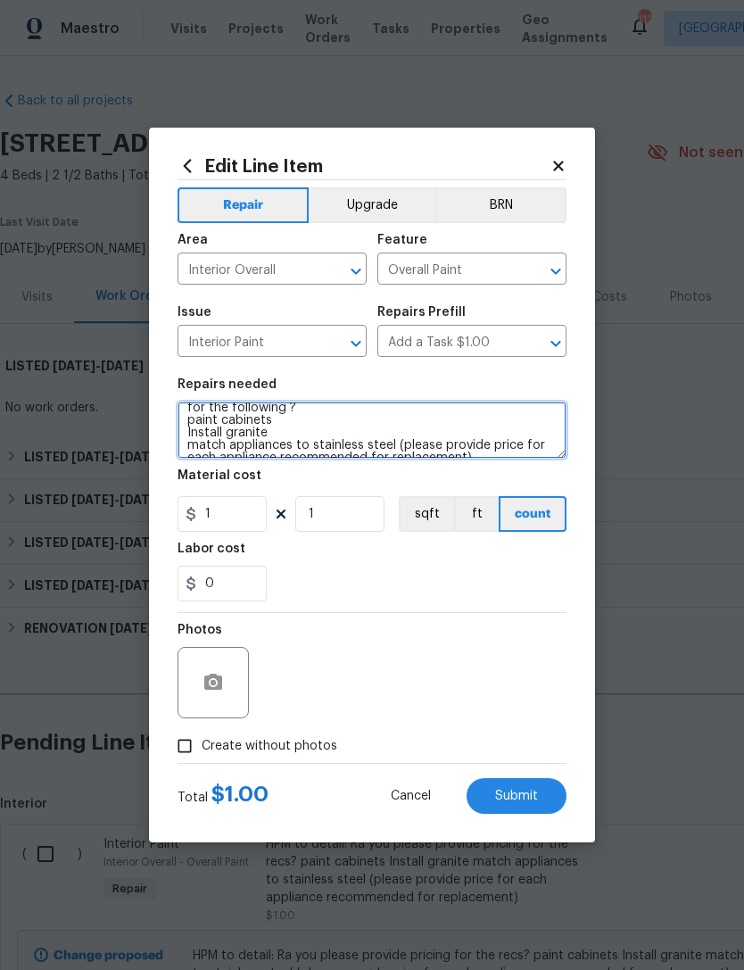
click at [225, 417] on textarea "HPM to detail: Ray can you please provide pricing for the following ? paint cab…" at bounding box center [372, 429] width 389 height 57
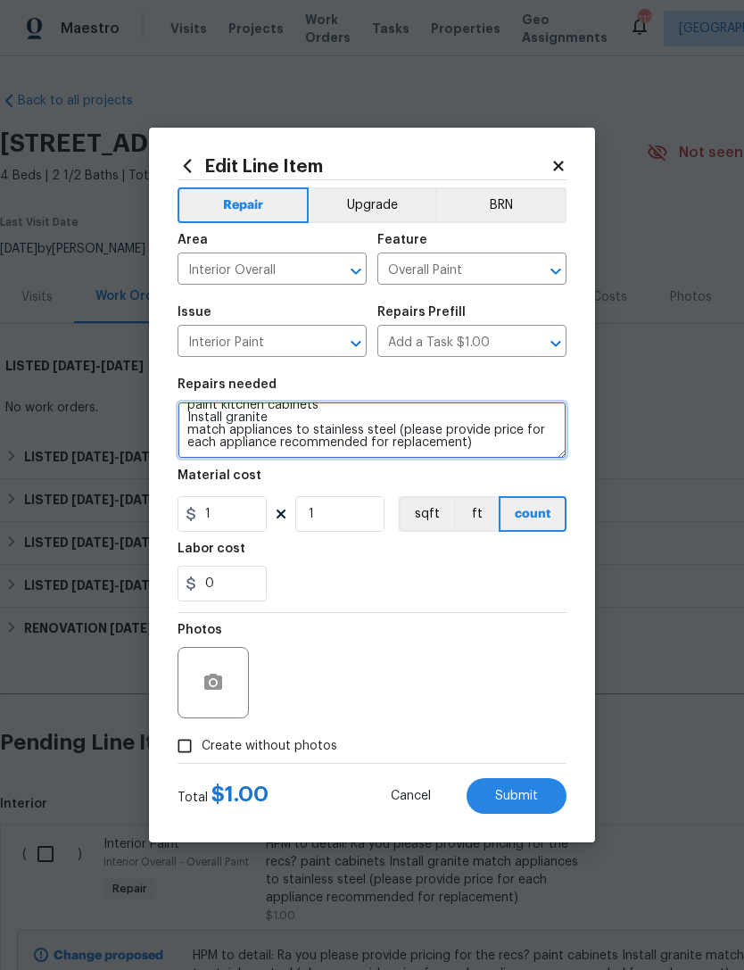
scroll to position [37, 0]
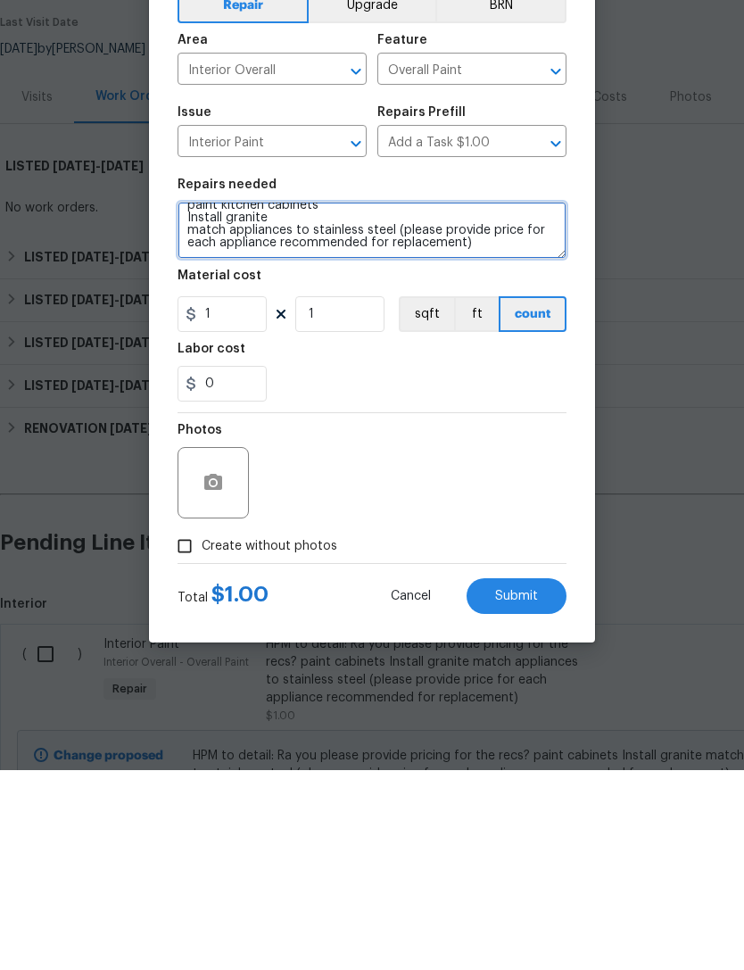
type textarea "HPM to detail: Ray can you please provide pricing for the following ? paint kit…"
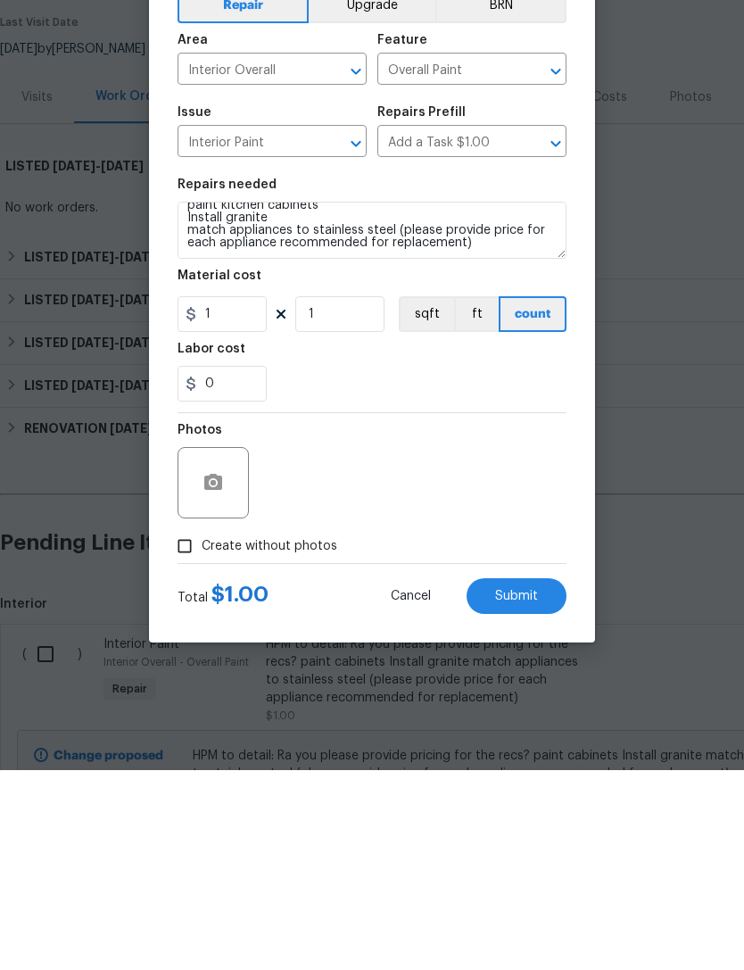
click at [186, 648] on input "Create without photos" at bounding box center [185, 746] width 34 height 34
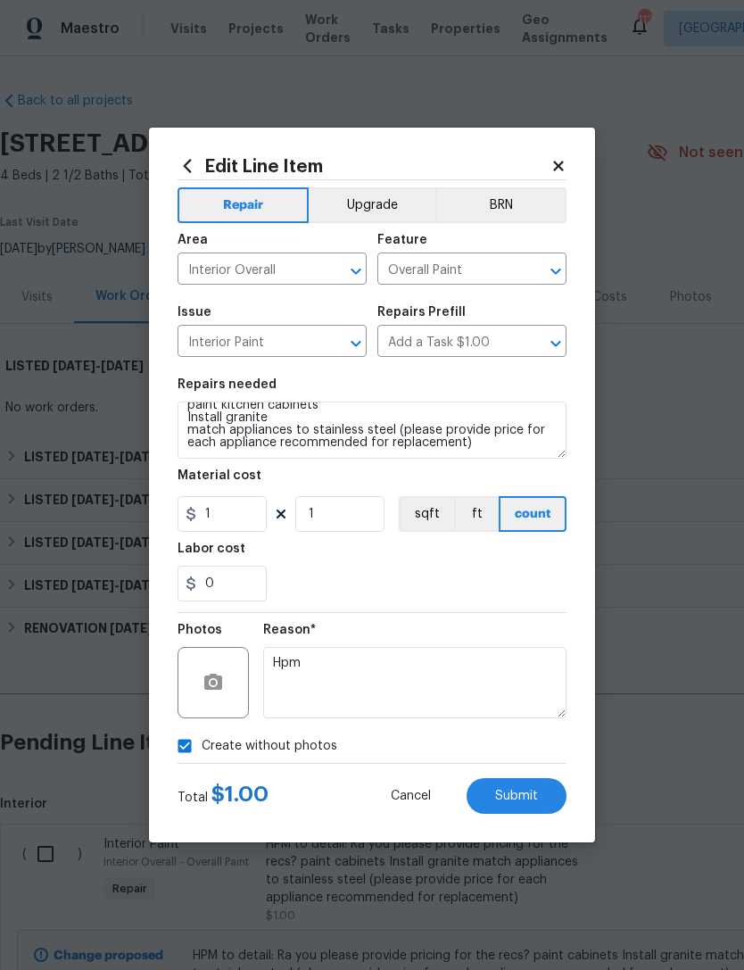
click at [181, 648] on input "Create without photos" at bounding box center [185, 746] width 34 height 34
checkbox input "false"
click at [223, 648] on icon "button" at bounding box center [212, 682] width 21 height 21
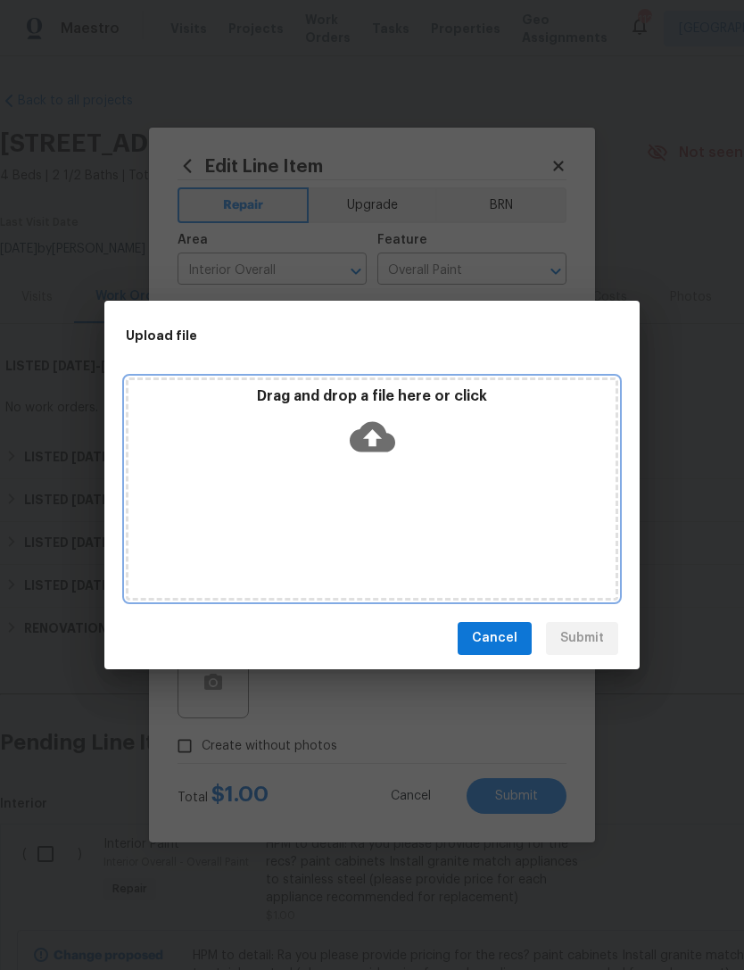
click at [561, 500] on div "Drag and drop a file here or click" at bounding box center [372, 488] width 492 height 223
click at [539, 508] on div "Drag and drop a file here or click" at bounding box center [372, 488] width 492 height 223
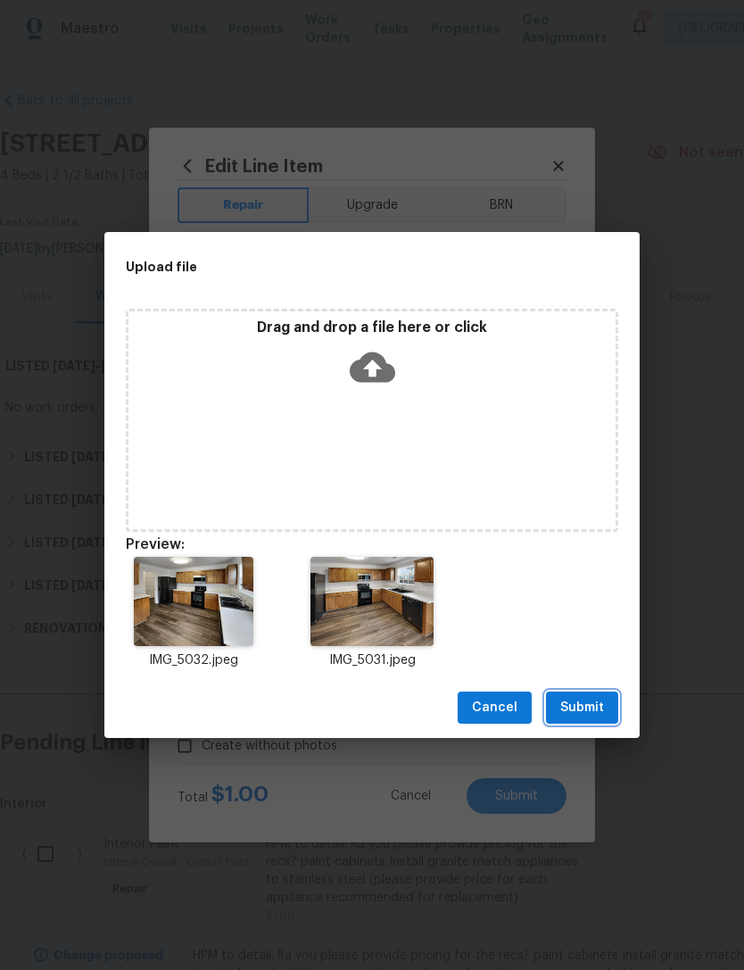
click at [591, 648] on span "Submit" at bounding box center [582, 708] width 44 height 22
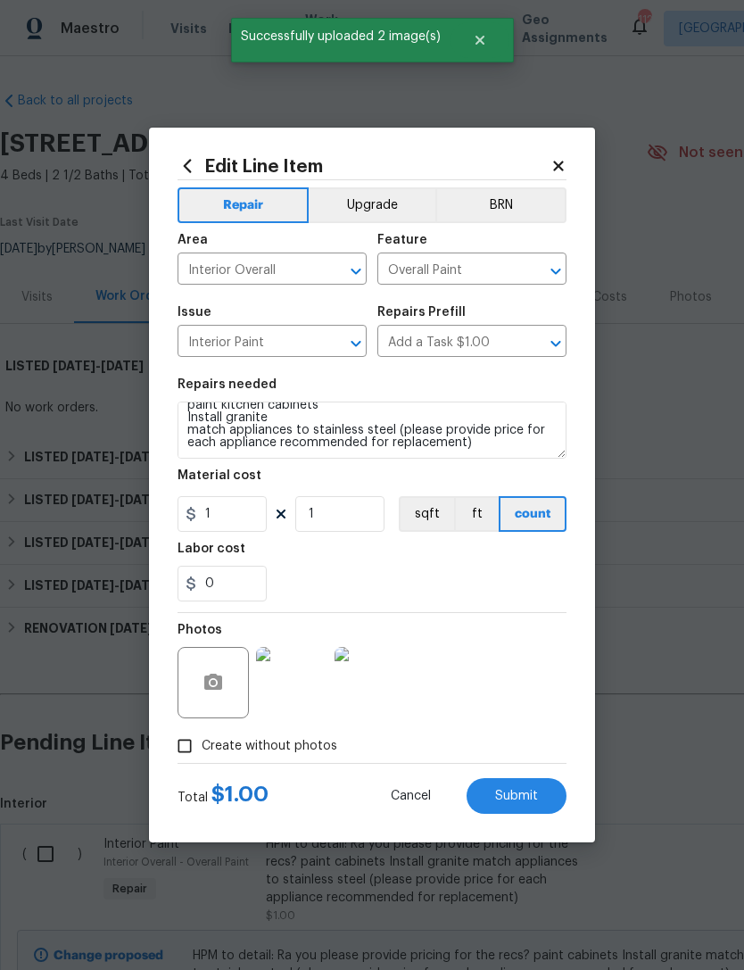
click at [534, 648] on span "Submit" at bounding box center [516, 795] width 43 height 13
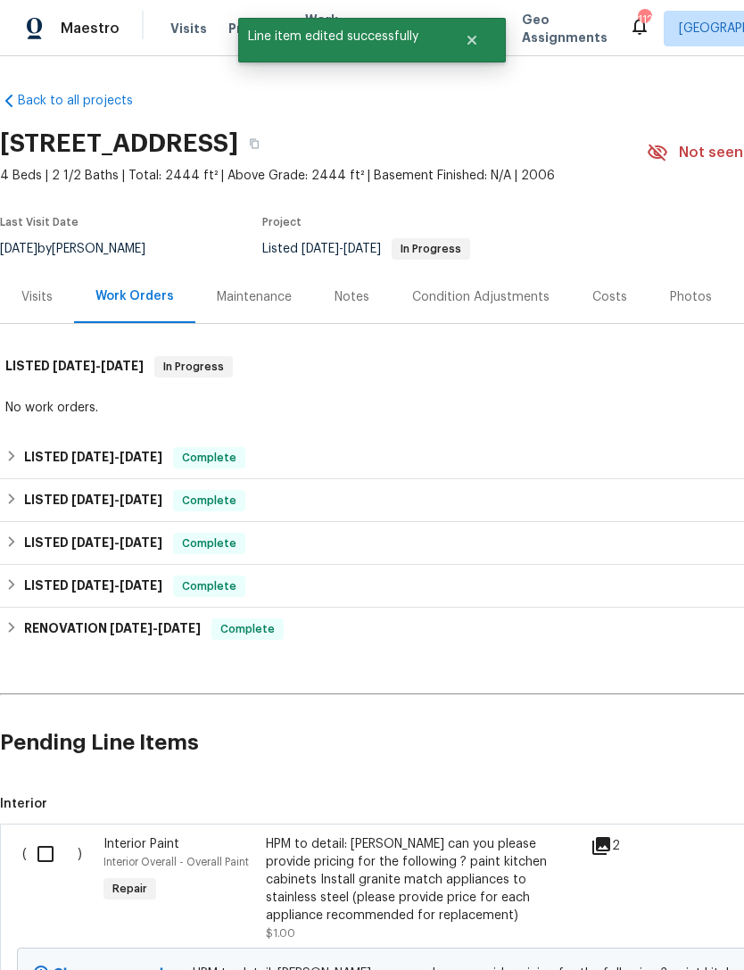
click at [57, 648] on input "checkbox" at bounding box center [52, 853] width 51 height 37
checkbox input "true"
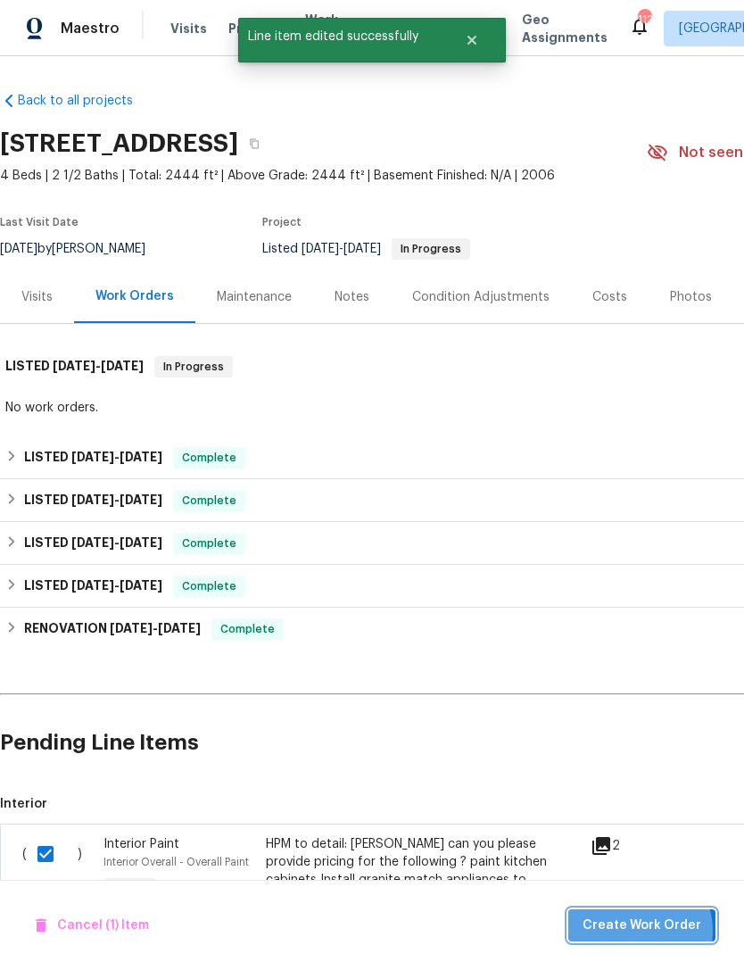
click at [643, 648] on span "Create Work Order" at bounding box center [642, 925] width 119 height 22
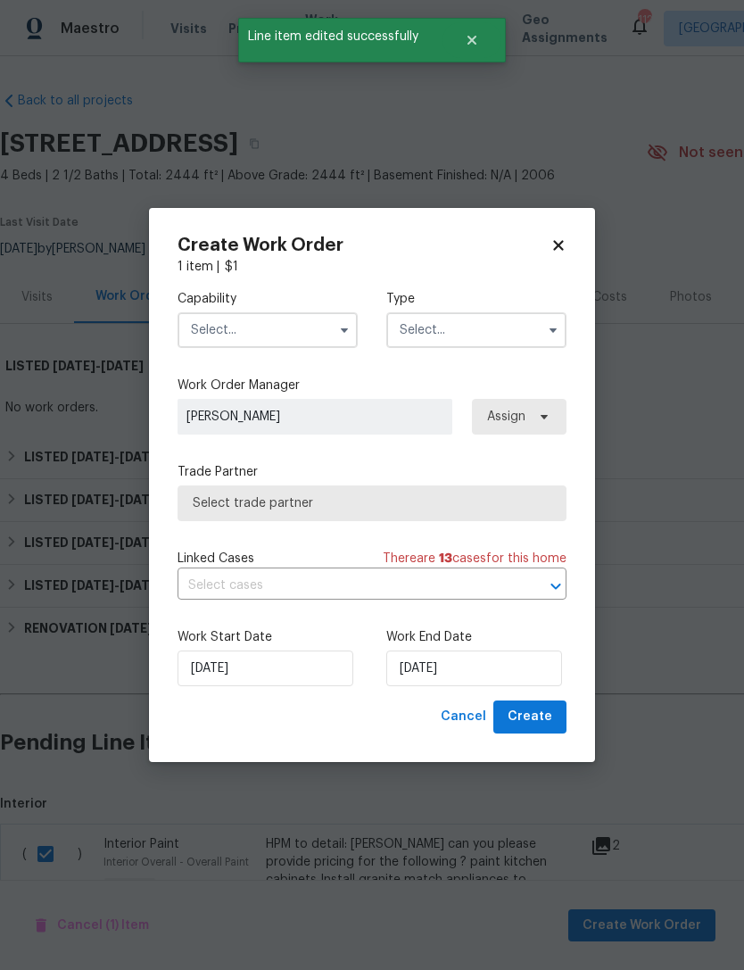
click at [242, 325] on input "text" at bounding box center [268, 330] width 180 height 36
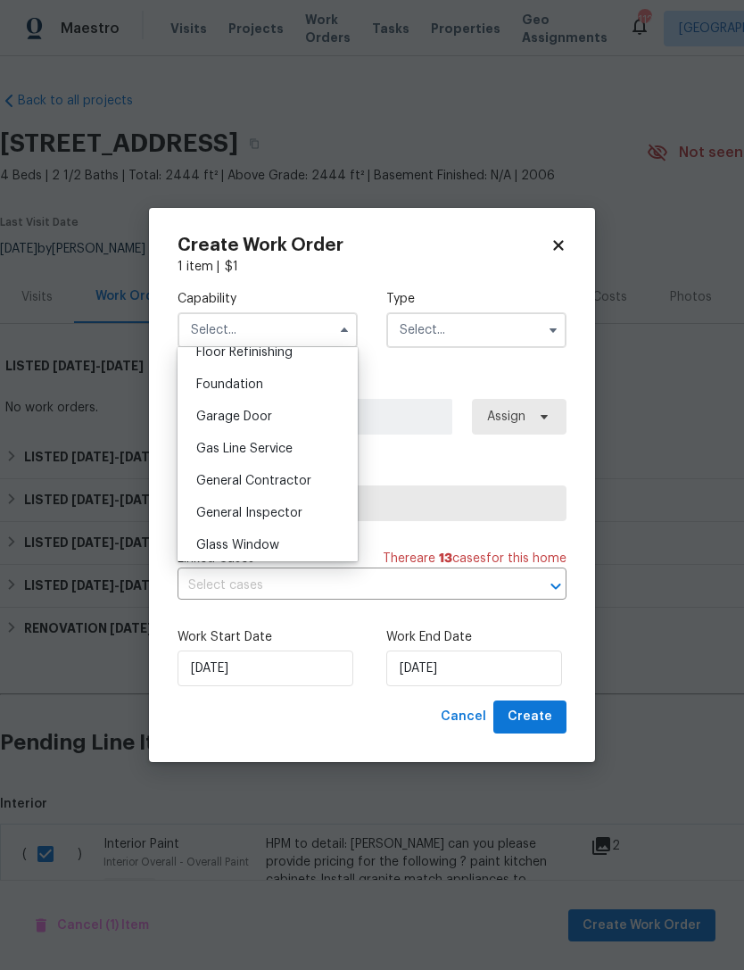
scroll to position [773, 0]
click at [217, 446] on span "General Contractor" at bounding box center [253, 448] width 115 height 12
type input "General Contractor"
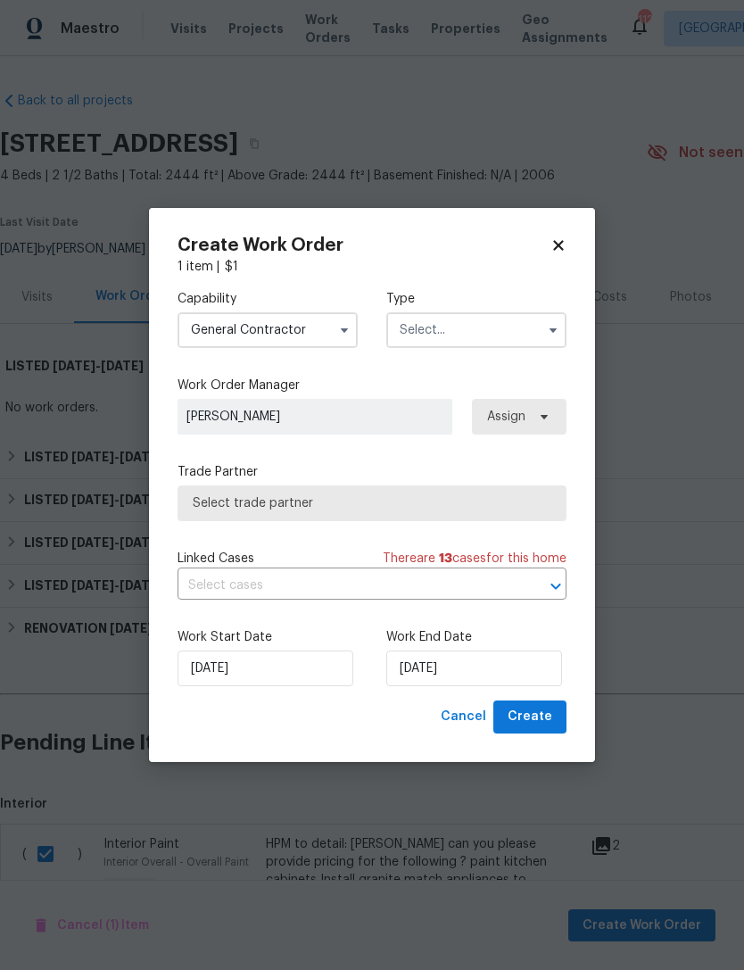
click at [521, 334] on input "text" at bounding box center [476, 330] width 180 height 36
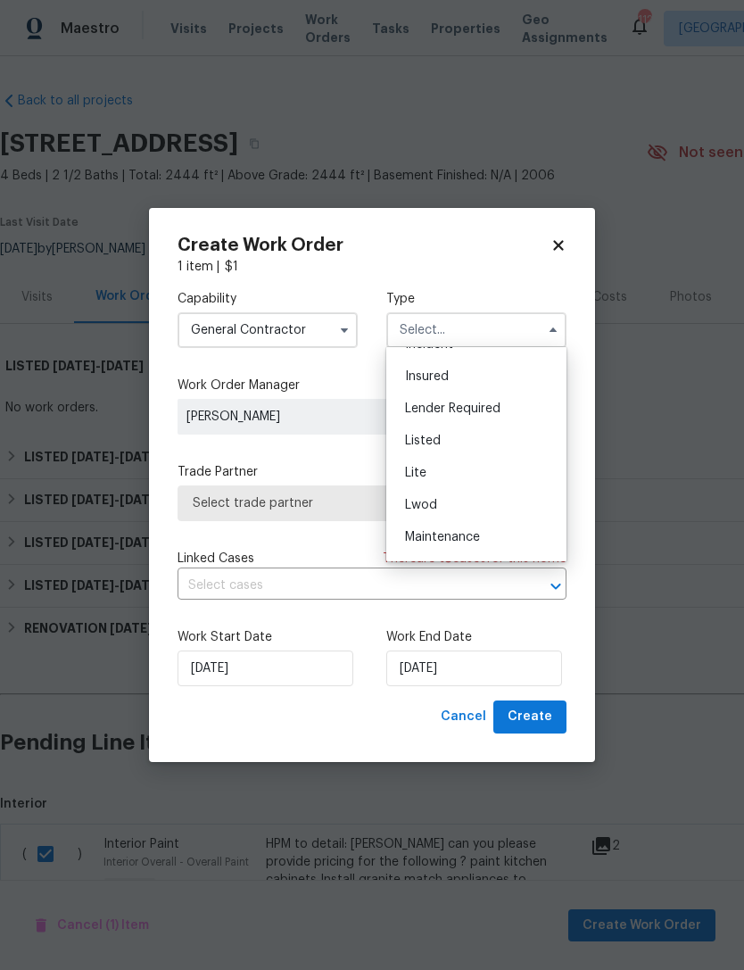
scroll to position [111, 0]
click at [491, 446] on div "Listed" at bounding box center [476, 450] width 171 height 32
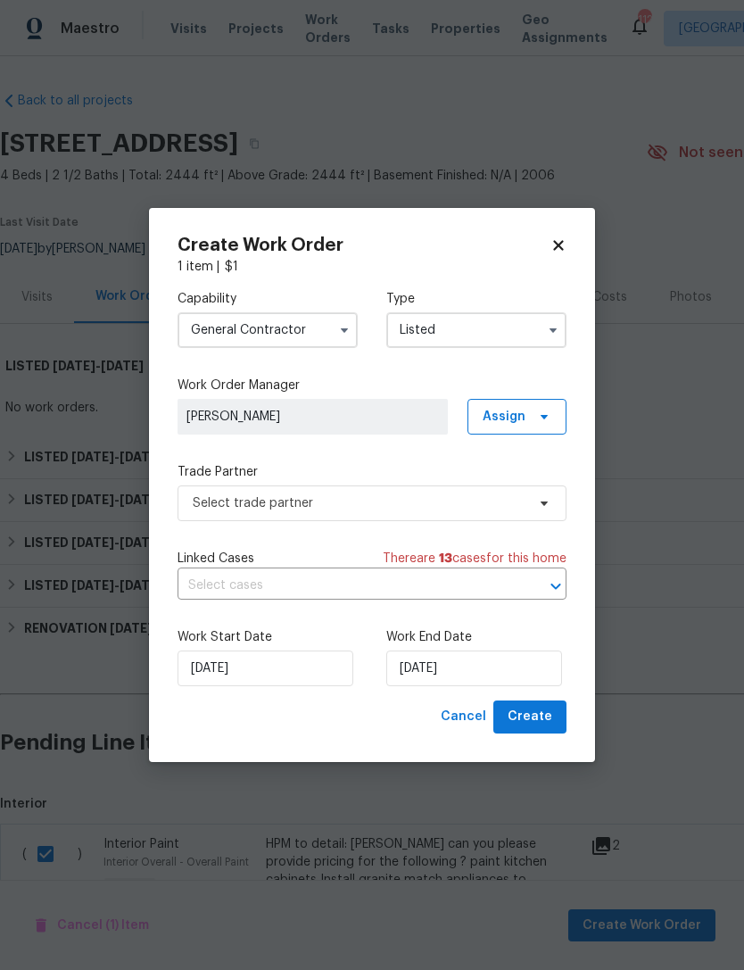
type input "Listed"
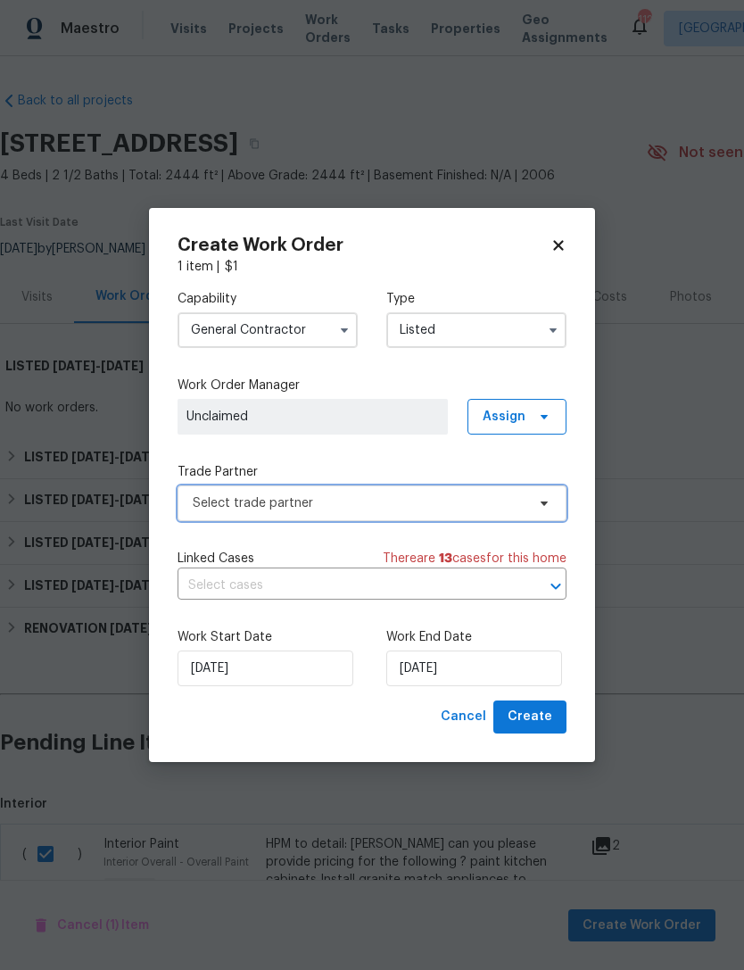
click at [536, 497] on span at bounding box center [542, 503] width 20 height 14
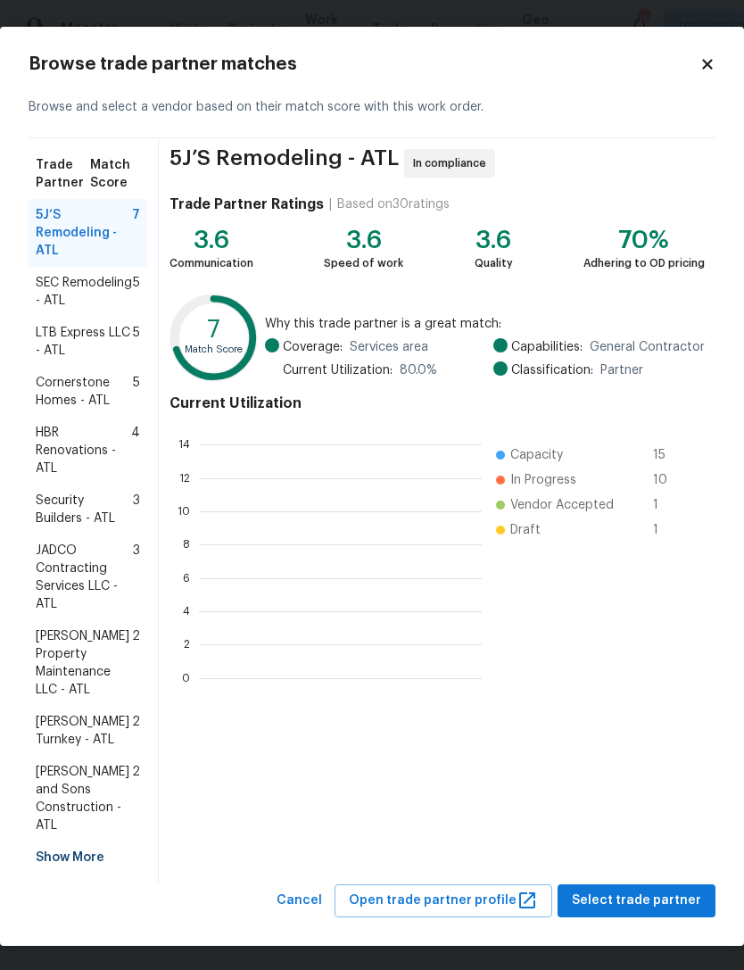
scroll to position [250, 283]
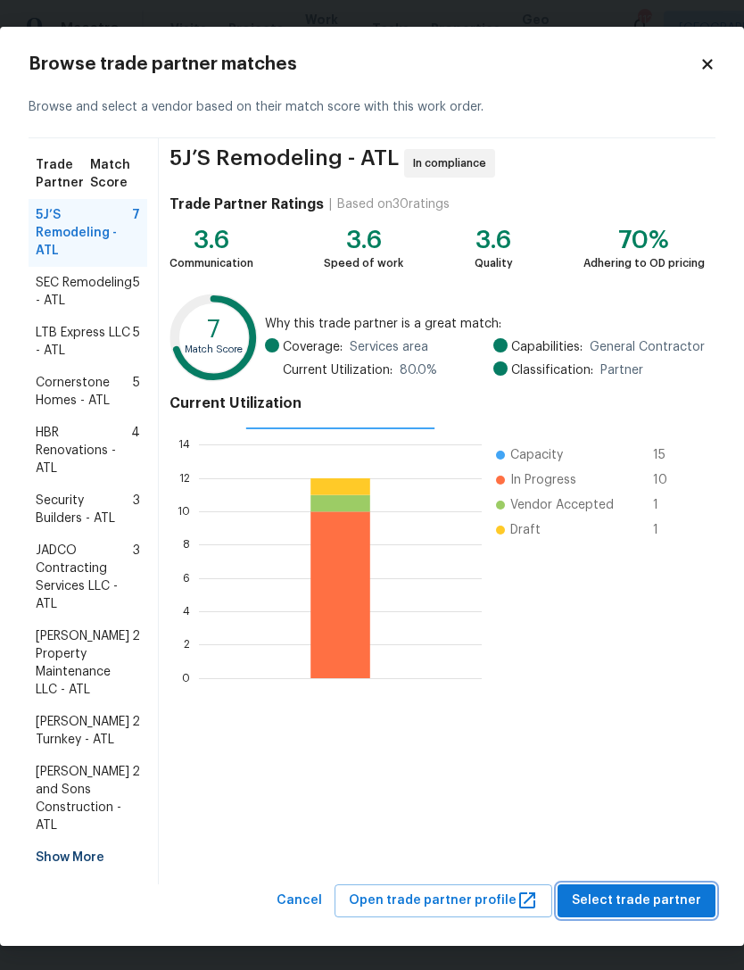
click at [651, 648] on span "Select trade partner" at bounding box center [636, 900] width 129 height 22
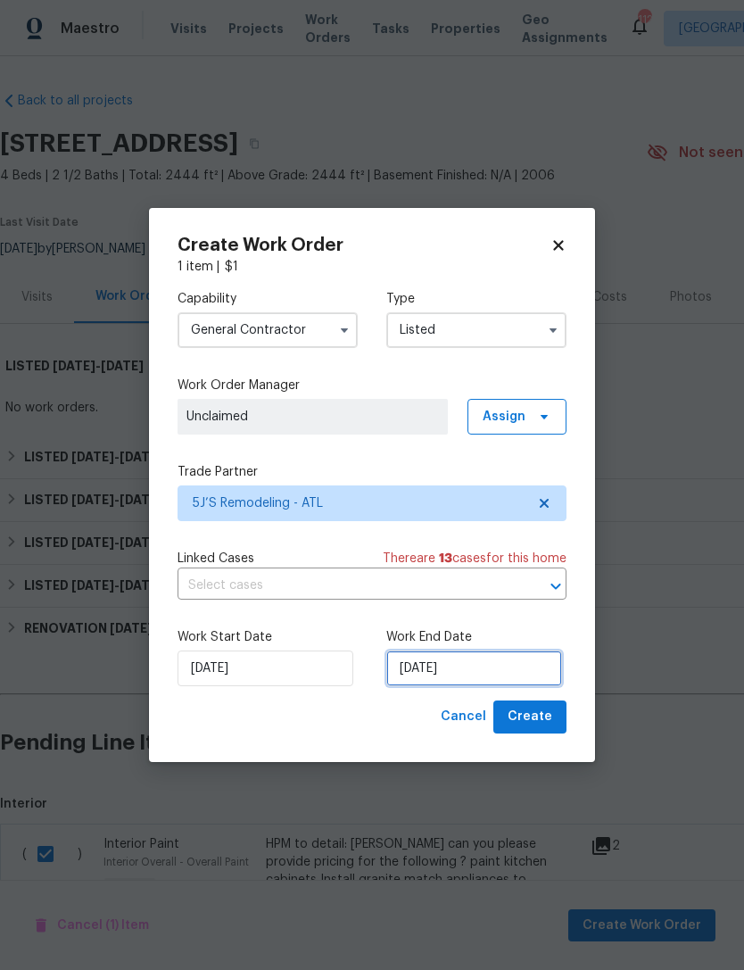
click at [519, 648] on input "[DATE]" at bounding box center [474, 668] width 176 height 36
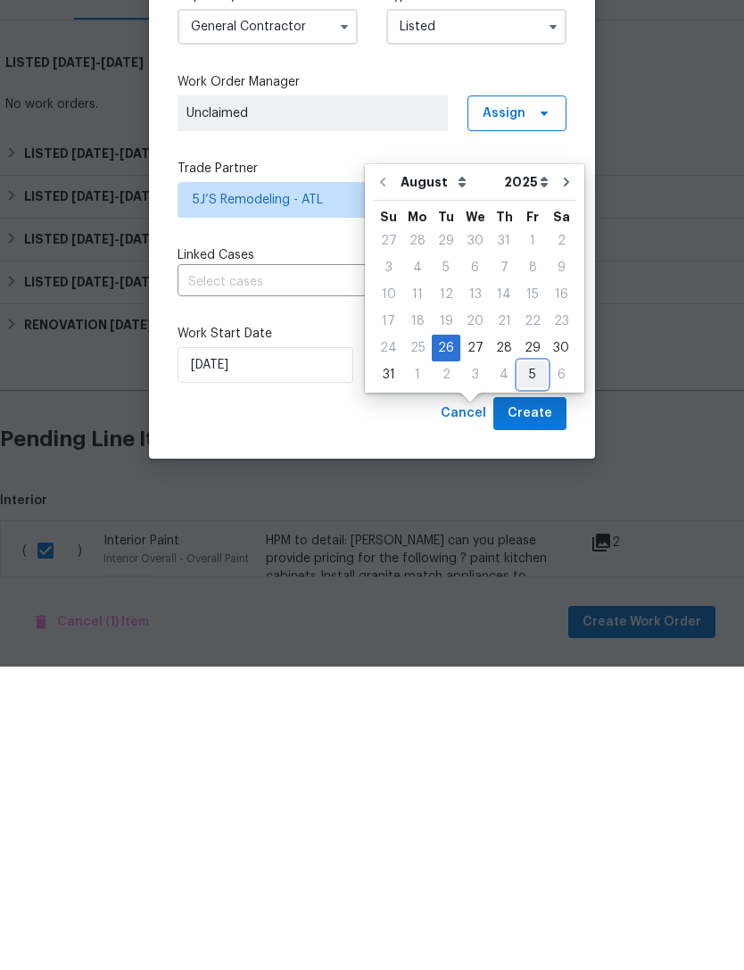
click at [532, 648] on div "5" at bounding box center [532, 677] width 29 height 25
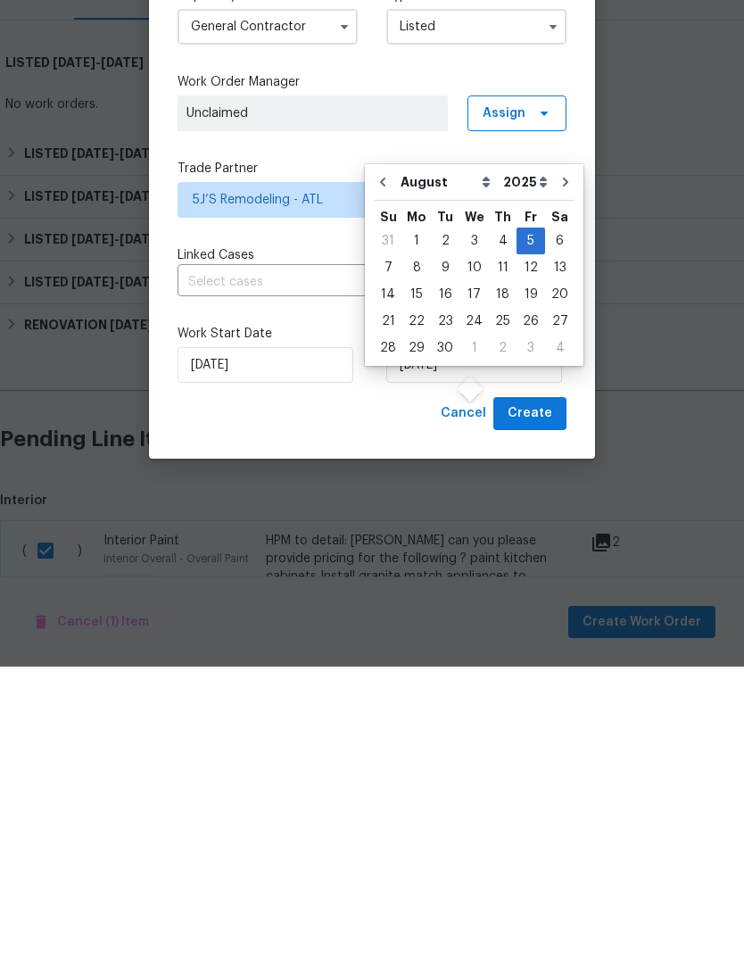
type input "9/5/2025"
select select "8"
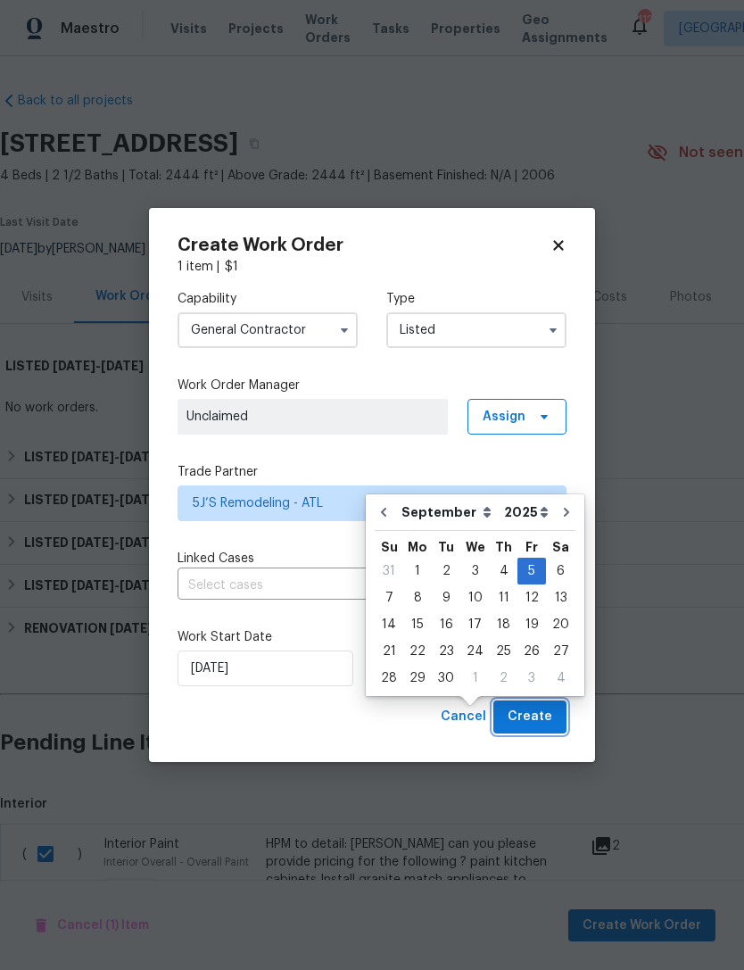
click at [545, 648] on span "Create" at bounding box center [530, 717] width 45 height 22
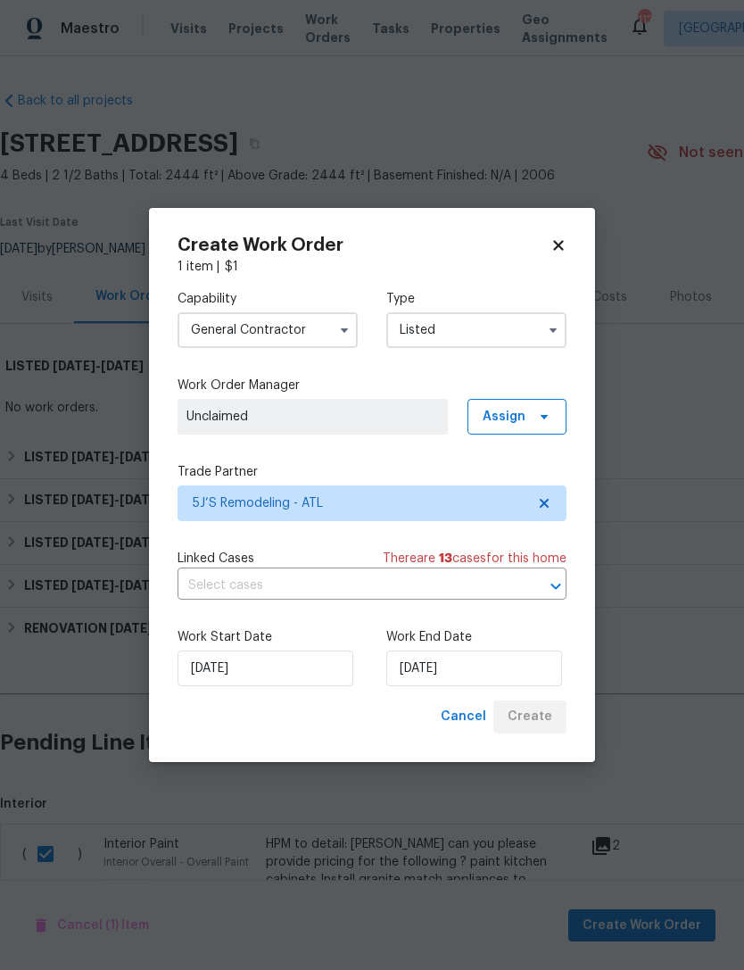
checkbox input "false"
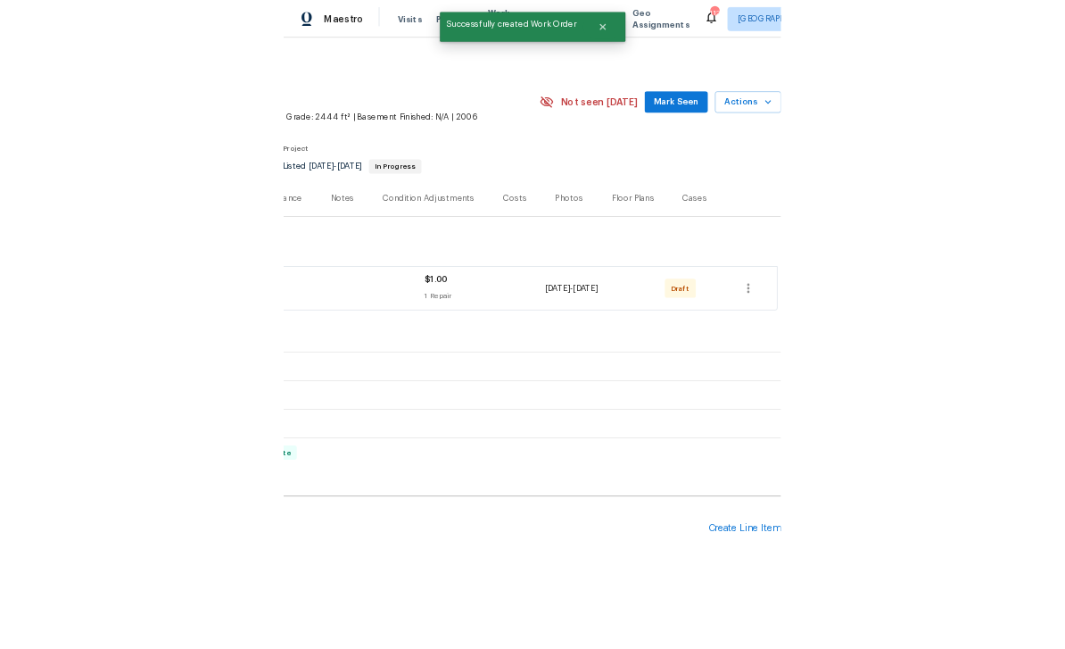
scroll to position [0, 264]
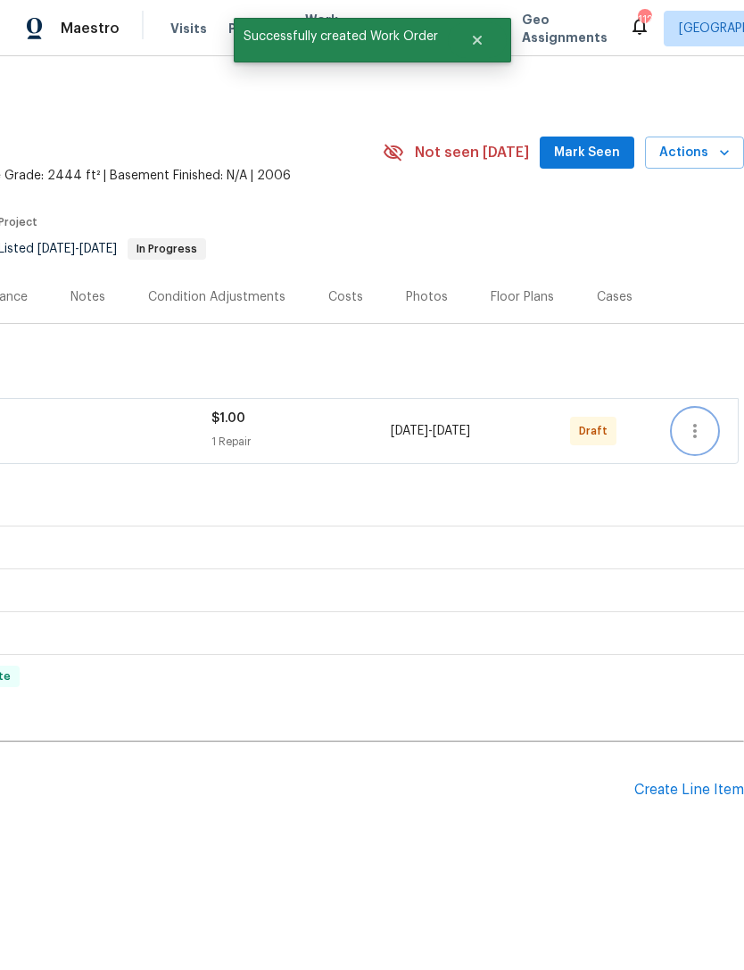
click at [707, 426] on button "button" at bounding box center [695, 430] width 43 height 43
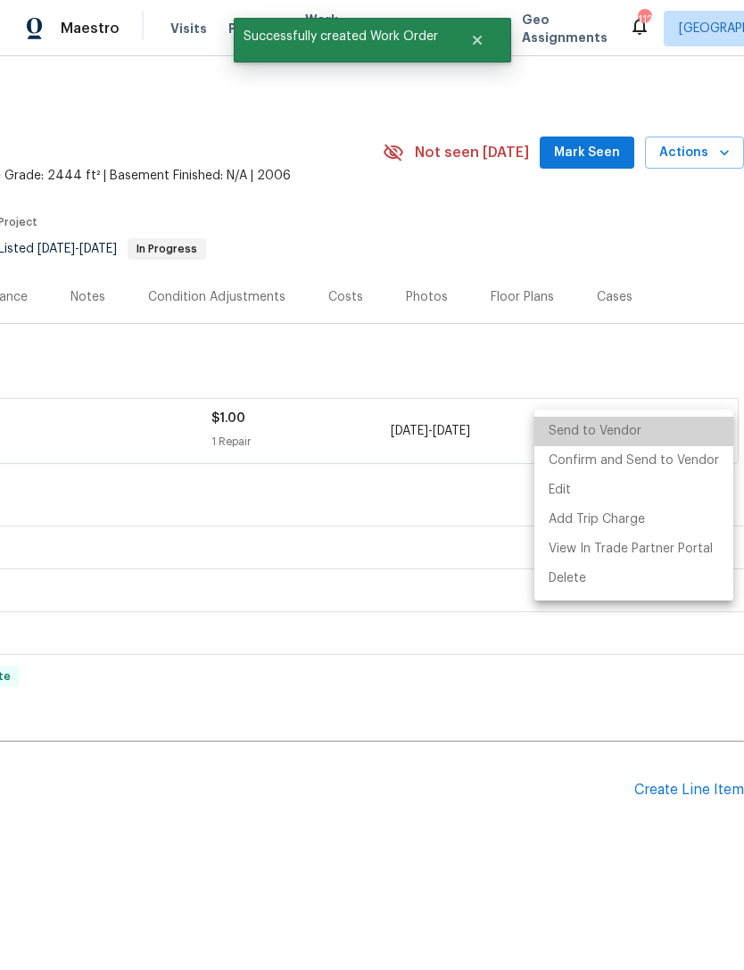
click at [654, 432] on li "Send to Vendor" at bounding box center [633, 431] width 199 height 29
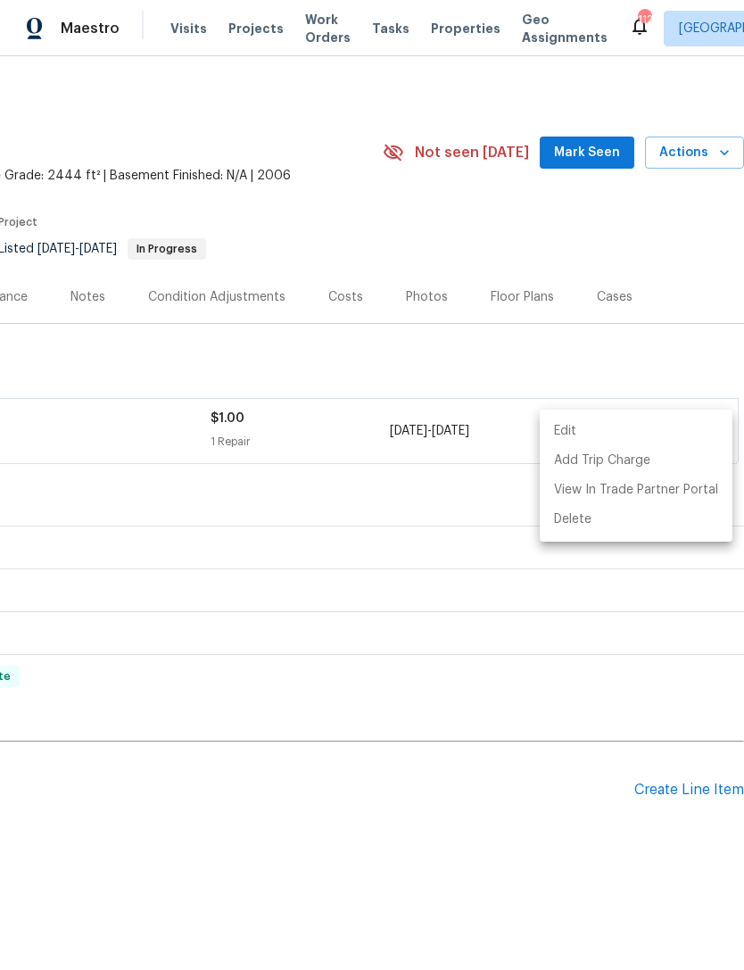
click at [586, 155] on div at bounding box center [372, 485] width 744 height 970
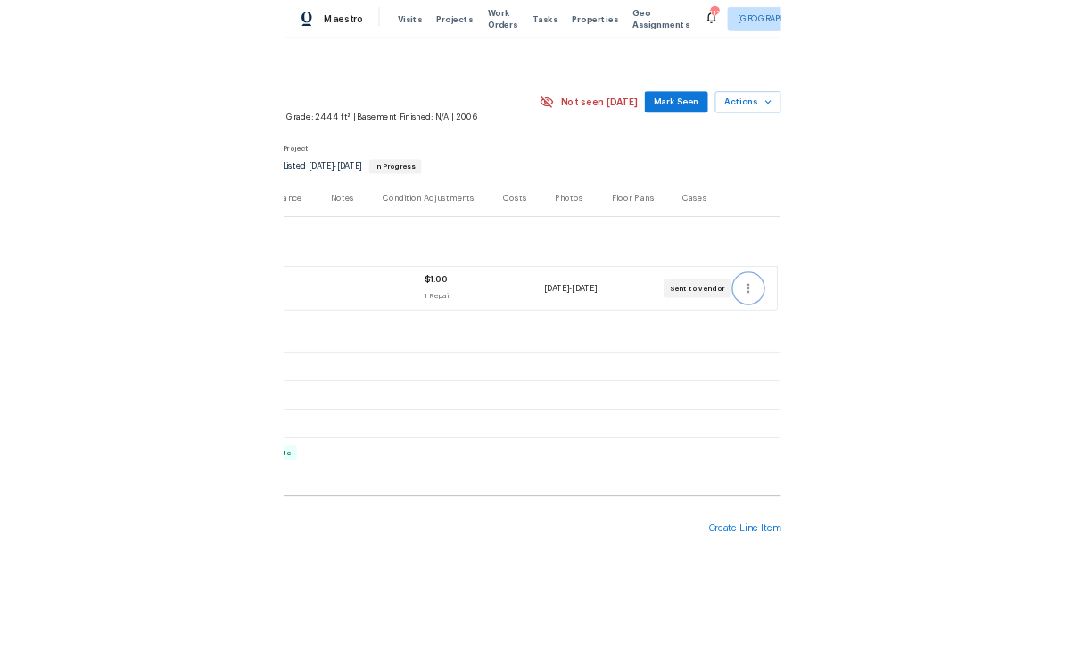
scroll to position [0, 0]
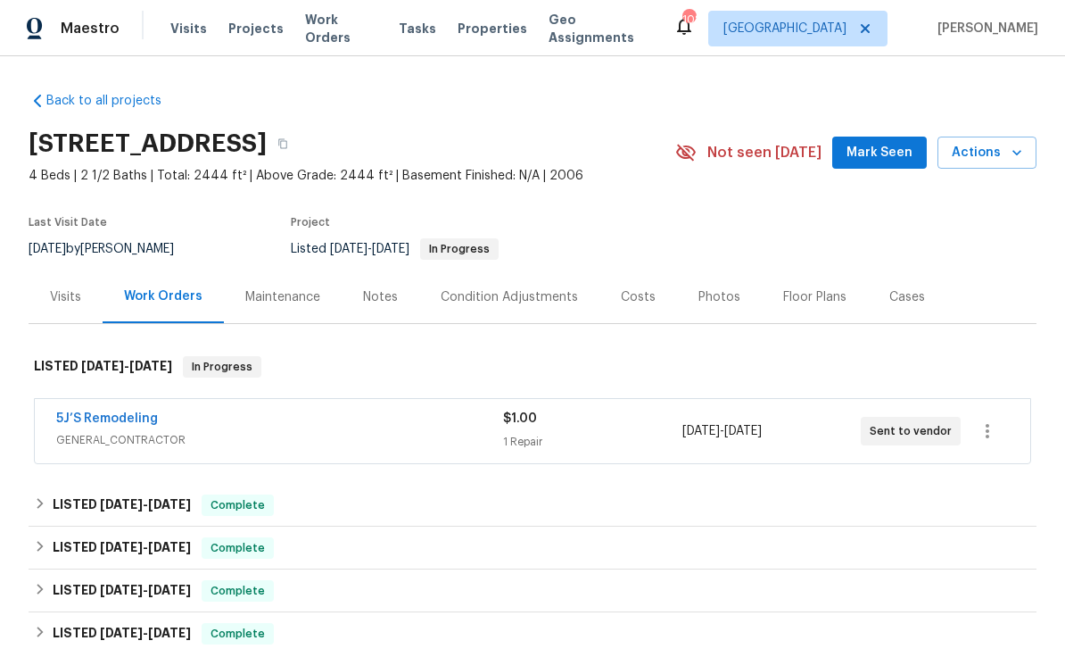
click at [890, 152] on span "Mark Seen" at bounding box center [880, 153] width 66 height 22
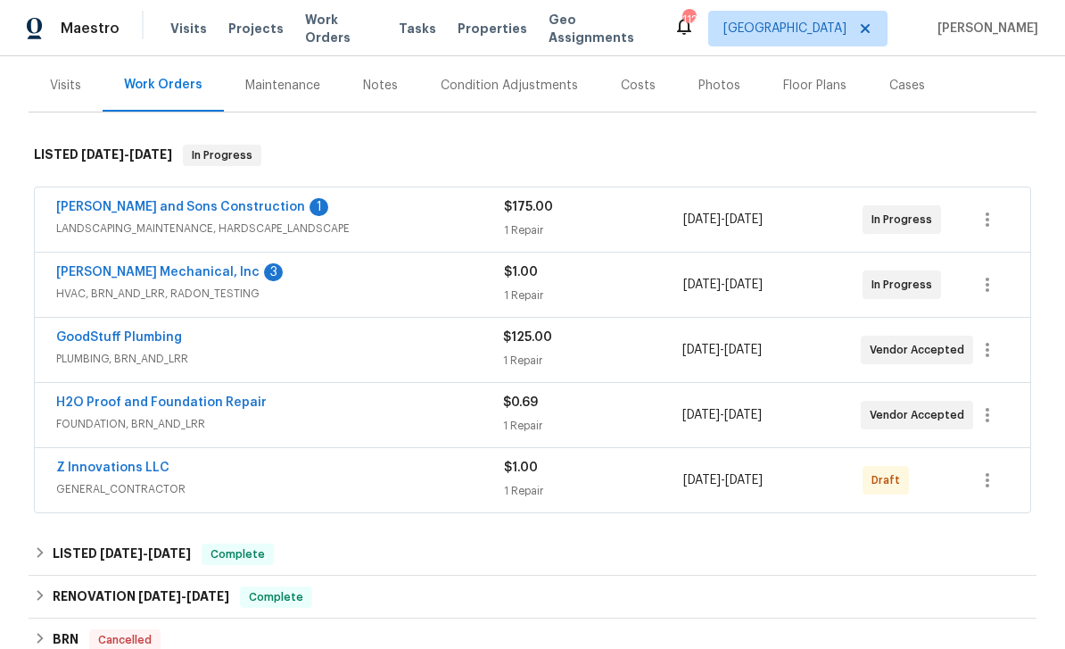
scroll to position [196, 0]
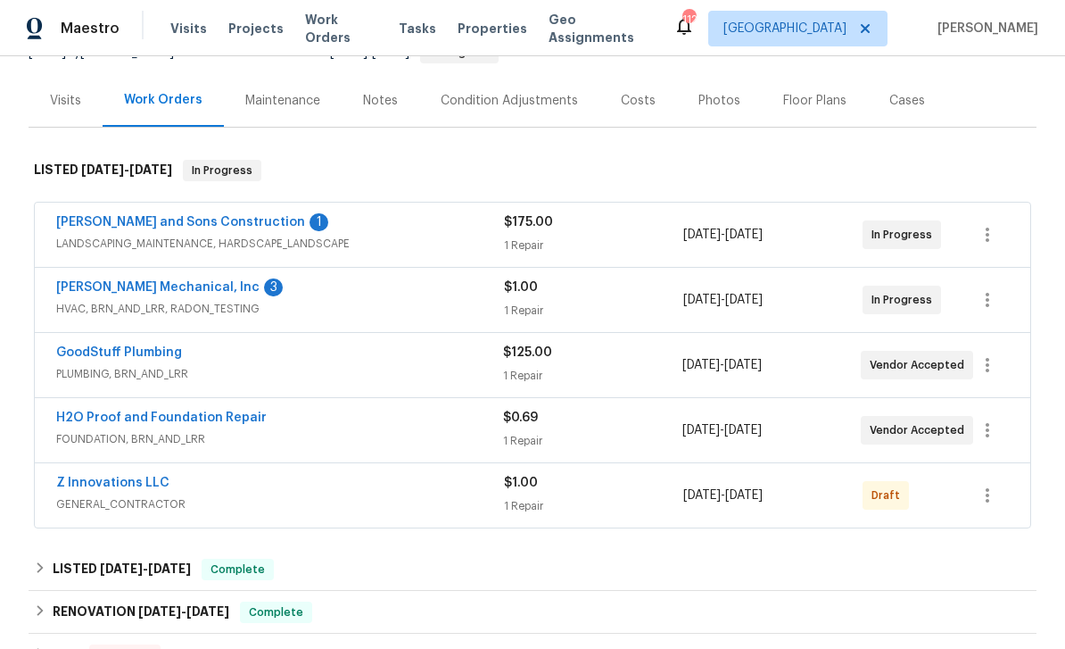
click at [139, 220] on link "[PERSON_NAME] and Sons Construction" at bounding box center [180, 222] width 249 height 12
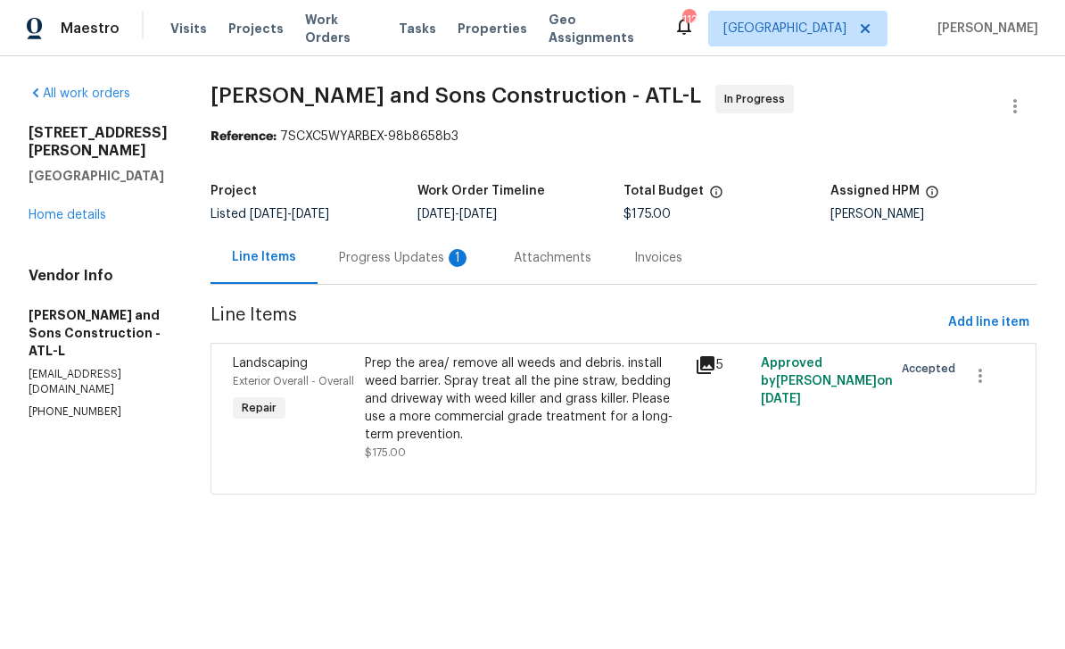
click at [386, 260] on div "Progress Updates 1" at bounding box center [405, 258] width 132 height 18
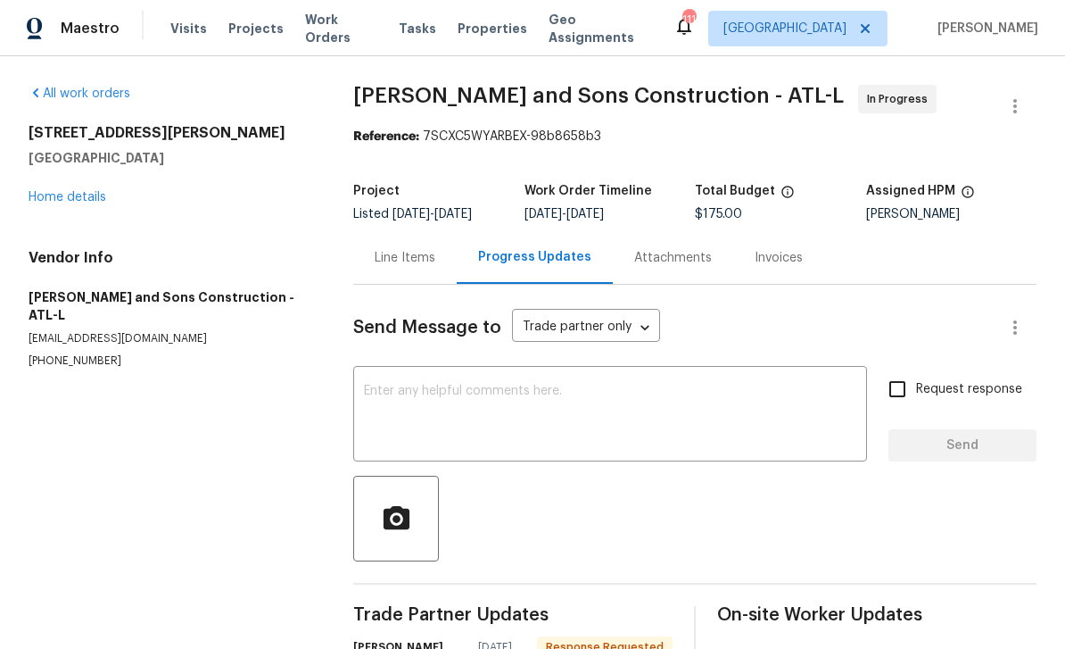
click at [399, 249] on div "Line Items" at bounding box center [405, 258] width 61 height 18
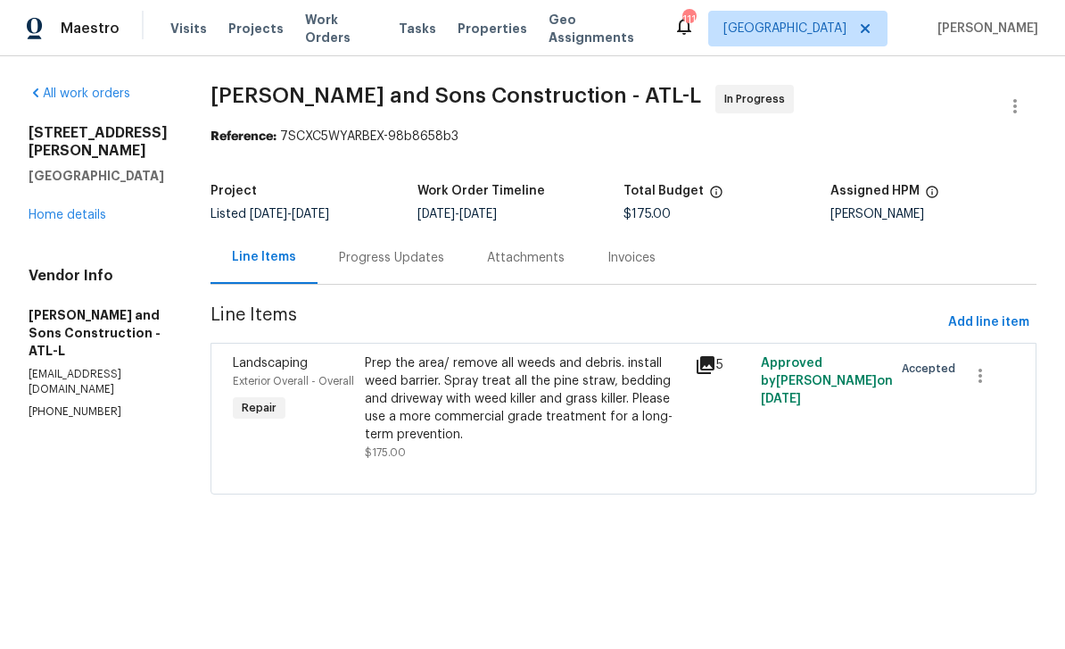
click at [68, 221] on link "Home details" at bounding box center [68, 215] width 78 height 12
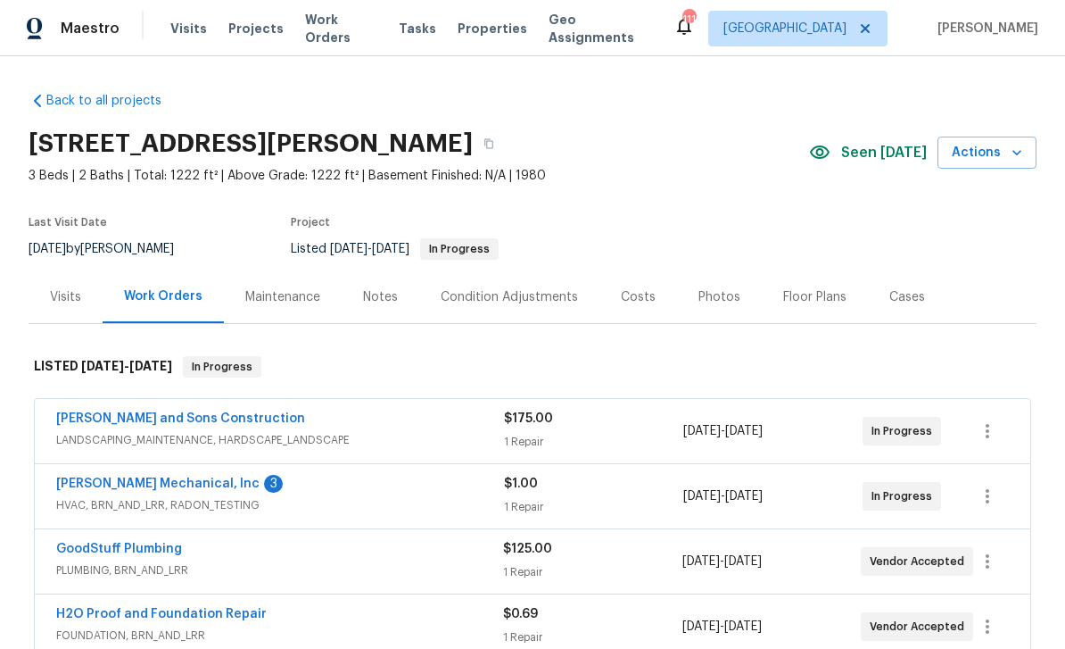
click at [122, 482] on link "[PERSON_NAME] Mechanical, Inc" at bounding box center [157, 483] width 203 height 12
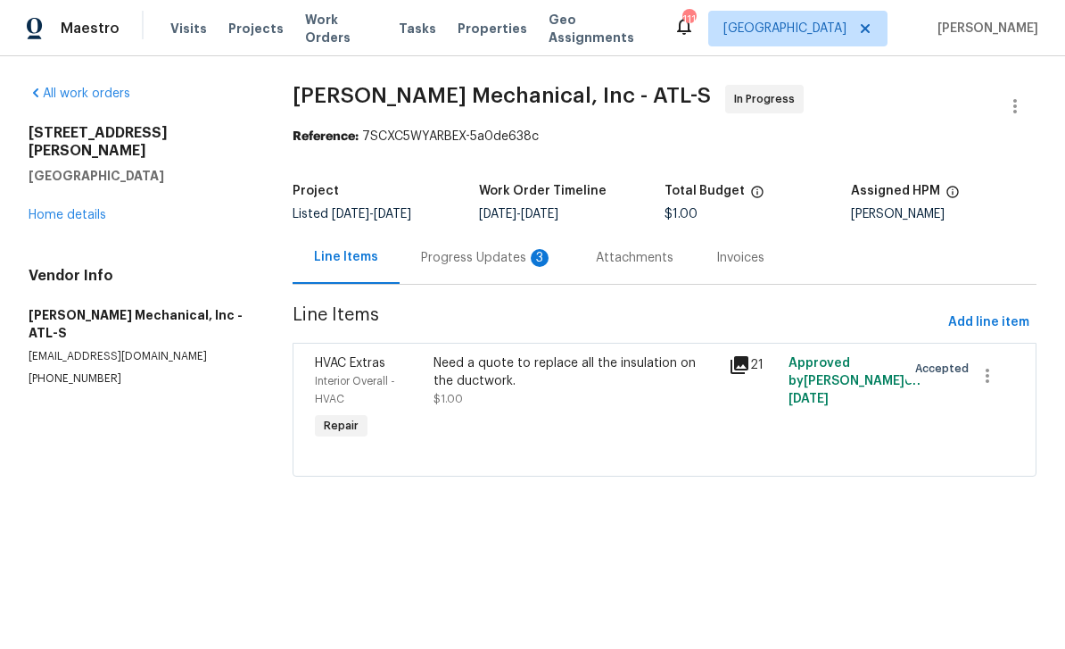
click at [464, 252] on div "Progress Updates 3" at bounding box center [487, 258] width 132 height 18
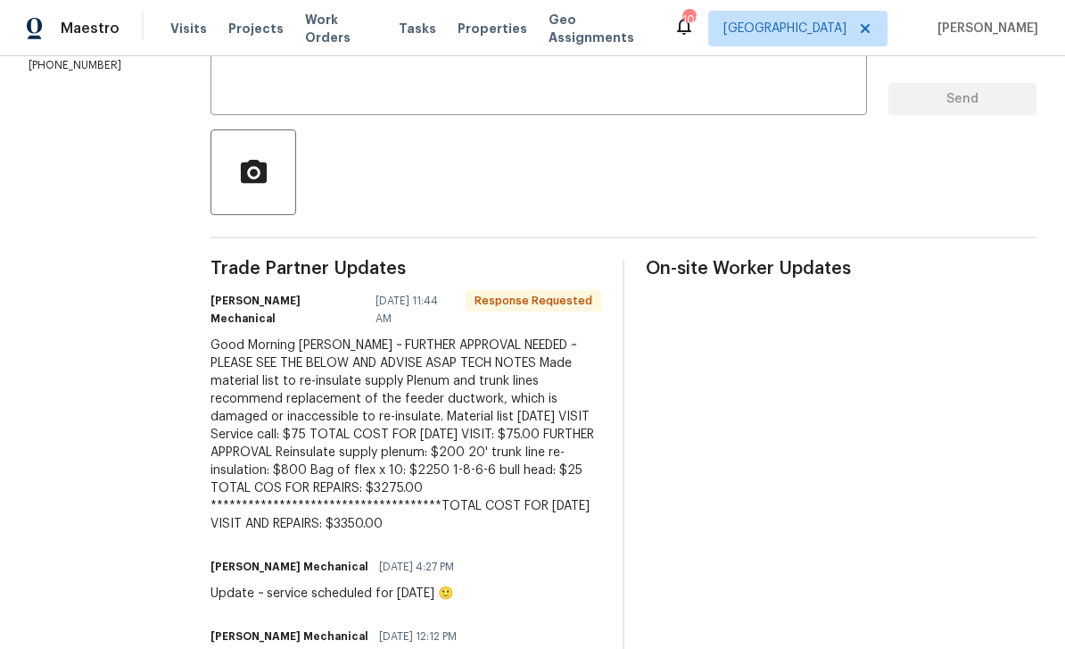
scroll to position [345, 0]
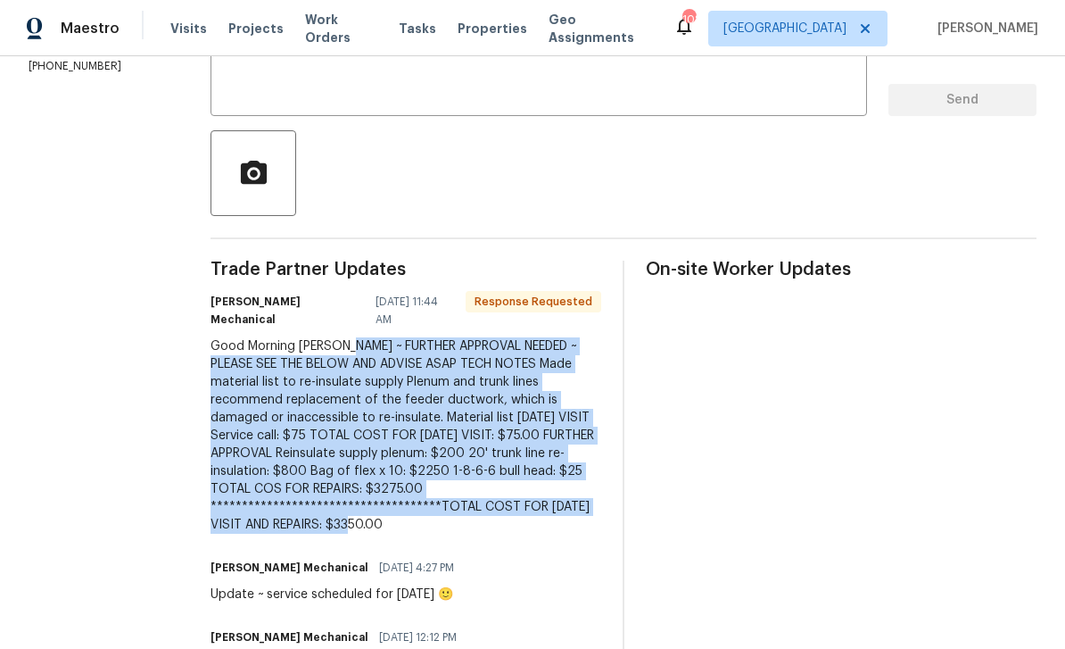
copy div "**********"
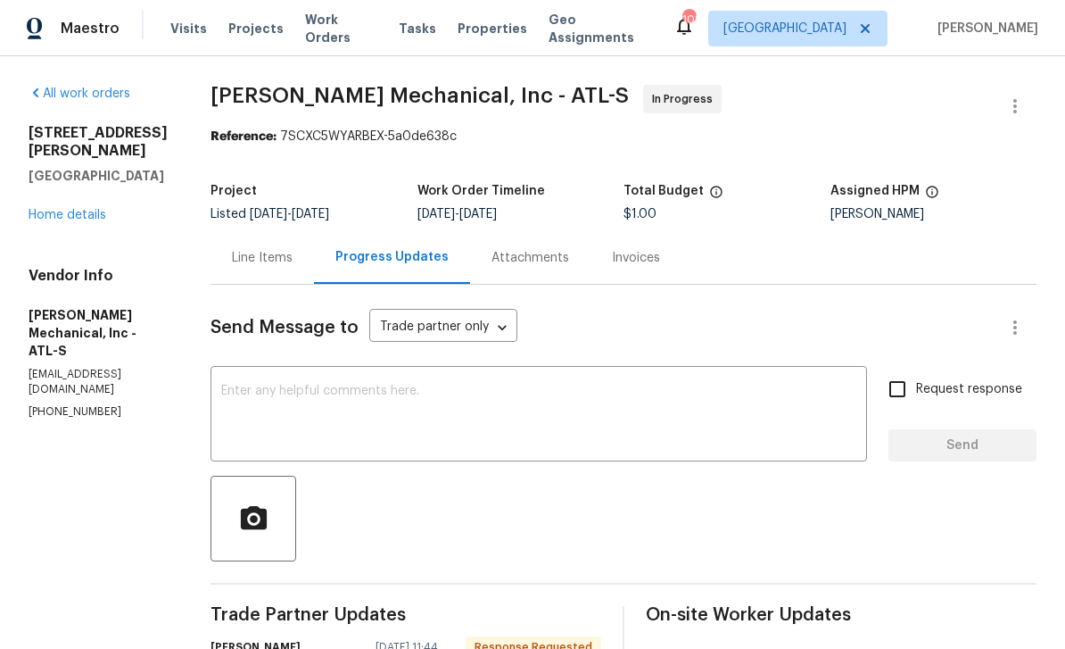
scroll to position [0, 0]
click at [291, 259] on div "Line Items" at bounding box center [262, 258] width 61 height 18
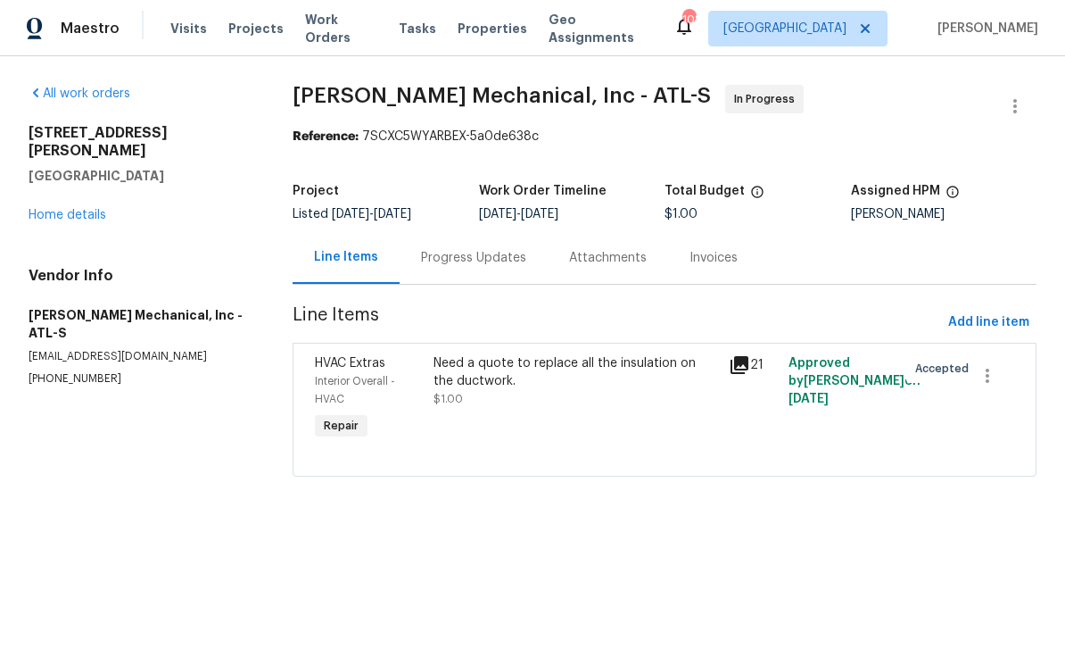
click at [353, 373] on div "Interior Overall - HVAC" at bounding box center [369, 390] width 108 height 36
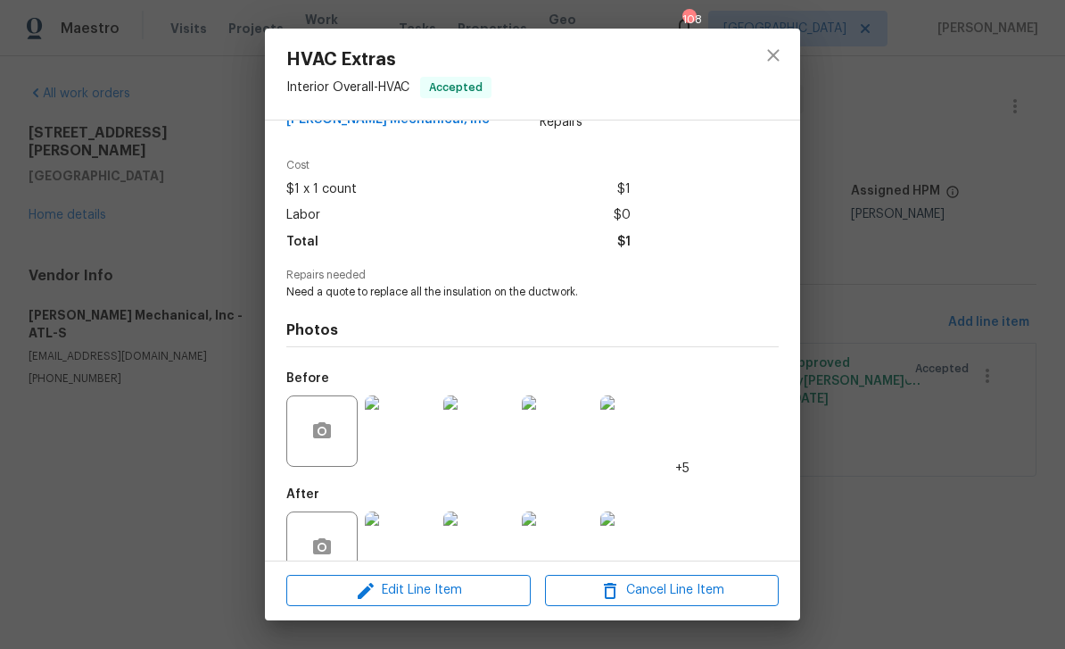
scroll to position [59, 0]
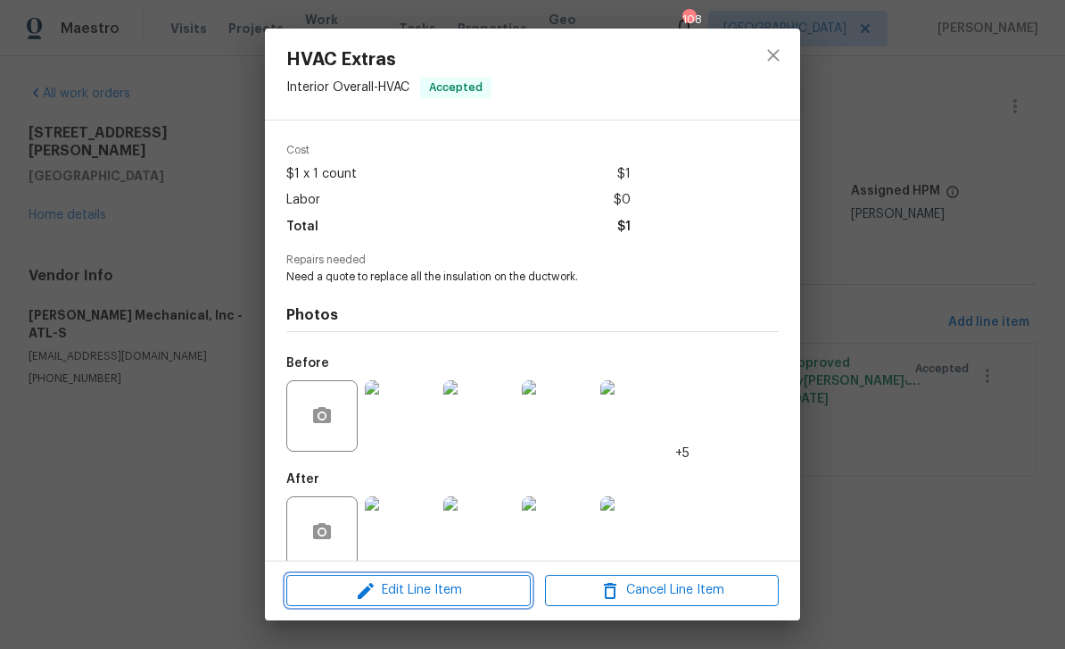
click at [370, 594] on icon "button" at bounding box center [365, 590] width 21 height 21
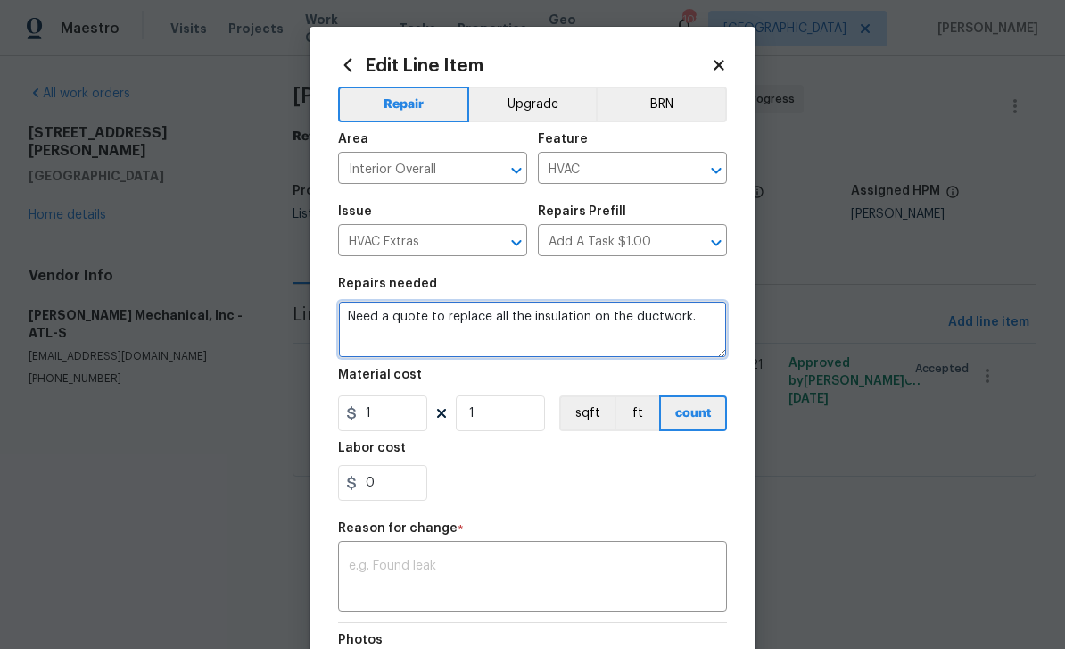
click at [710, 321] on textarea "Need a quote to replace all the insulation on the ductwork." at bounding box center [532, 329] width 389 height 57
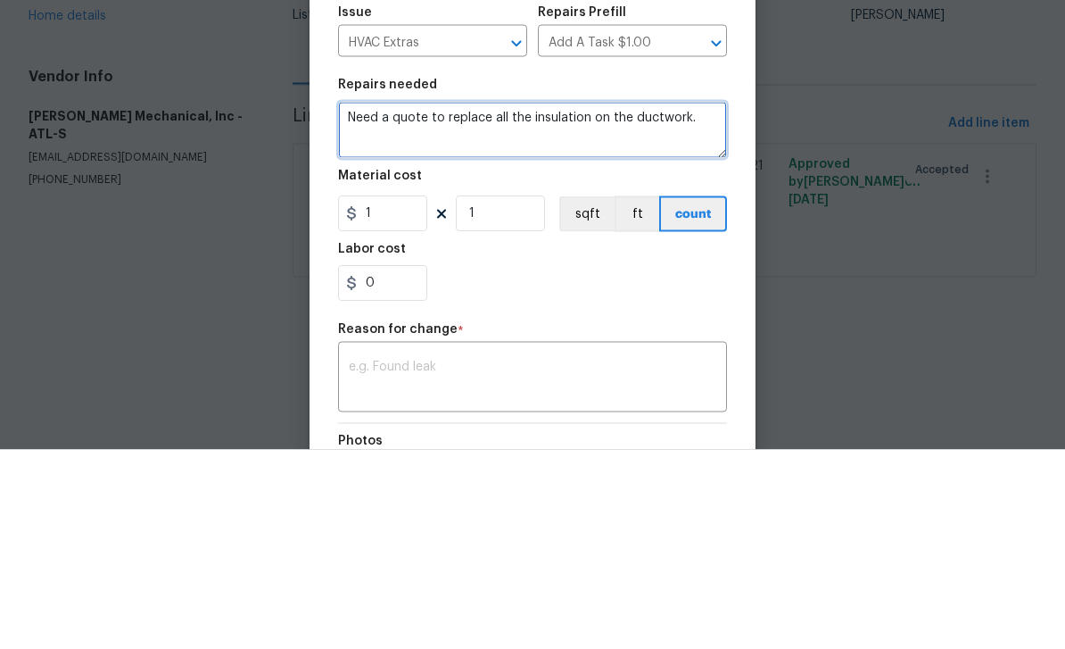
paste textarea "**********"
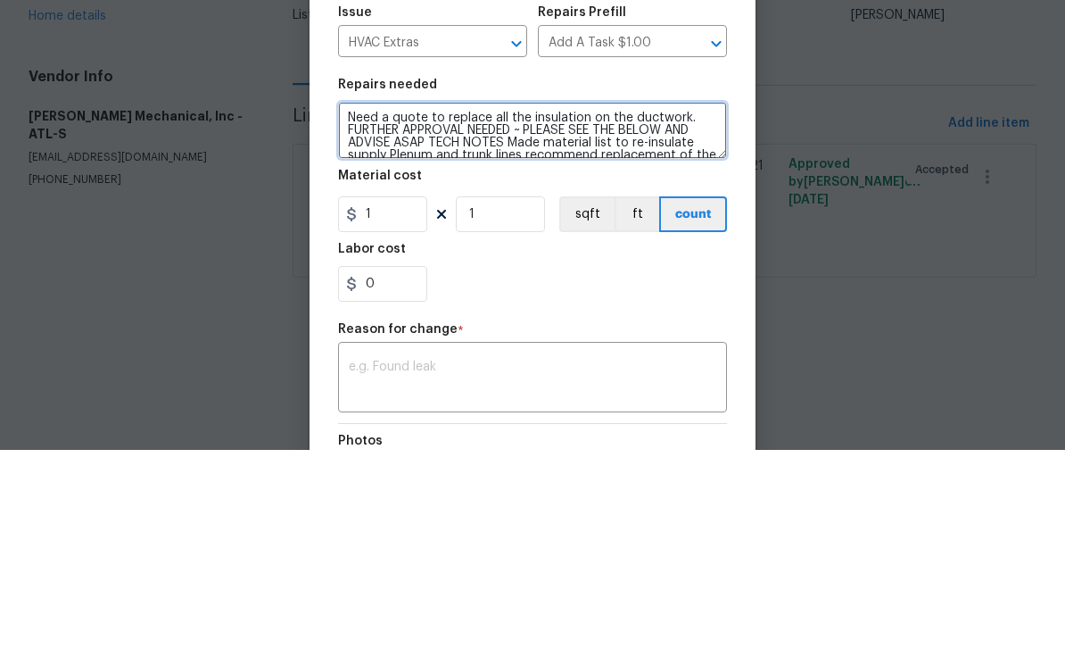
scroll to position [112, 0]
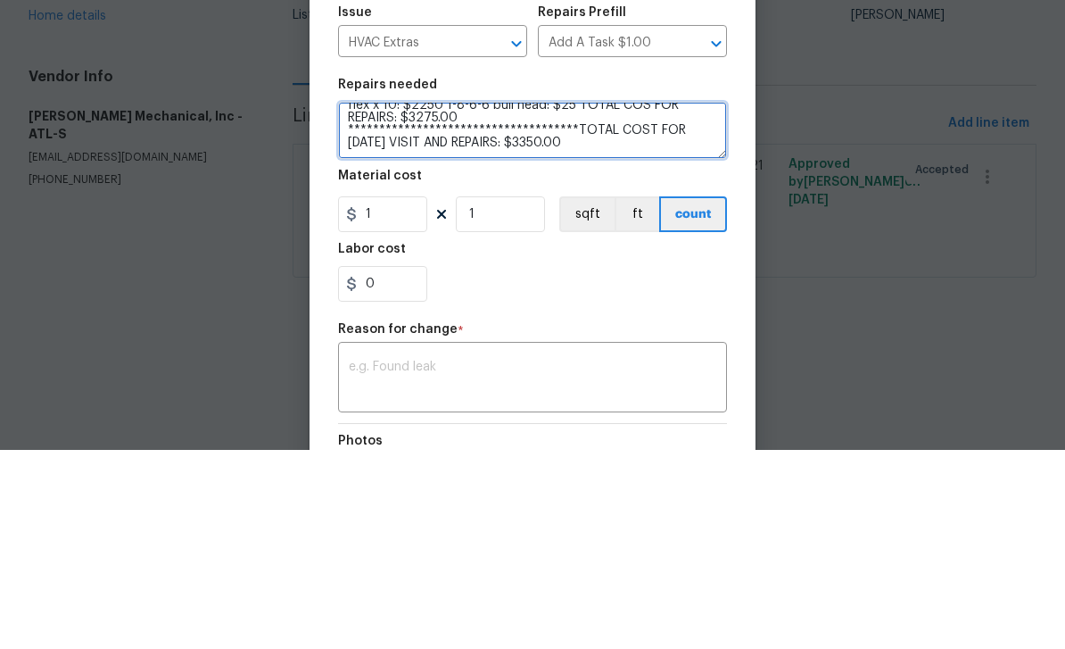
type textarea "**********"
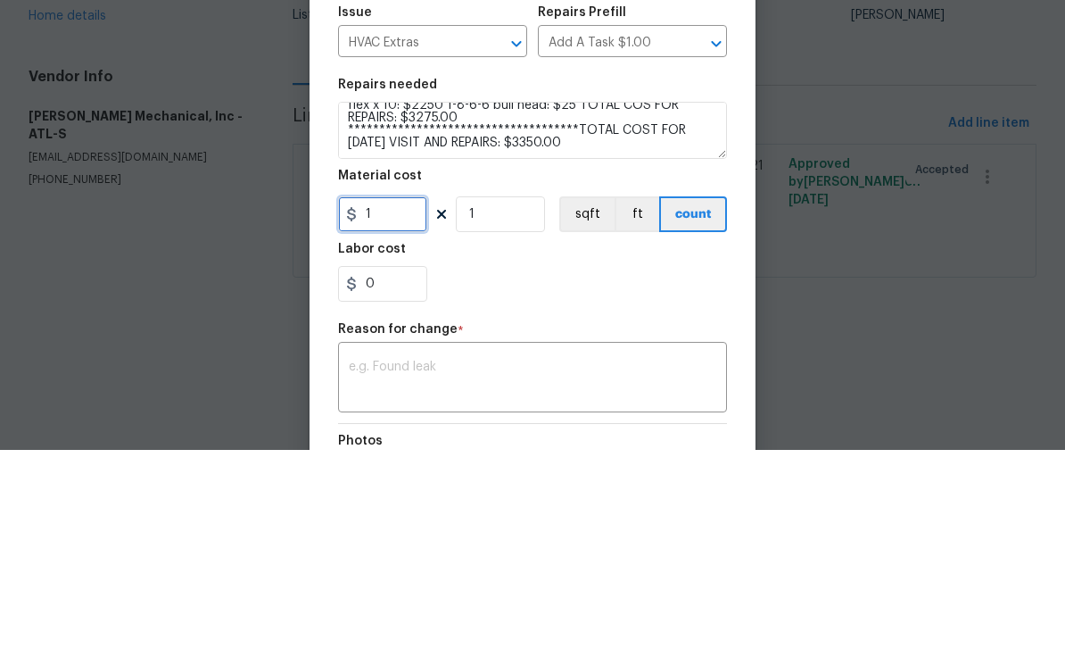
click at [389, 395] on input "1" at bounding box center [382, 413] width 89 height 36
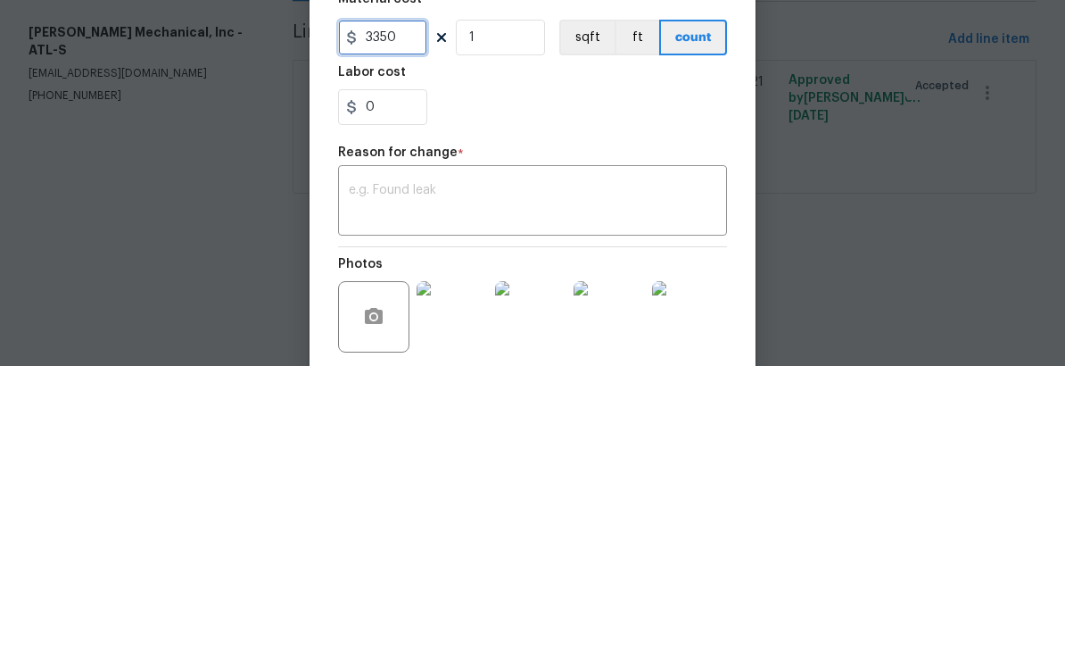
scroll to position [99, 0]
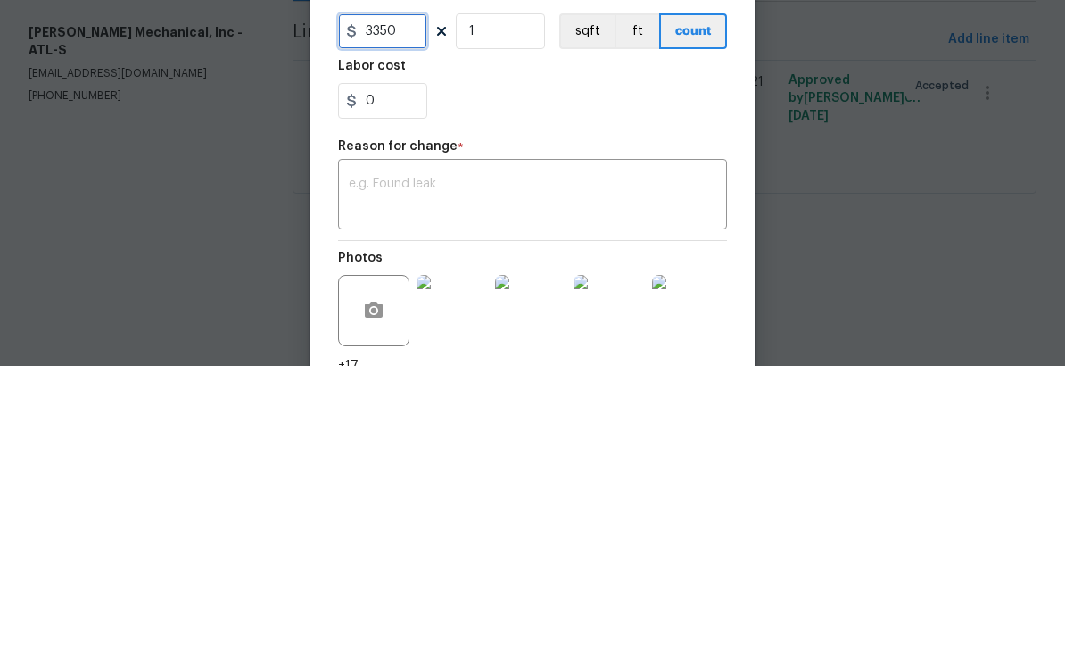
type input "3350"
click at [372, 460] on textarea at bounding box center [533, 478] width 368 height 37
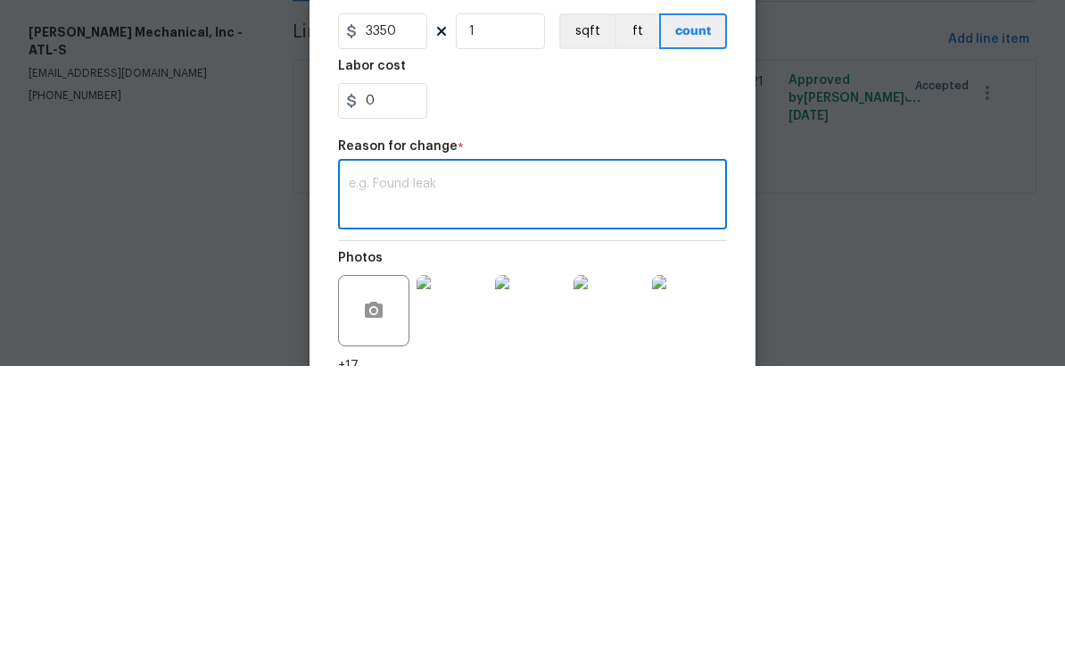
paste textarea "**********"
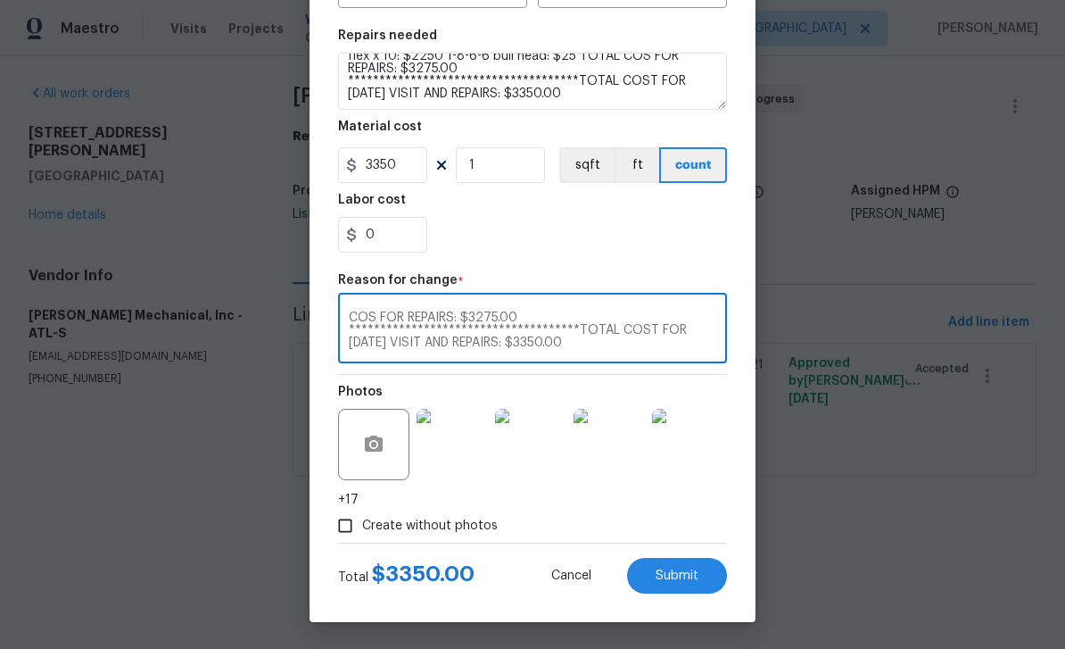
scroll to position [252, 0]
type textarea "**********"
click at [698, 576] on span "Submit" at bounding box center [677, 575] width 43 height 13
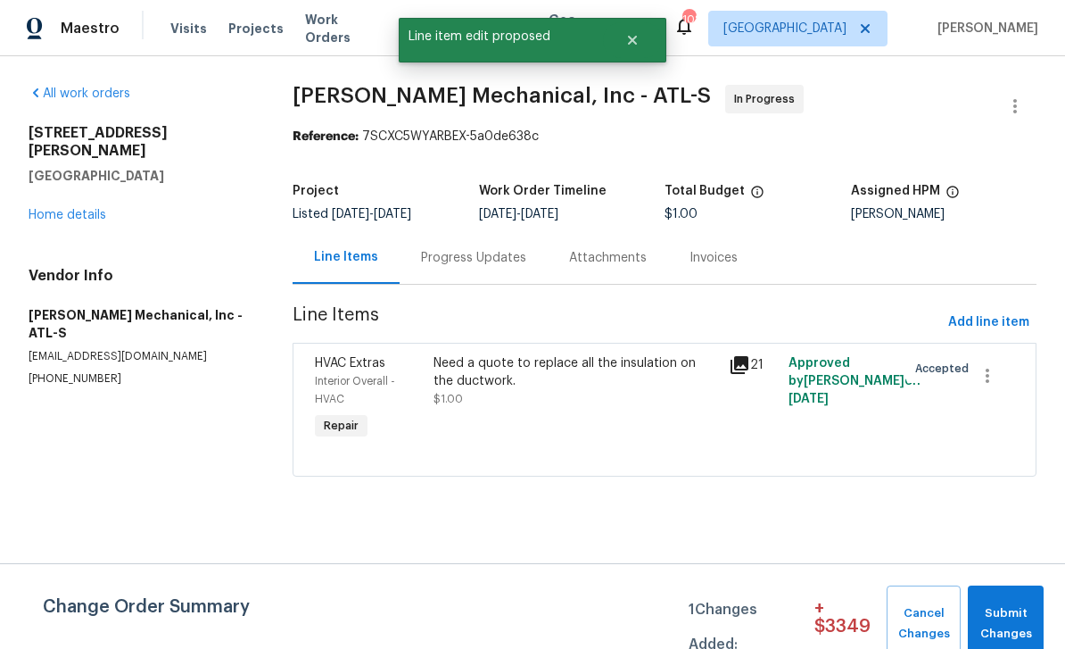
scroll to position [0, 0]
click at [1009, 614] on span "Submit Changes" at bounding box center [1006, 623] width 58 height 41
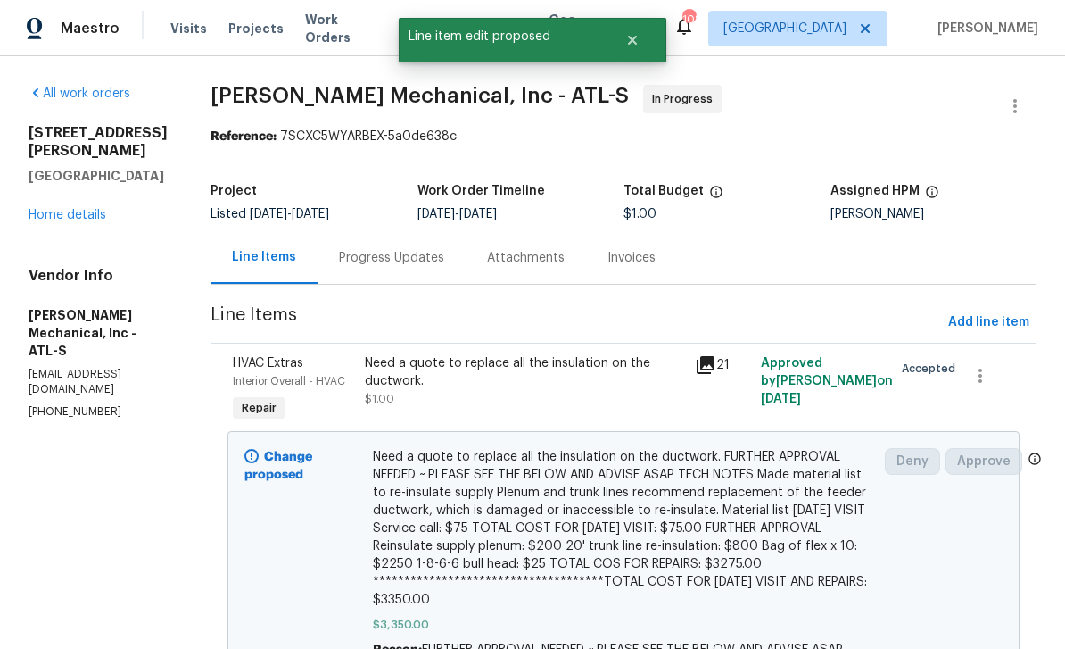
click at [70, 209] on link "Home details" at bounding box center [68, 215] width 78 height 12
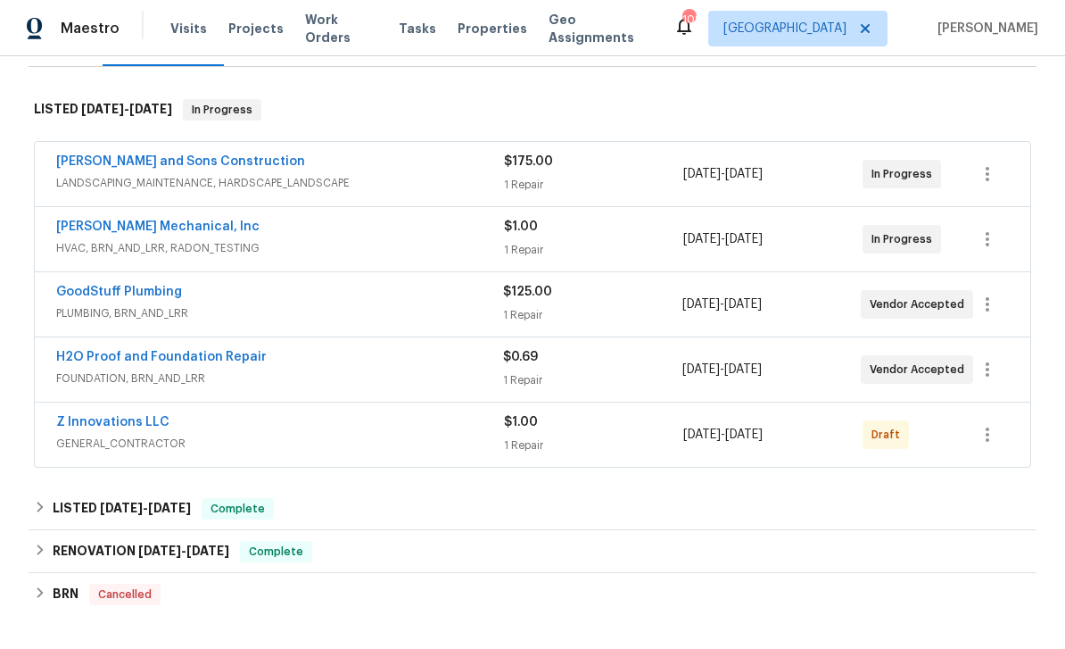
scroll to position [263, 0]
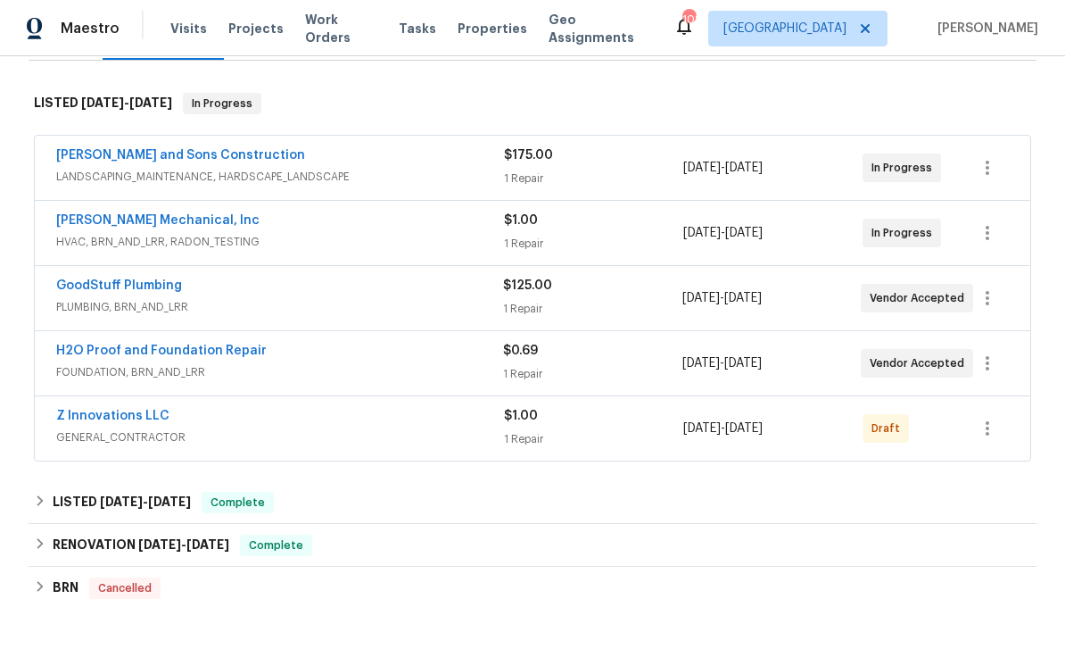
click at [101, 416] on link "Z Innovations LLC" at bounding box center [112, 415] width 113 height 12
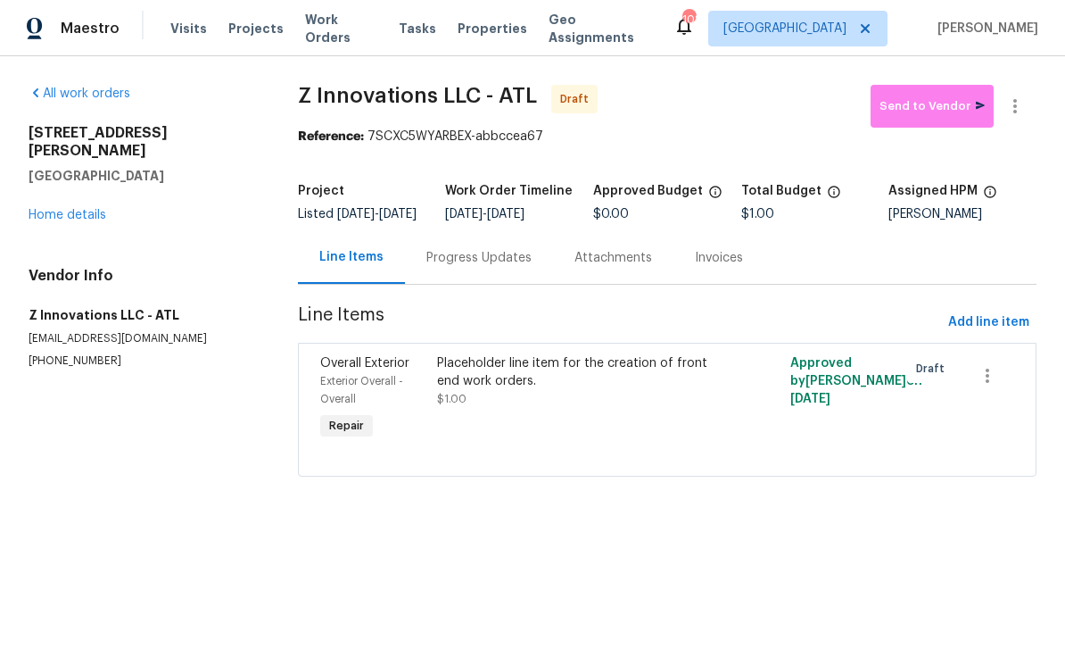
click at [63, 209] on link "Home details" at bounding box center [68, 215] width 78 height 12
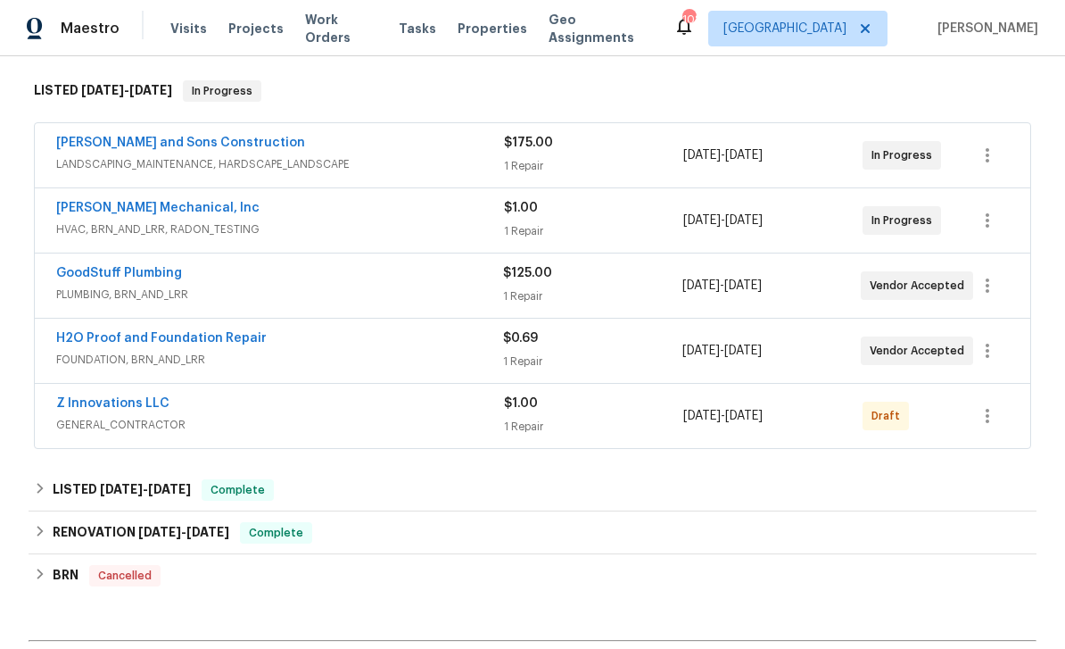
scroll to position [252, 0]
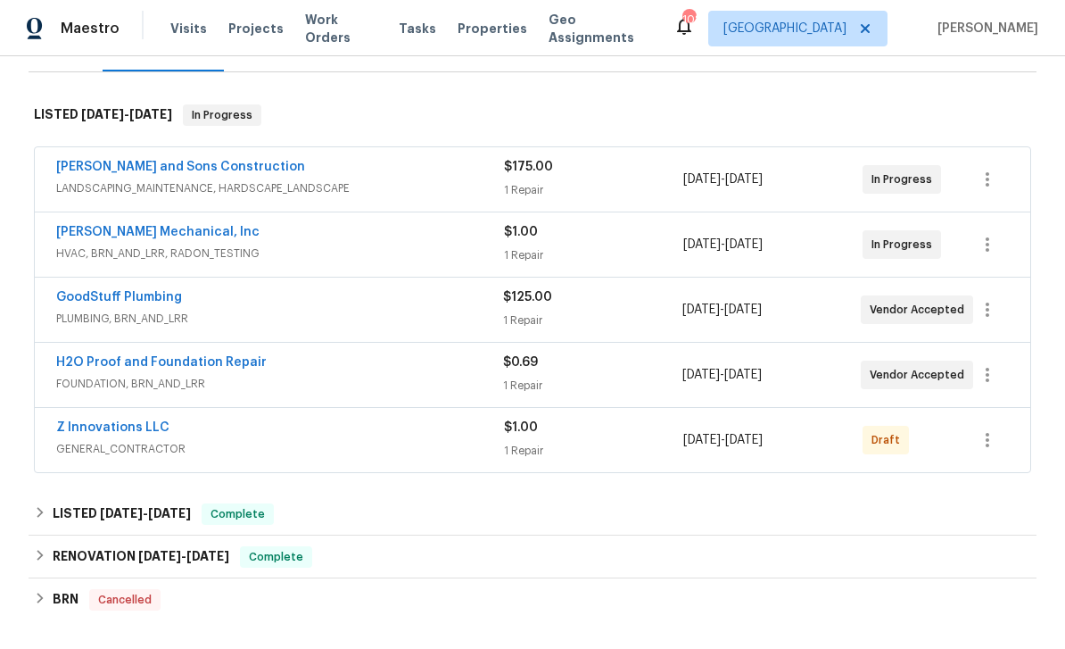
click at [128, 363] on link "H2O Proof and Foundation Repair" at bounding box center [161, 362] width 211 height 12
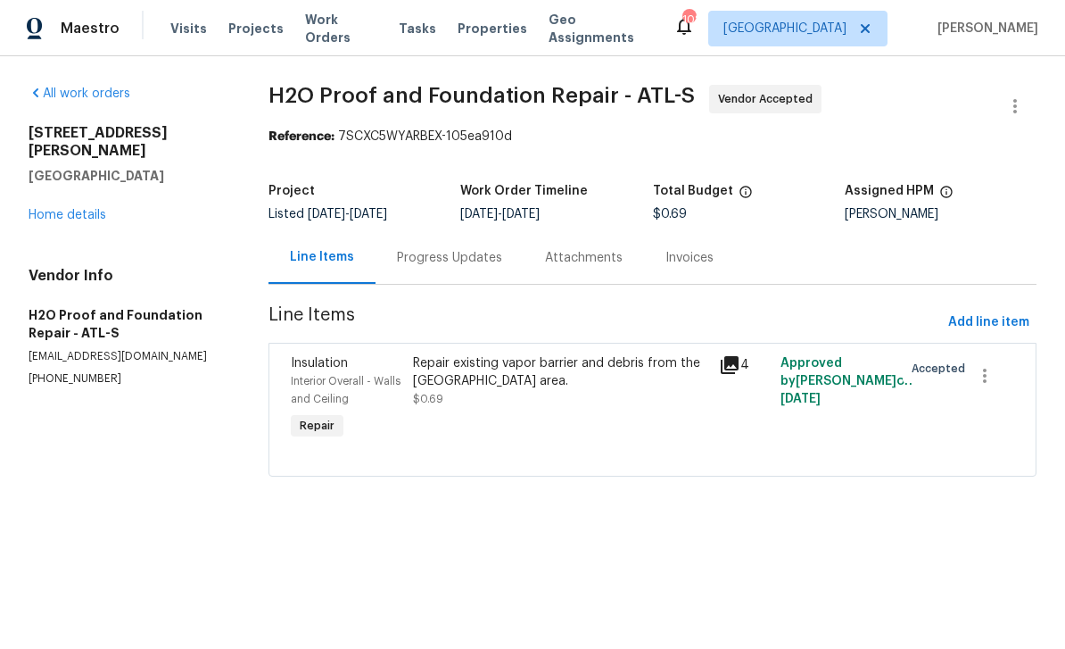
click at [456, 253] on div "Progress Updates" at bounding box center [449, 258] width 105 height 18
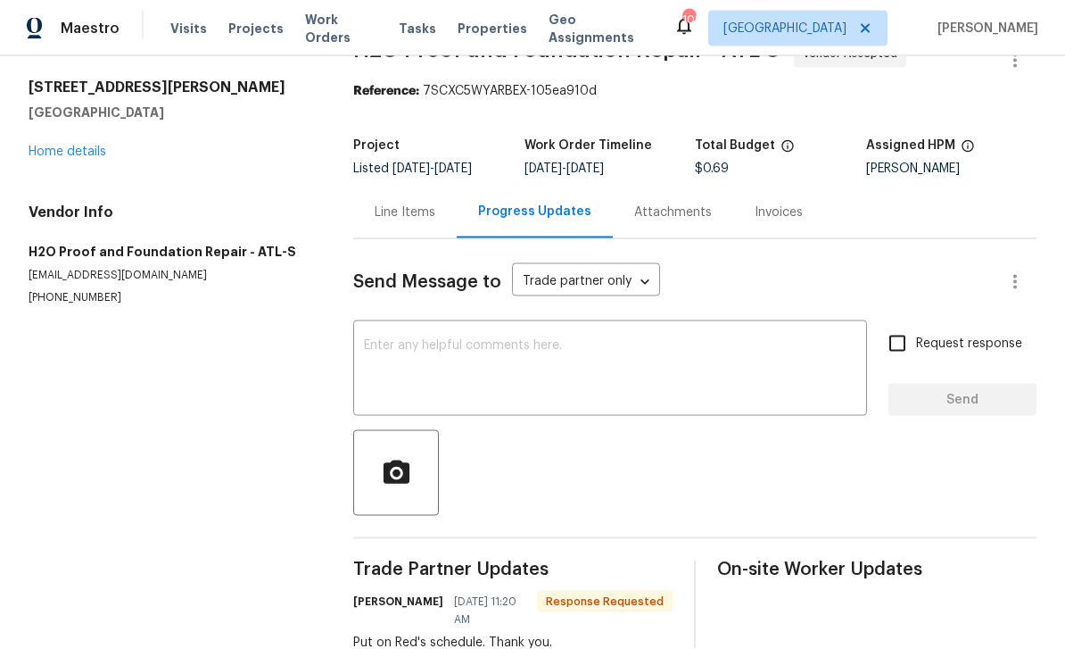
scroll to position [31, 0]
click at [397, 339] on textarea at bounding box center [610, 370] width 492 height 62
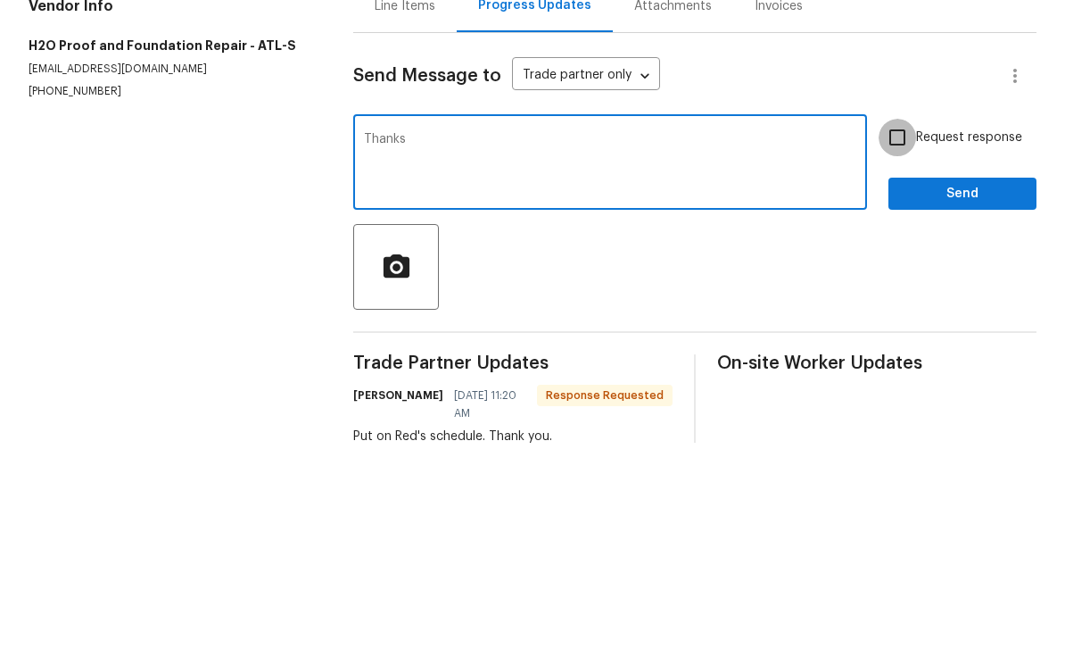
type textarea "Thanks"
click at [902, 325] on input "Request response" at bounding box center [897, 343] width 37 height 37
checkbox input "true"
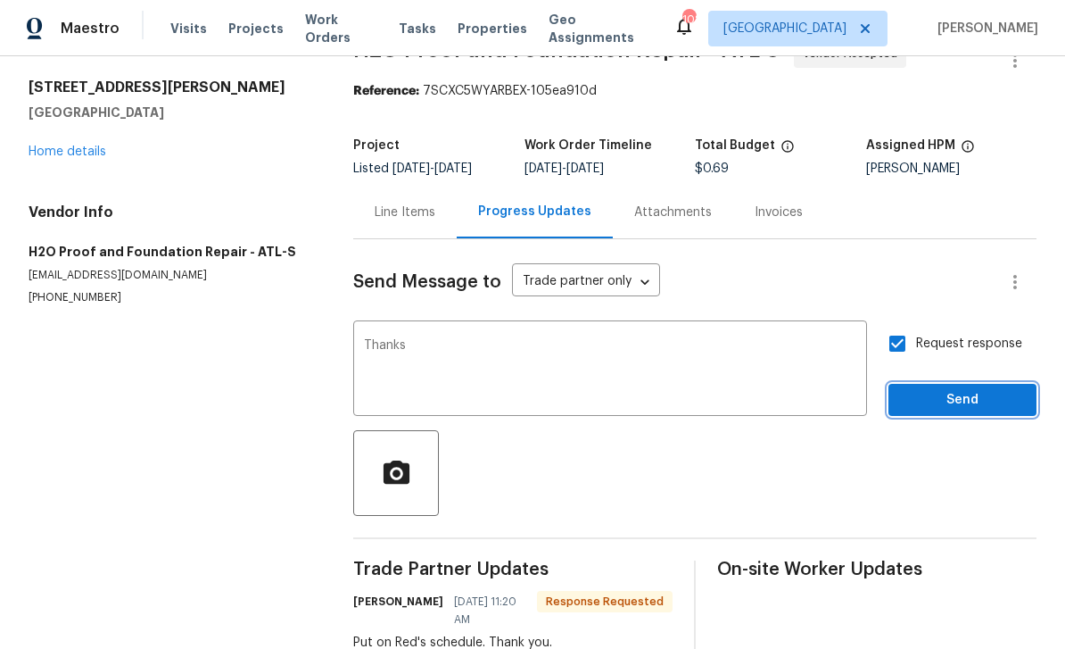
click at [944, 389] on span "Send" at bounding box center [963, 400] width 120 height 22
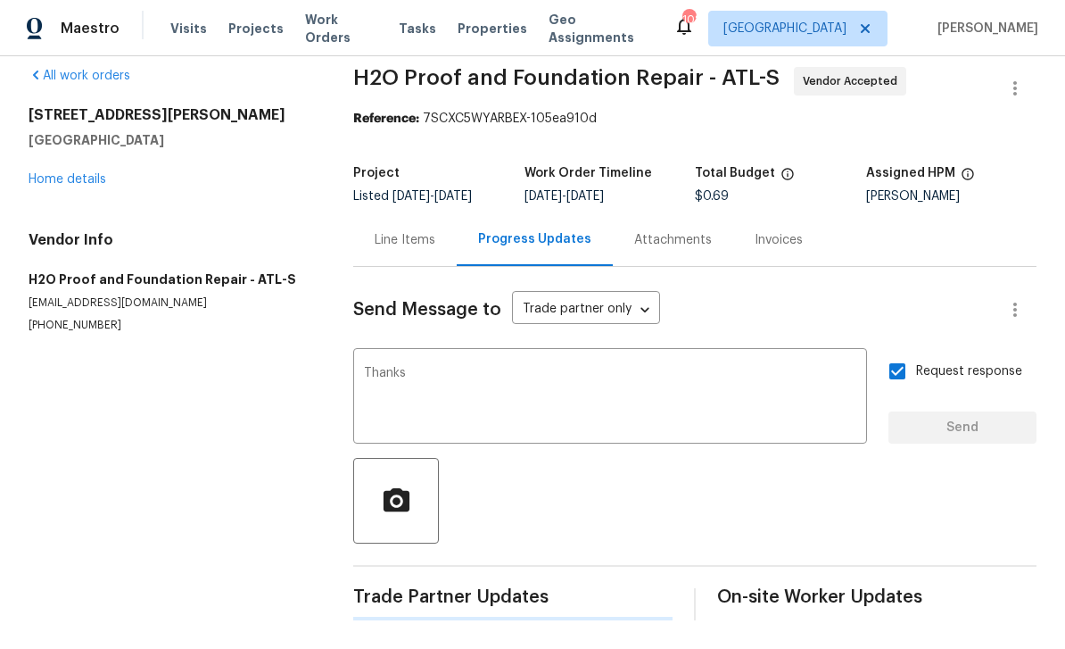
scroll to position [0, 0]
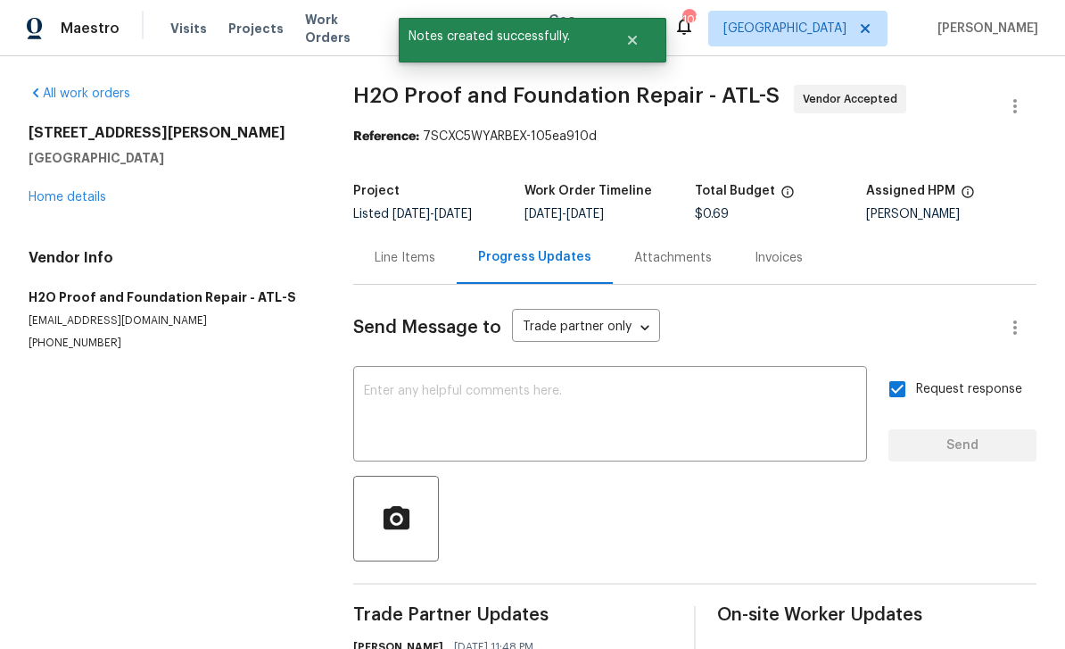
click at [59, 191] on link "Home details" at bounding box center [68, 197] width 78 height 12
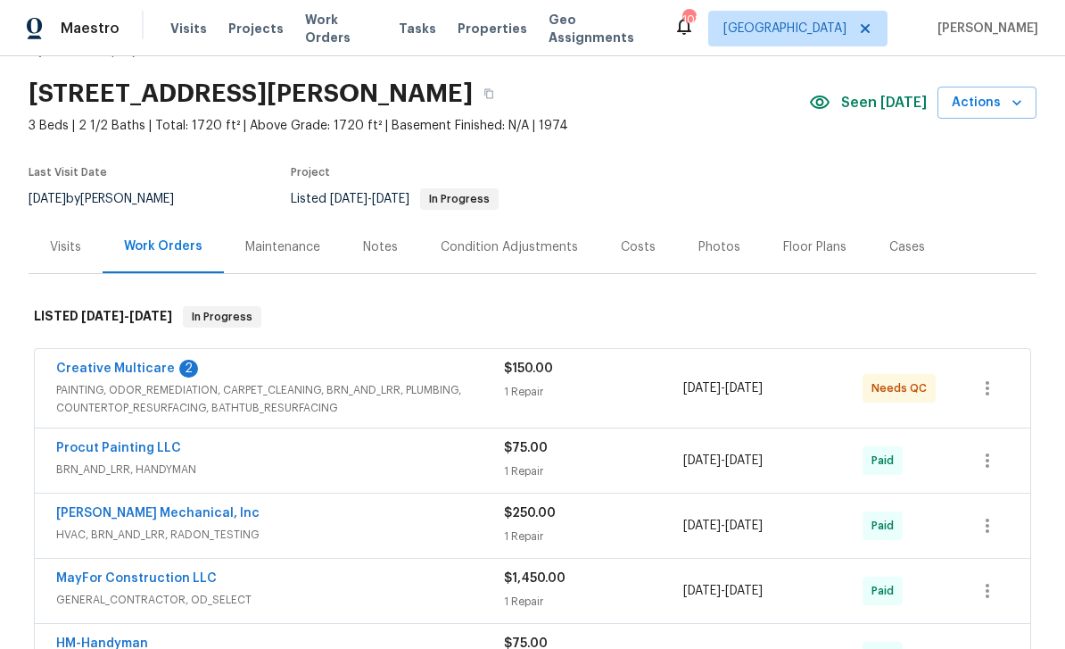
scroll to position [62, 0]
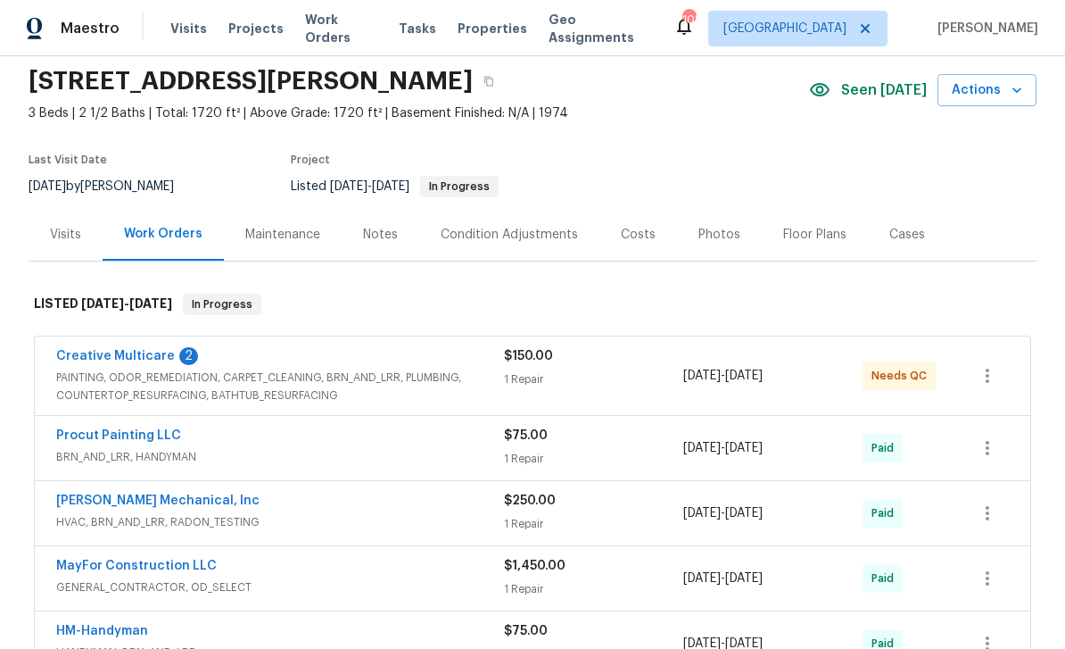
click at [105, 358] on link "Creative Multicare" at bounding box center [115, 356] width 119 height 12
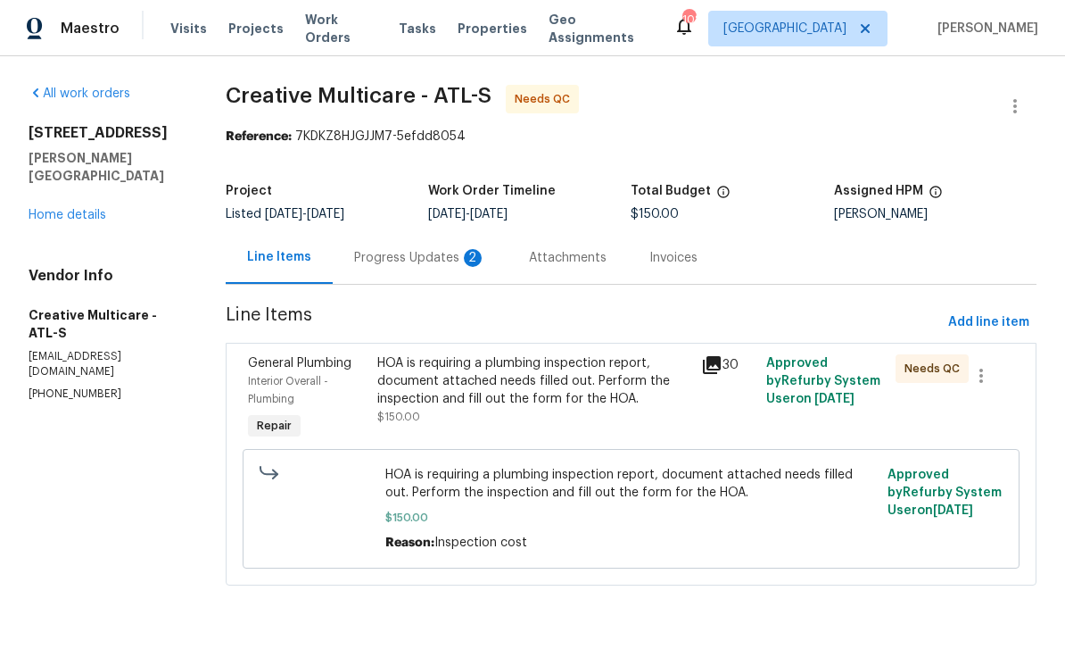
click at [427, 253] on div "Progress Updates 2" at bounding box center [420, 258] width 132 height 18
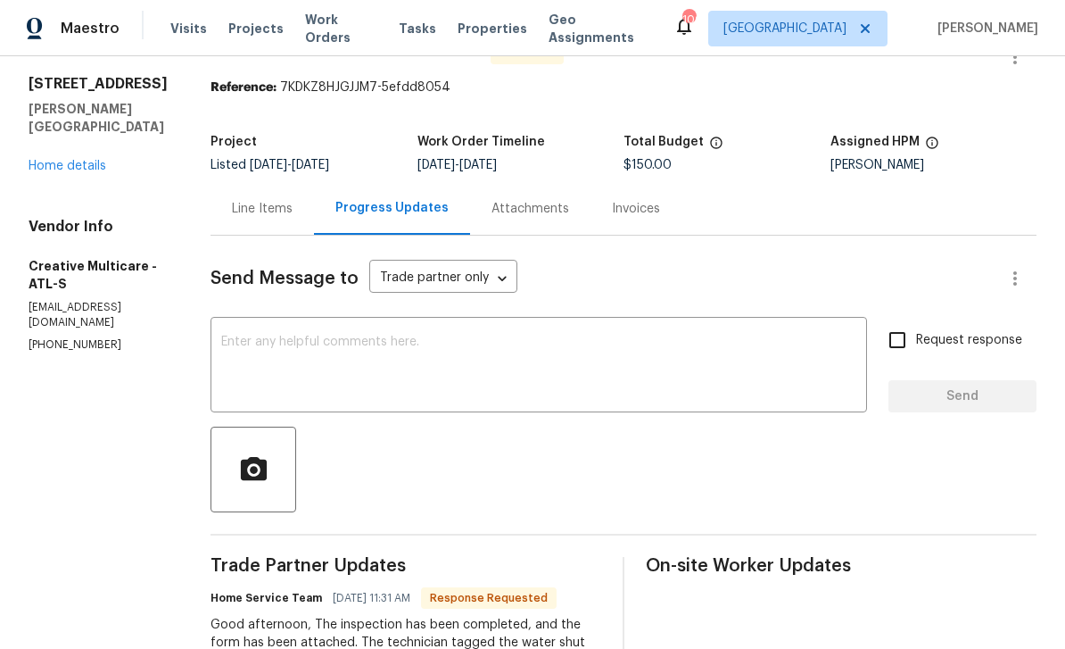
scroll to position [46, 0]
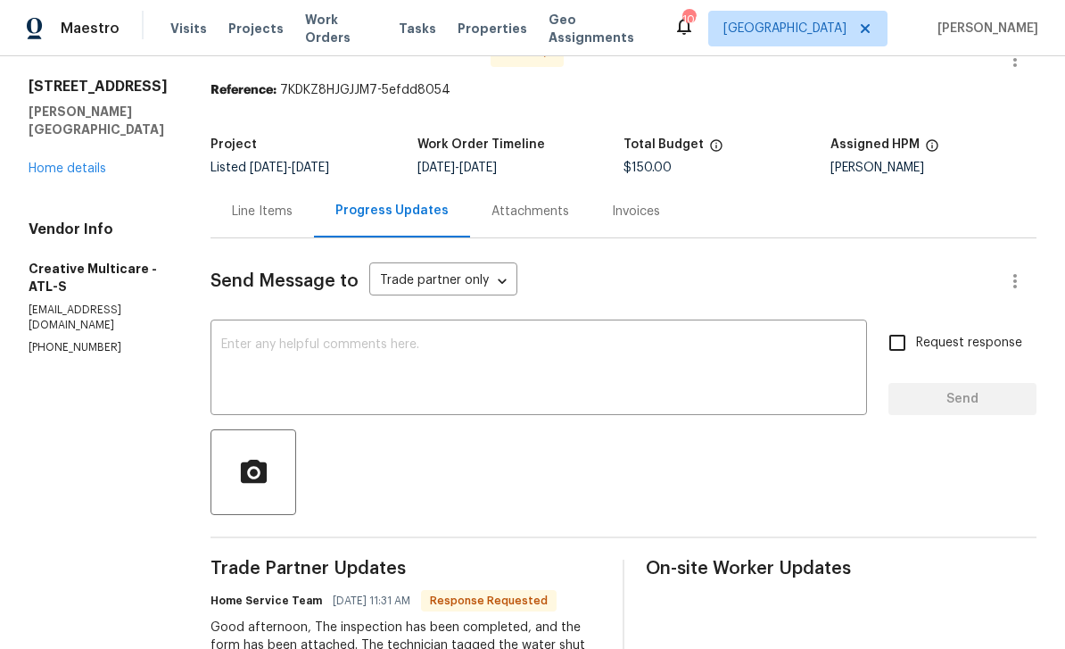
click at [293, 213] on div "Line Items" at bounding box center [262, 211] width 61 height 18
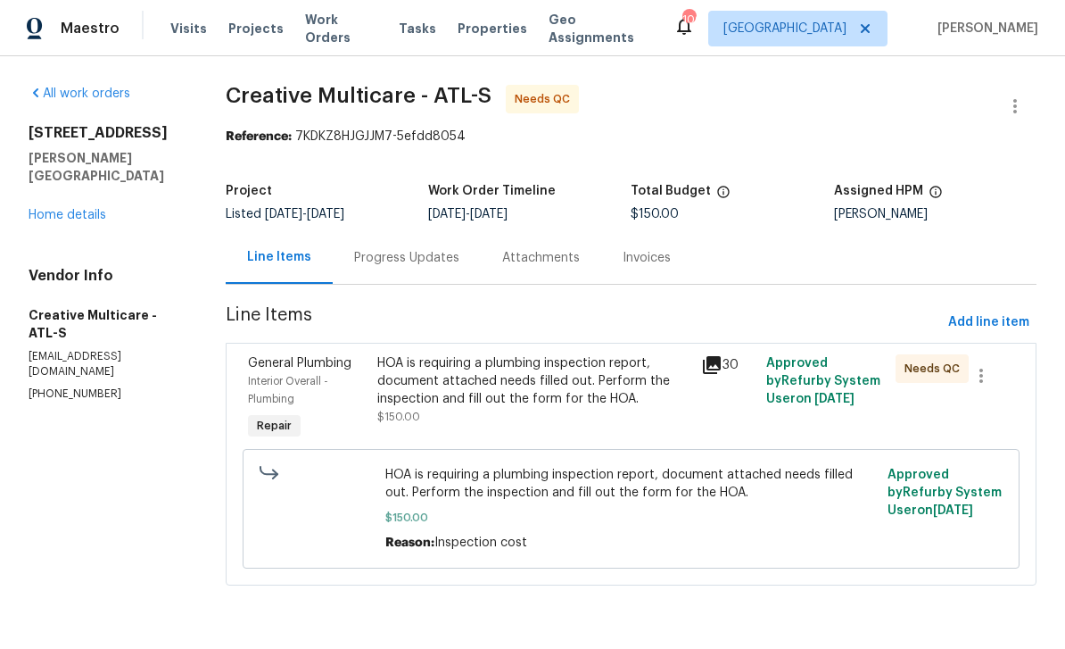
click at [308, 384] on span "Interior Overall - Plumbing" at bounding box center [288, 390] width 80 height 29
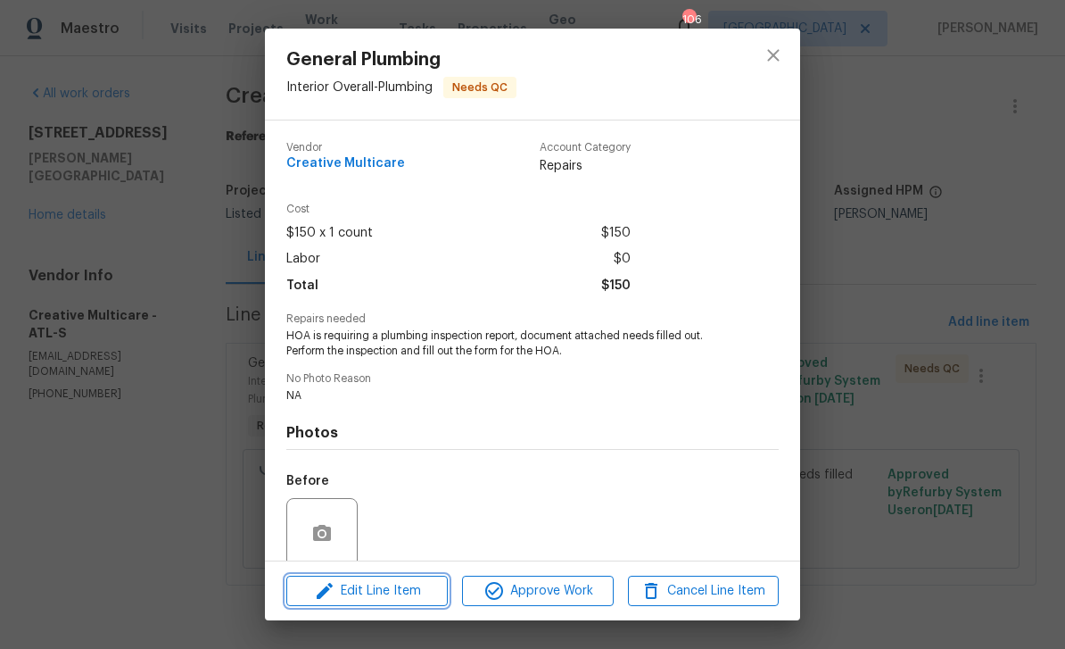
click at [356, 598] on span "Edit Line Item" at bounding box center [367, 591] width 151 height 22
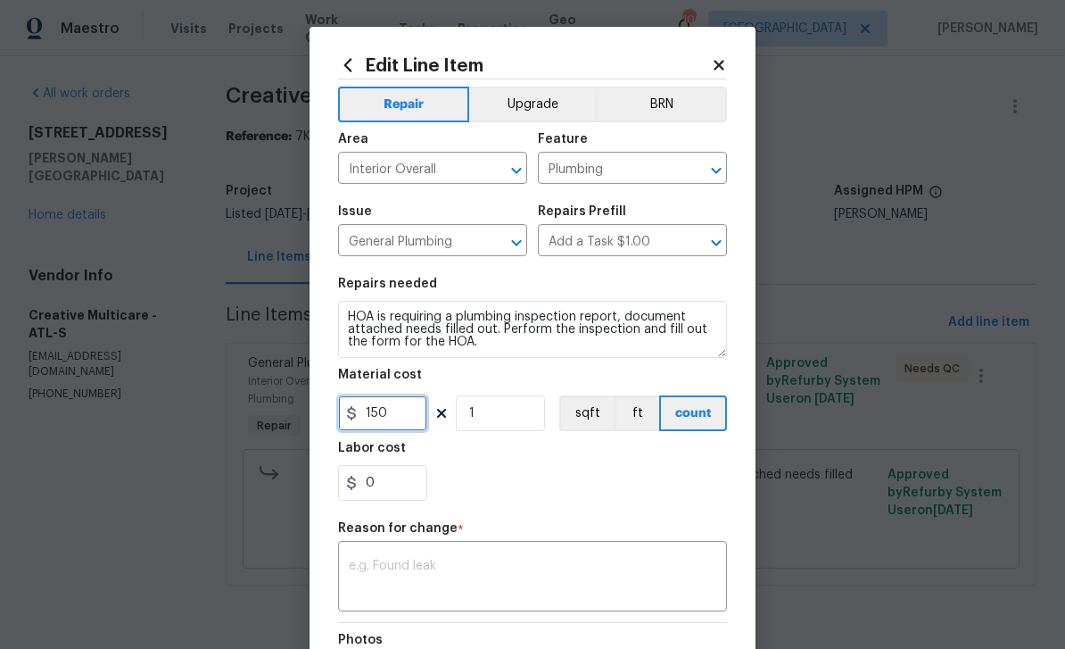
click at [401, 412] on input "150" at bounding box center [382, 413] width 89 height 36
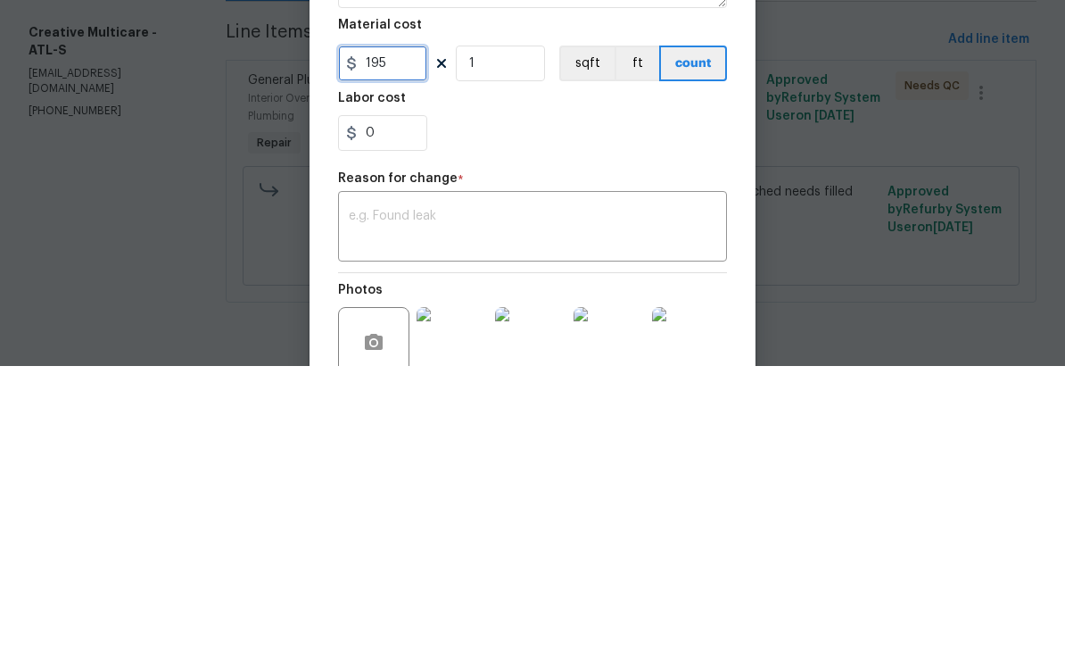
scroll to position [69, 0]
type input "195"
click at [600, 491] on textarea at bounding box center [533, 509] width 368 height 37
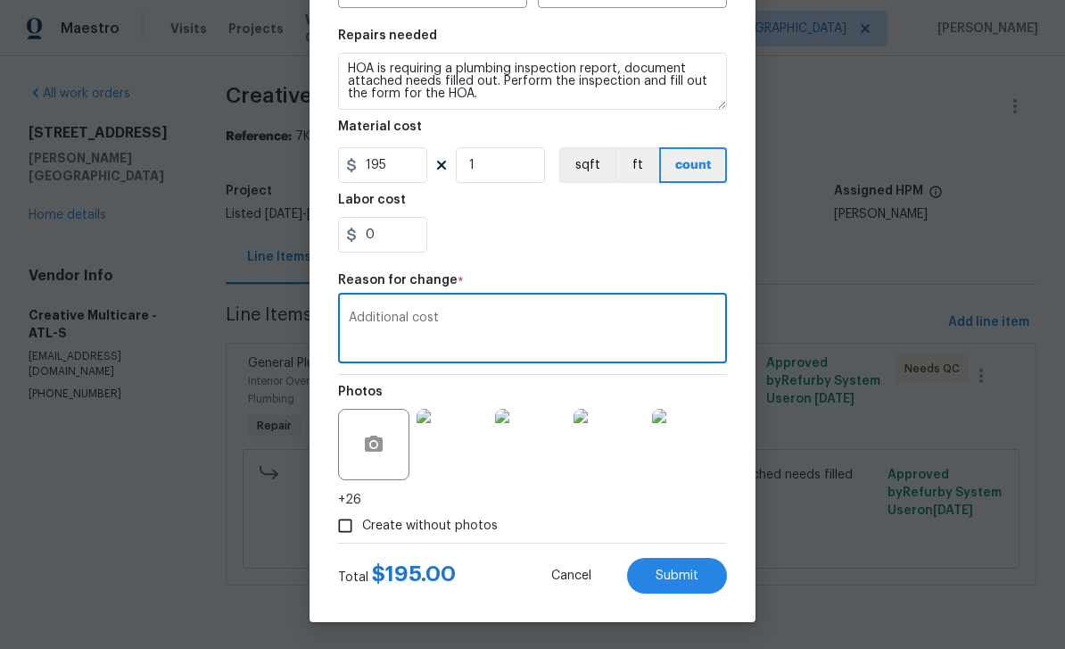
scroll to position [252, 0]
type textarea "Additional cost"
click at [690, 580] on span "Submit" at bounding box center [677, 575] width 43 height 13
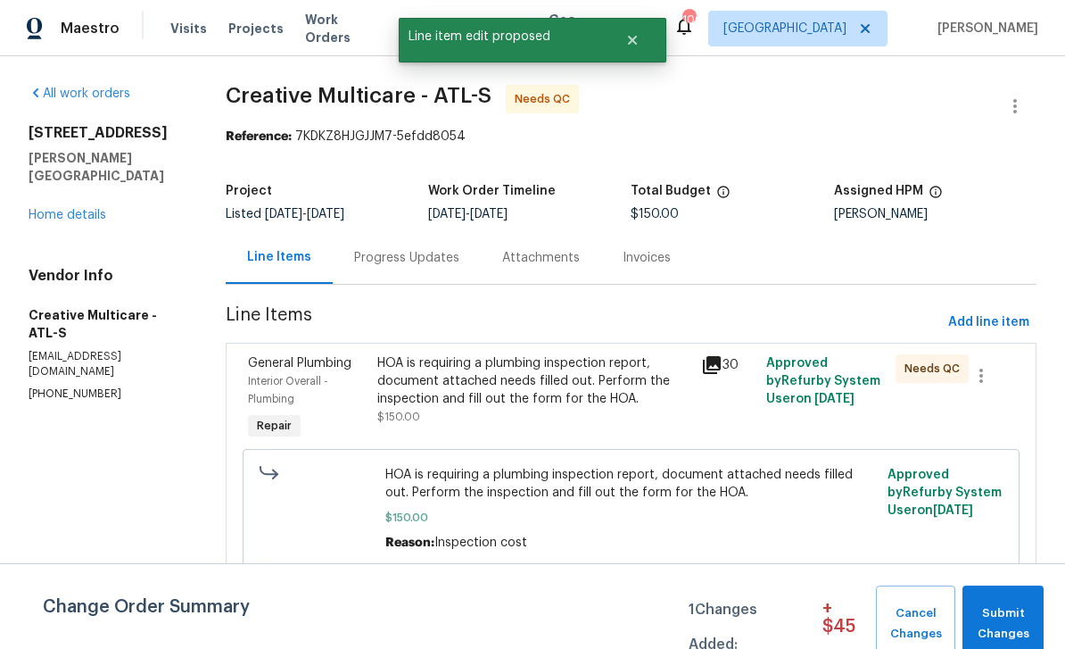
scroll to position [0, 0]
click at [1008, 623] on span "Submit Changes" at bounding box center [1002, 623] width 63 height 41
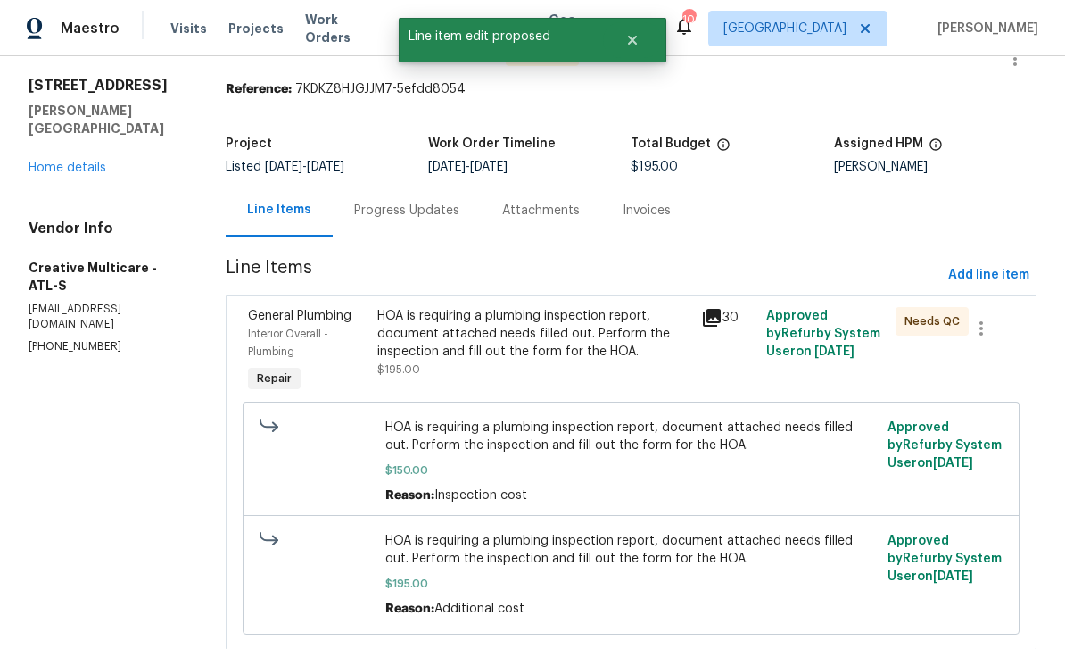
scroll to position [46, 0]
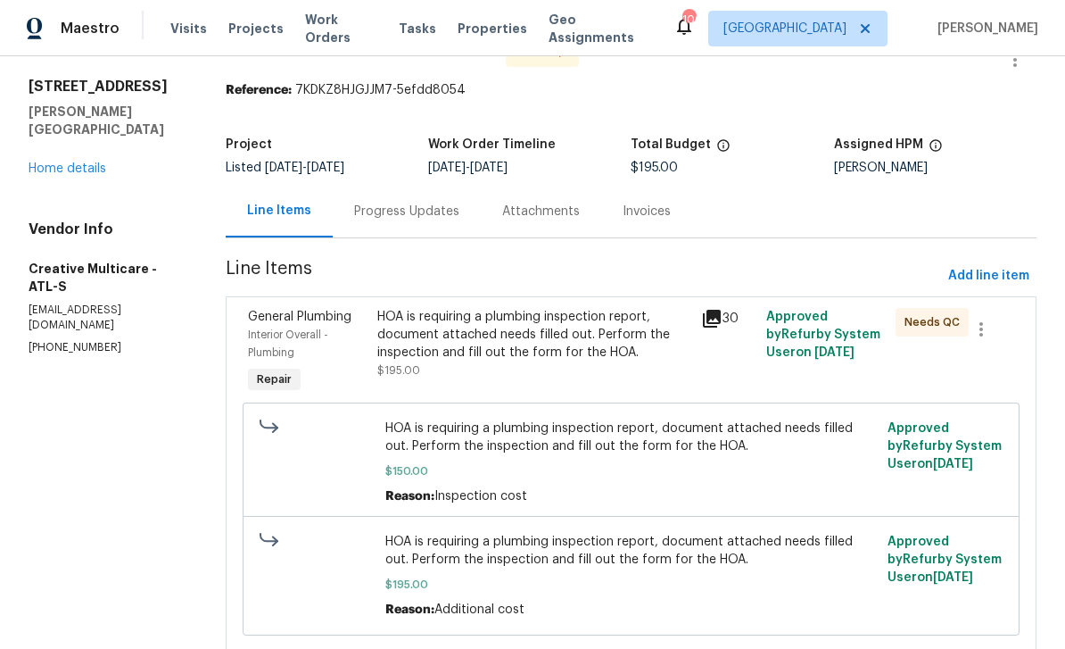
click at [320, 334] on span "Interior Overall - Plumbing" at bounding box center [288, 343] width 80 height 29
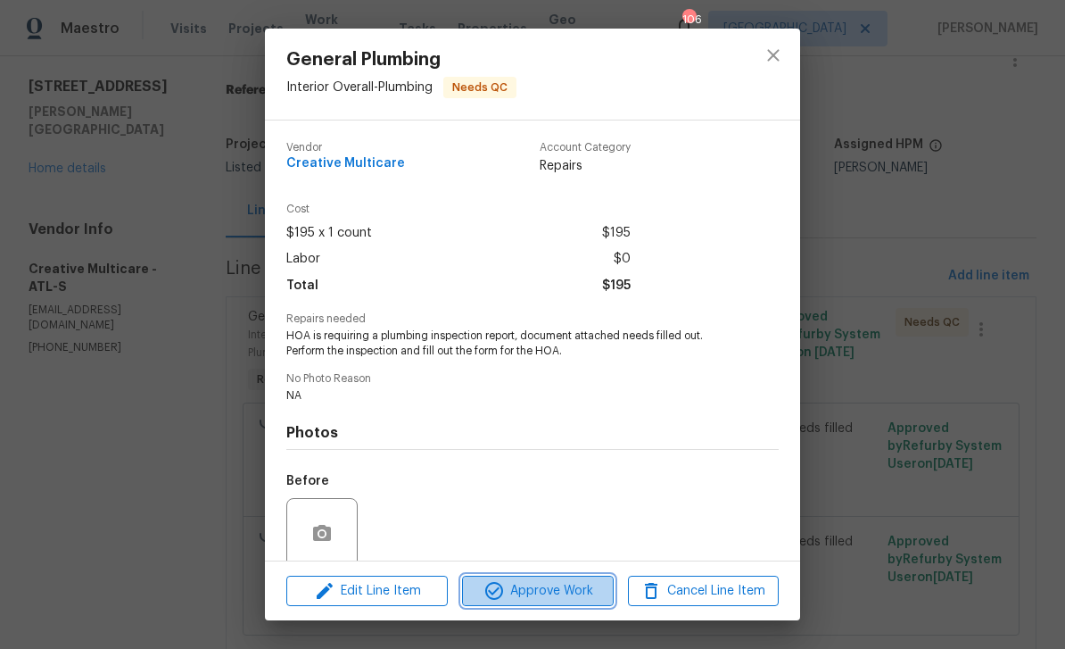
click at [567, 595] on span "Approve Work" at bounding box center [537, 591] width 140 height 22
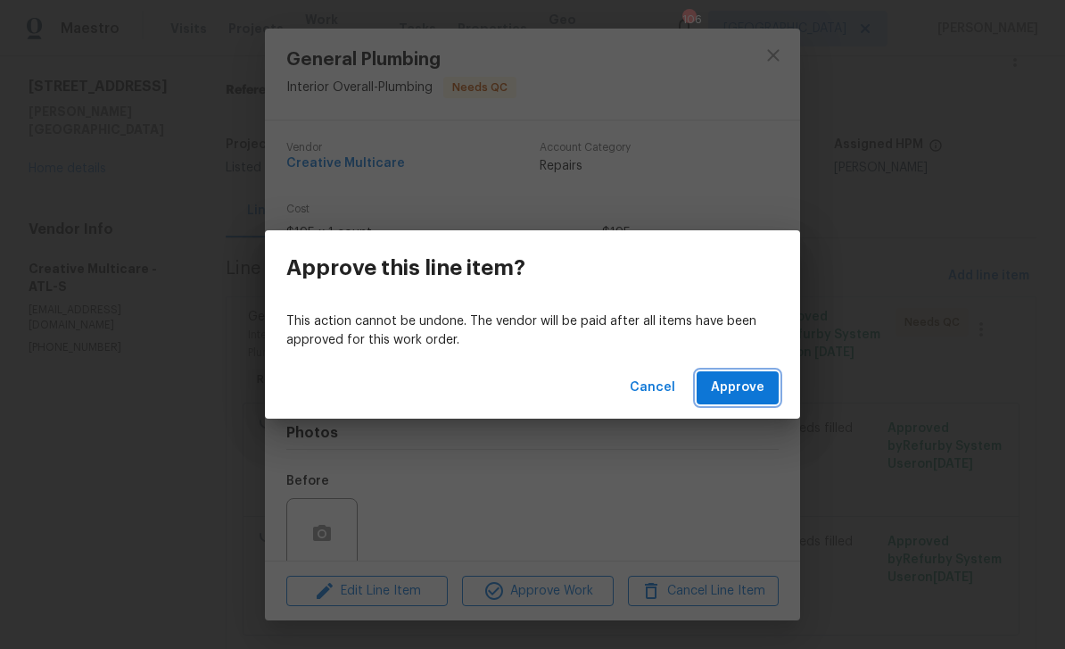
click at [748, 383] on span "Approve" at bounding box center [738, 387] width 54 height 22
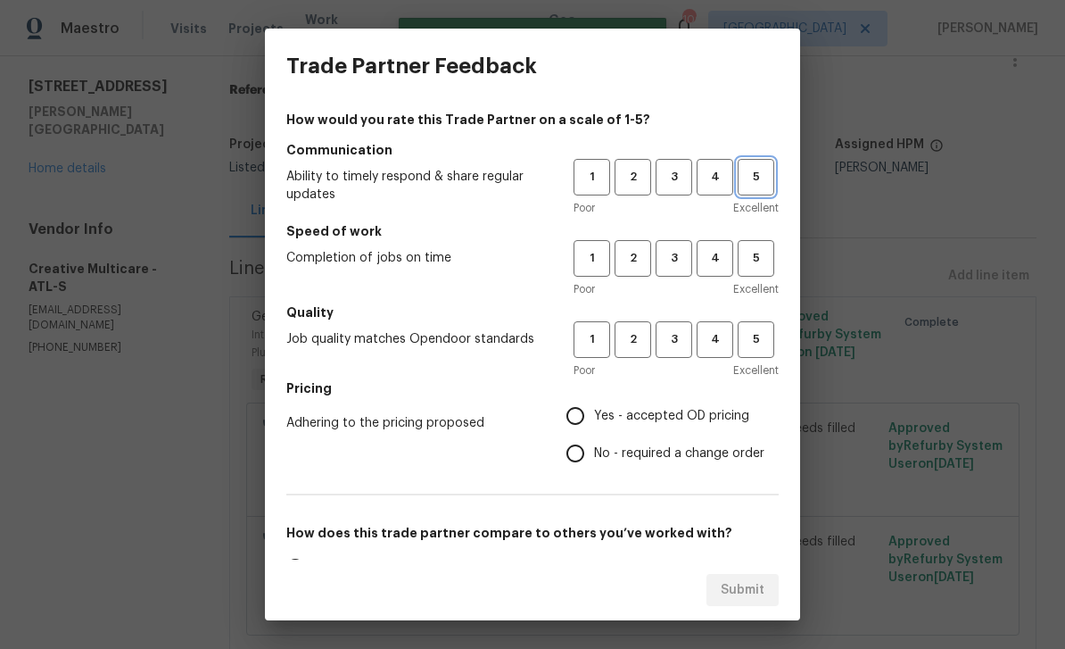
click at [762, 181] on span "5" at bounding box center [756, 177] width 33 height 21
click at [763, 335] on span "5" at bounding box center [756, 339] width 33 height 21
click at [766, 255] on span "5" at bounding box center [756, 258] width 33 height 21
click at [593, 417] on input "Yes - accepted OD pricing" at bounding box center [575, 415] width 37 height 37
radio input "true"
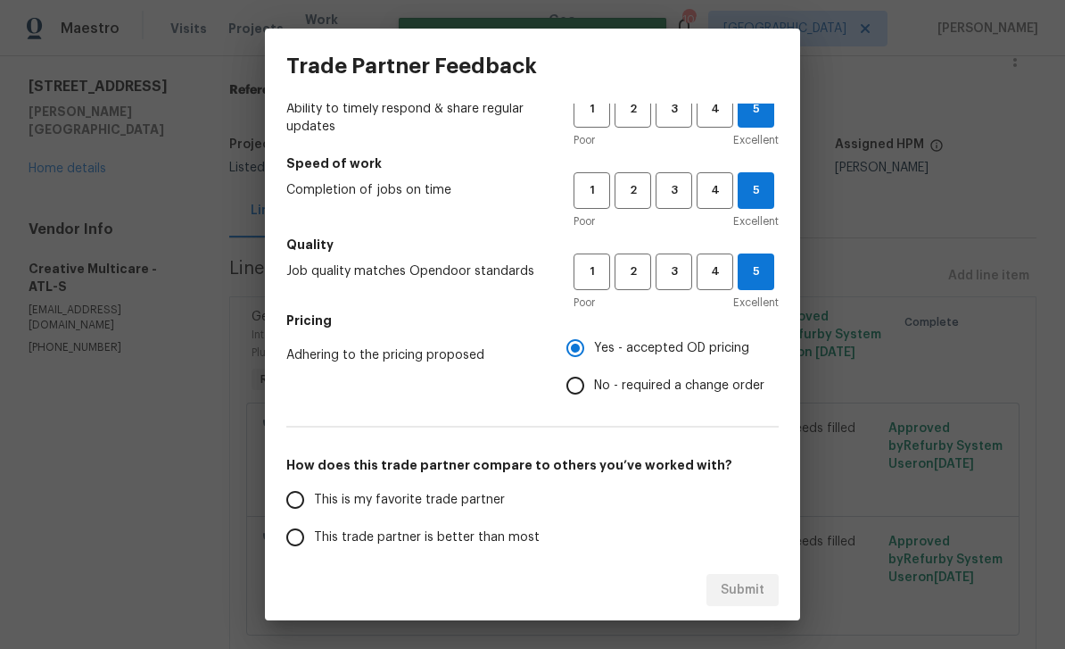
scroll to position [79, 0]
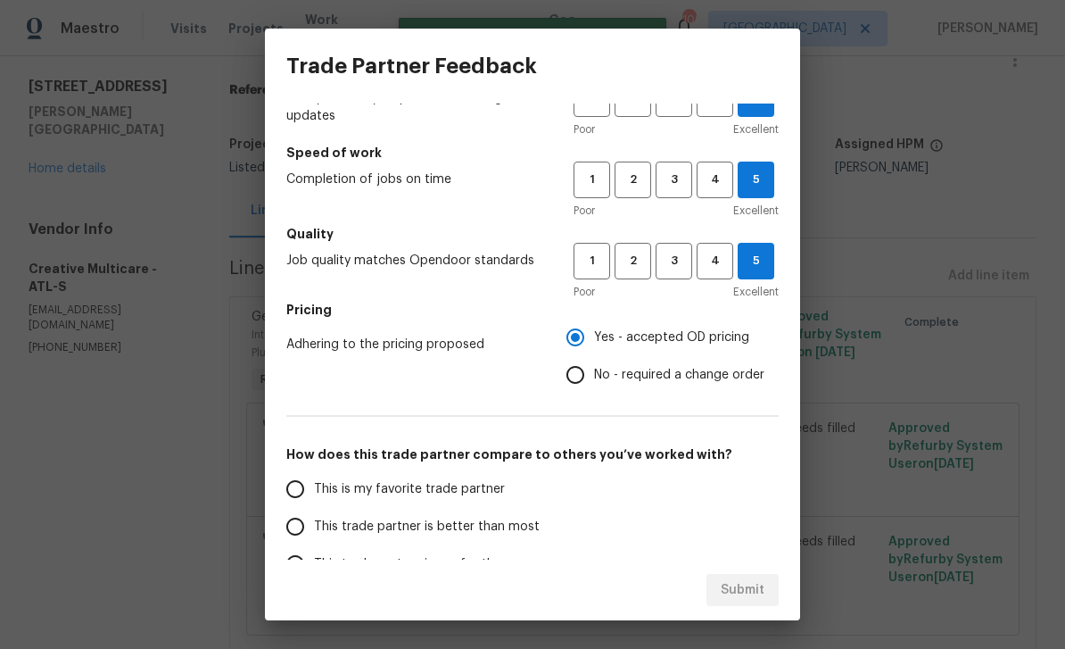
click at [303, 499] on input "This is my favorite trade partner" at bounding box center [295, 488] width 37 height 37
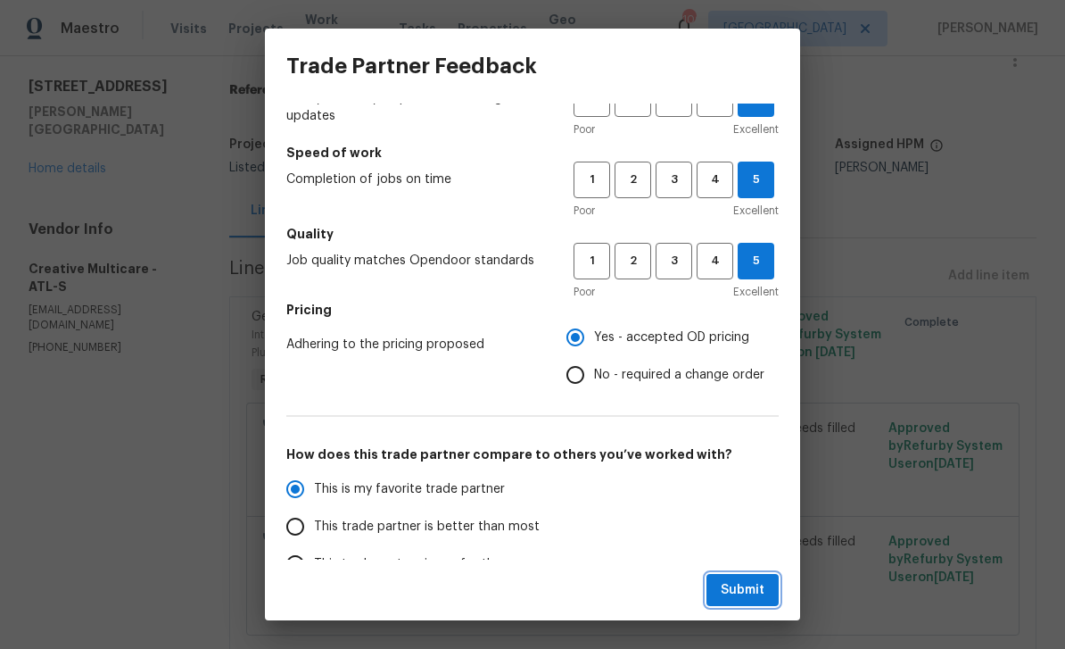
click at [756, 591] on span "Submit" at bounding box center [743, 590] width 44 height 22
radio input "true"
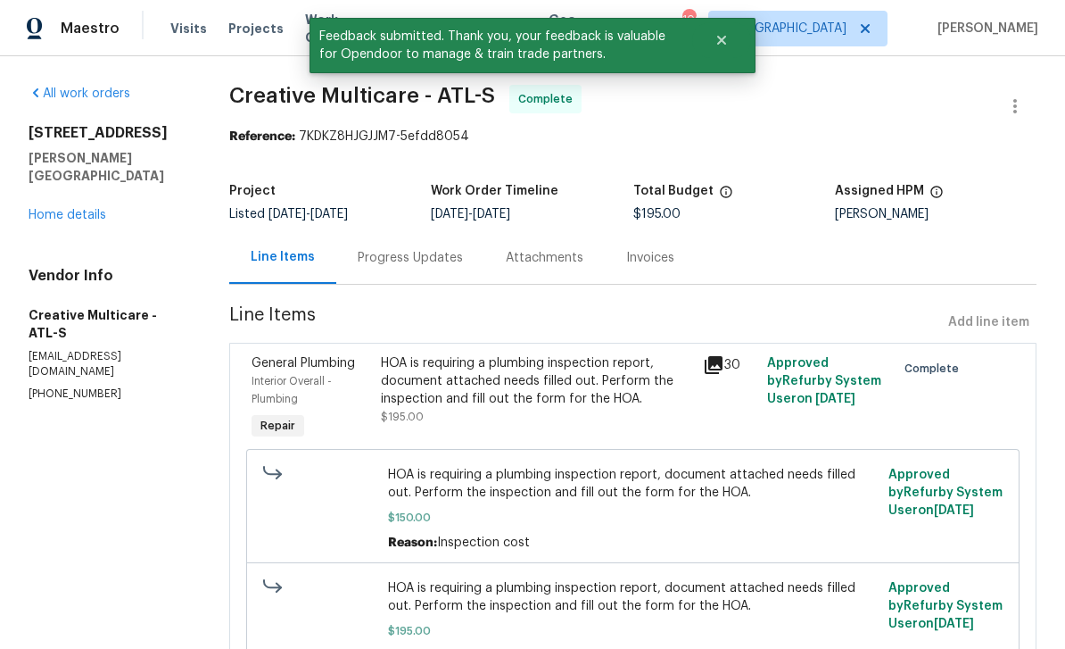
scroll to position [0, 0]
click at [436, 263] on div "Progress Updates" at bounding box center [410, 258] width 105 height 18
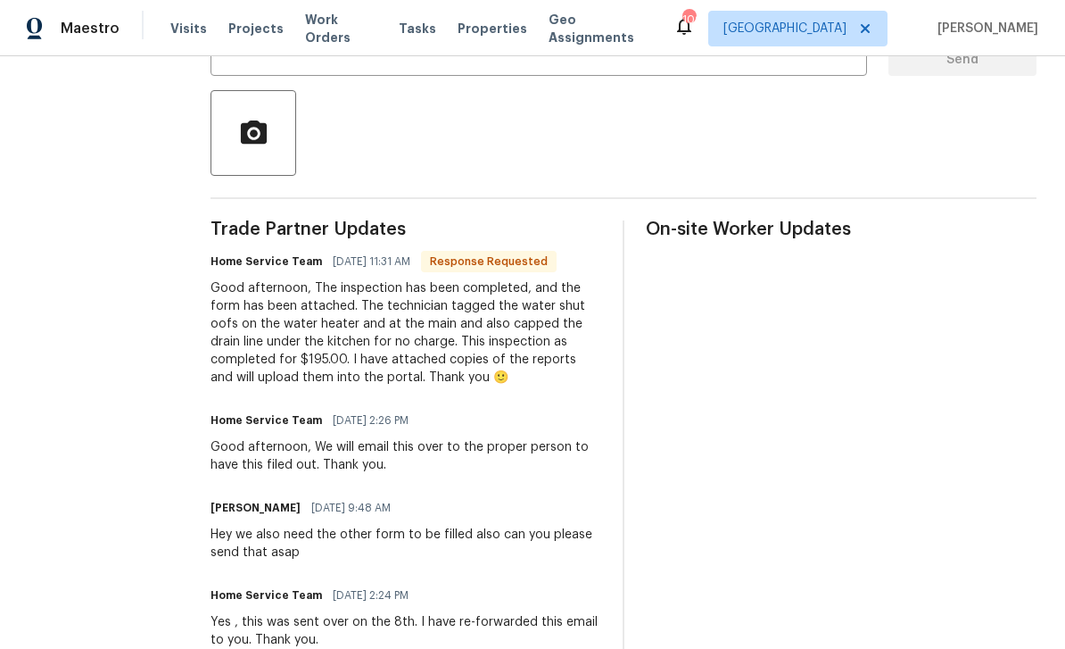
scroll to position [386, 0]
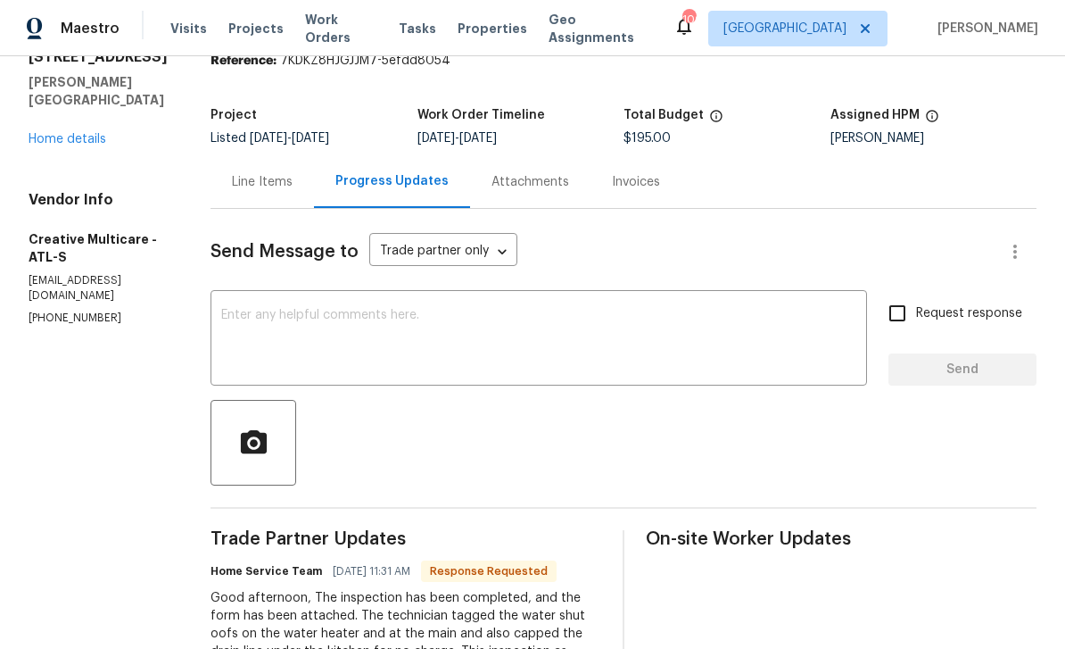
click at [293, 180] on div "Line Items" at bounding box center [262, 182] width 61 height 18
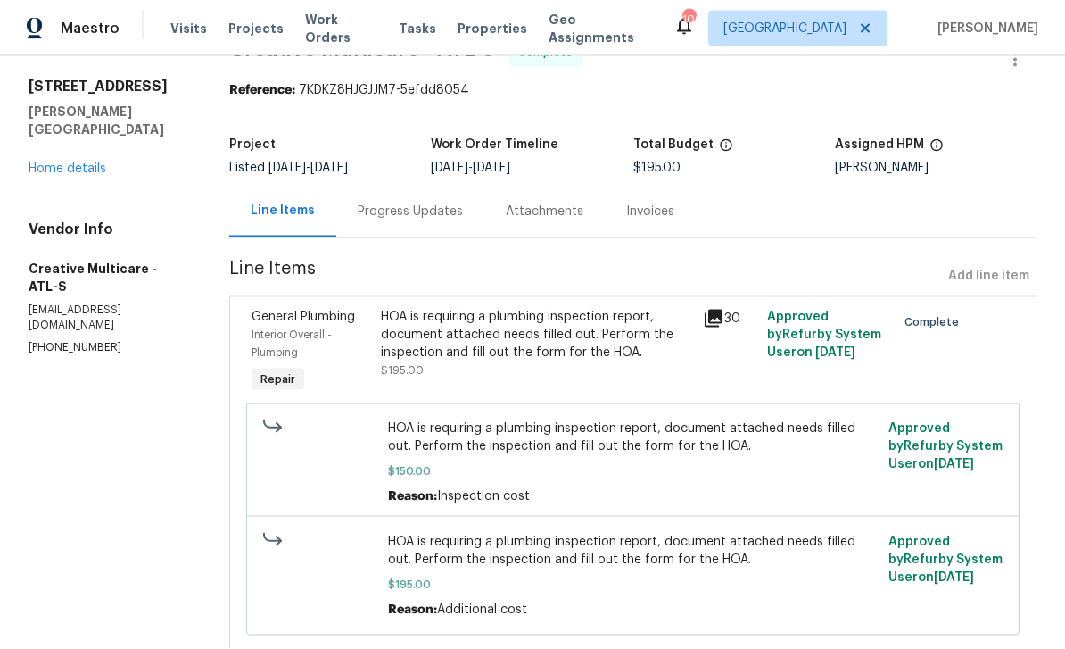
scroll to position [39, 0]
click at [465, 308] on div "HOA is requiring a plumbing inspection report, document attached needs filled o…" at bounding box center [536, 335] width 311 height 54
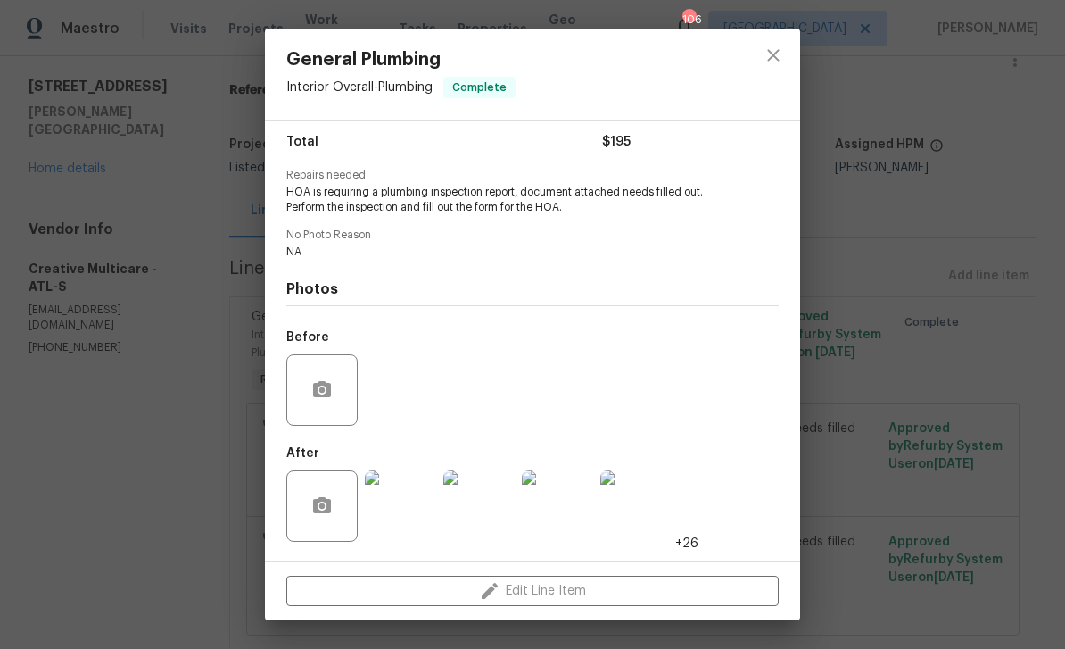
scroll to position [147, 0]
click at [411, 509] on img at bounding box center [400, 505] width 71 height 71
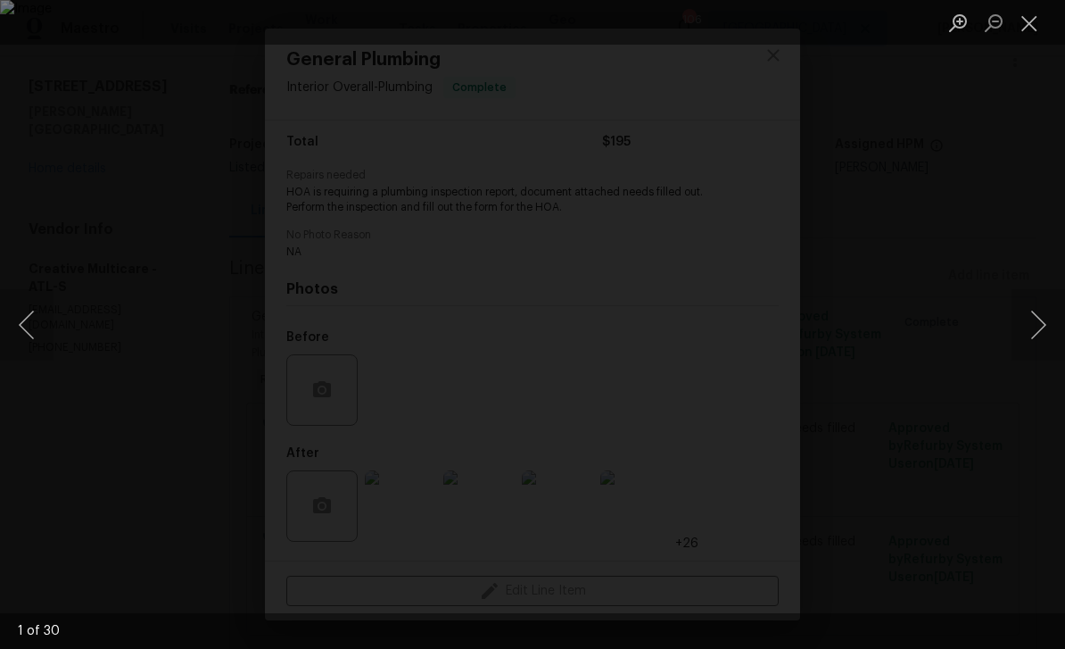
click at [1033, 321] on button "Next image" at bounding box center [1039, 324] width 54 height 71
click at [44, 335] on button "Previous image" at bounding box center [27, 324] width 54 height 71
click at [1036, 331] on button "Next image" at bounding box center [1039, 324] width 54 height 71
click at [1029, 327] on button "Next image" at bounding box center [1039, 324] width 54 height 71
click at [1033, 329] on button "Next image" at bounding box center [1039, 324] width 54 height 71
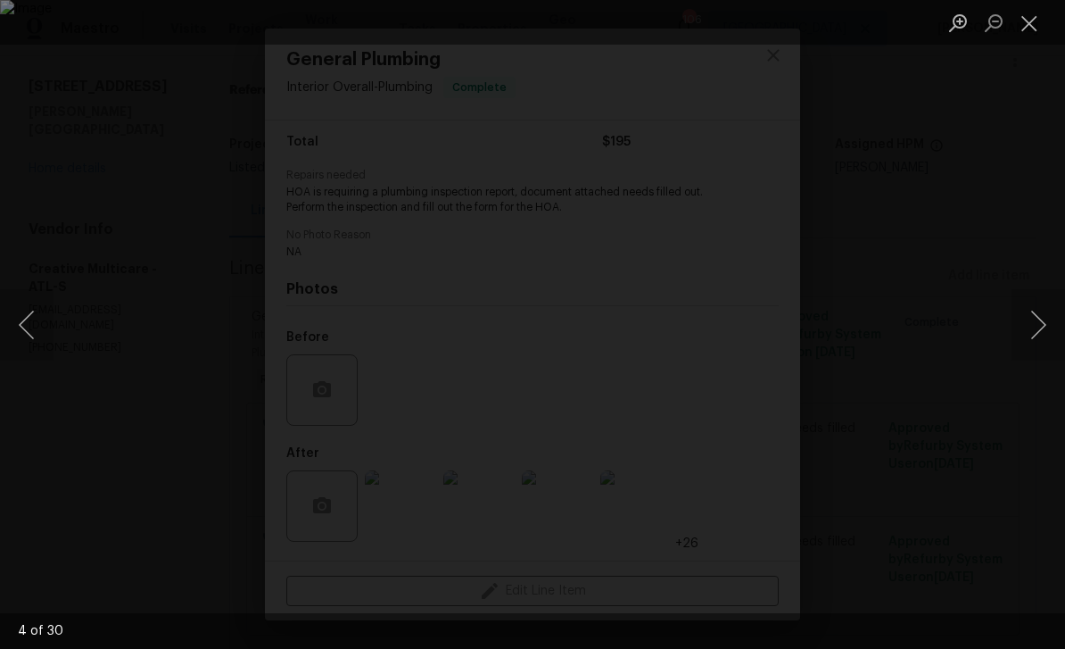
click at [1037, 332] on button "Next image" at bounding box center [1039, 324] width 54 height 71
click at [1037, 329] on button "Next image" at bounding box center [1039, 324] width 54 height 71
click at [1040, 327] on button "Next image" at bounding box center [1039, 324] width 54 height 71
click at [1032, 319] on button "Next image" at bounding box center [1039, 324] width 54 height 71
click at [1034, 326] on button "Next image" at bounding box center [1039, 324] width 54 height 71
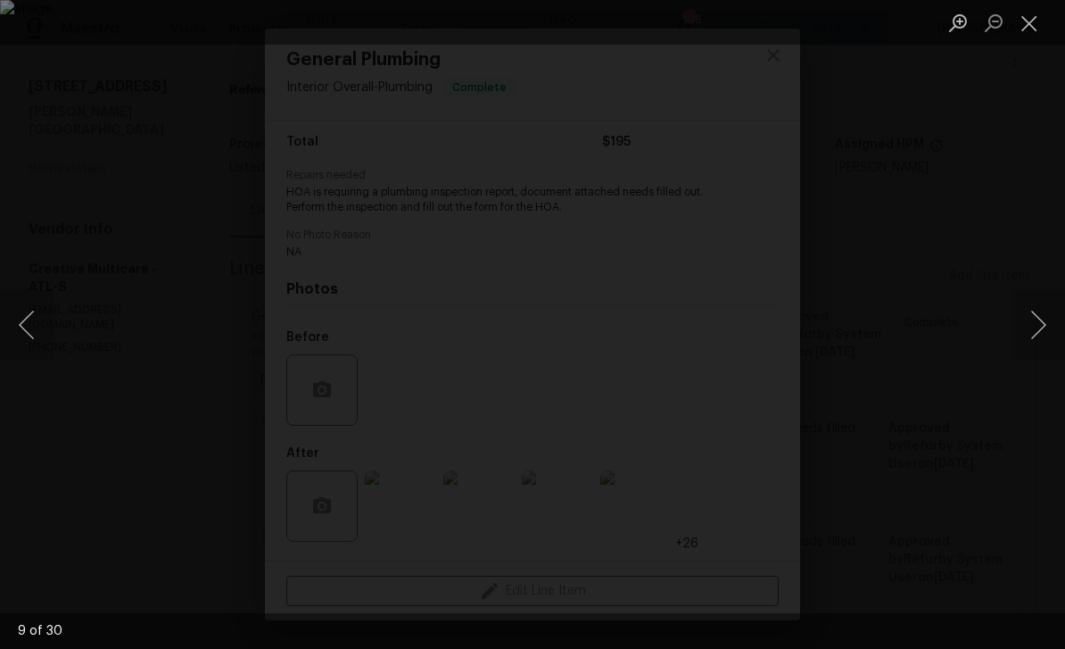
click at [1034, 326] on button "Next image" at bounding box center [1039, 324] width 54 height 71
click at [1032, 320] on button "Next image" at bounding box center [1039, 324] width 54 height 71
click at [1034, 321] on button "Next image" at bounding box center [1039, 324] width 54 height 71
click at [1036, 324] on button "Next image" at bounding box center [1039, 324] width 54 height 71
click at [1038, 326] on button "Next image" at bounding box center [1039, 324] width 54 height 71
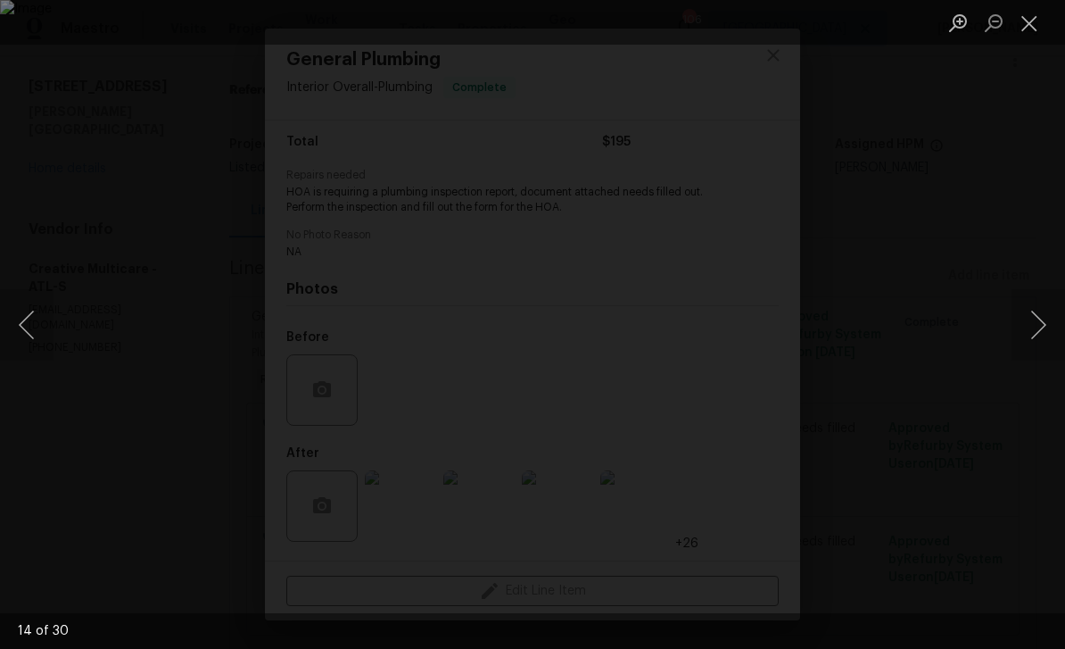
click at [1041, 327] on button "Next image" at bounding box center [1039, 324] width 54 height 71
click at [1043, 327] on button "Next image" at bounding box center [1039, 324] width 54 height 71
click at [1044, 327] on button "Next image" at bounding box center [1039, 324] width 54 height 71
click at [1041, 328] on button "Next image" at bounding box center [1039, 324] width 54 height 71
click at [1043, 325] on button "Next image" at bounding box center [1039, 324] width 54 height 71
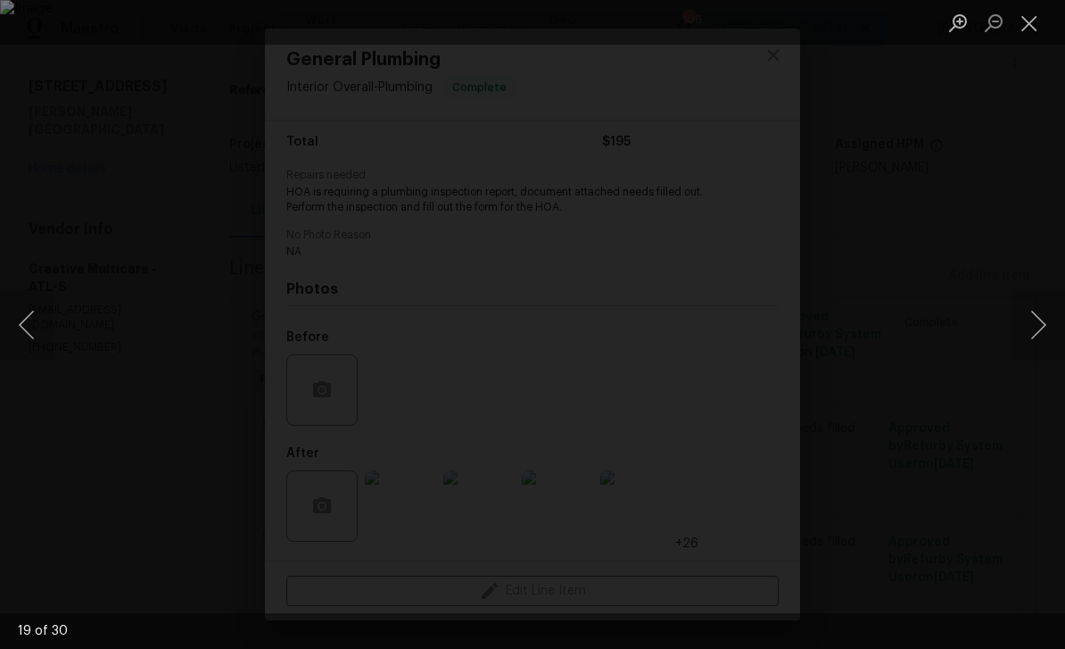
click at [1043, 326] on button "Next image" at bounding box center [1039, 324] width 54 height 71
click at [1045, 323] on button "Next image" at bounding box center [1039, 324] width 54 height 71
click at [1040, 324] on button "Next image" at bounding box center [1039, 324] width 54 height 71
click at [1043, 324] on button "Next image" at bounding box center [1039, 324] width 54 height 71
click at [1041, 327] on button "Next image" at bounding box center [1039, 324] width 54 height 71
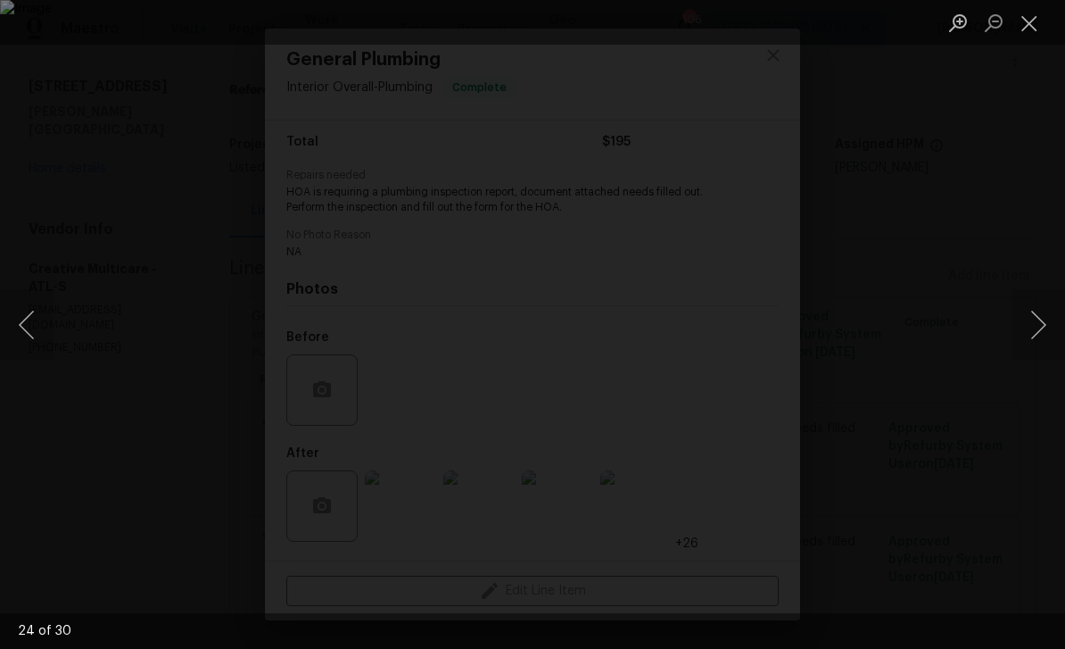
click at [1041, 326] on button "Next image" at bounding box center [1039, 324] width 54 height 71
click at [1043, 326] on button "Next image" at bounding box center [1039, 324] width 54 height 71
click at [1043, 327] on button "Next image" at bounding box center [1039, 324] width 54 height 71
click at [1044, 327] on button "Next image" at bounding box center [1039, 324] width 54 height 71
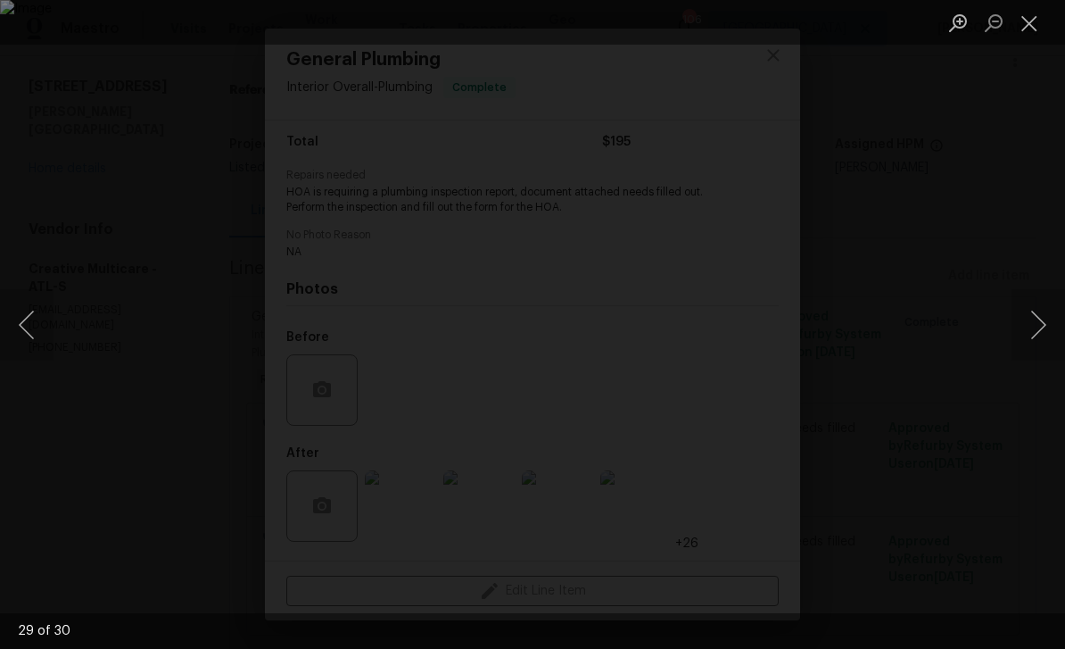
click at [1045, 327] on button "Next image" at bounding box center [1039, 324] width 54 height 71
click at [1044, 325] on button "Next image" at bounding box center [1039, 324] width 54 height 71
click at [1041, 326] on button "Next image" at bounding box center [1039, 324] width 54 height 71
click at [1041, 327] on button "Next image" at bounding box center [1039, 324] width 54 height 71
click at [1042, 327] on button "Next image" at bounding box center [1039, 324] width 54 height 71
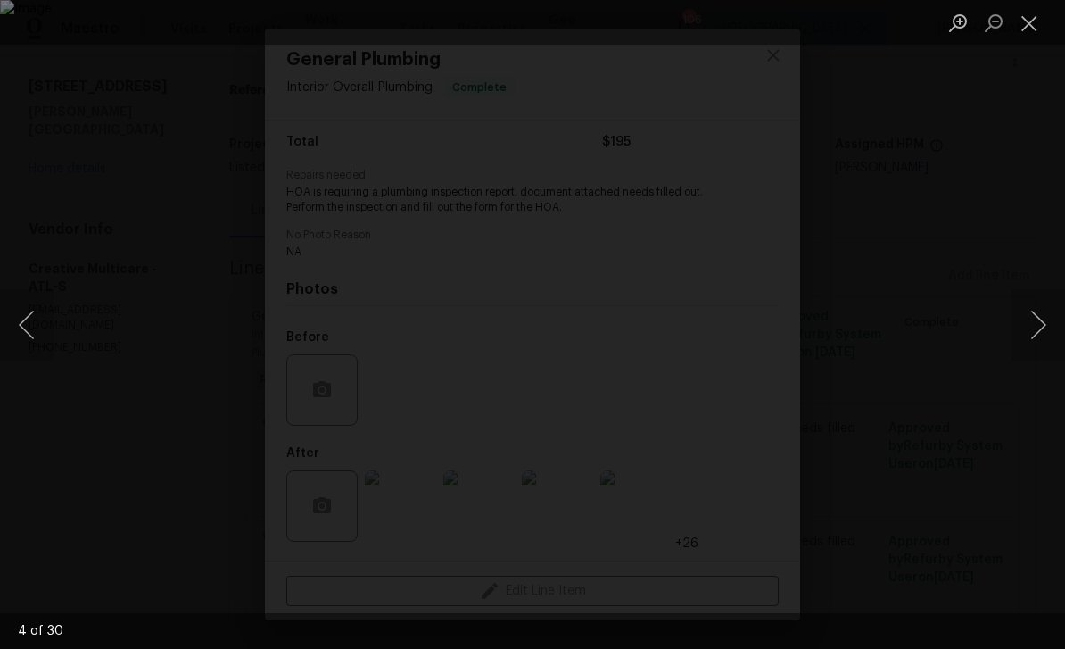
click at [1041, 328] on button "Next image" at bounding box center [1039, 324] width 54 height 71
click at [1041, 327] on button "Next image" at bounding box center [1039, 324] width 54 height 71
click at [1031, 22] on button "Close lightbox" at bounding box center [1030, 22] width 36 height 31
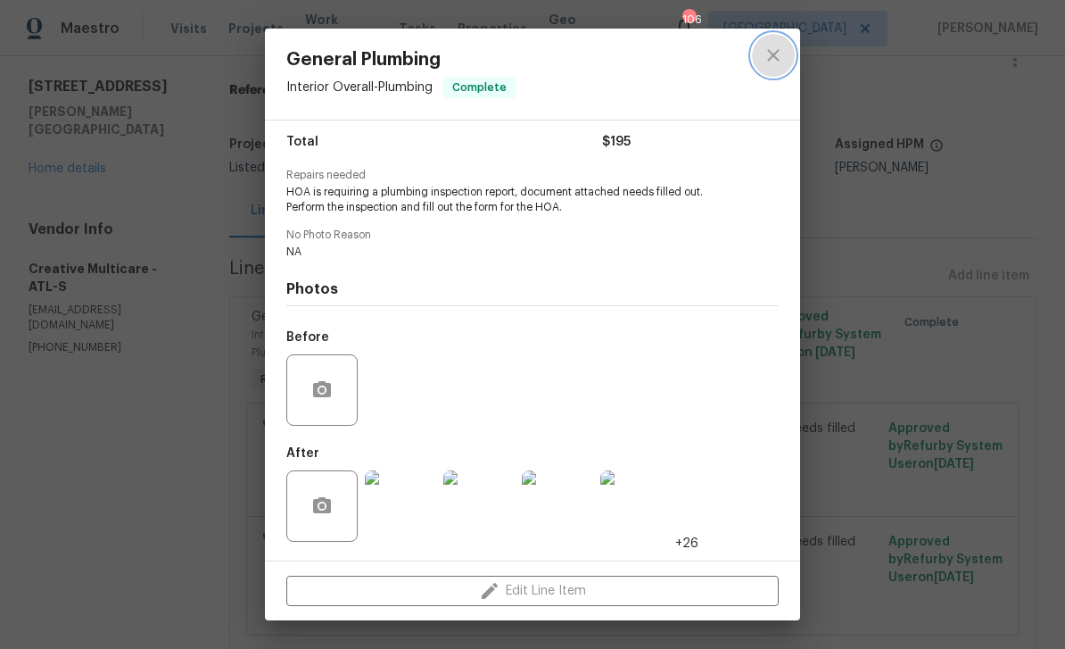
click at [778, 56] on icon "close" at bounding box center [773, 55] width 21 height 21
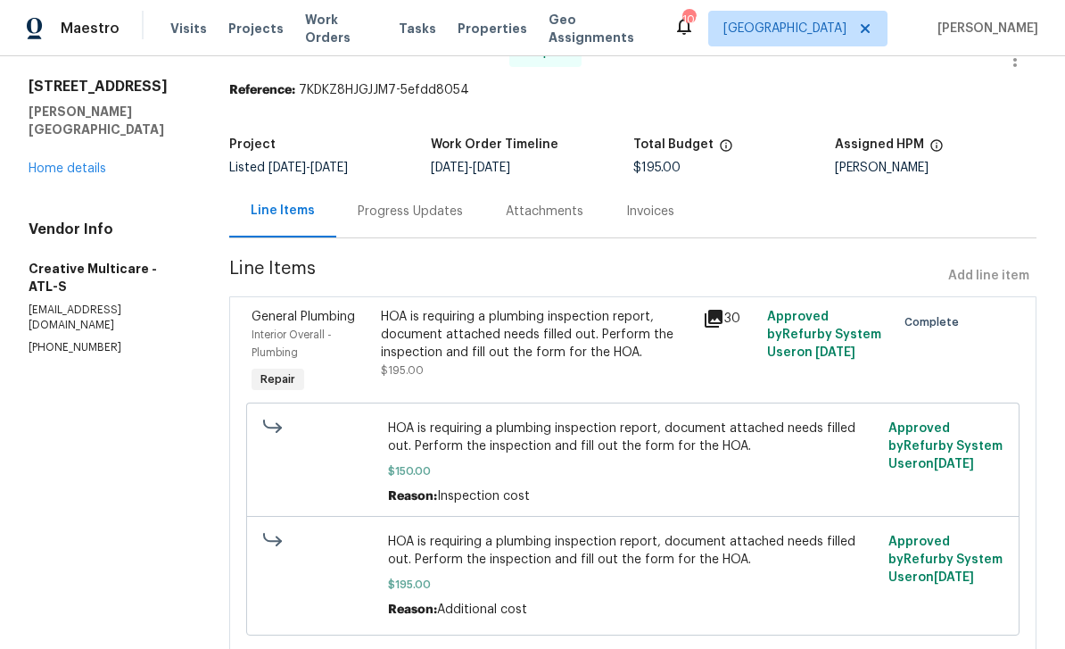
click at [76, 162] on link "Home details" at bounding box center [68, 168] width 78 height 12
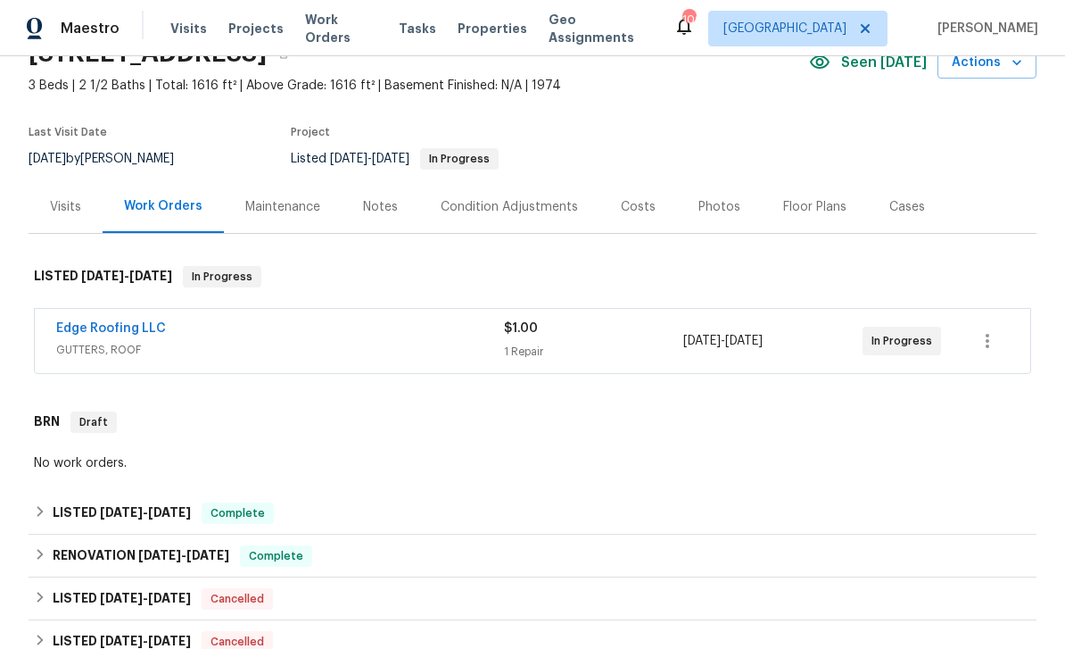
scroll to position [100, 0]
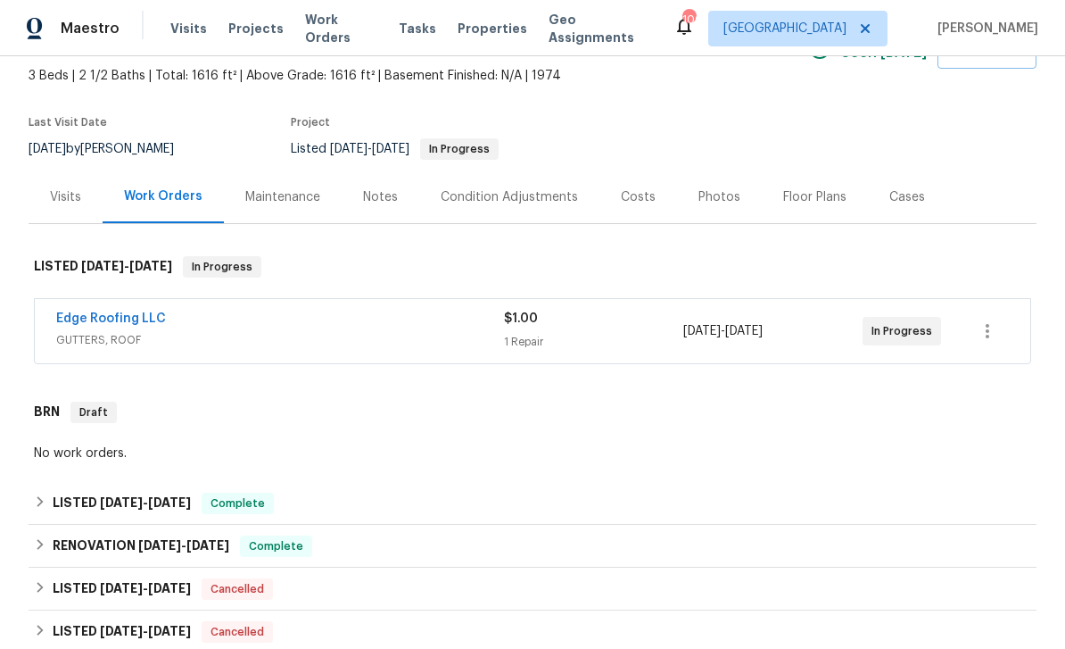
click at [115, 312] on link "Edge Roofing LLC" at bounding box center [111, 318] width 110 height 12
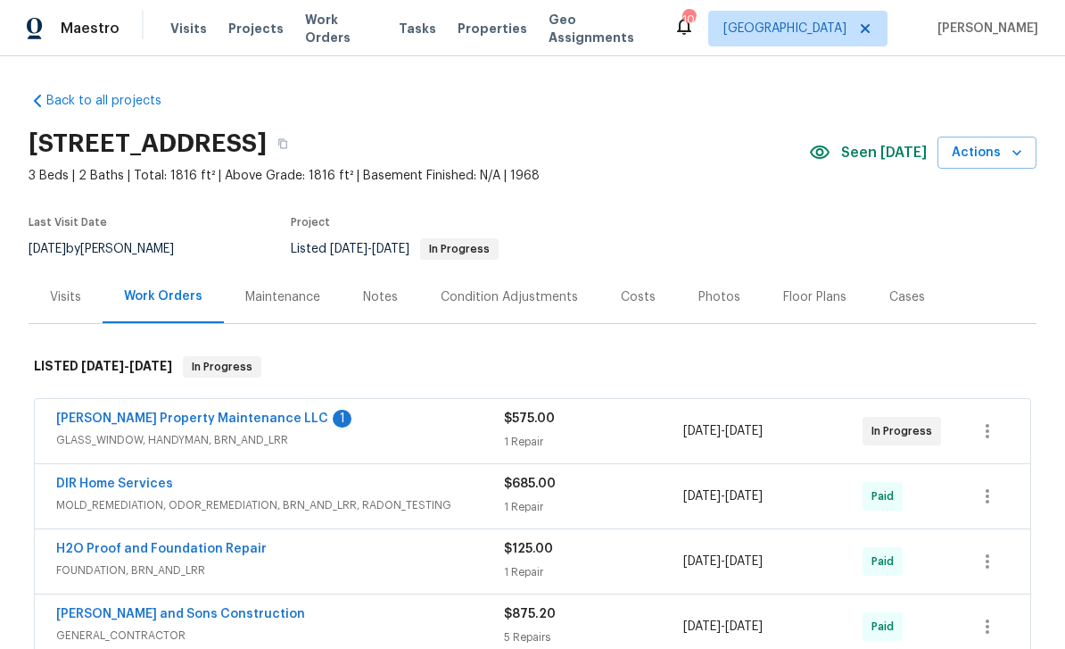
click at [120, 422] on link "[PERSON_NAME] Property Maintenance LLC" at bounding box center [192, 418] width 272 height 12
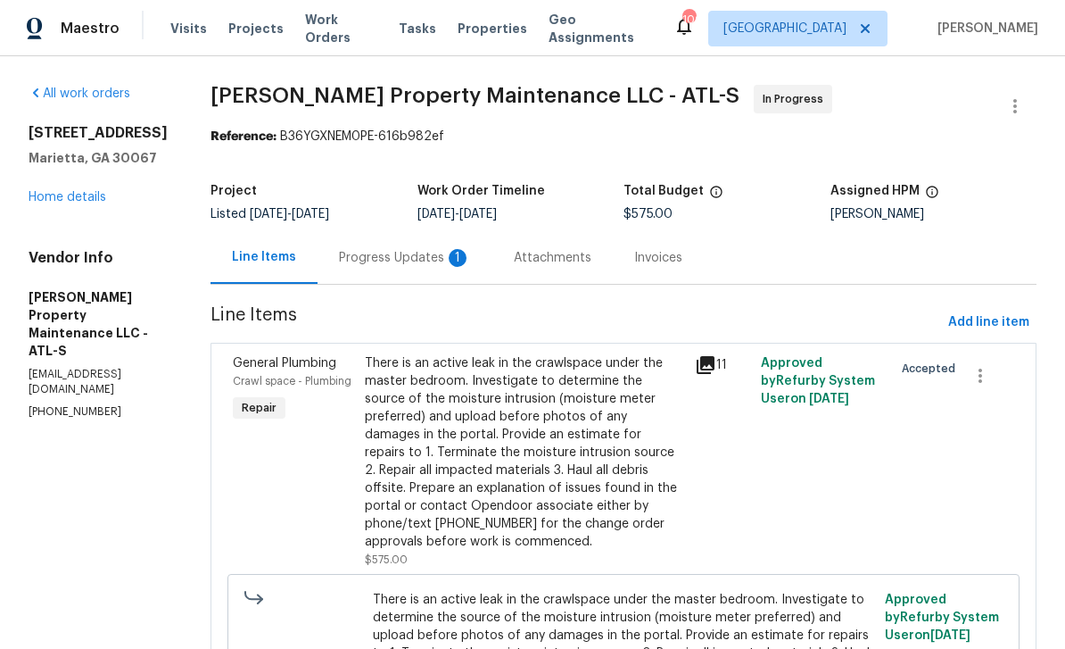
click at [384, 257] on div "Progress Updates 1" at bounding box center [405, 258] width 132 height 18
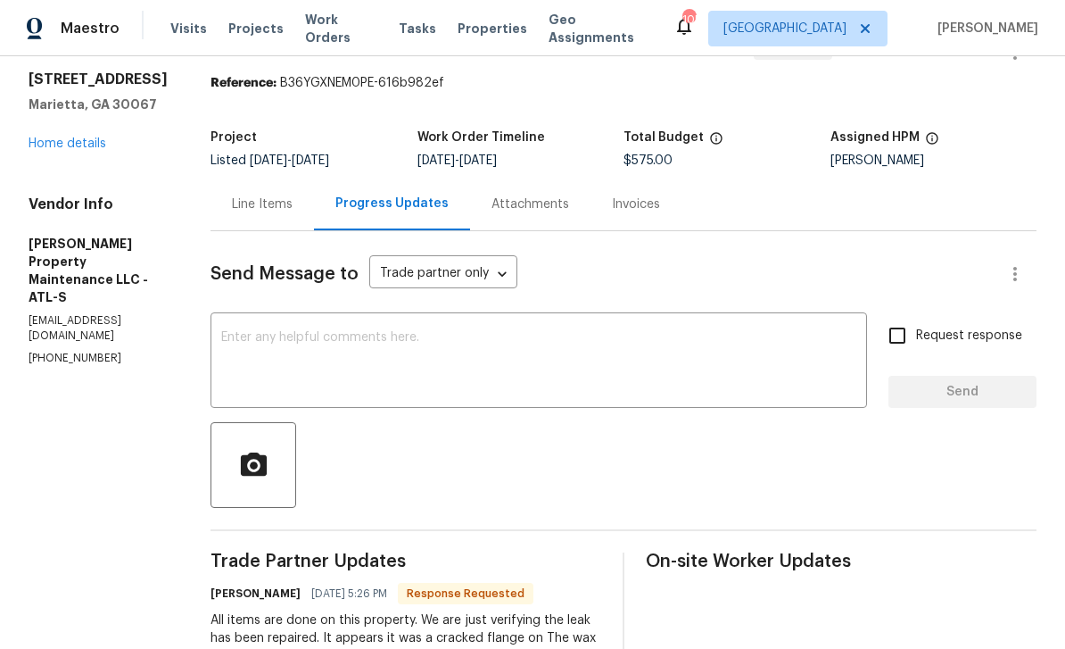
scroll to position [39, 0]
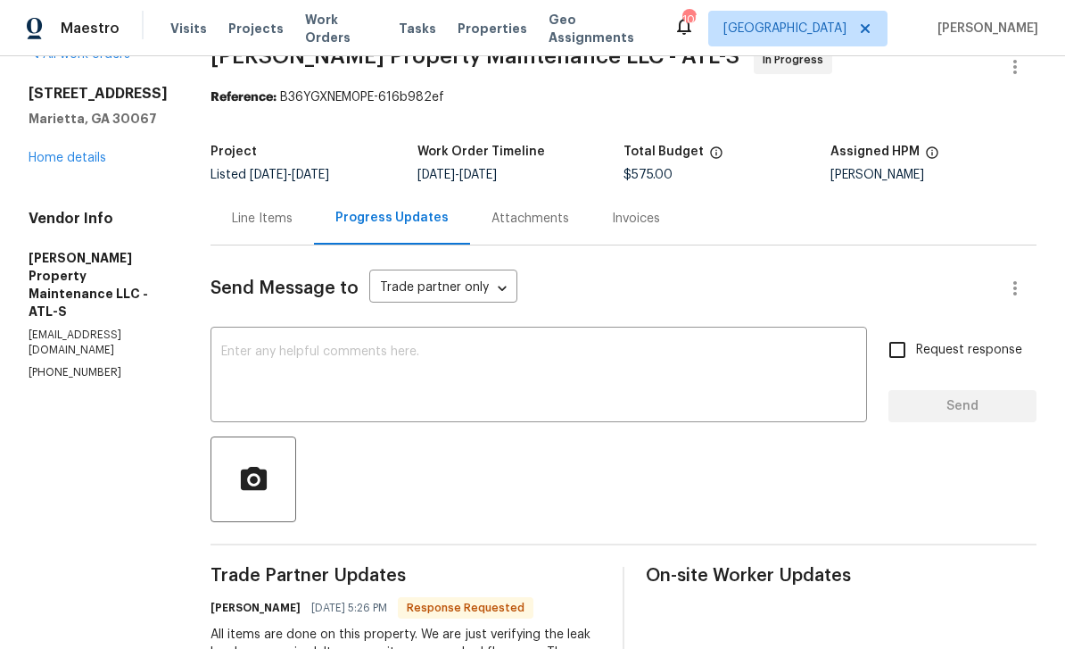
click at [263, 219] on div "Line Items" at bounding box center [262, 219] width 61 height 18
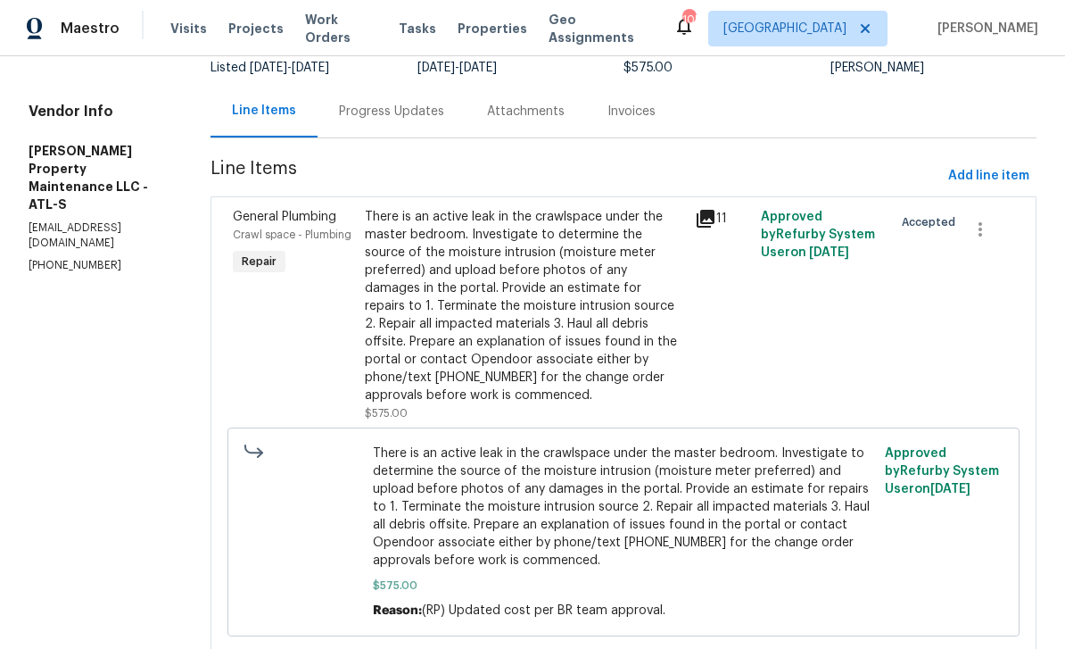
scroll to position [145, 0]
click at [714, 225] on icon at bounding box center [706, 220] width 18 height 18
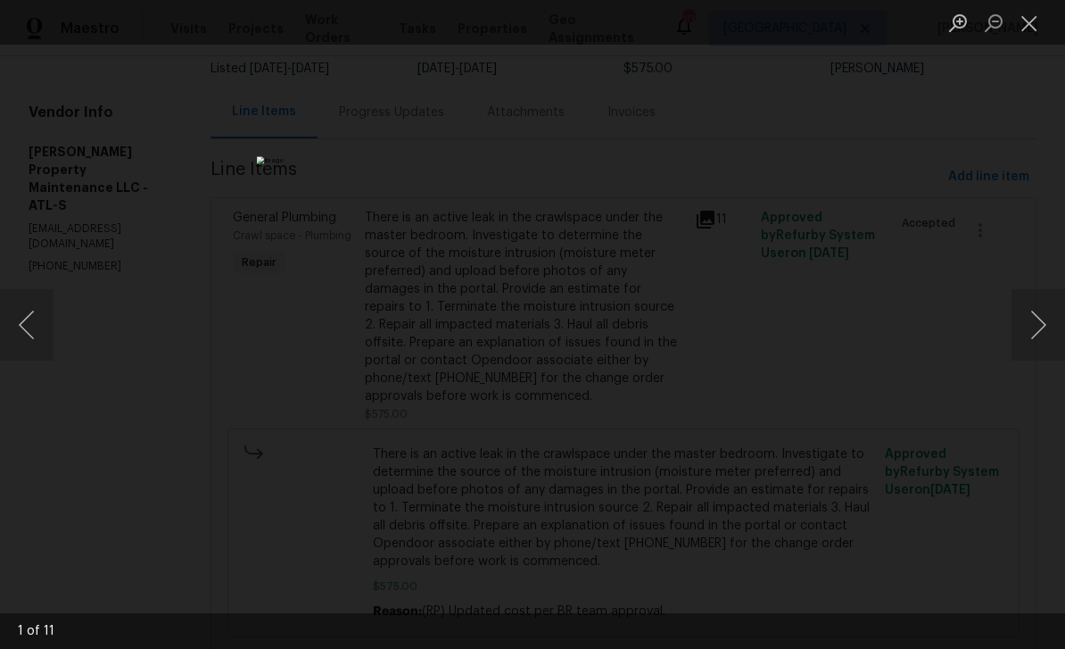
click at [1032, 321] on button "Next image" at bounding box center [1039, 324] width 54 height 71
click at [1038, 323] on button "Next image" at bounding box center [1039, 324] width 54 height 71
click at [1037, 324] on button "Next image" at bounding box center [1039, 324] width 54 height 71
click at [1031, 325] on button "Next image" at bounding box center [1039, 324] width 54 height 71
click at [1034, 320] on button "Next image" at bounding box center [1039, 324] width 54 height 71
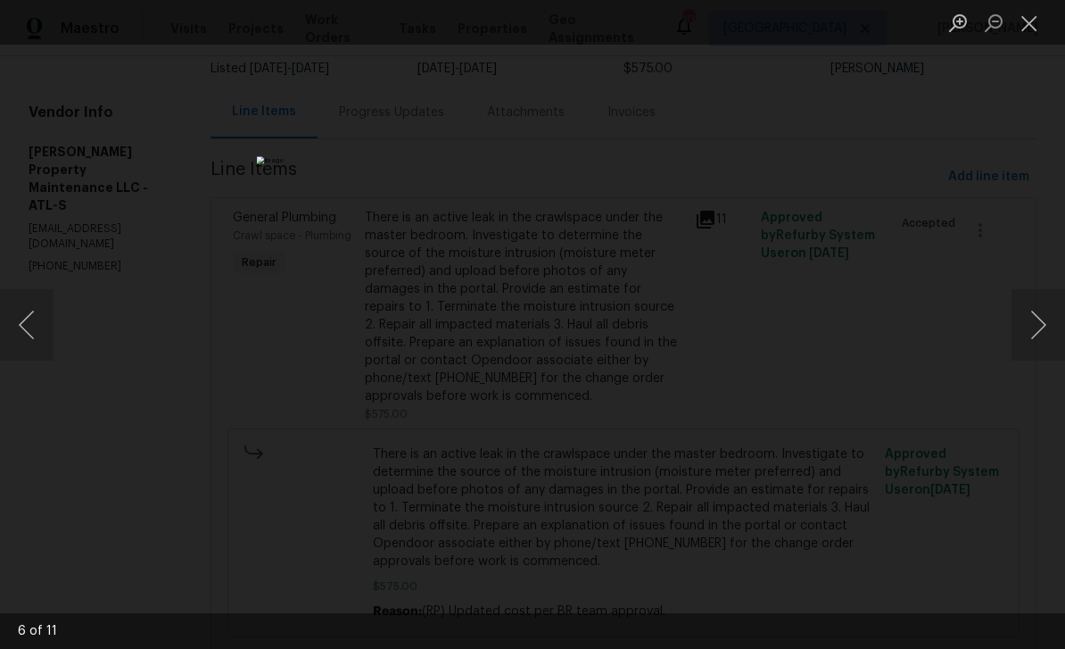
click at [1032, 323] on button "Next image" at bounding box center [1039, 324] width 54 height 71
click at [1033, 316] on button "Next image" at bounding box center [1039, 324] width 54 height 71
click at [1032, 318] on button "Next image" at bounding box center [1039, 324] width 54 height 71
click at [1035, 318] on button "Next image" at bounding box center [1039, 324] width 54 height 71
click at [1031, 317] on button "Next image" at bounding box center [1039, 324] width 54 height 71
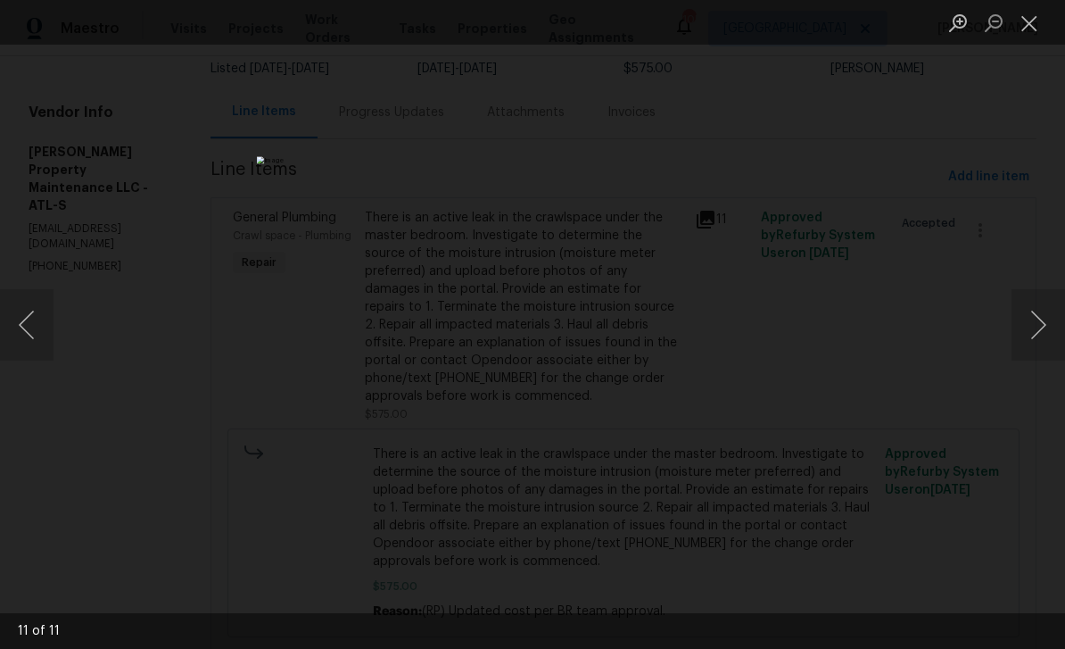
click at [1030, 314] on button "Next image" at bounding box center [1039, 324] width 54 height 71
click at [1029, 314] on button "Next image" at bounding box center [1039, 324] width 54 height 71
click at [1031, 314] on button "Next image" at bounding box center [1039, 324] width 54 height 71
click at [1029, 310] on button "Next image" at bounding box center [1039, 324] width 54 height 71
click at [1032, 25] on button "Close lightbox" at bounding box center [1030, 22] width 36 height 31
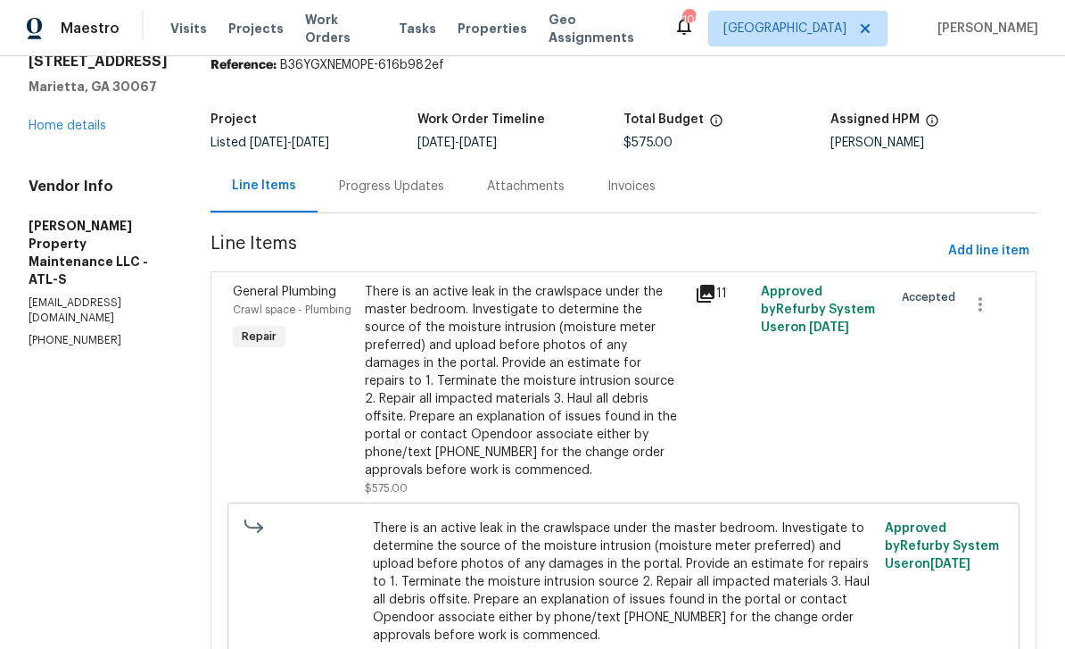
scroll to position [65, 0]
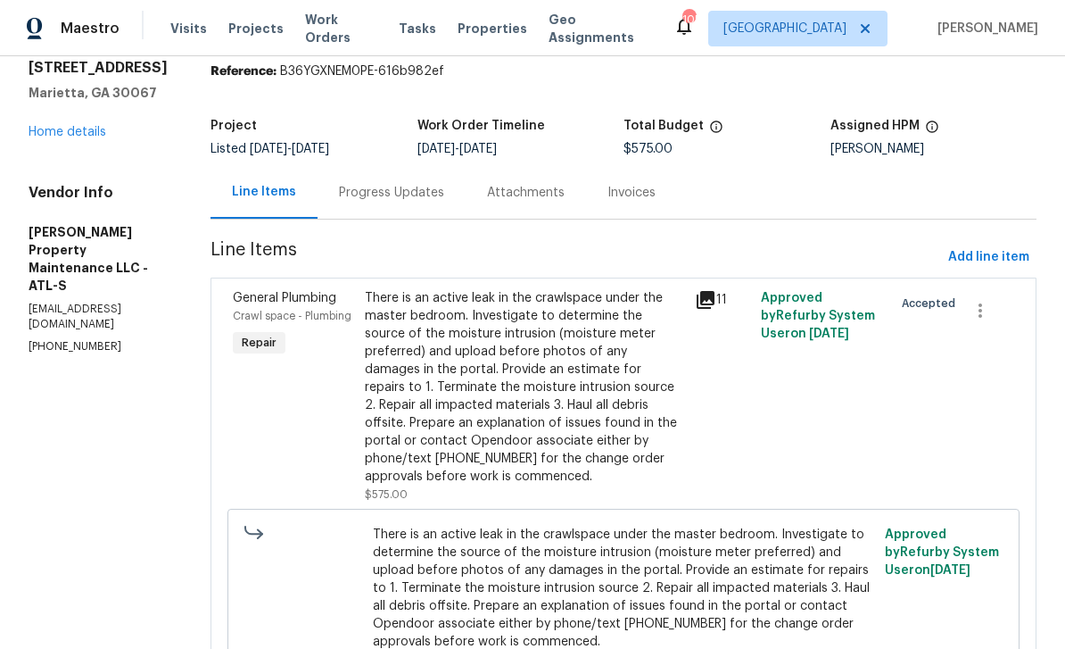
click at [74, 138] on link "Home details" at bounding box center [68, 132] width 78 height 12
